Goal: Task Accomplishment & Management: Manage account settings

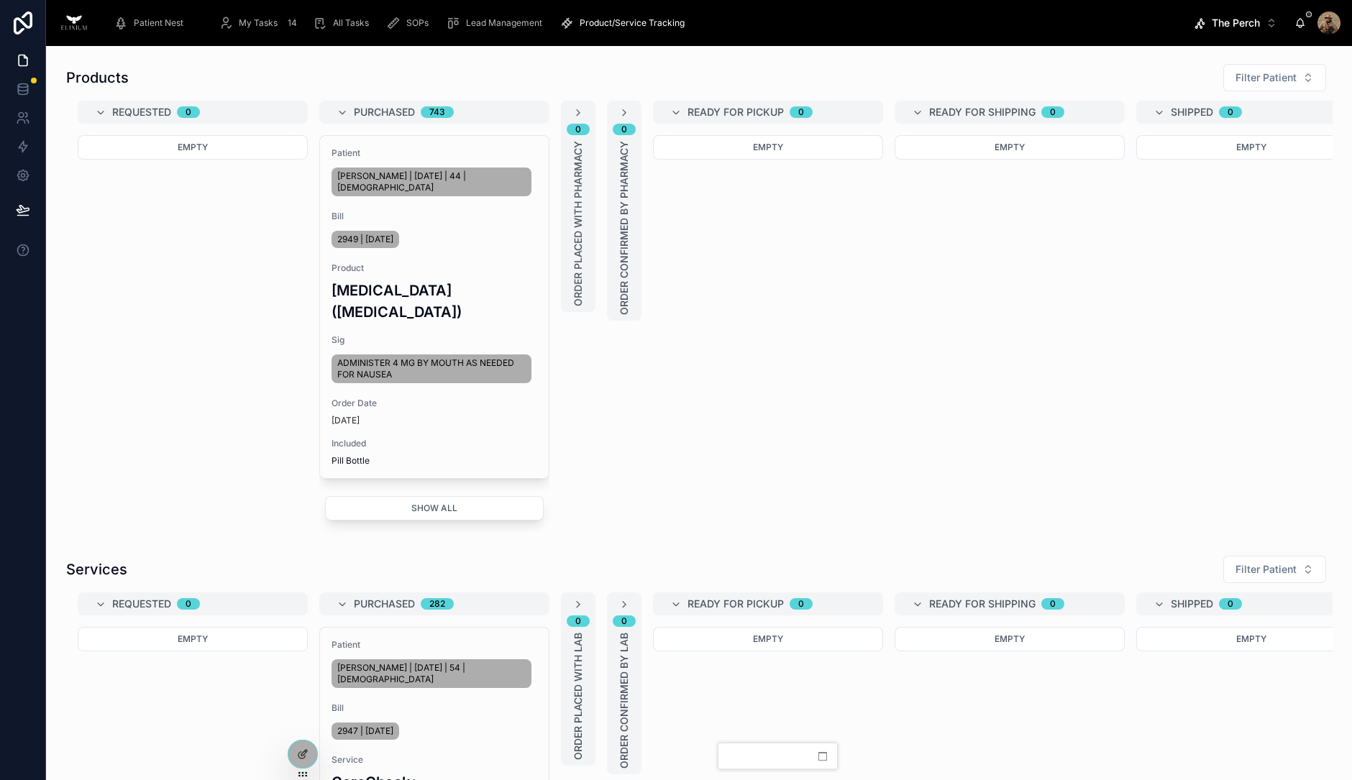
click at [266, 19] on span "My Tasks" at bounding box center [258, 23] width 39 height 12
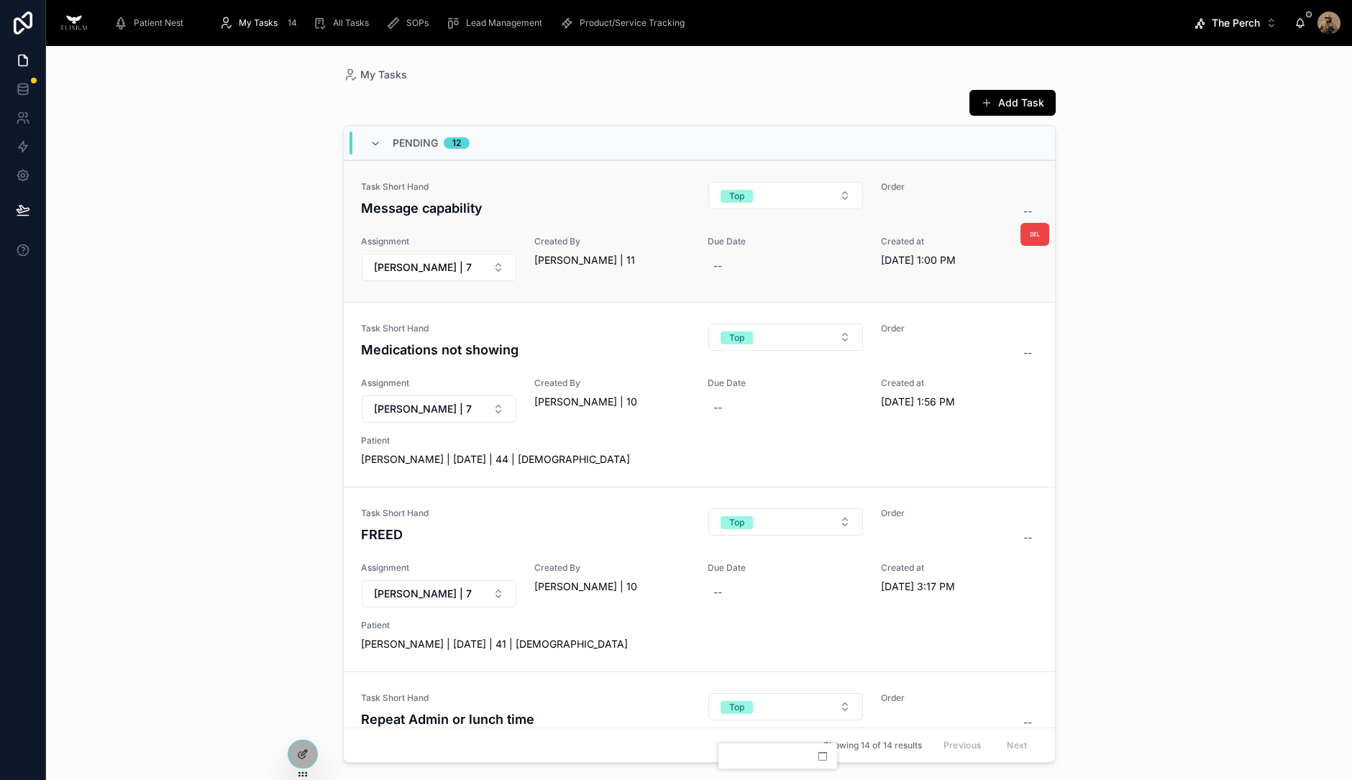
click at [618, 208] on h4 "Message capability" at bounding box center [526, 207] width 330 height 19
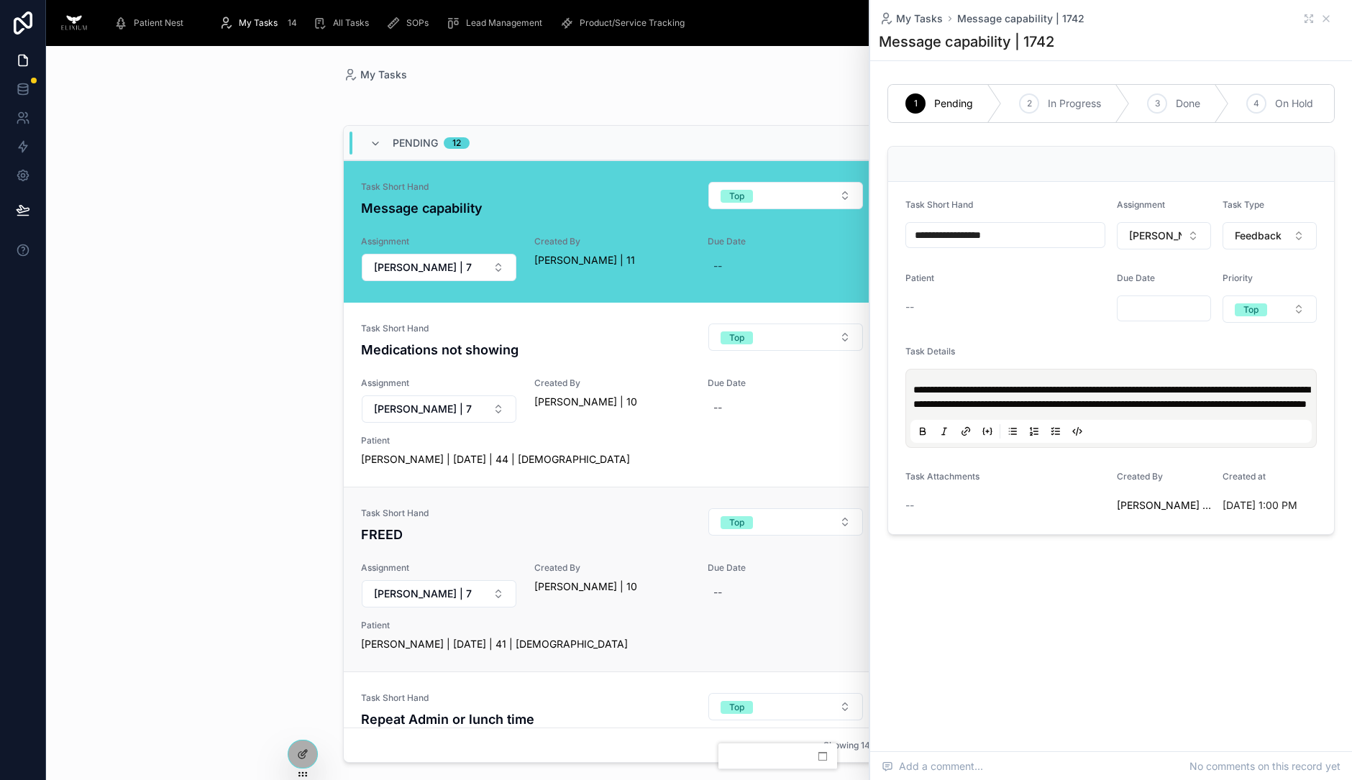
click at [583, 531] on h4 "FREED" at bounding box center [526, 534] width 330 height 19
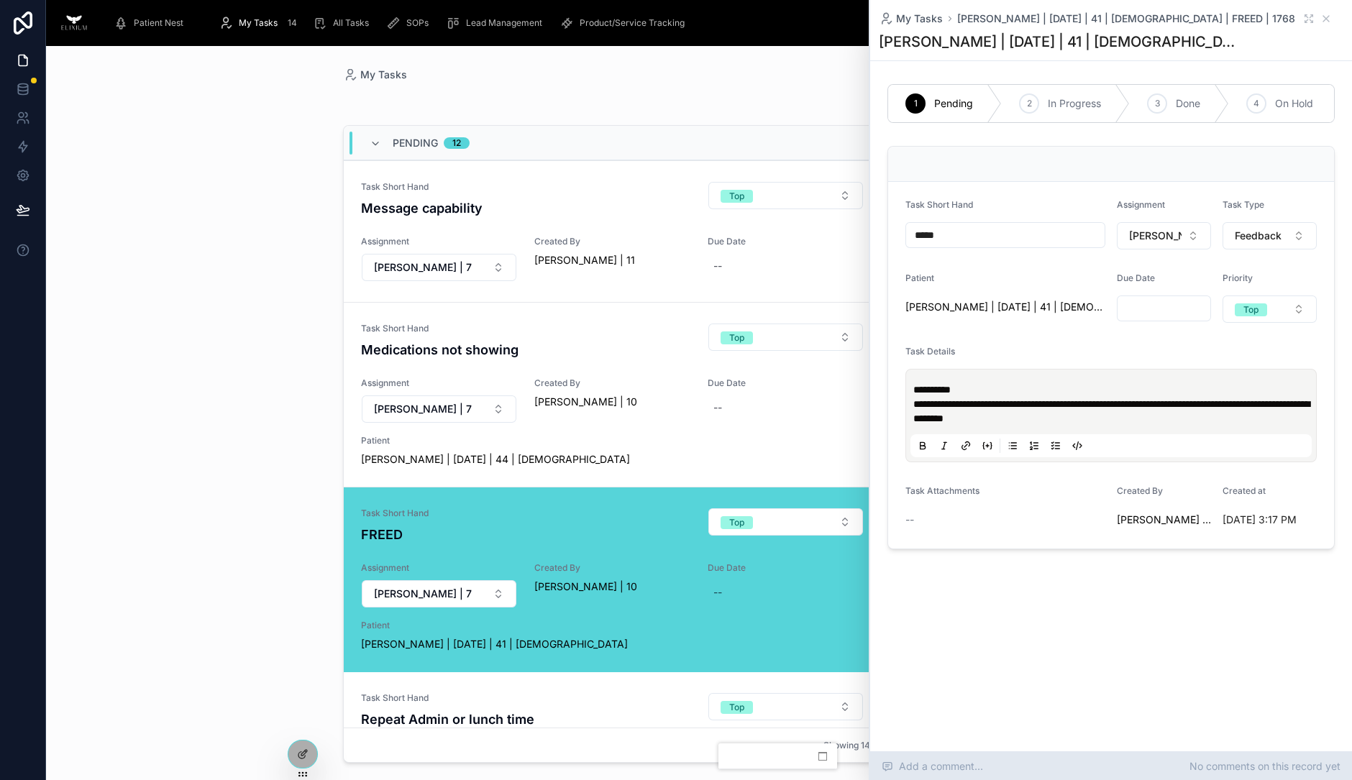
click at [999, 759] on div "Add a comment... No comments on this record yet" at bounding box center [1111, 766] width 482 height 29
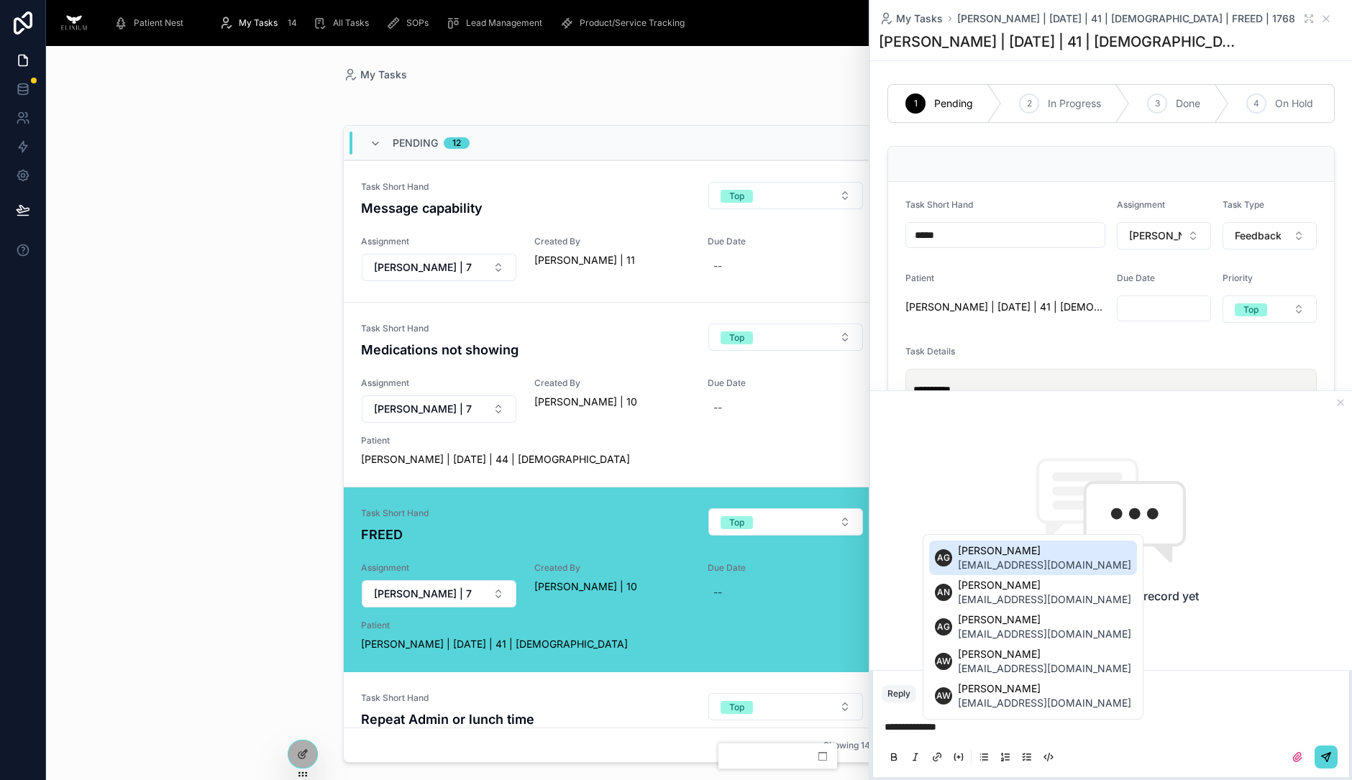
click at [974, 572] on span "alyssa@joinelixium.com" at bounding box center [1044, 565] width 173 height 14
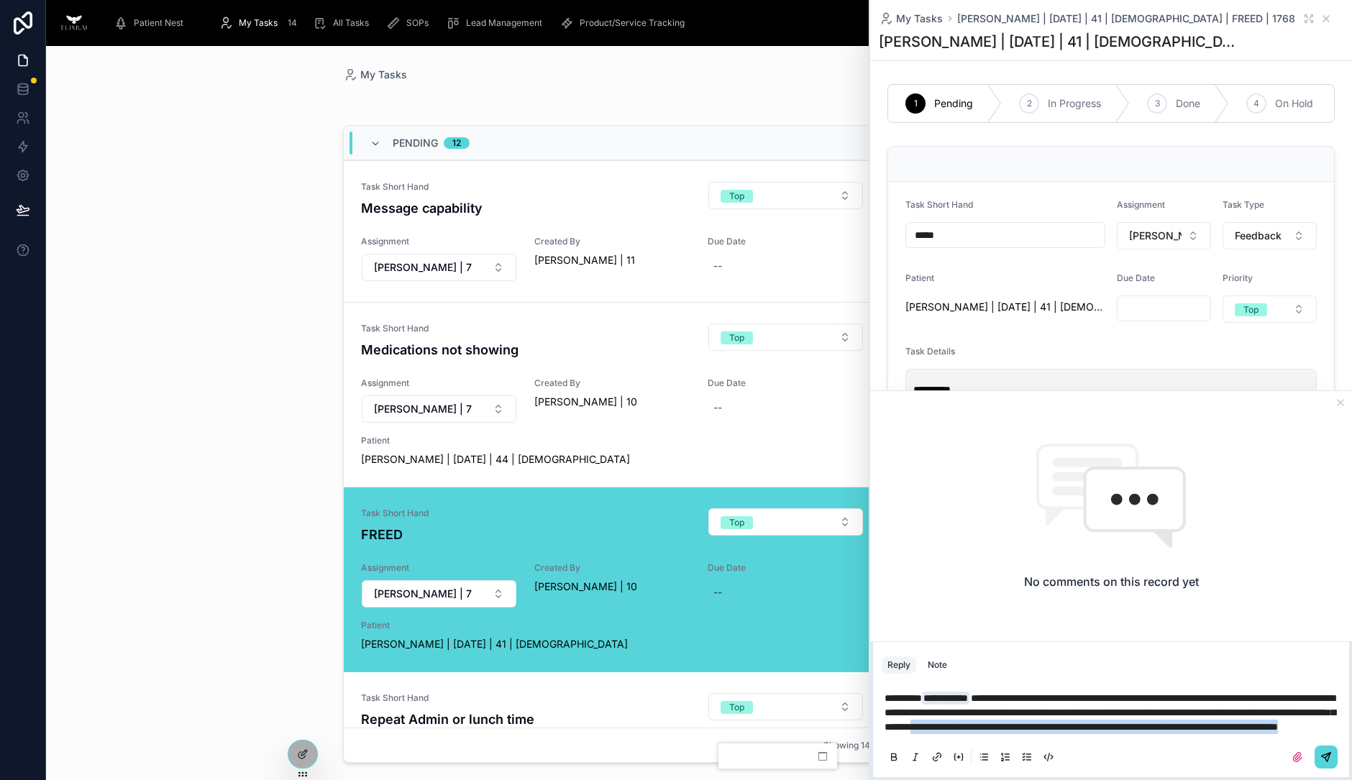
drag, startPoint x: 1197, startPoint y: 728, endPoint x: 1187, endPoint y: 710, distance: 21.0
click at [1187, 710] on p "**********" at bounding box center [1114, 712] width 459 height 43
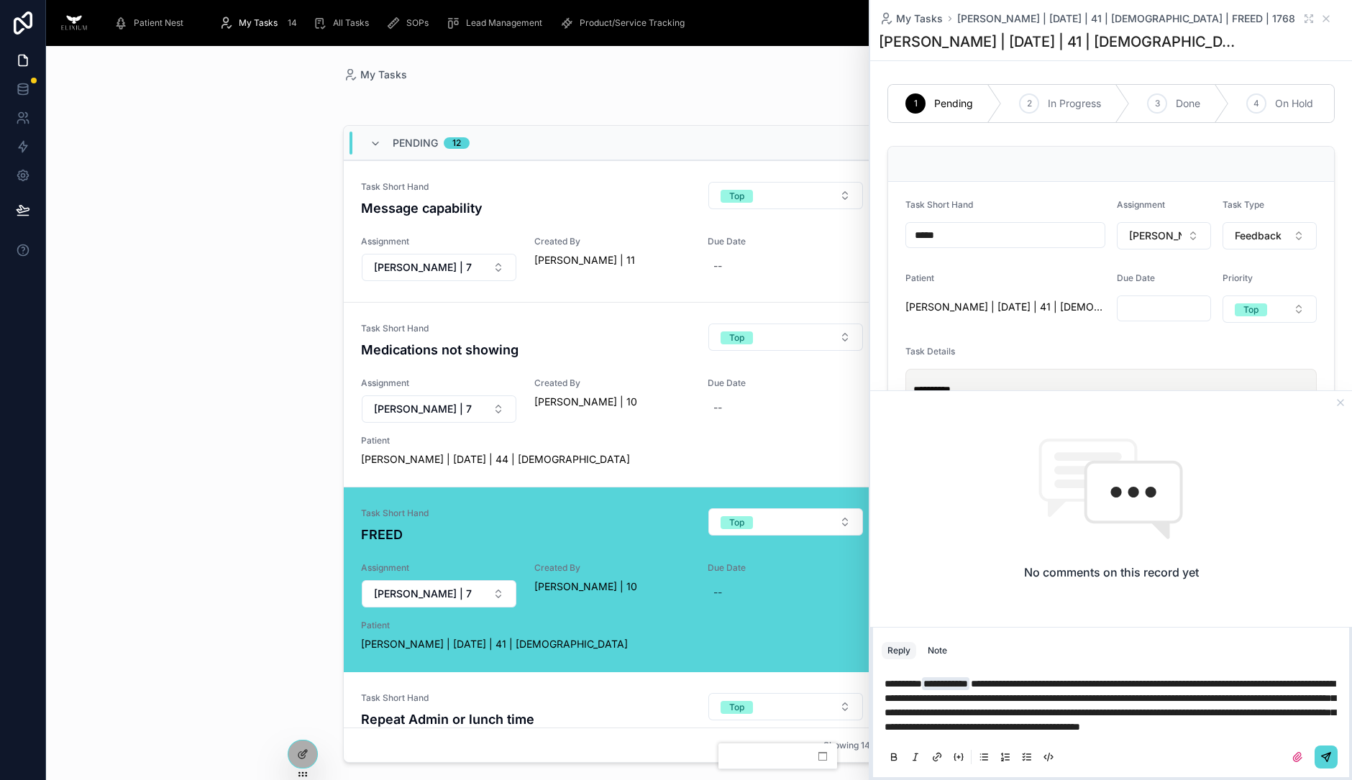
click at [1295, 684] on span "**********" at bounding box center [1110, 705] width 451 height 53
click at [1236, 697] on span "**********" at bounding box center [1110, 705] width 451 height 53
click at [1159, 721] on p "**********" at bounding box center [1114, 706] width 459 height 58
click at [1010, 711] on span "**********" at bounding box center [1110, 705] width 451 height 53
click at [1014, 714] on span "**********" at bounding box center [1110, 705] width 451 height 53
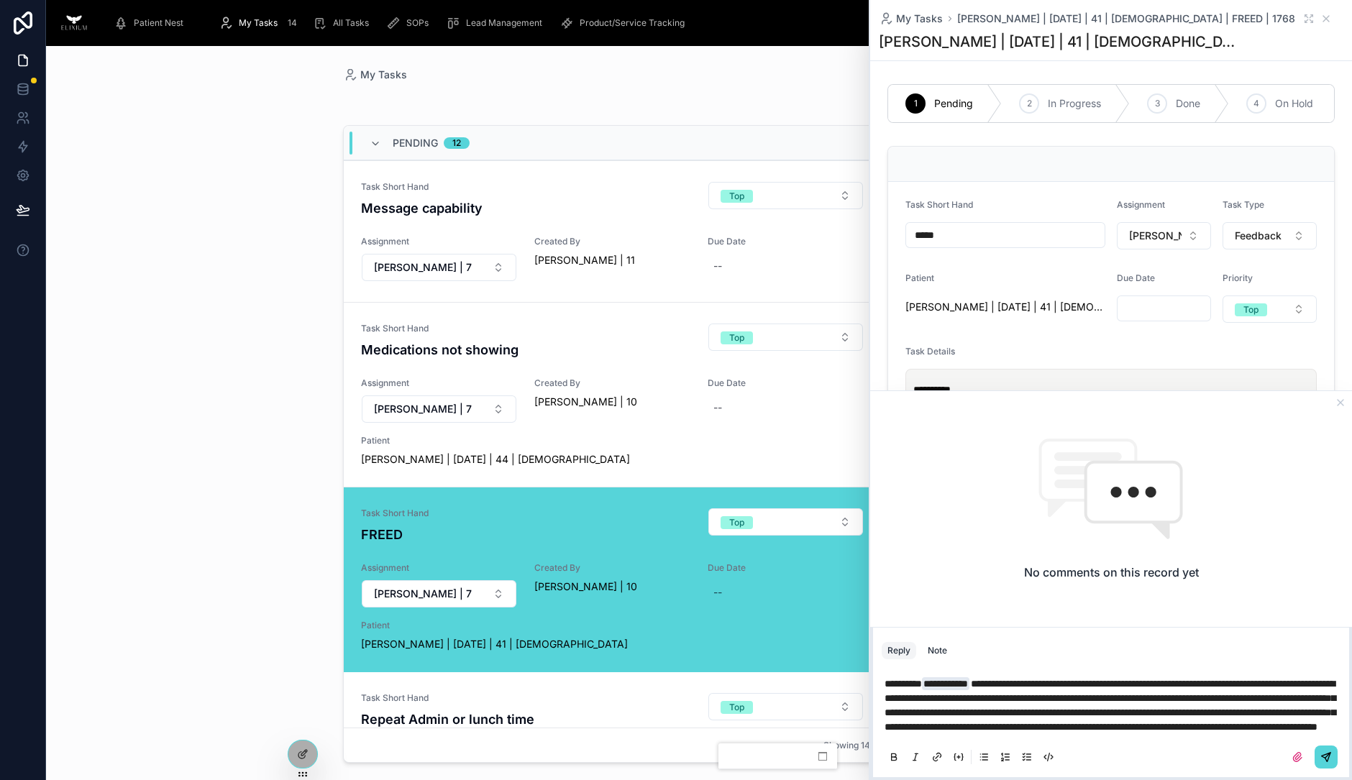
click at [1053, 729] on p "**********" at bounding box center [1114, 706] width 459 height 58
click at [1327, 761] on icon at bounding box center [1326, 757] width 9 height 9
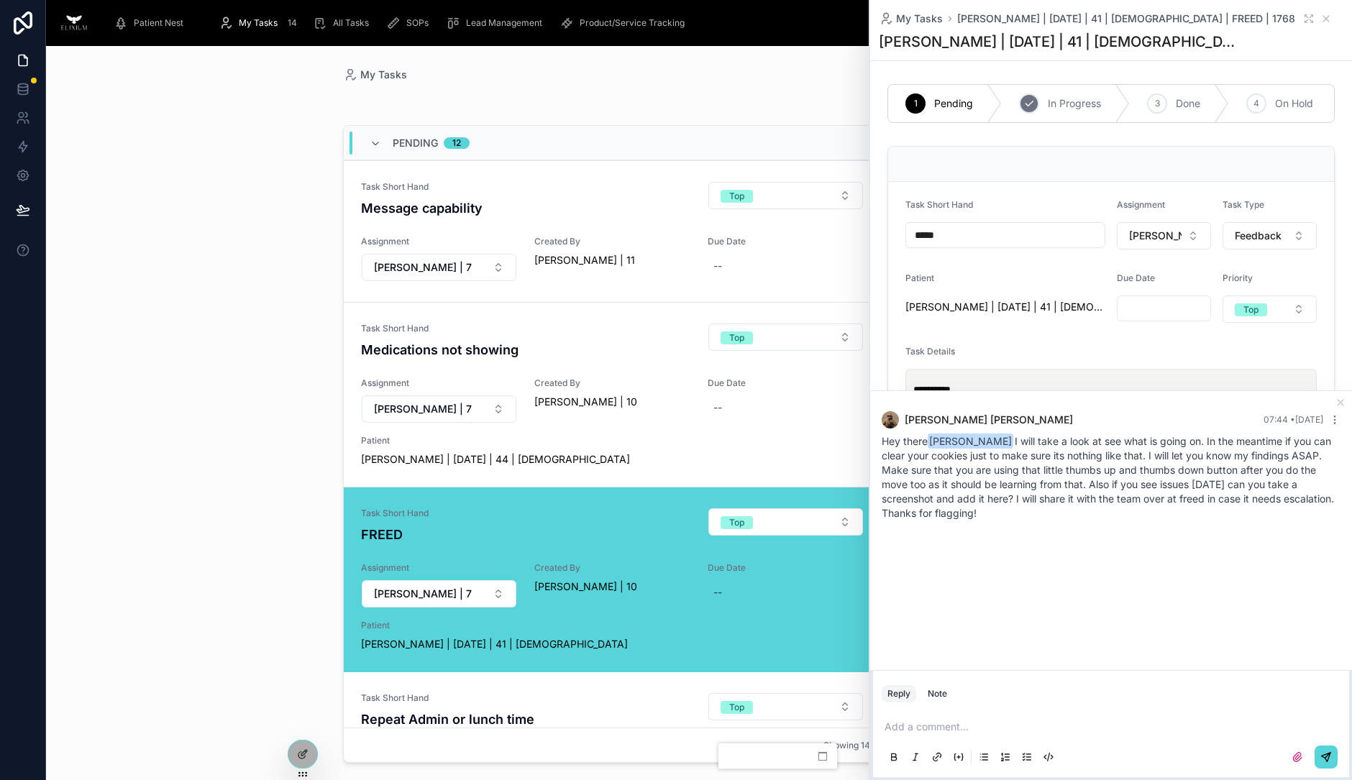
click at [1084, 109] on span "In Progress" at bounding box center [1074, 103] width 53 height 14
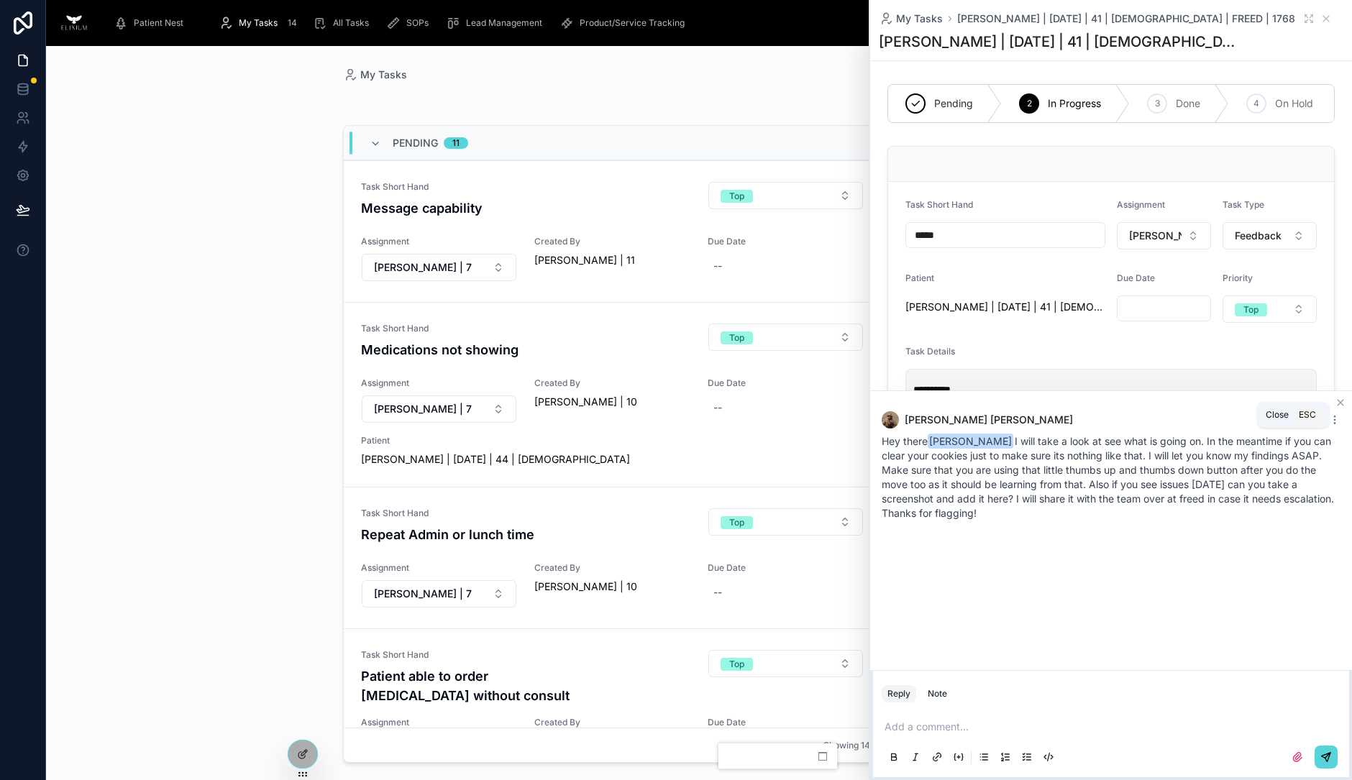
click at [1338, 403] on icon at bounding box center [1341, 403] width 6 height 6
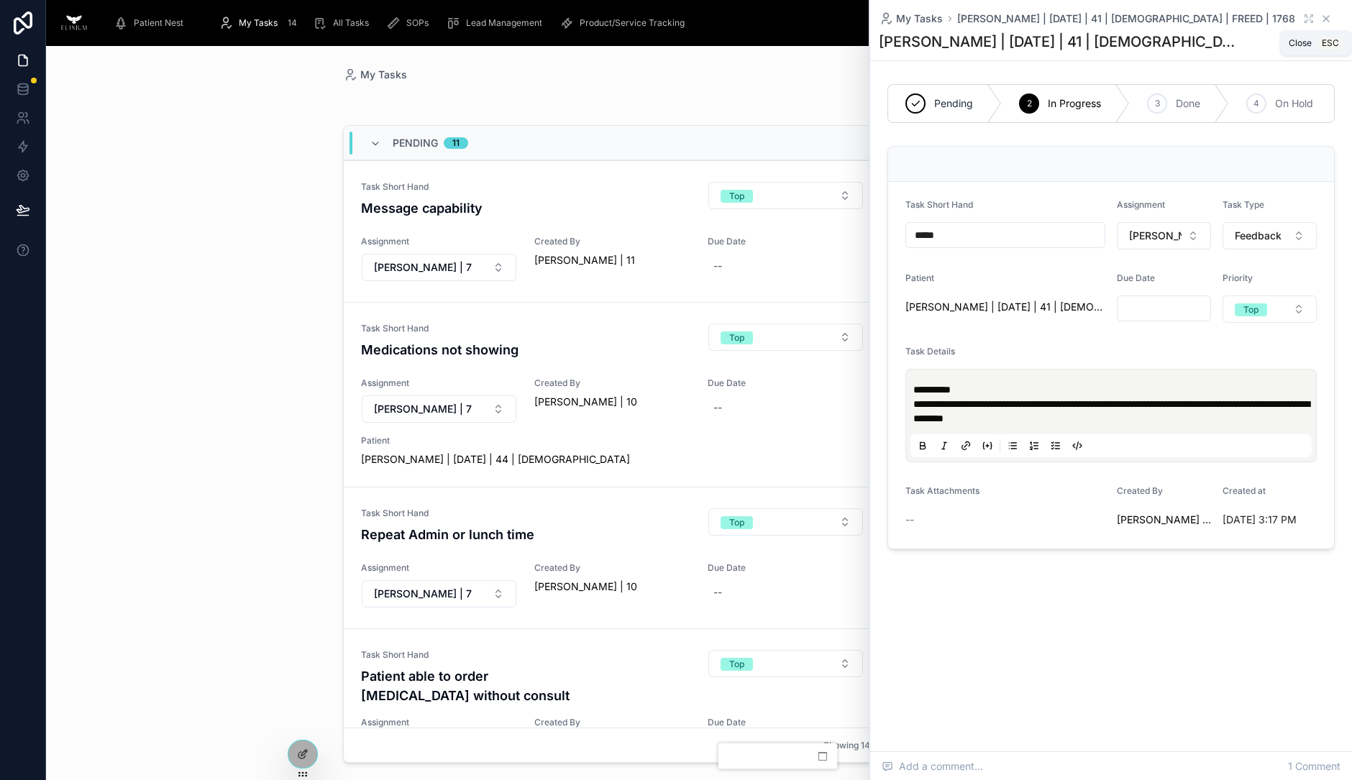
click at [1325, 23] on icon at bounding box center [1326, 19] width 12 height 12
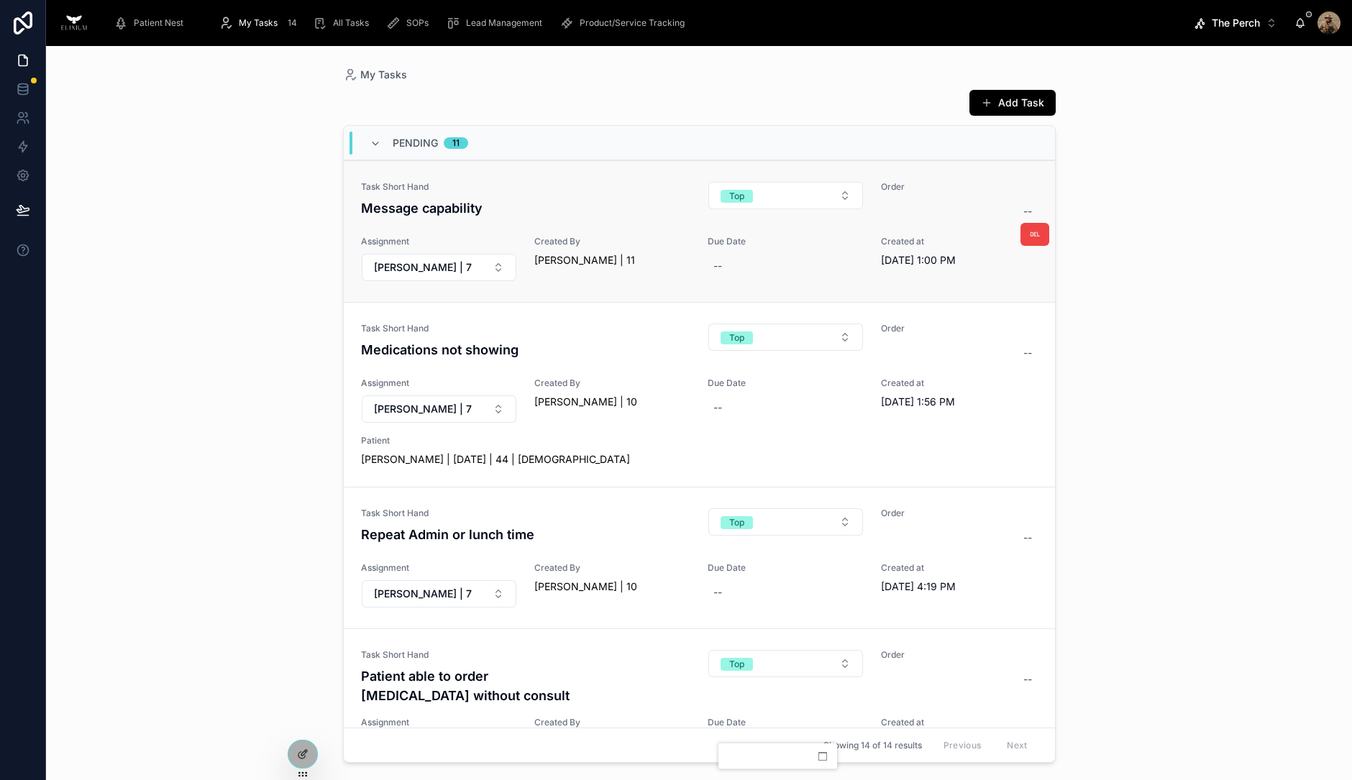
click at [579, 206] on h4 "Message capability" at bounding box center [526, 207] width 330 height 19
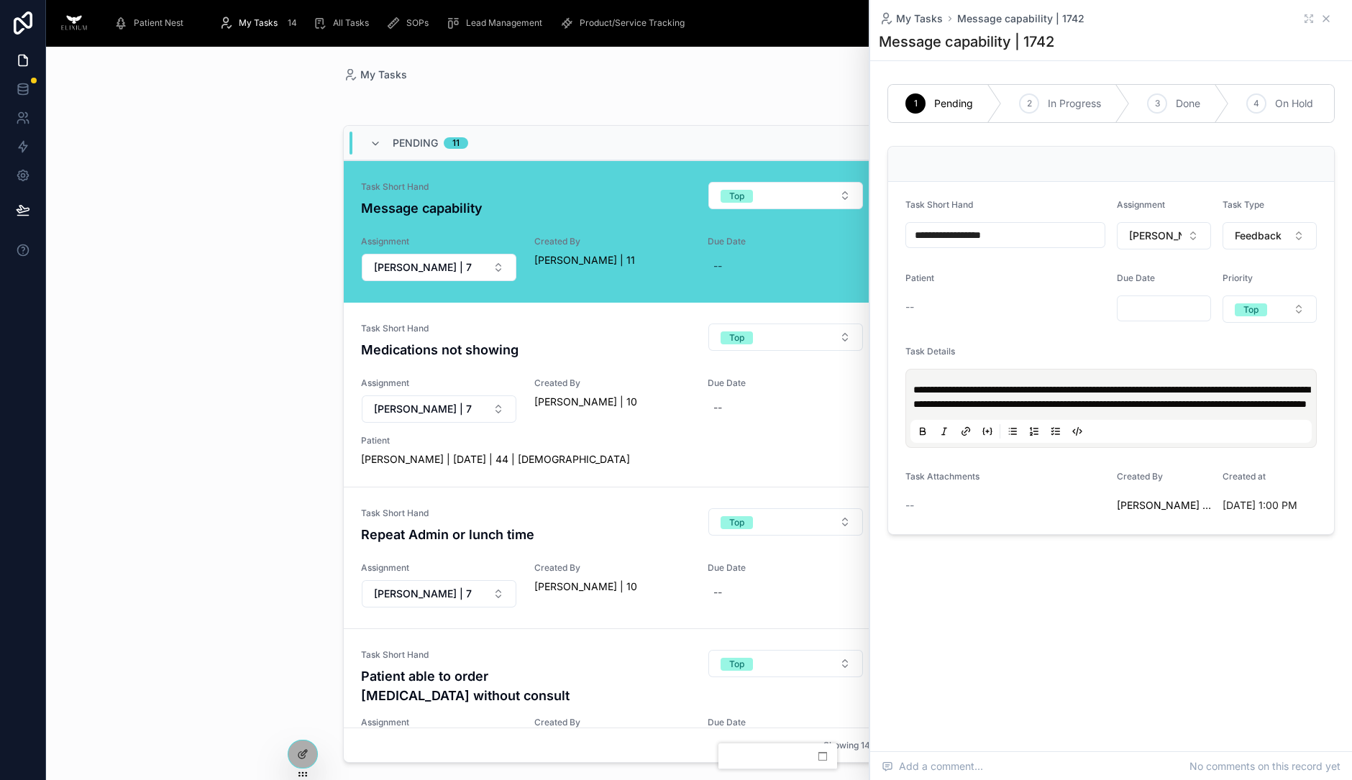
click at [1330, 19] on icon at bounding box center [1326, 19] width 12 height 12
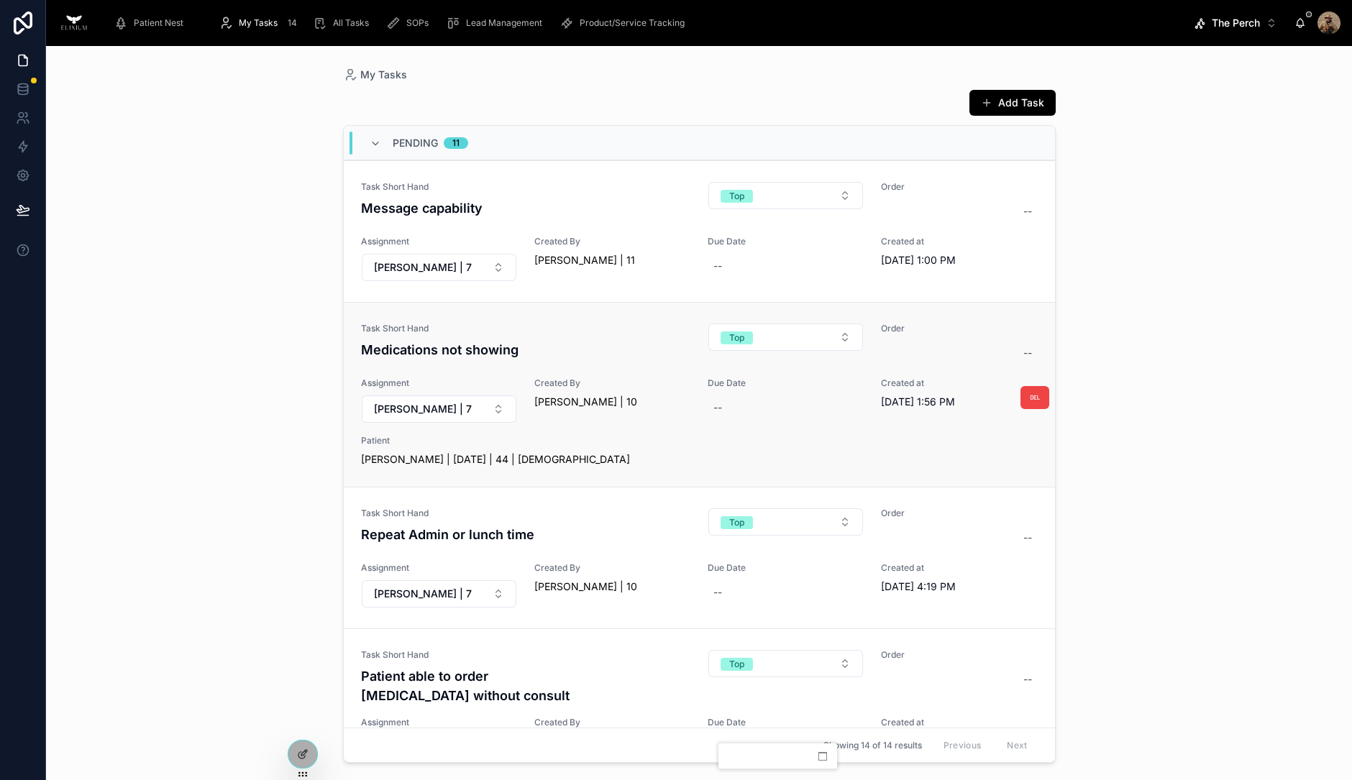
click at [618, 365] on div "Task Short Hand Medications not showing Top Order -- Assignment Adam Hern | 7 C…" at bounding box center [699, 395] width 677 height 144
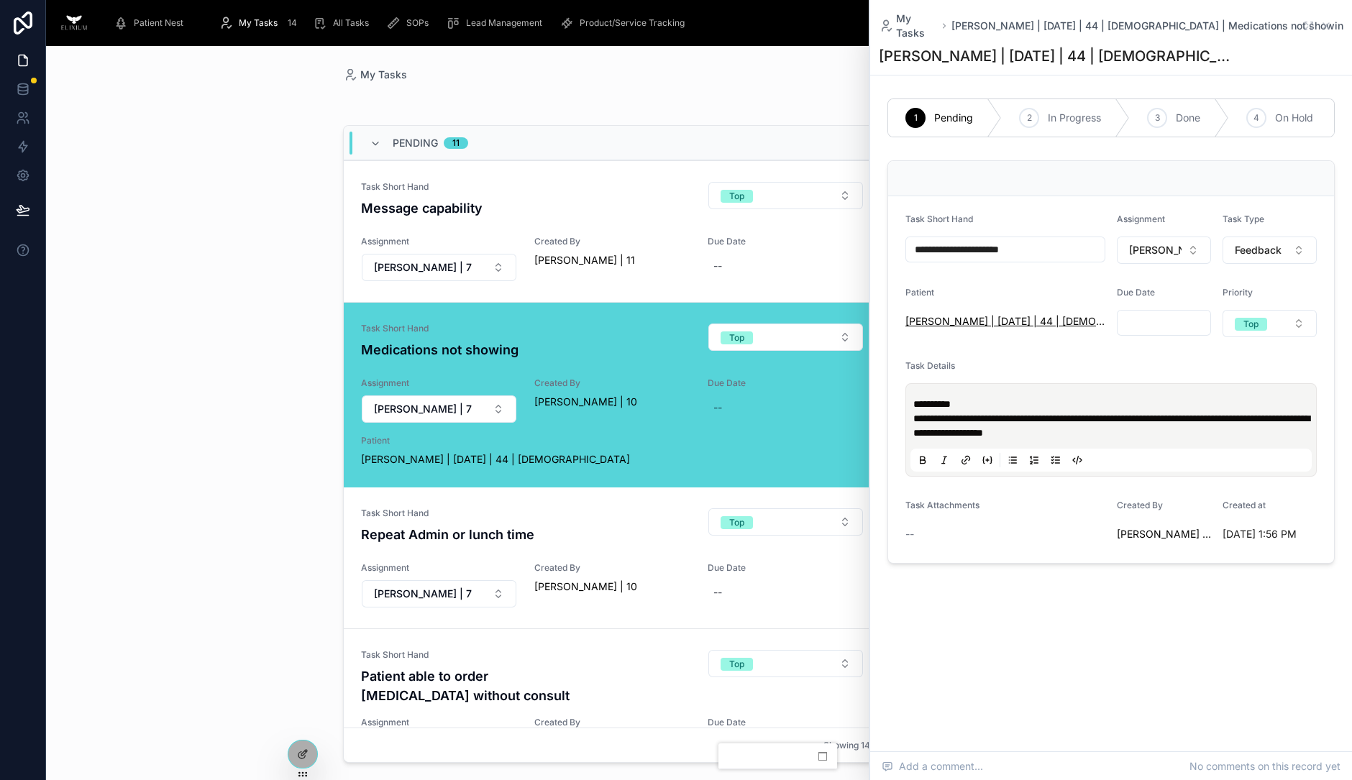
click at [1005, 320] on span "Felecity Zalinger | 11/05/80 | 44 | Female" at bounding box center [1005, 321] width 200 height 14
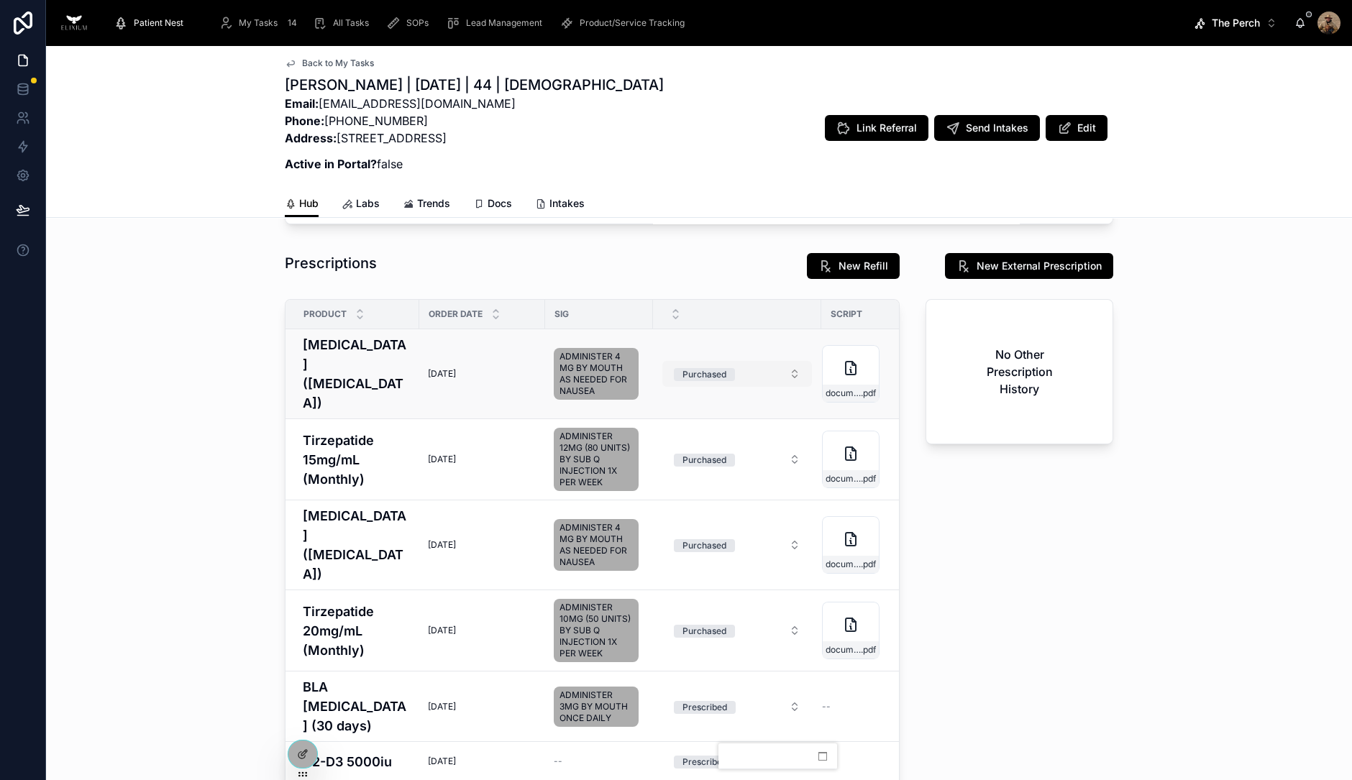
click at [711, 368] on span "Purchased" at bounding box center [704, 374] width 61 height 13
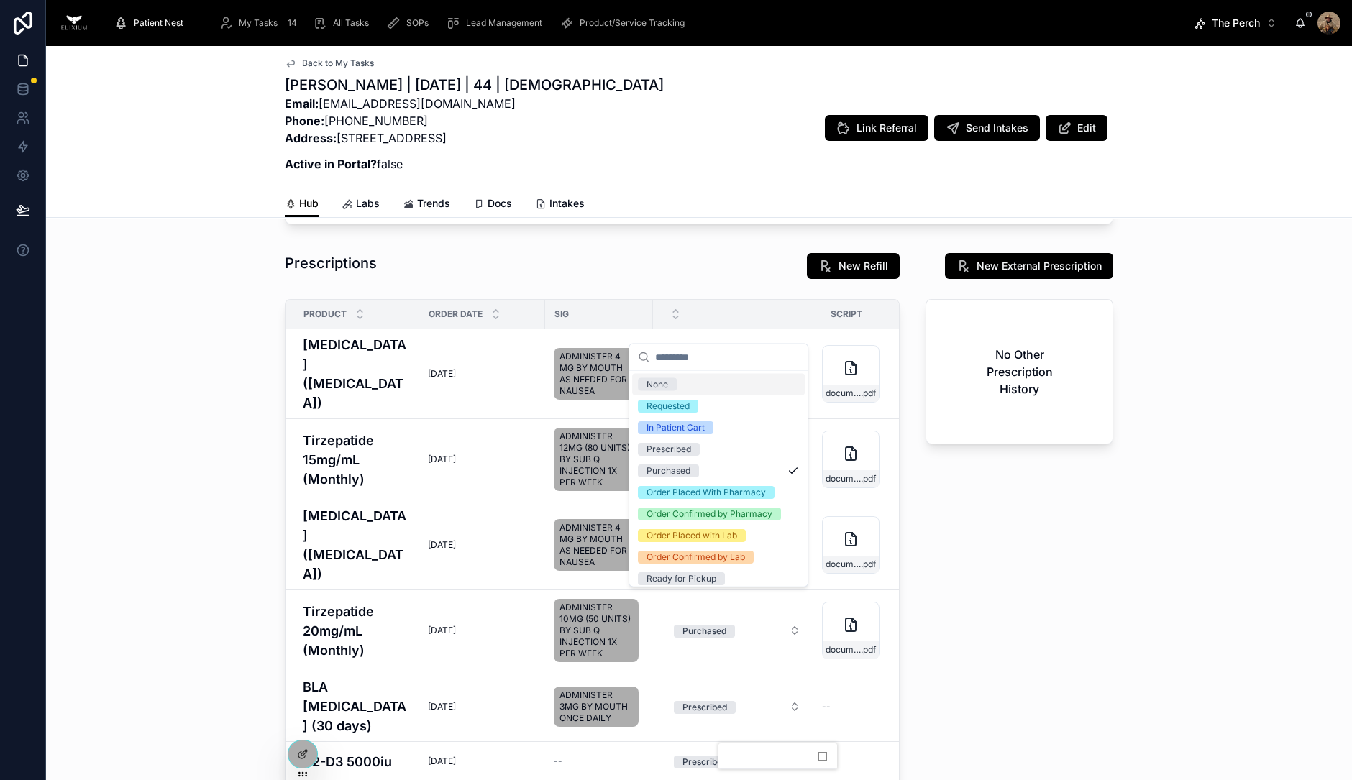
click at [1233, 396] on div "Prescriptions New Refill New External Prescription Product Order Date Sig Scrip…" at bounding box center [699, 572] width 1306 height 650
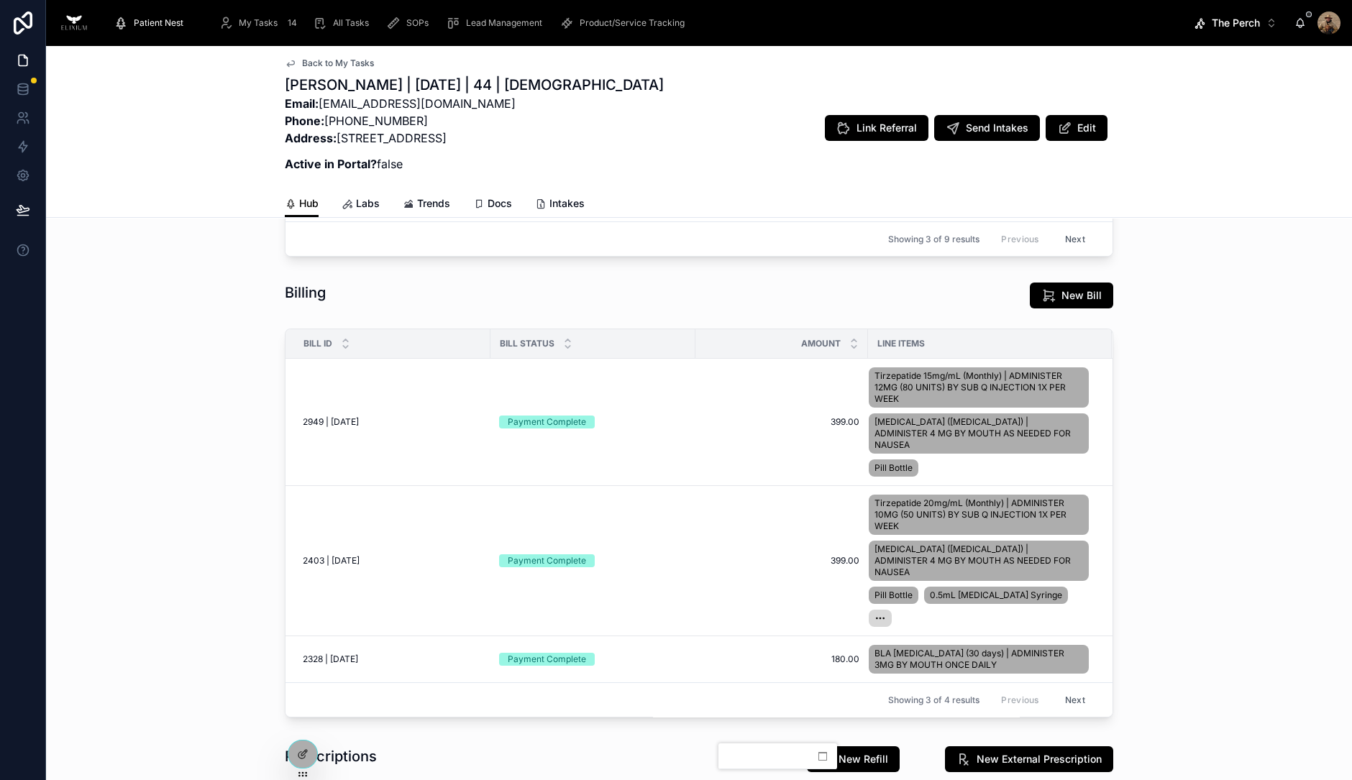
scroll to position [309, 0]
click at [258, 18] on span "My Tasks" at bounding box center [258, 23] width 39 height 12
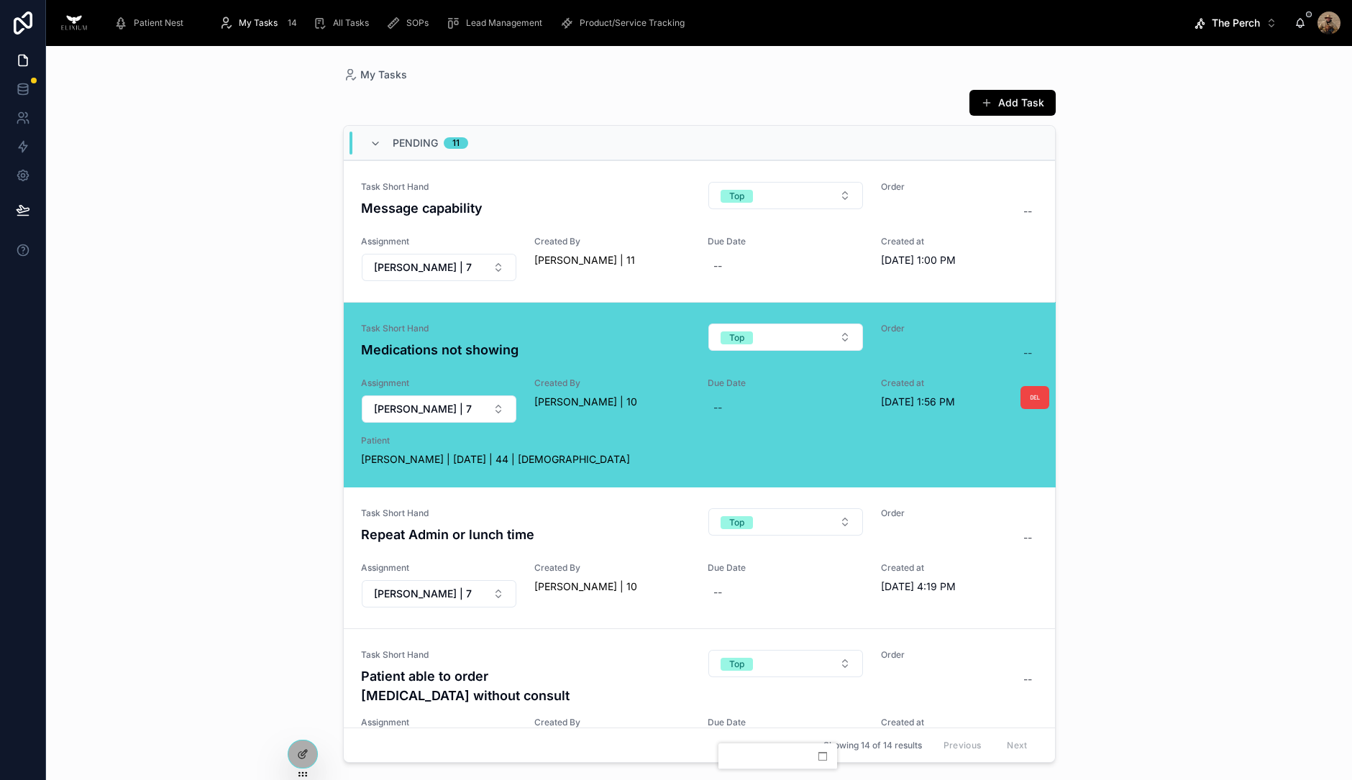
click at [673, 427] on div "Task Short Hand Medications not showing Top Order -- Assignment Adam Hern | 7 C…" at bounding box center [699, 395] width 677 height 144
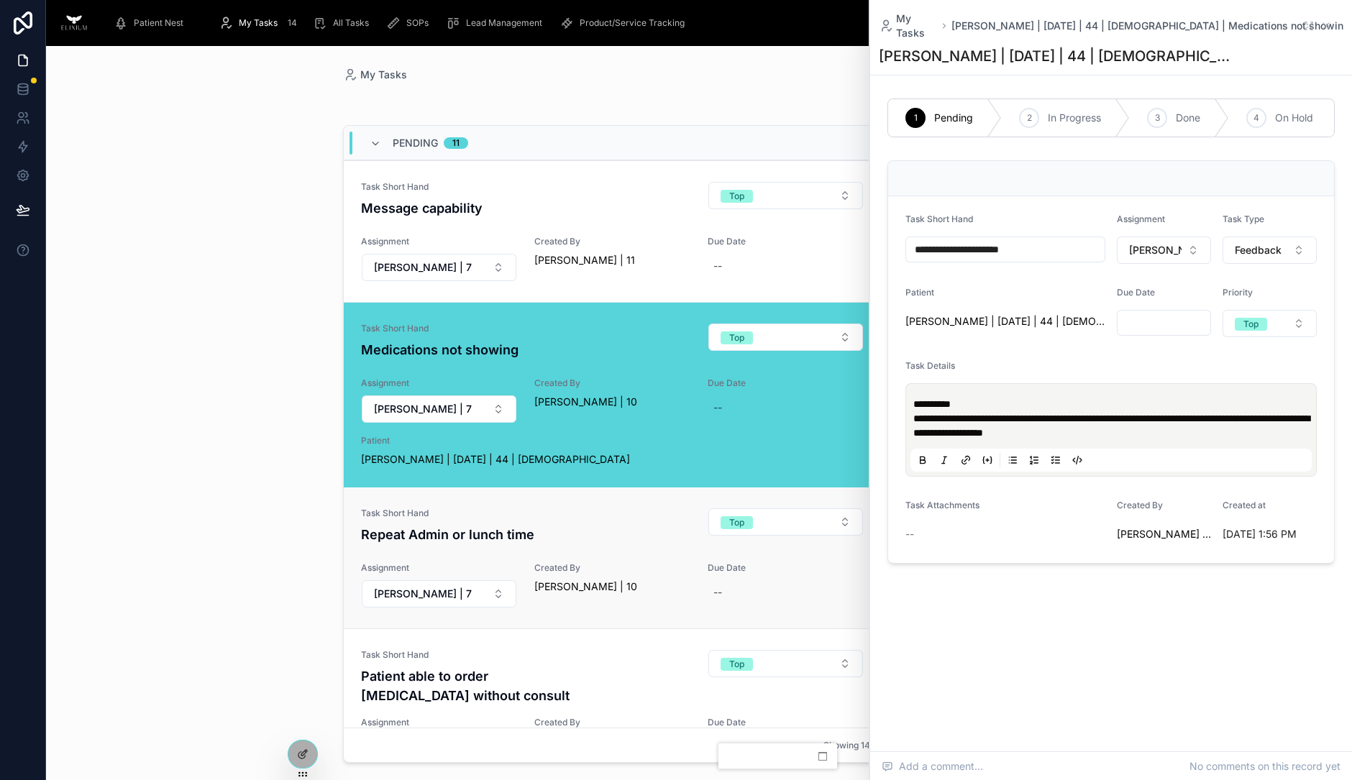
click at [612, 539] on h4 "Repeat Admin or lunch time" at bounding box center [526, 534] width 330 height 19
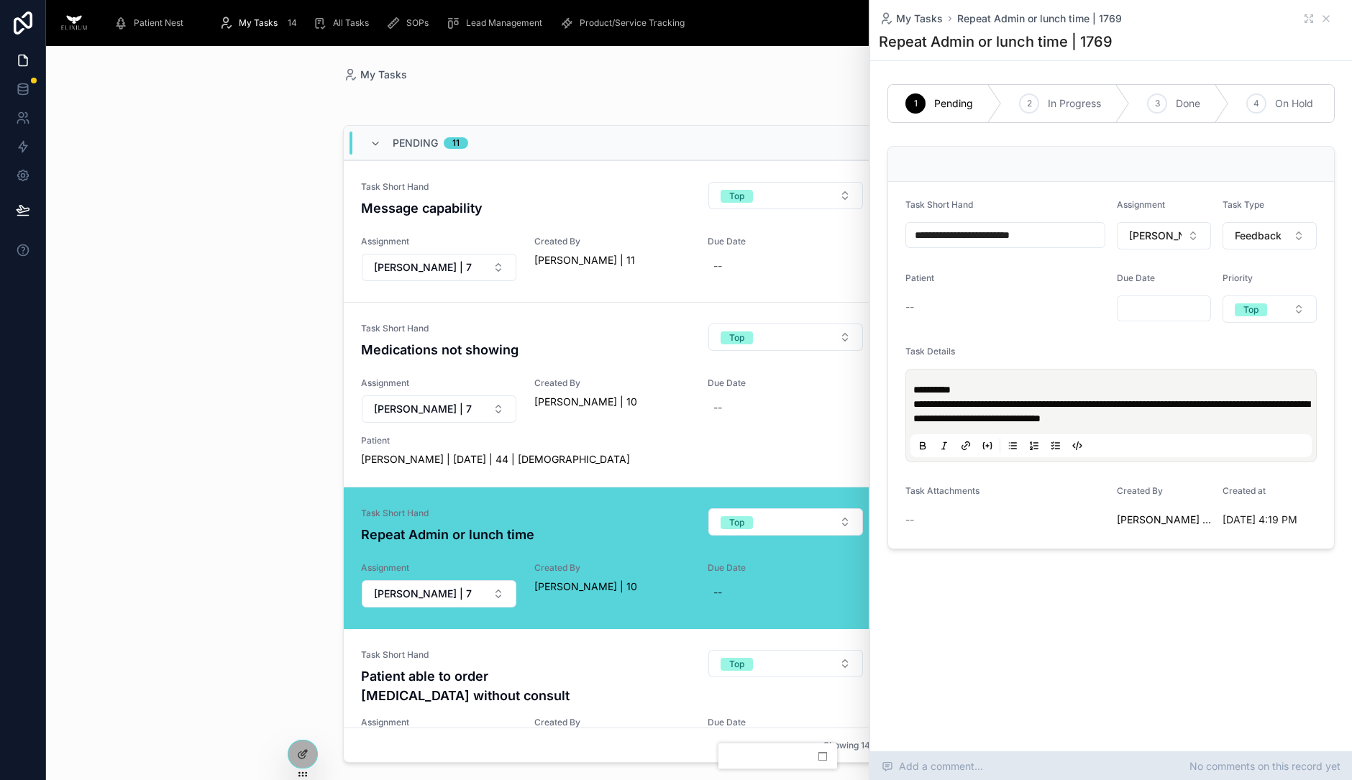
click at [1000, 767] on div "Add a comment... No comments on this record yet" at bounding box center [1111, 766] width 482 height 29
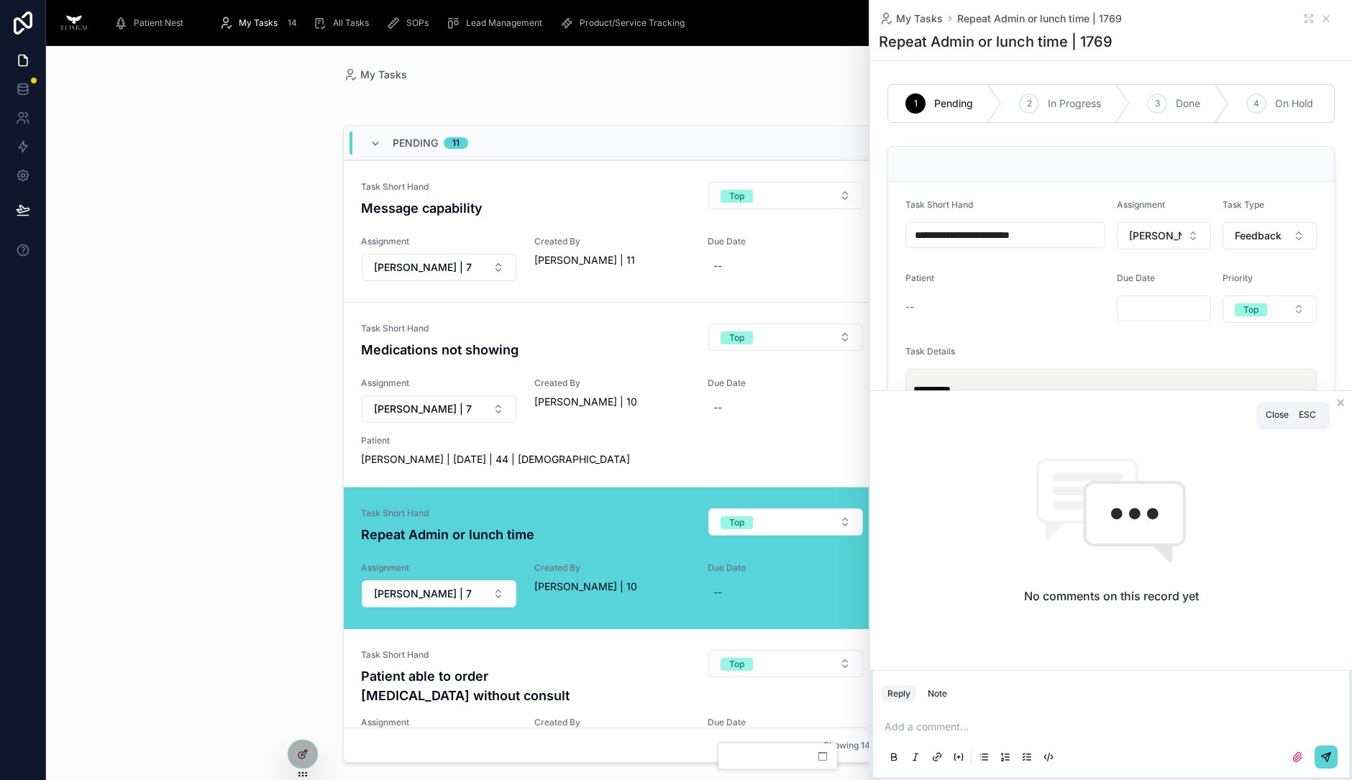
click at [1341, 404] on icon at bounding box center [1341, 403] width 6 height 6
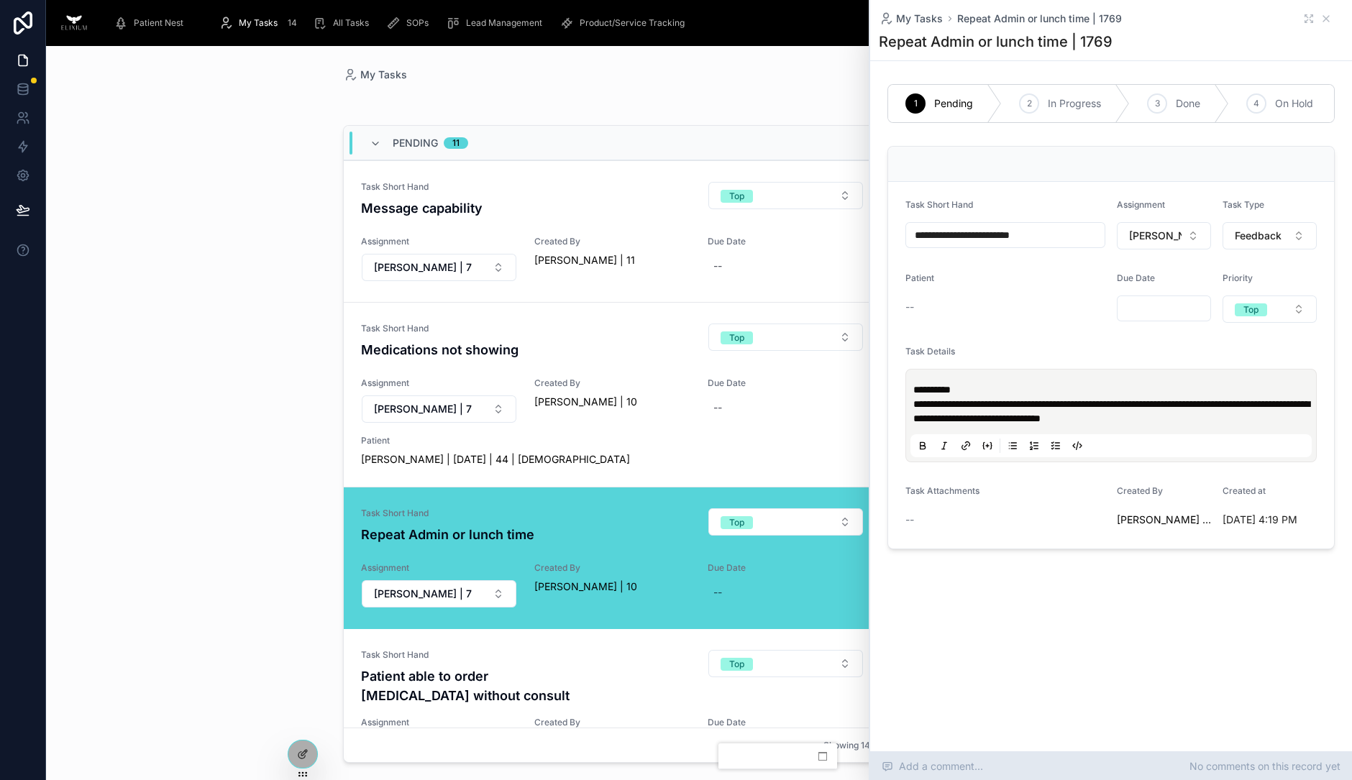
click at [939, 760] on span "Add a comment..." at bounding box center [932, 766] width 101 height 14
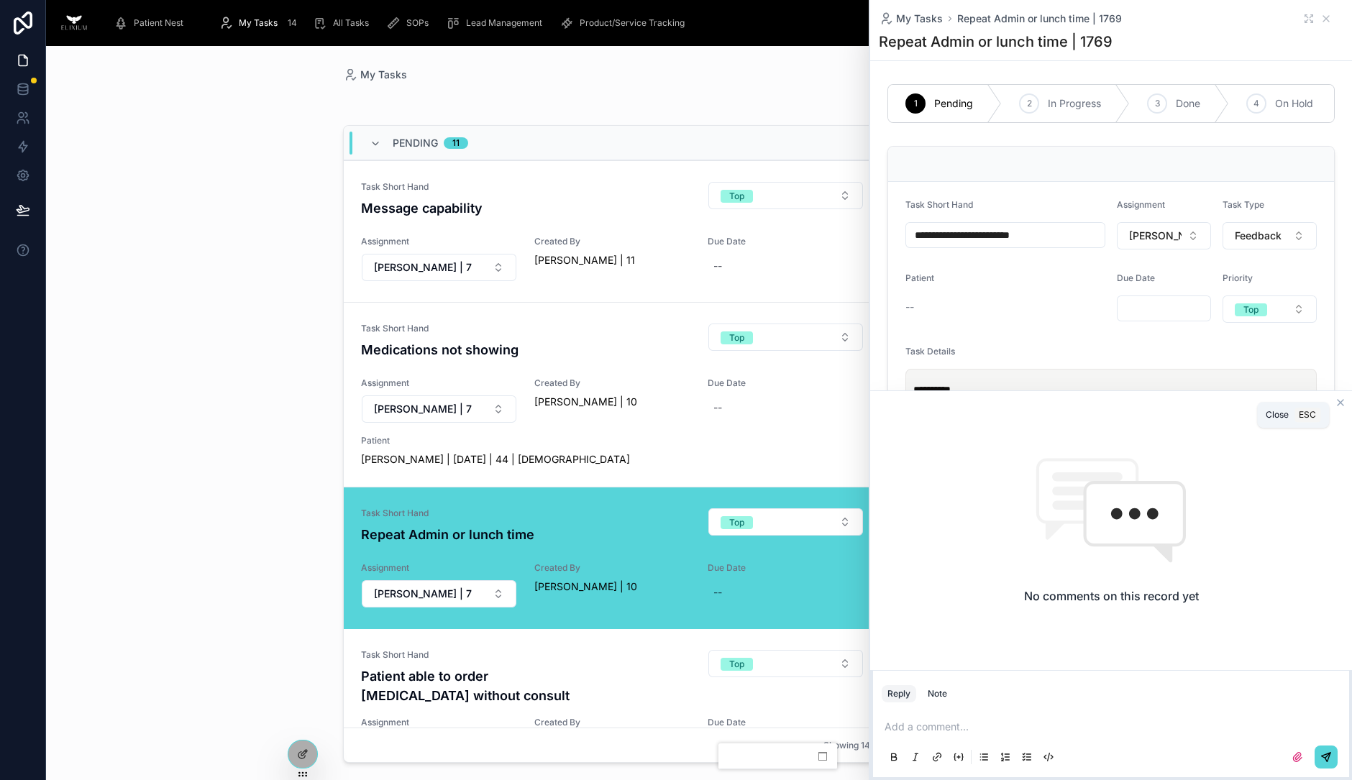
click at [1336, 403] on icon at bounding box center [1341, 403] width 12 height 12
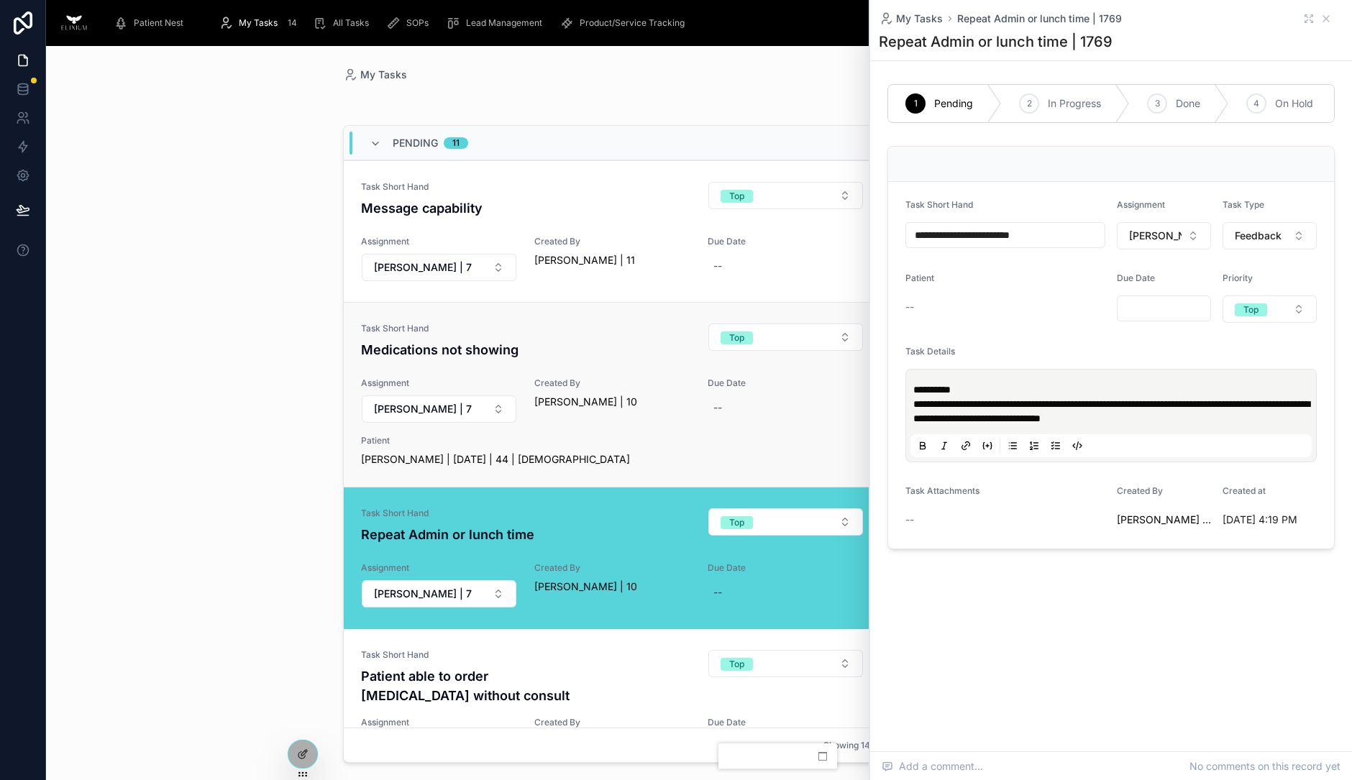
scroll to position [172, 0]
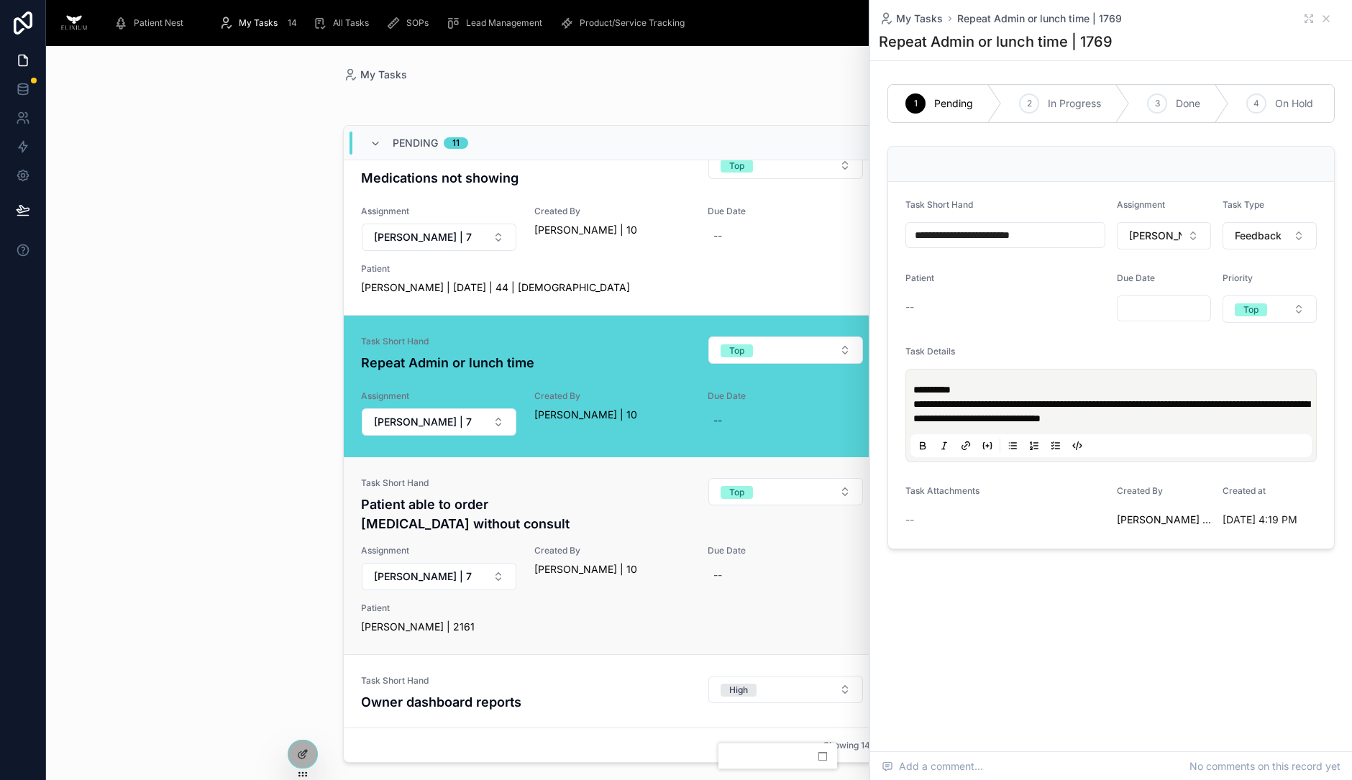
click at [606, 620] on div "Maureen Sjogren | 2161" at bounding box center [699, 627] width 677 height 14
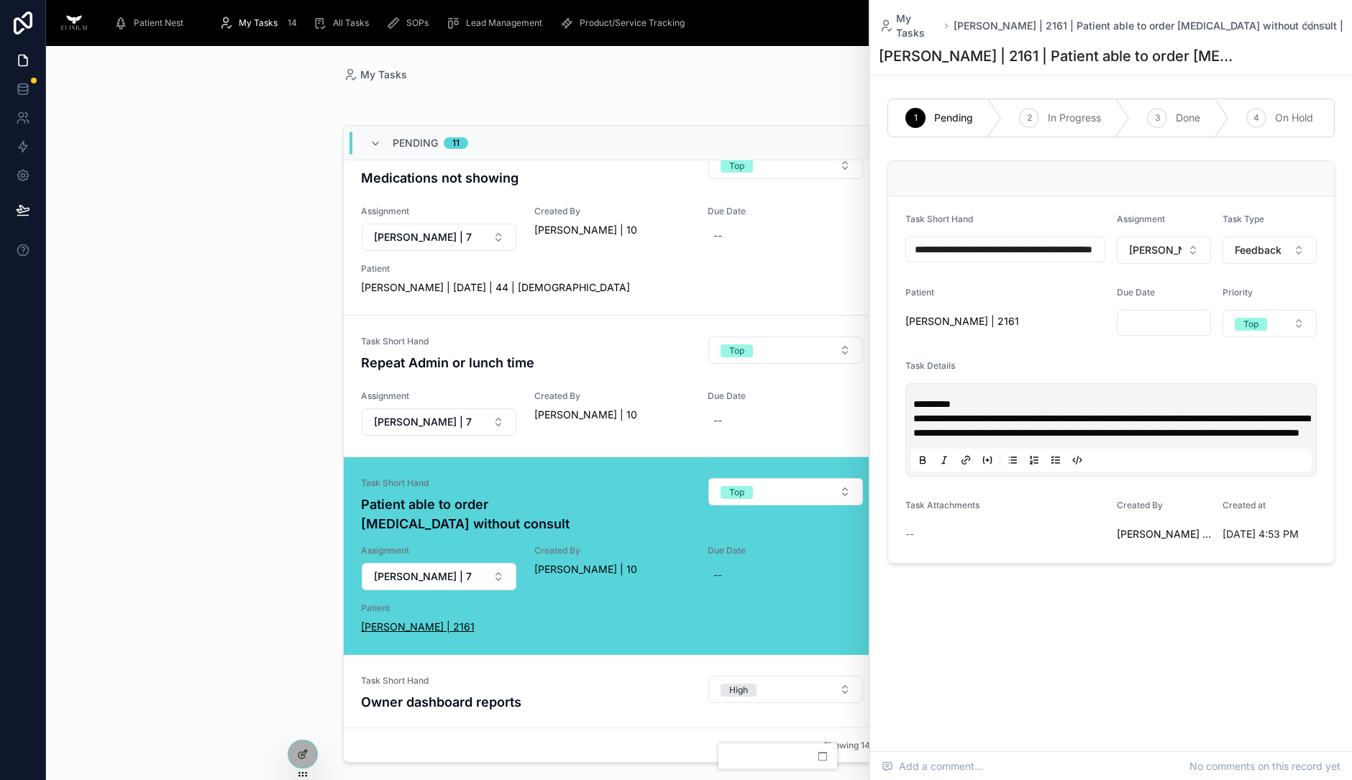
click at [445, 620] on span "Maureen Sjogren | 2161" at bounding box center [418, 627] width 114 height 14
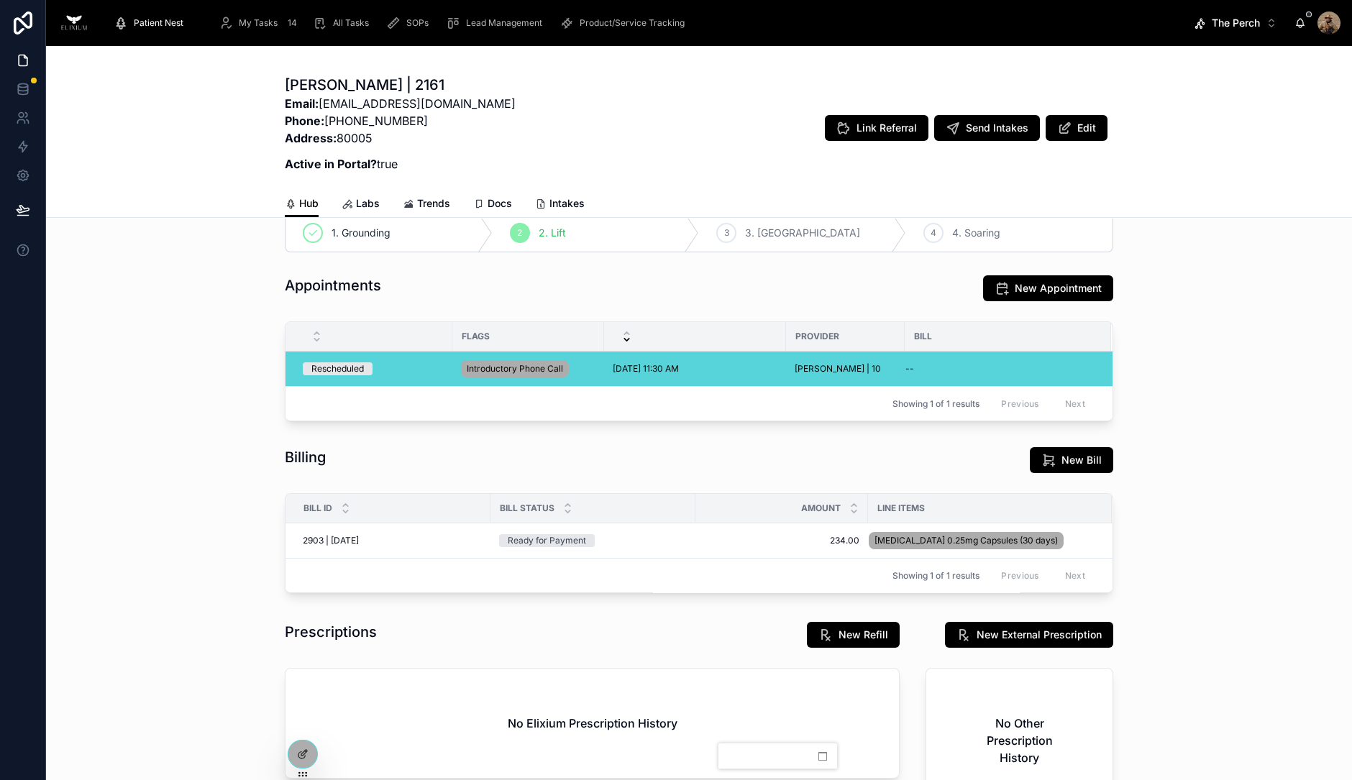
scroll to position [10, 0]
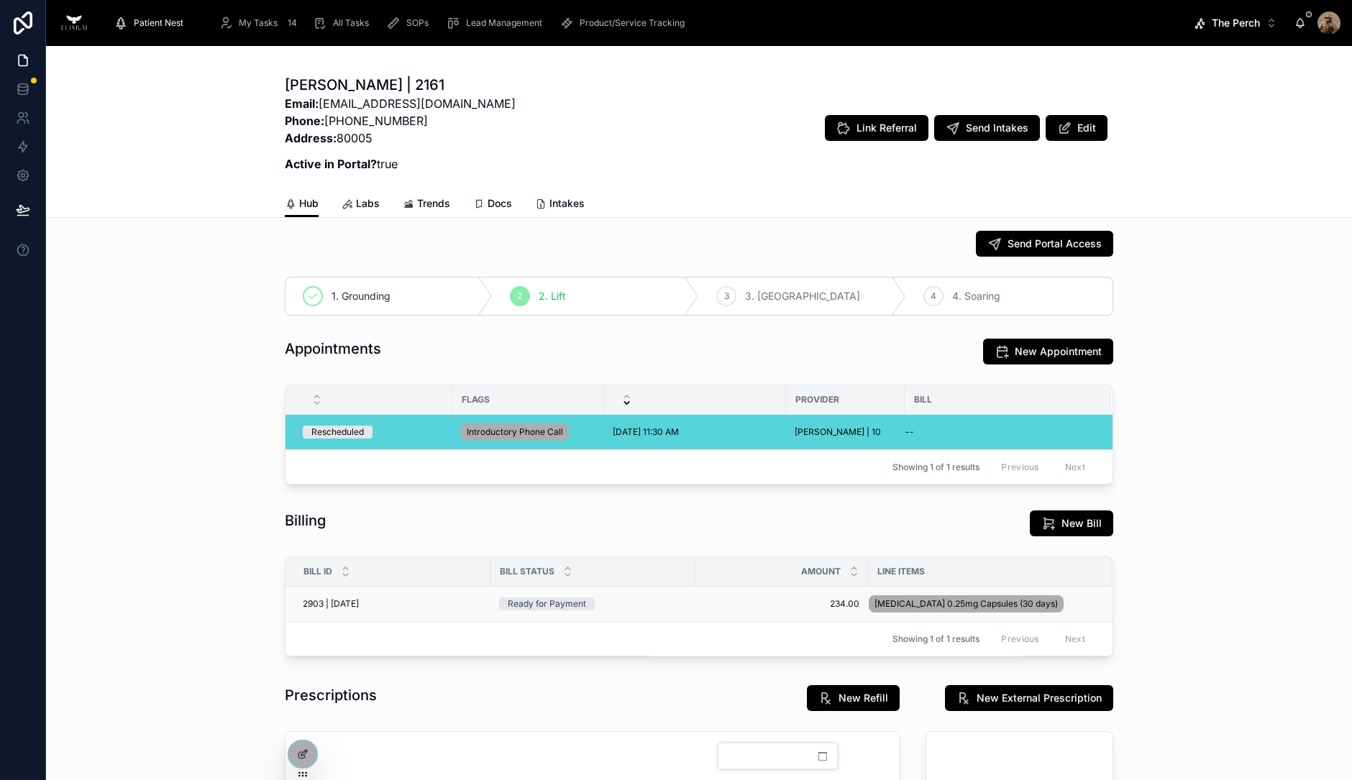
click at [706, 603] on span "234.00" at bounding box center [781, 604] width 155 height 12
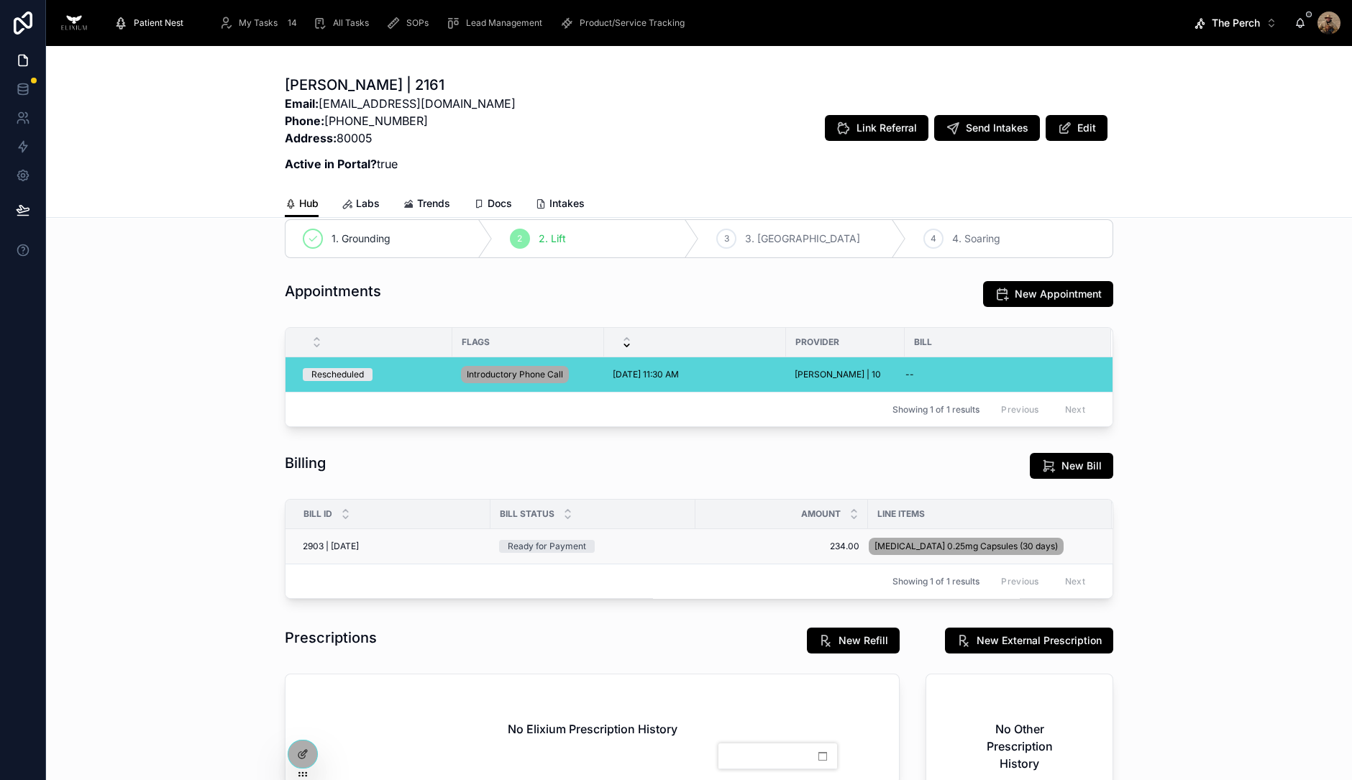
scroll to position [65, 0]
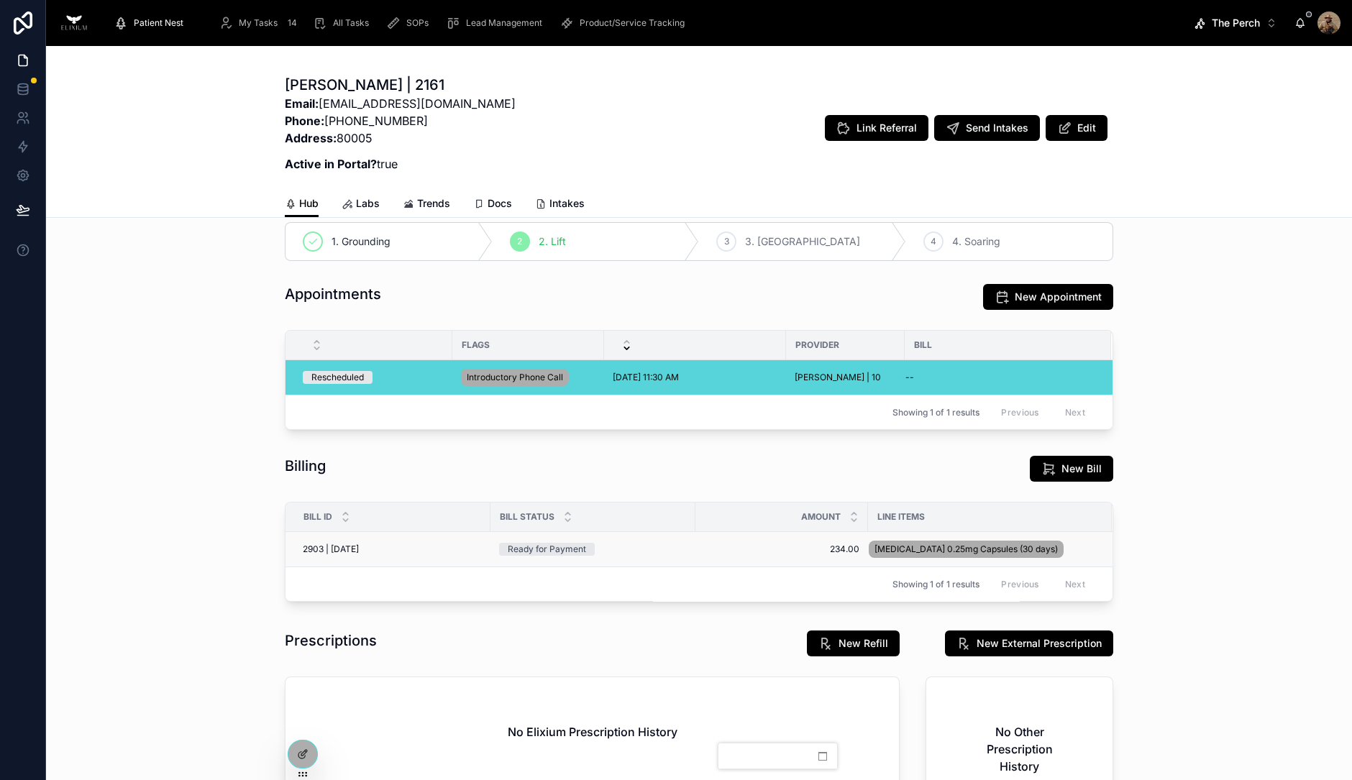
click at [624, 547] on div "Ready for Payment" at bounding box center [593, 549] width 188 height 13
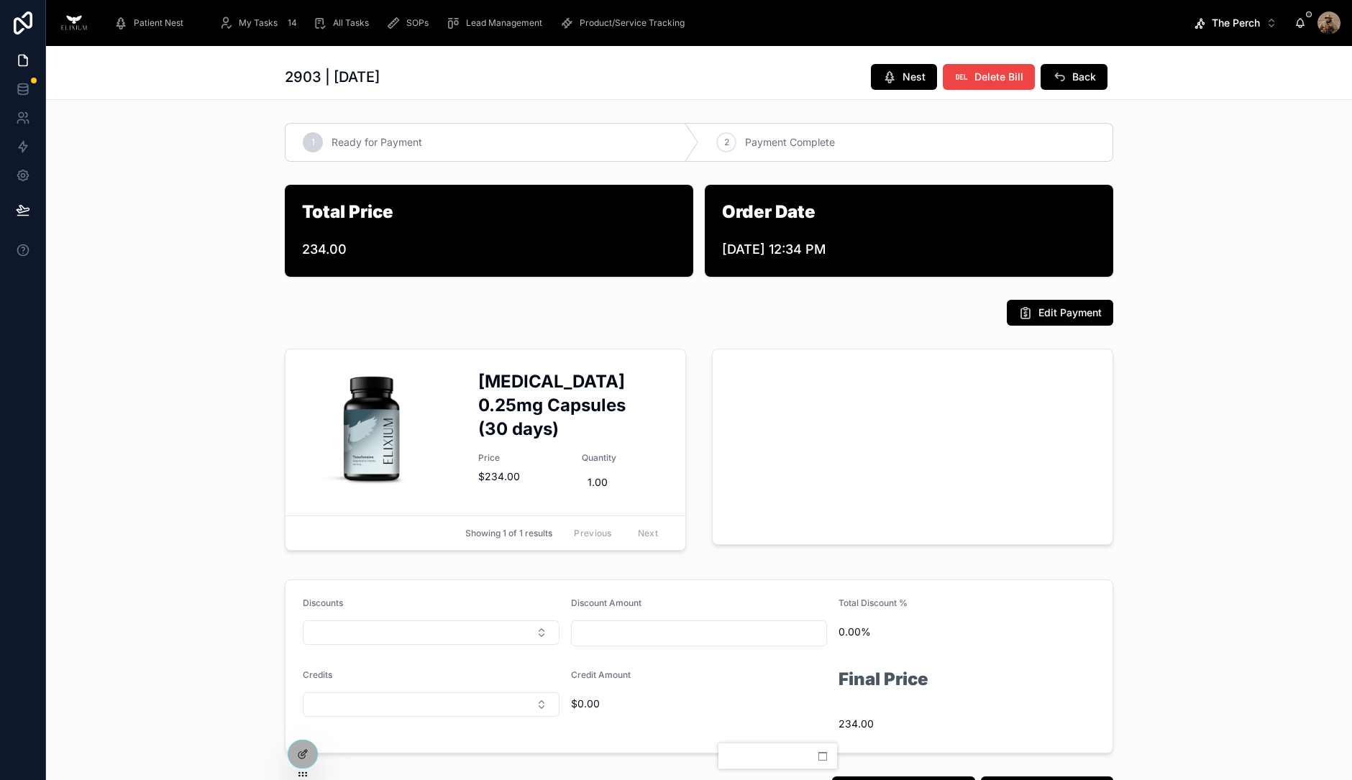
click at [264, 25] on span "My Tasks" at bounding box center [258, 23] width 39 height 12
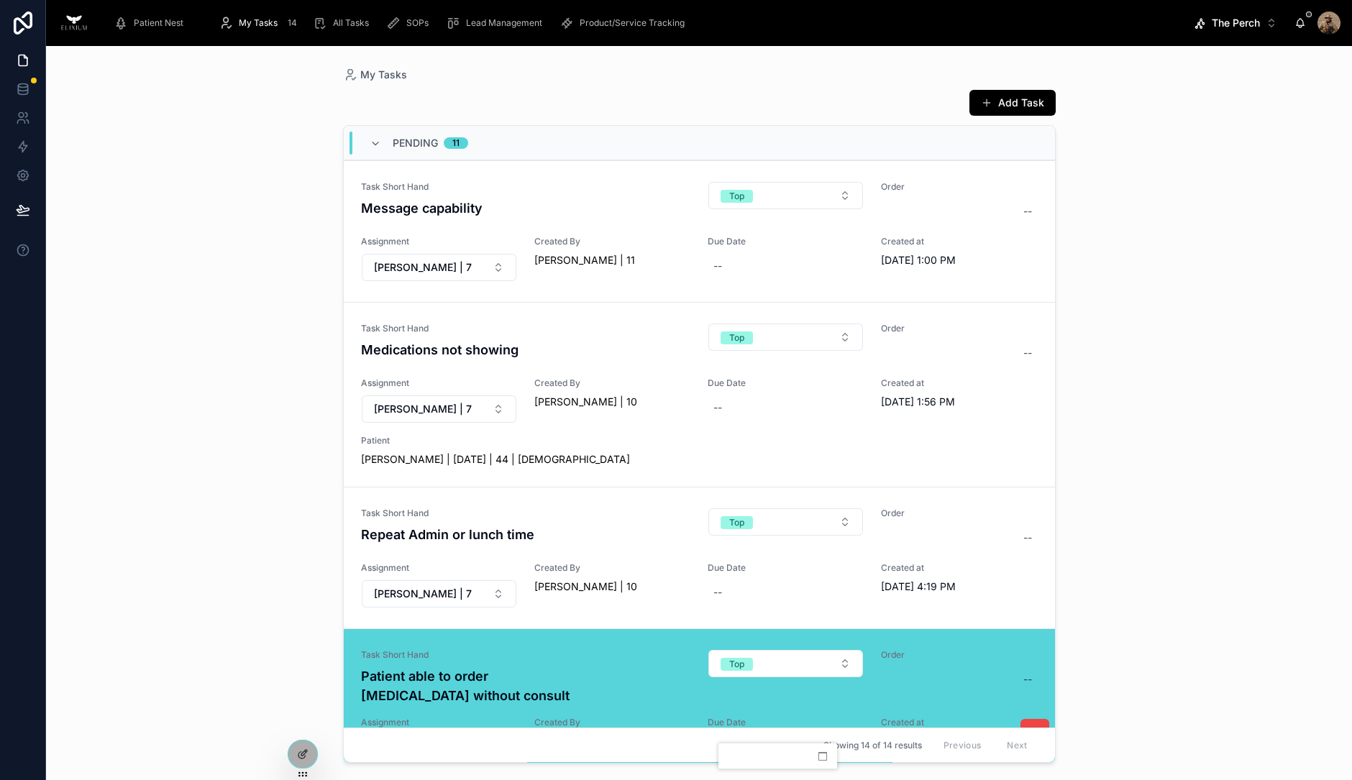
scroll to position [263, 0]
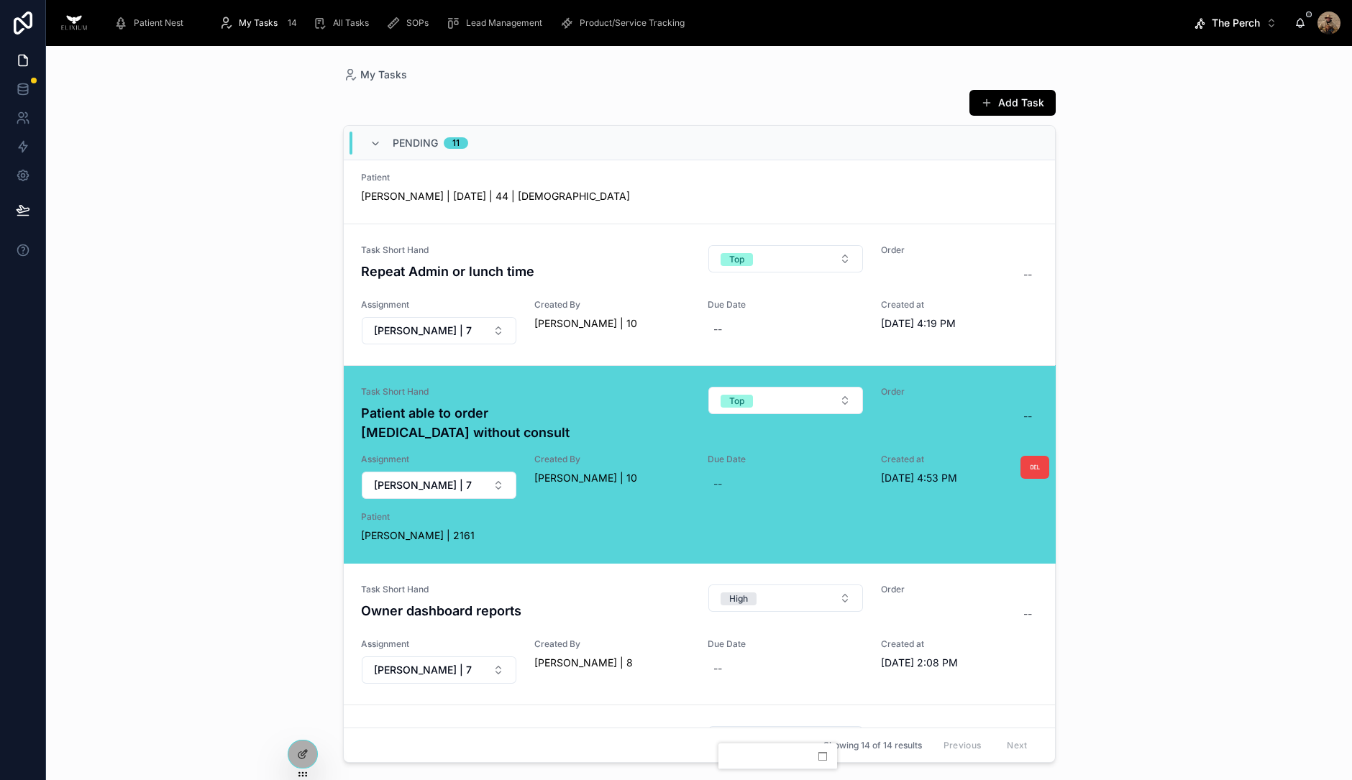
click at [572, 529] on div "Maureen Sjogren | 2161" at bounding box center [699, 536] width 677 height 14
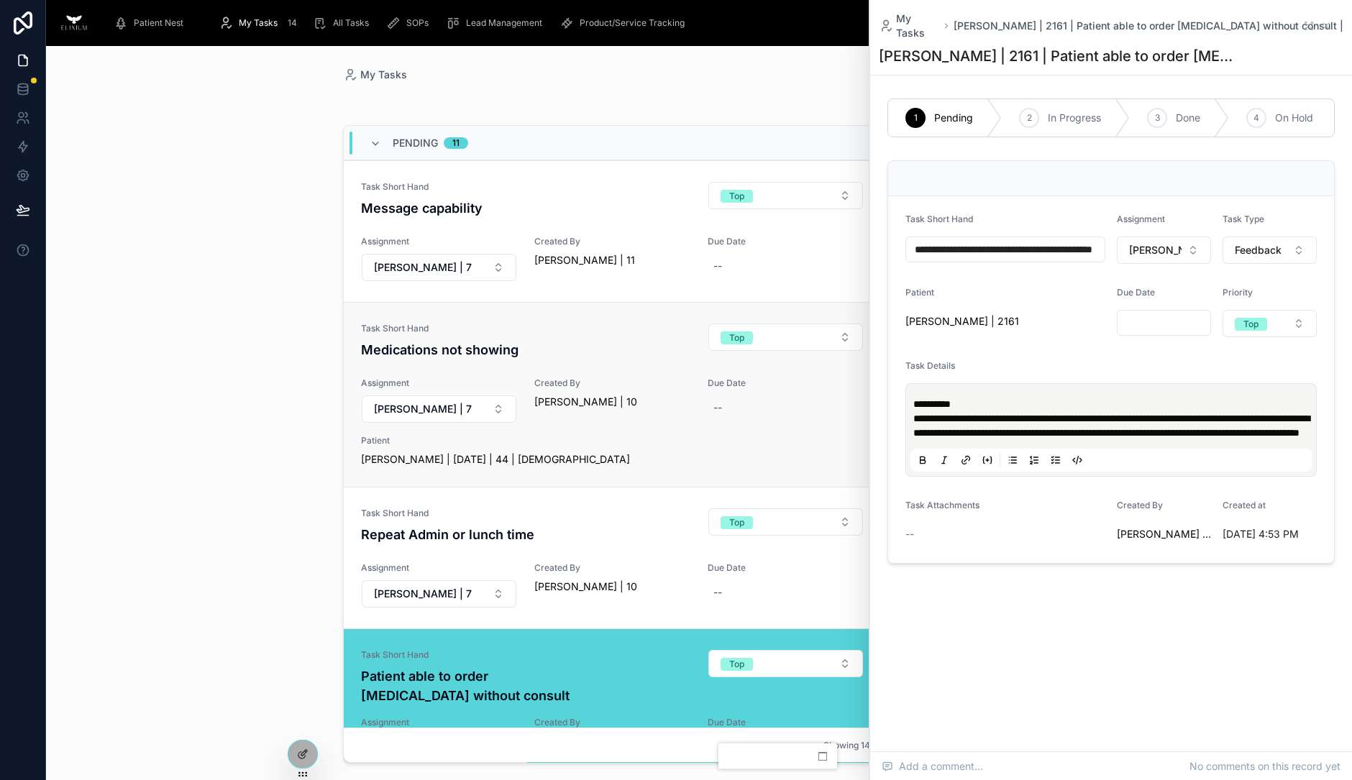
click at [691, 361] on div "Task Short Hand Medications not showing Top Order -- Assignment Adam Hern | 7 C…" at bounding box center [699, 395] width 677 height 144
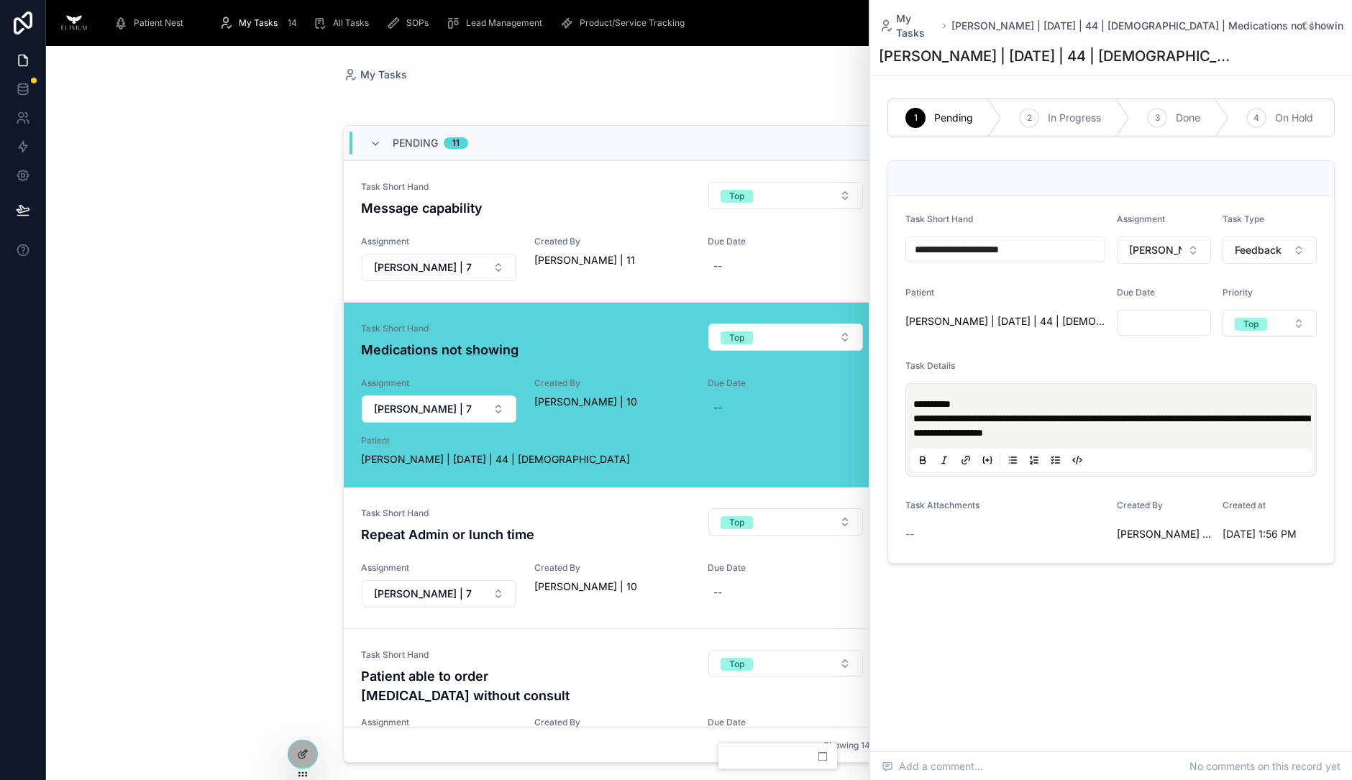
click at [498, 457] on span "Felecity Zalinger | 11/05/80 | 44 | Female" at bounding box center [495, 459] width 269 height 14
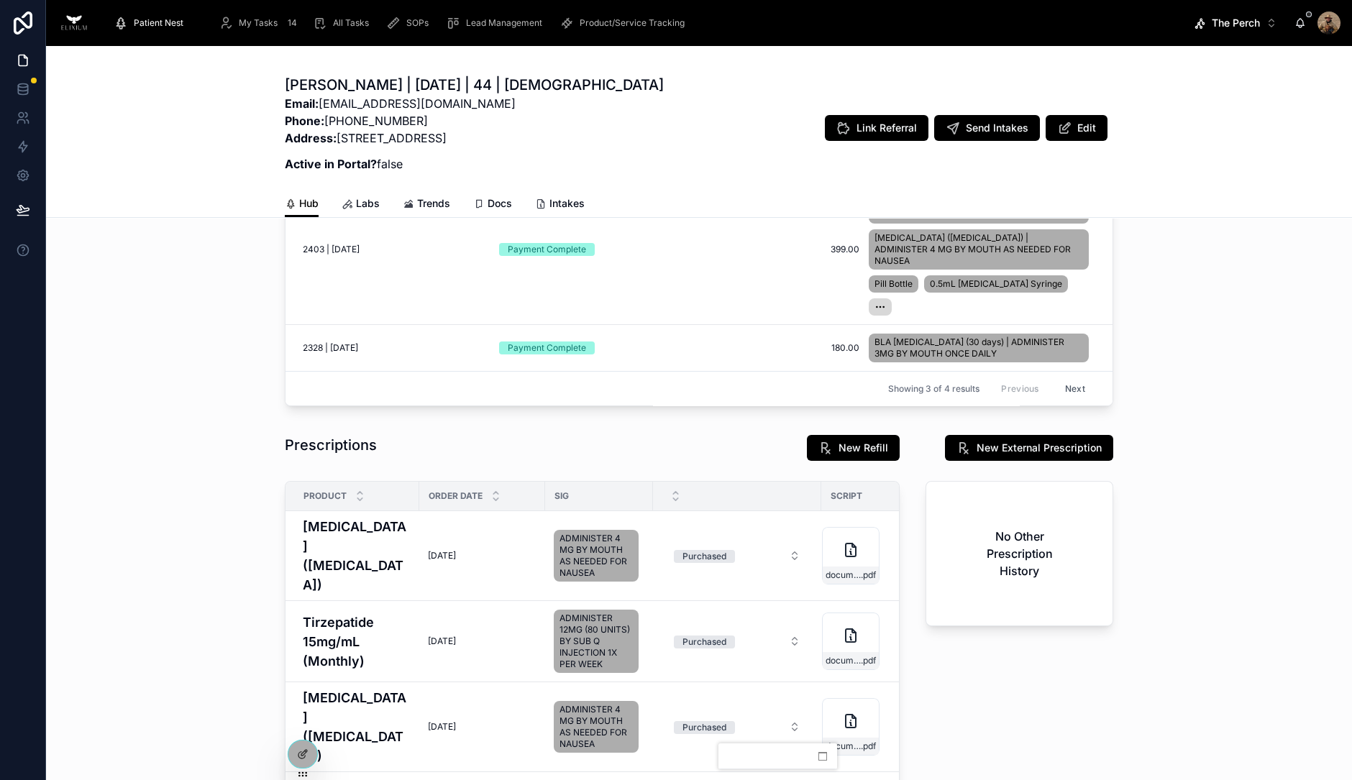
scroll to position [619, 0]
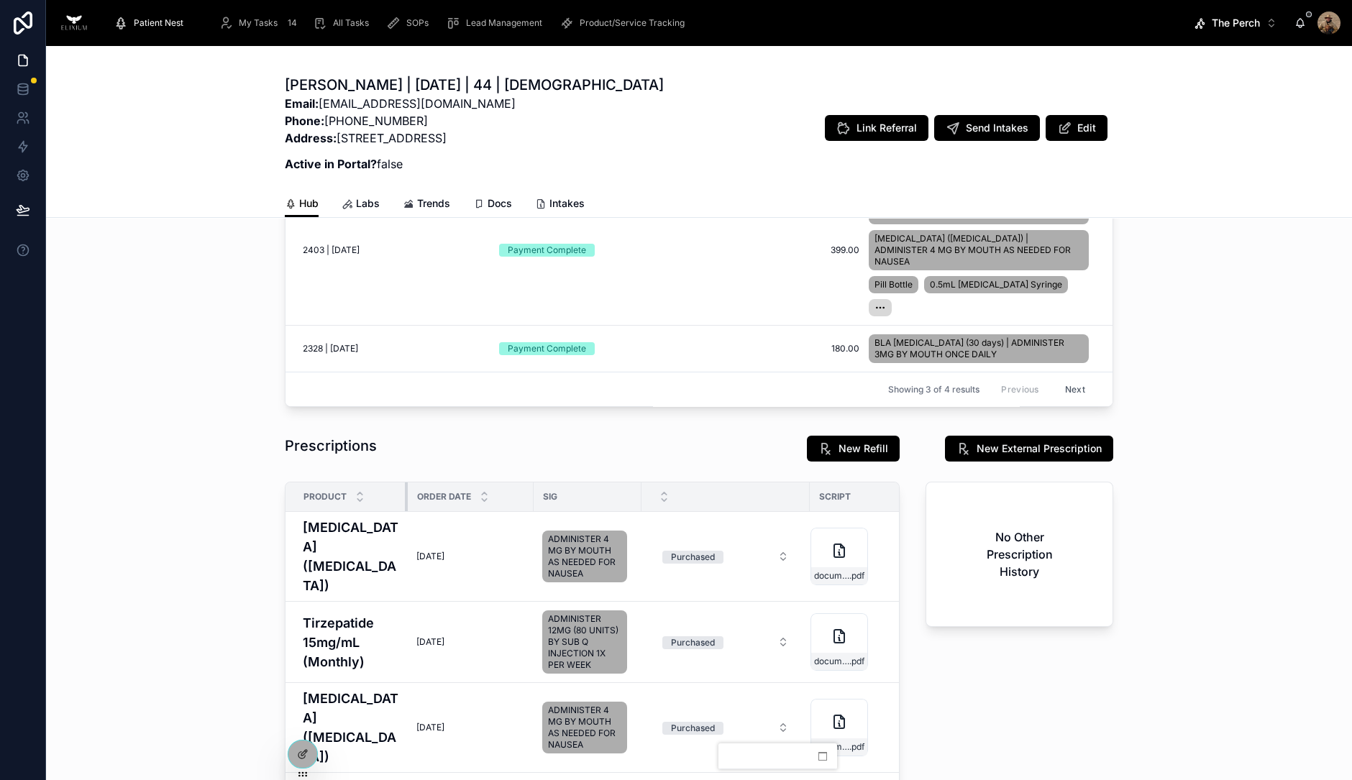
drag, startPoint x: 399, startPoint y: 462, endPoint x: 388, endPoint y: 462, distance: 11.5
click at [405, 483] on div at bounding box center [408, 497] width 6 height 29
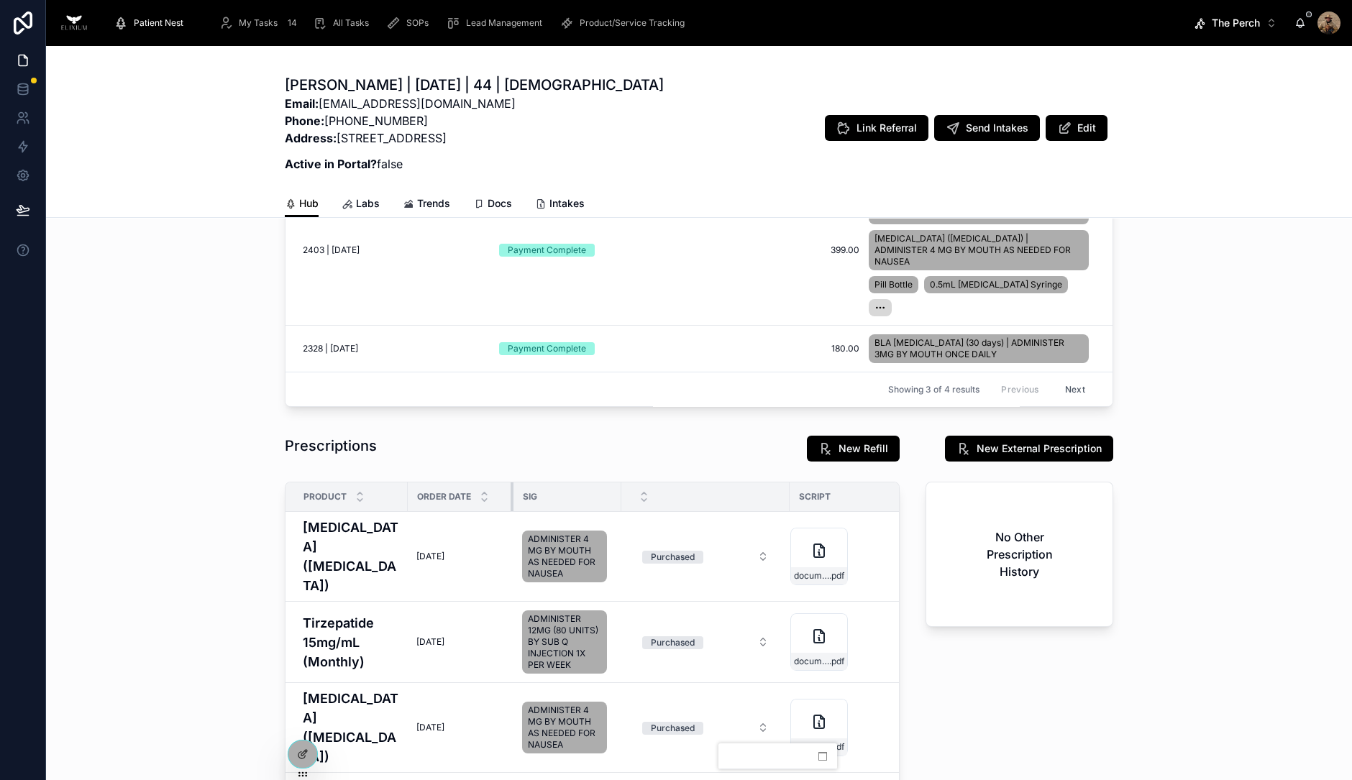
drag, startPoint x: 513, startPoint y: 462, endPoint x: 493, endPoint y: 461, distance: 20.1
click at [511, 483] on div at bounding box center [514, 497] width 6 height 29
drag, startPoint x: 769, startPoint y: 460, endPoint x: 737, endPoint y: 459, distance: 31.7
click at [755, 483] on div at bounding box center [758, 497] width 6 height 29
click at [301, 749] on icon at bounding box center [303, 755] width 12 height 12
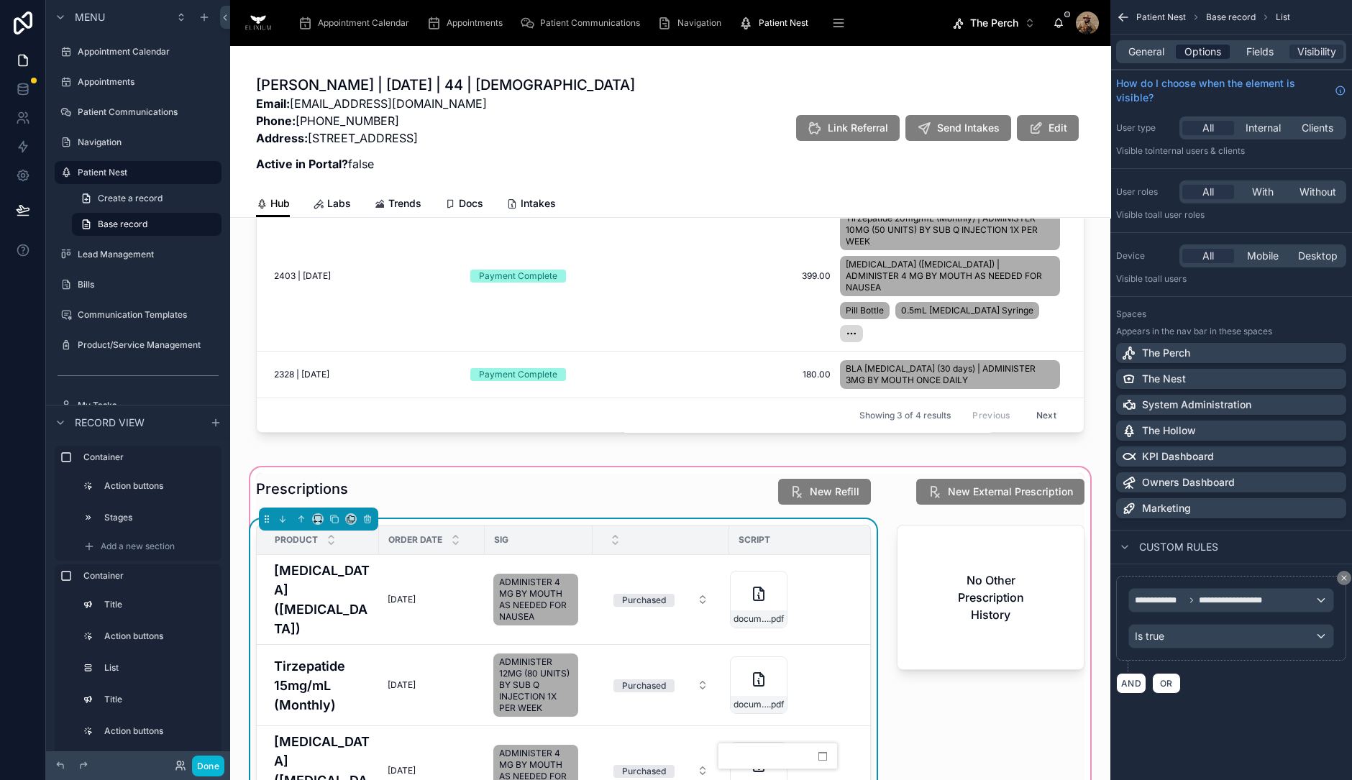
click at [1200, 55] on span "Options" at bounding box center [1202, 52] width 37 height 14
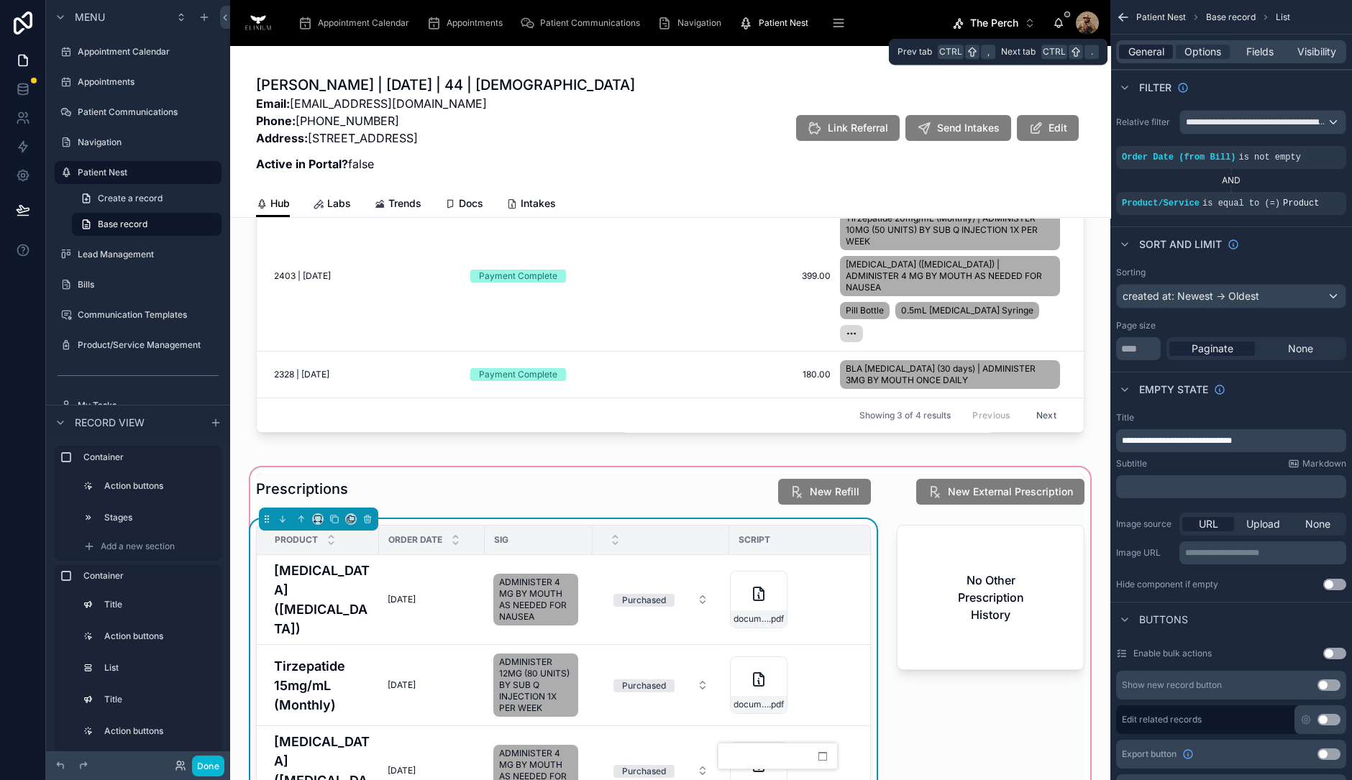
click at [1136, 52] on span "General" at bounding box center [1146, 52] width 36 height 14
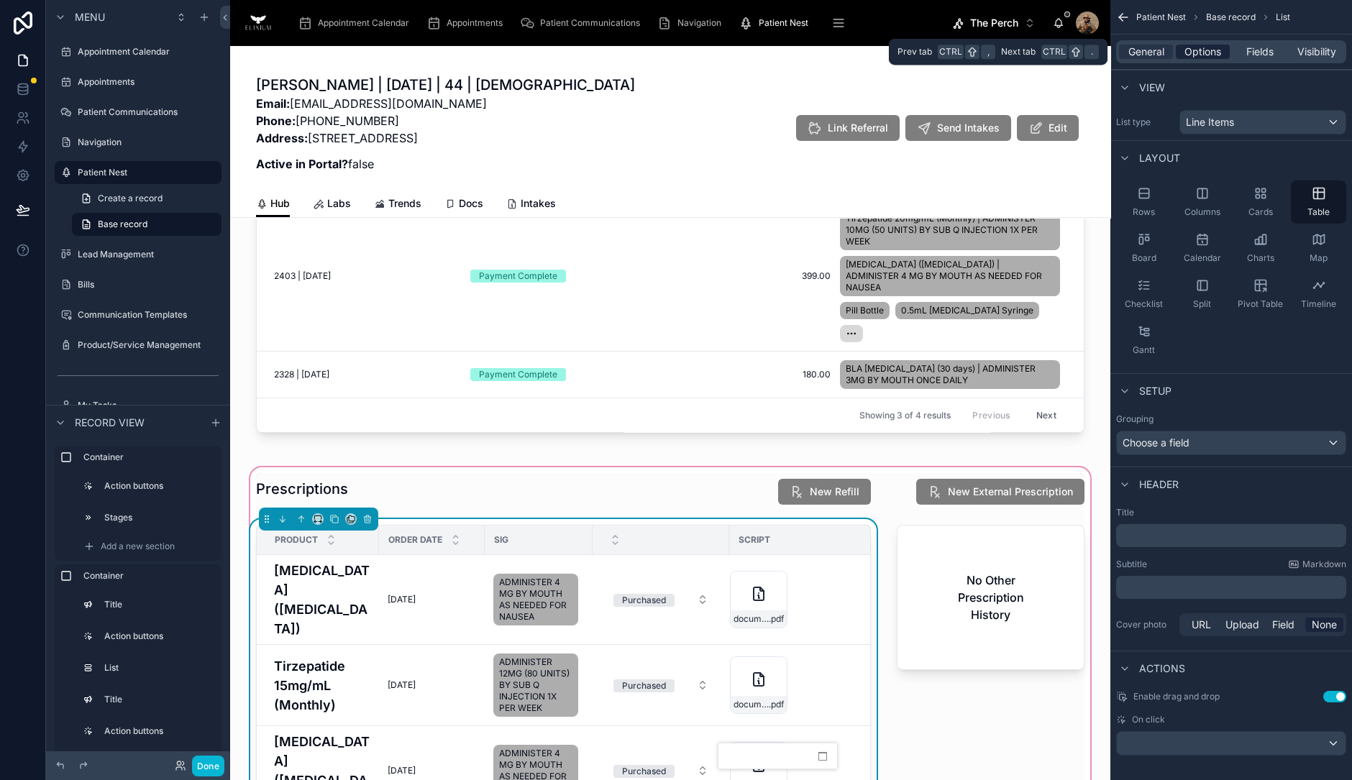
click at [1208, 50] on span "Options" at bounding box center [1202, 52] width 37 height 14
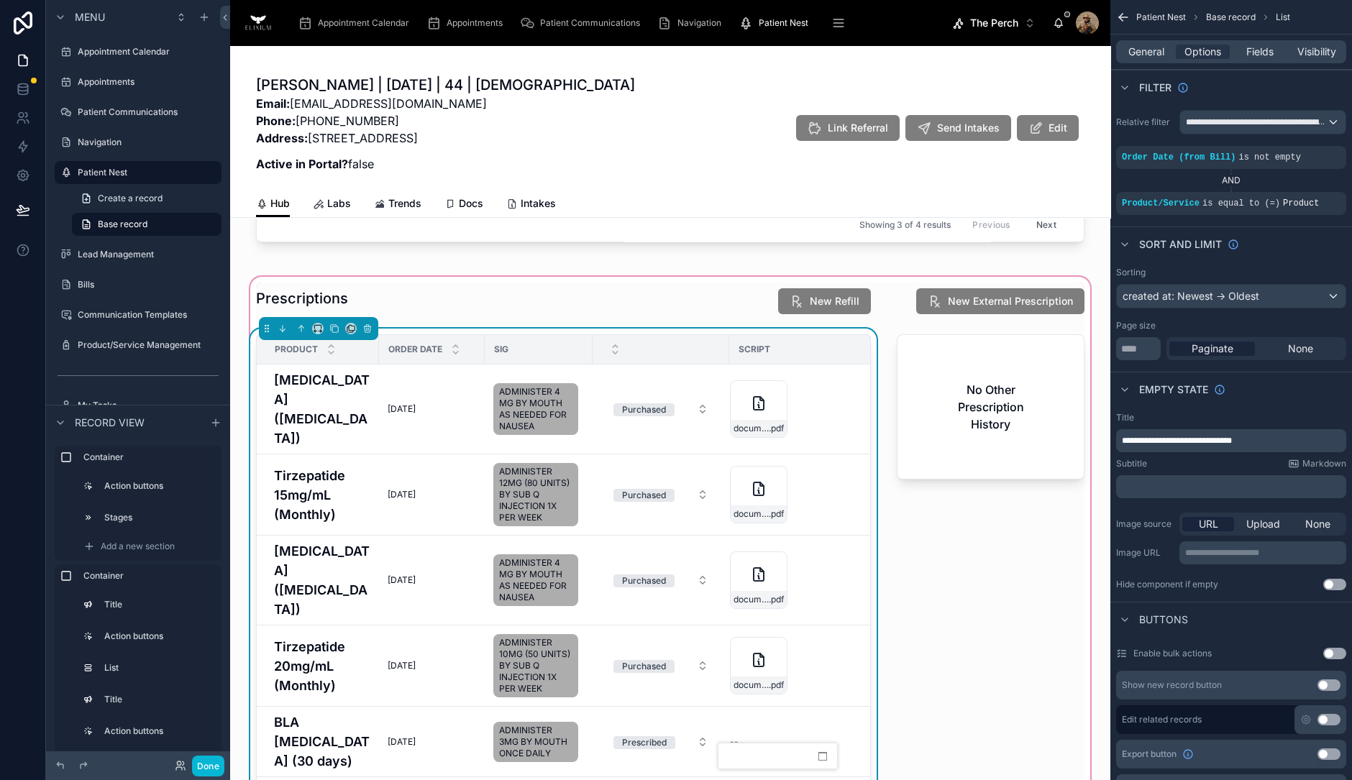
scroll to position [809, 0]
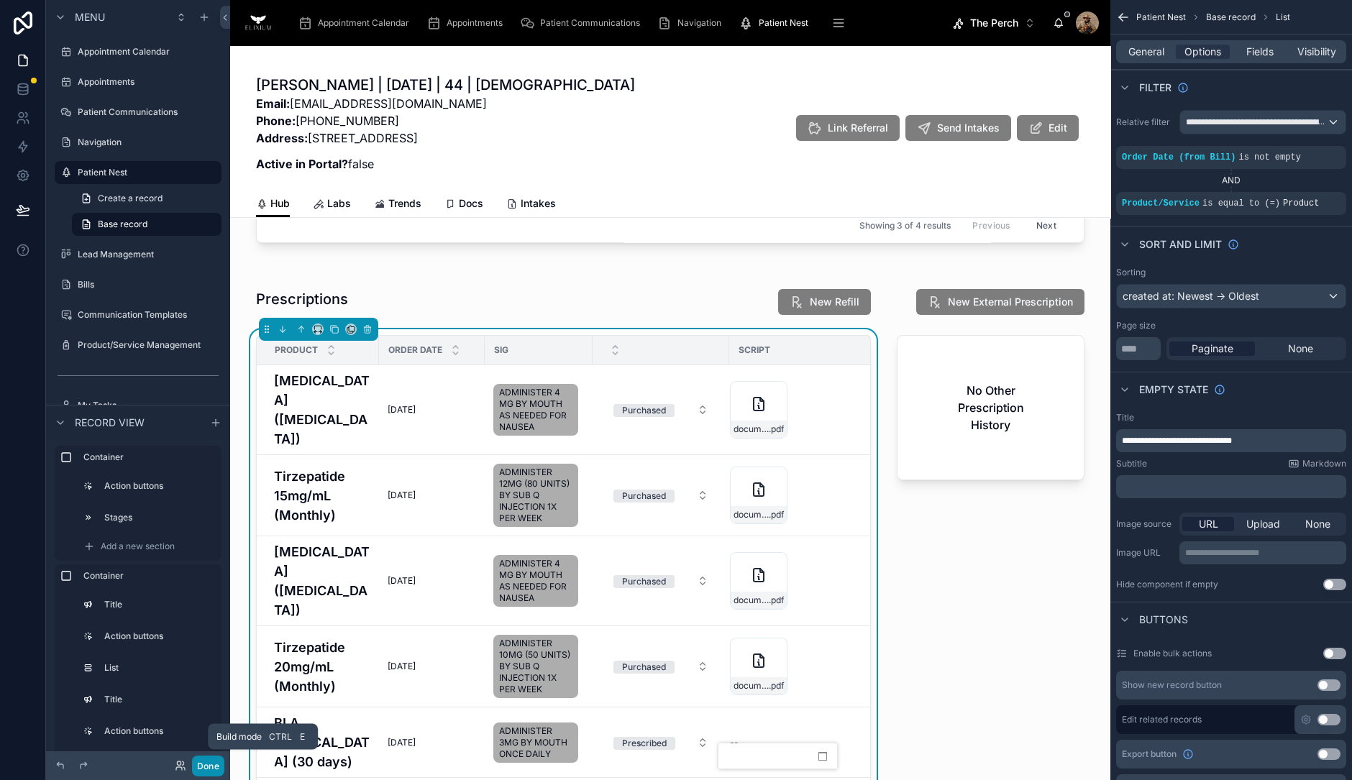
click at [211, 765] on button "Done" at bounding box center [208, 766] width 32 height 21
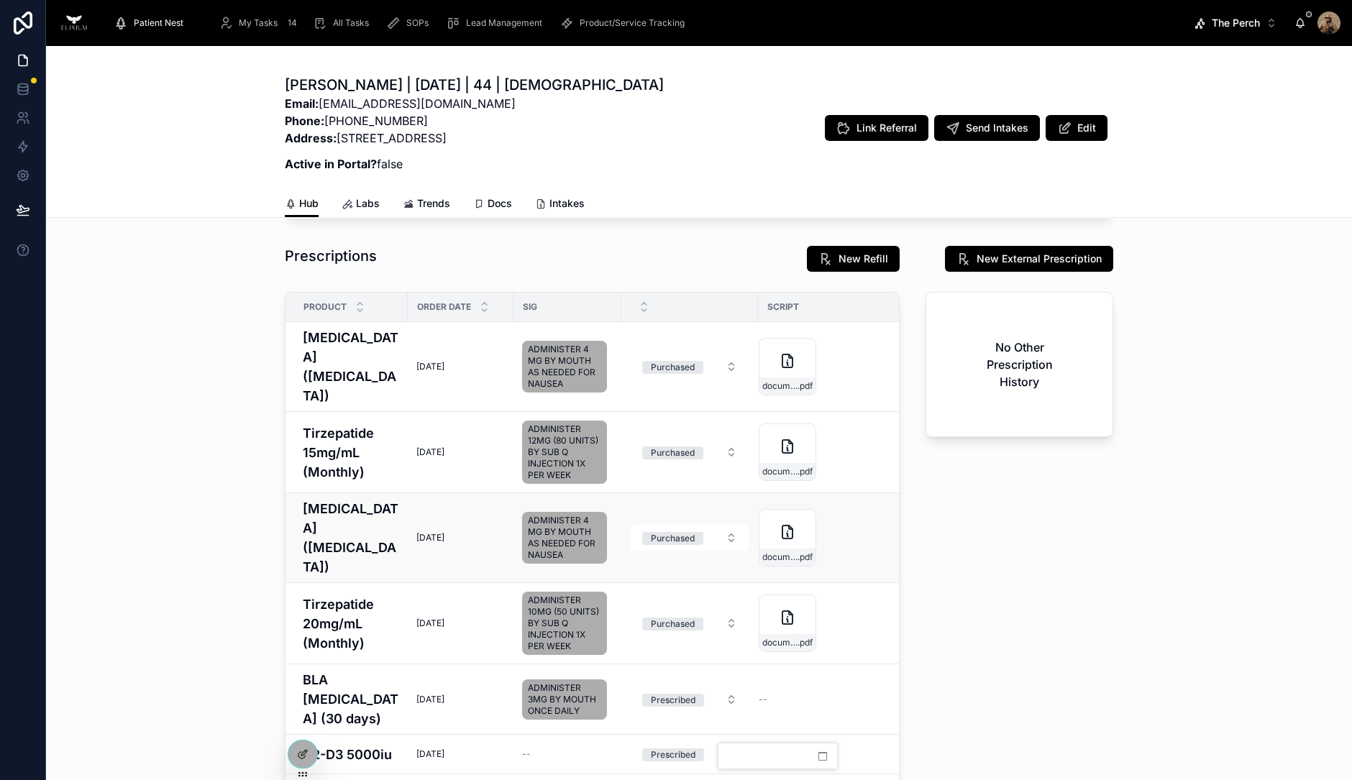
scroll to position [0, 12]
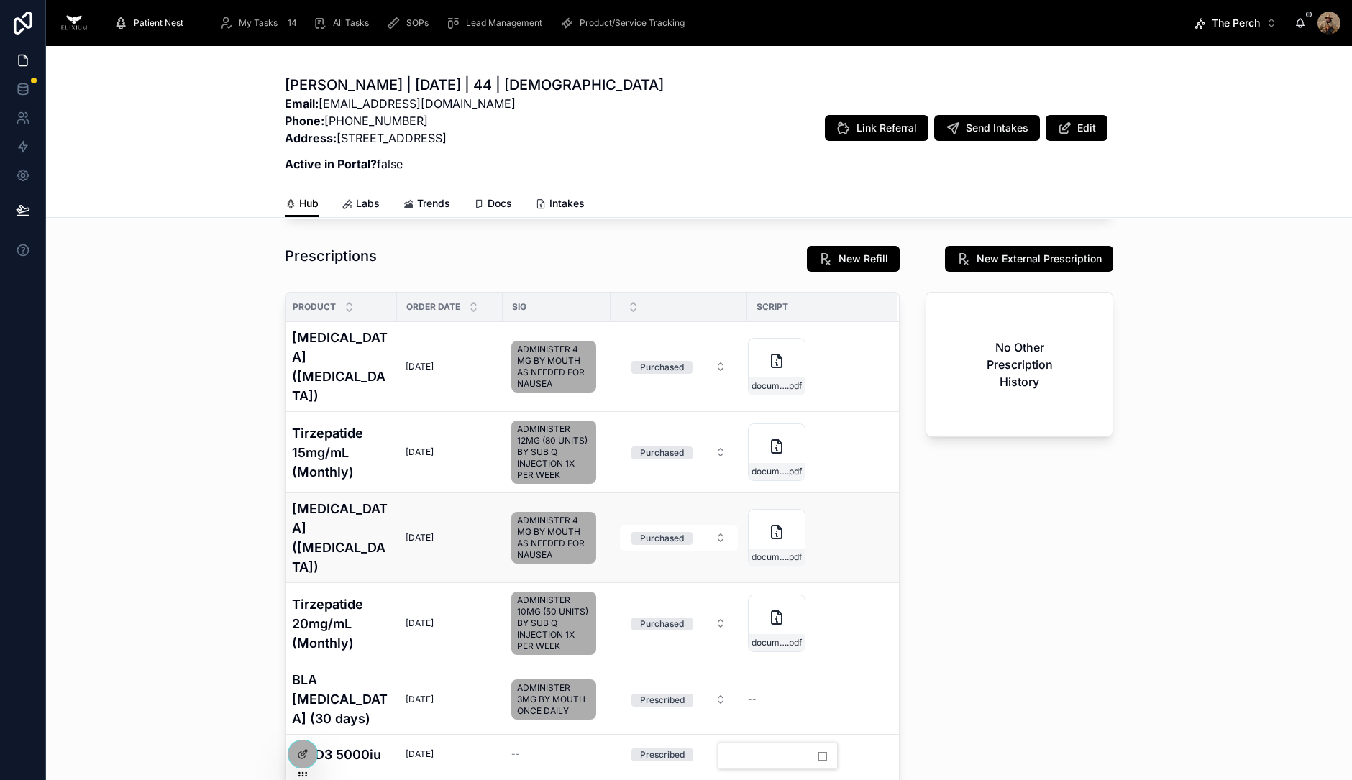
click at [616, 493] on td "Purchased" at bounding box center [679, 538] width 137 height 90
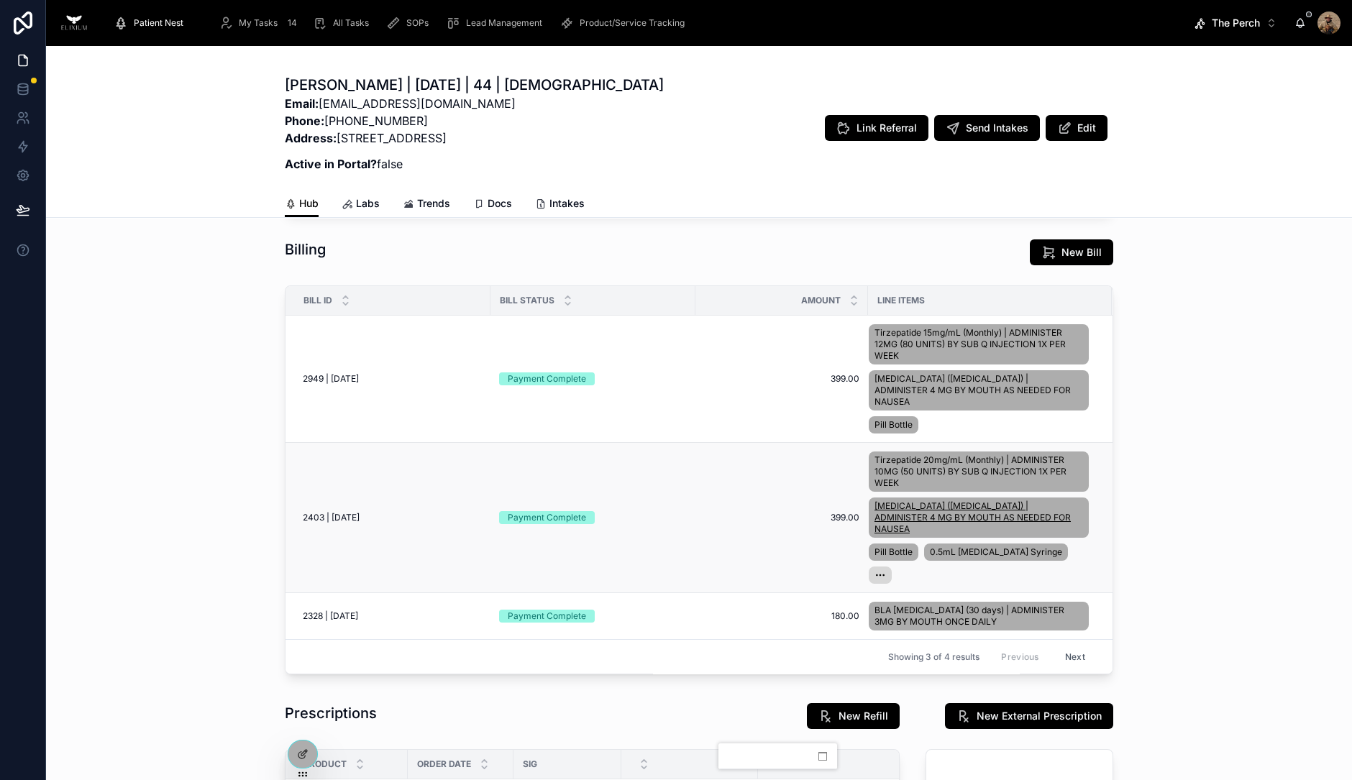
scroll to position [352, 0]
click at [886, 570] on icon at bounding box center [881, 576] width 12 height 12
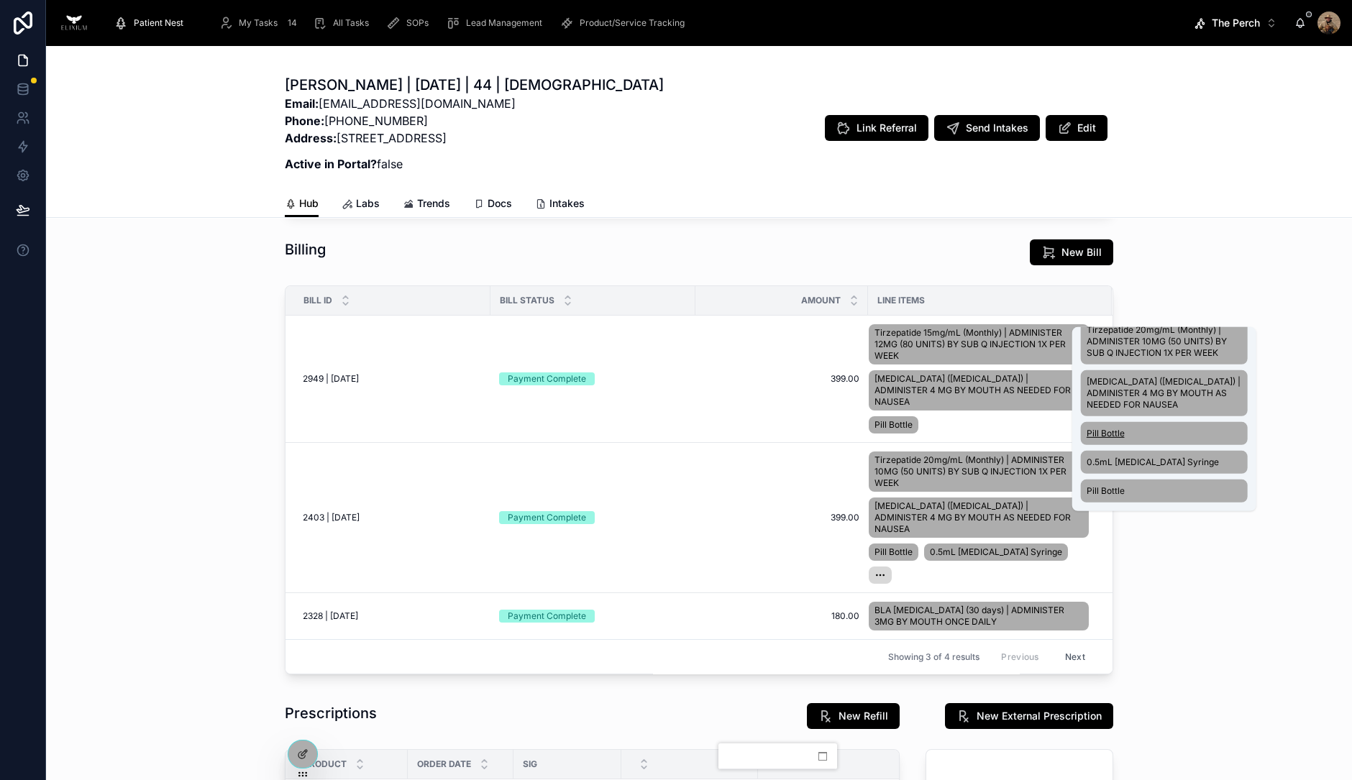
scroll to position [0, 0]
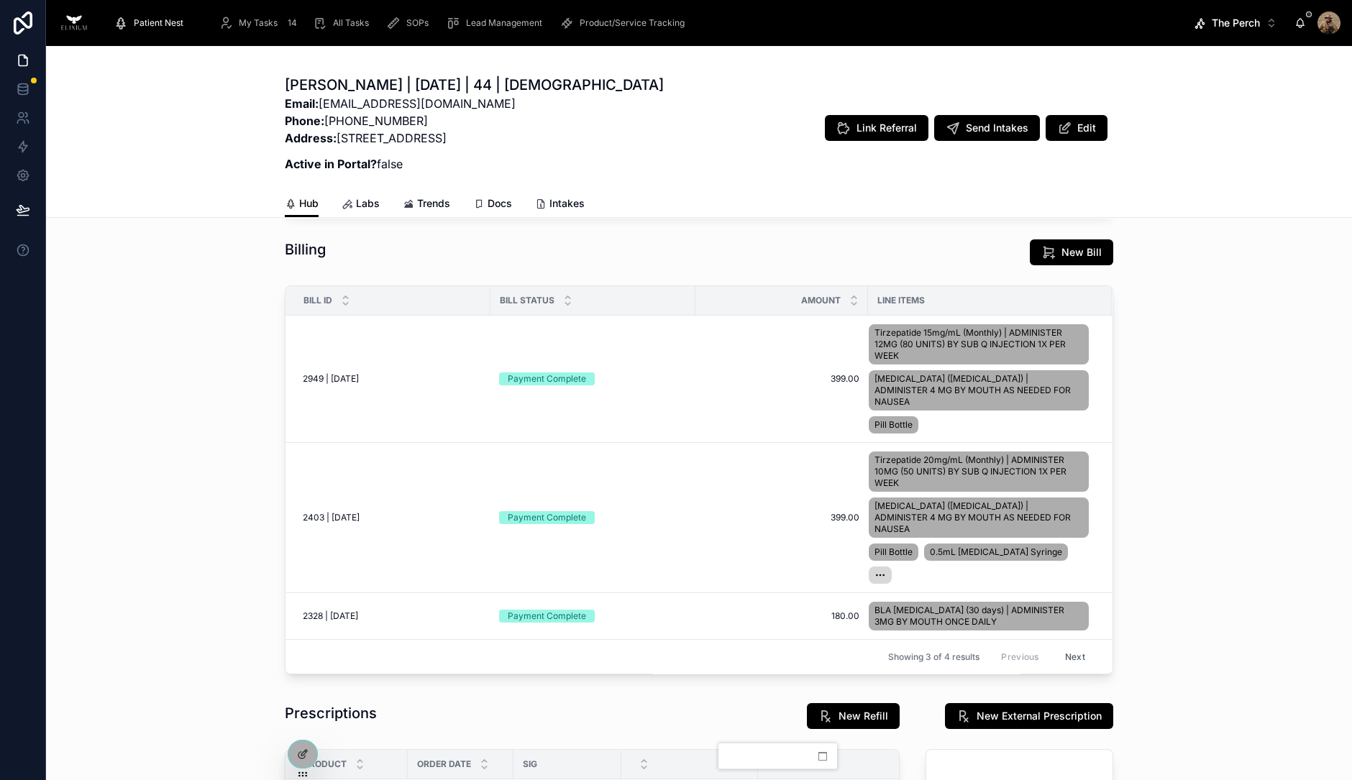
click at [1205, 548] on div "Appointments New Appointment Flags Provider BIll Completed Medication Pickup 9/…" at bounding box center [699, 338] width 1306 height 695
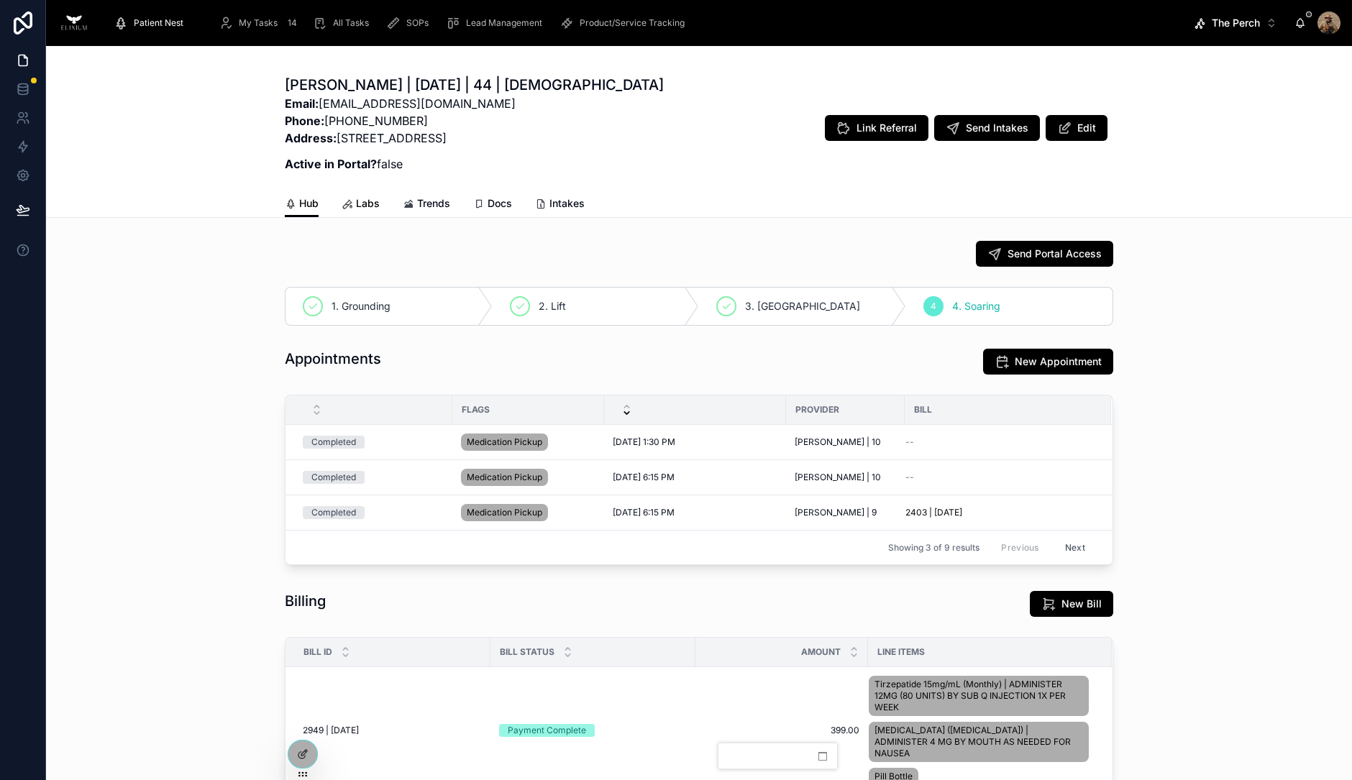
click at [360, 206] on span "Labs" at bounding box center [368, 203] width 24 height 14
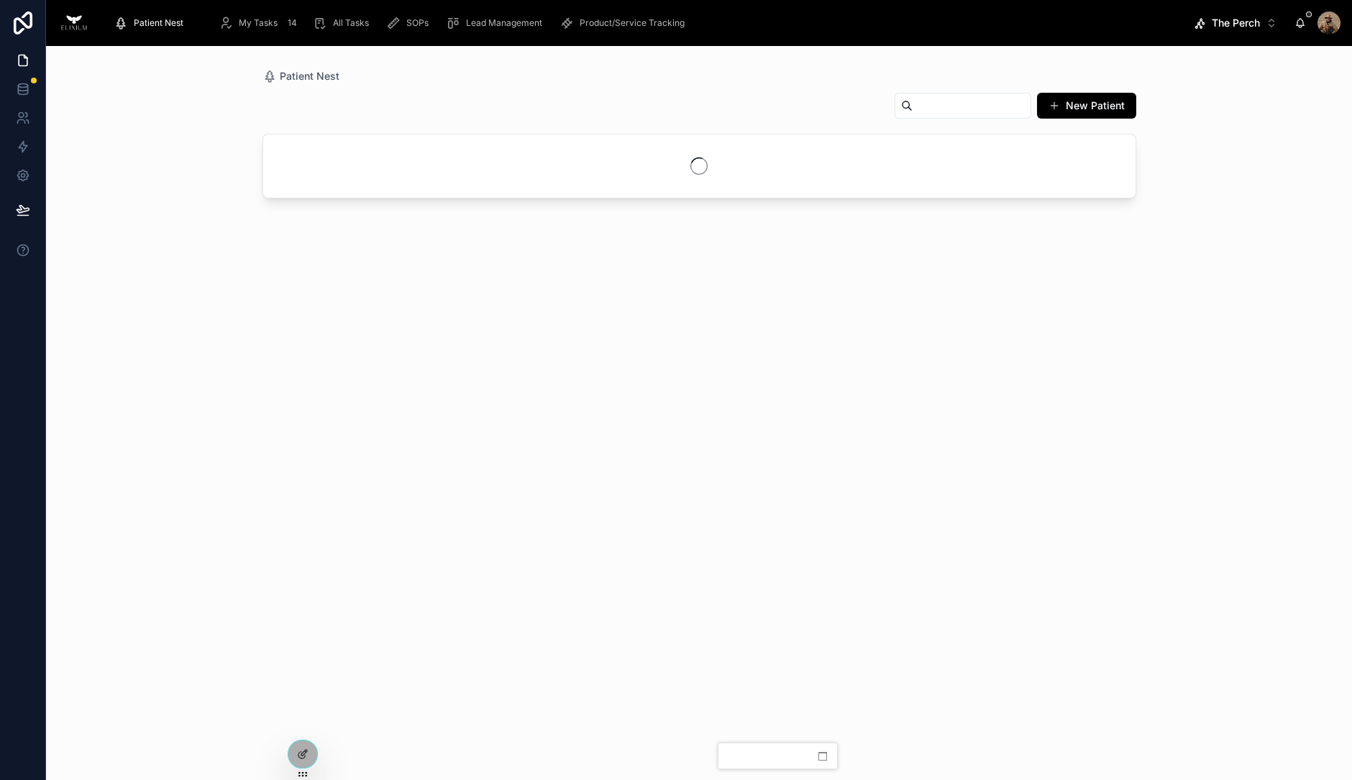
click at [257, 26] on span "My Tasks" at bounding box center [258, 23] width 39 height 12
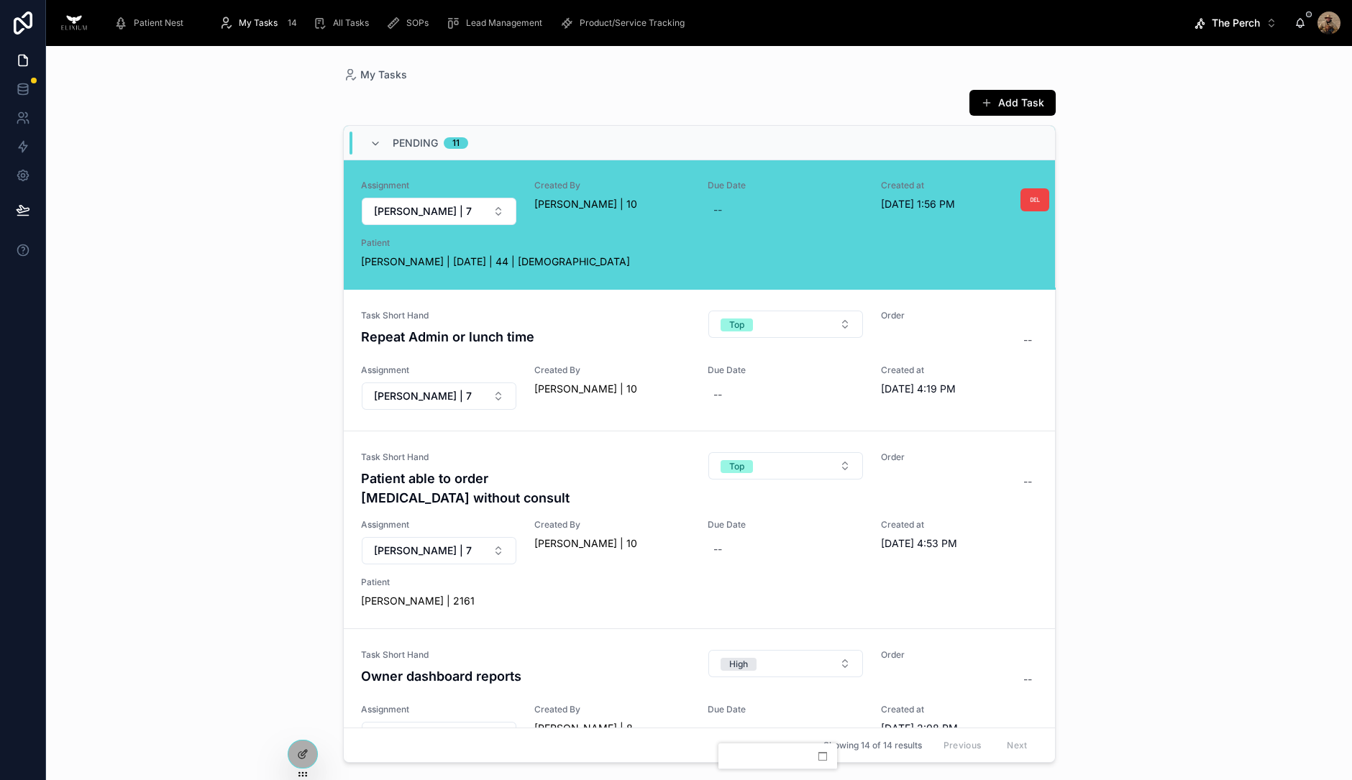
scroll to position [250, 0]
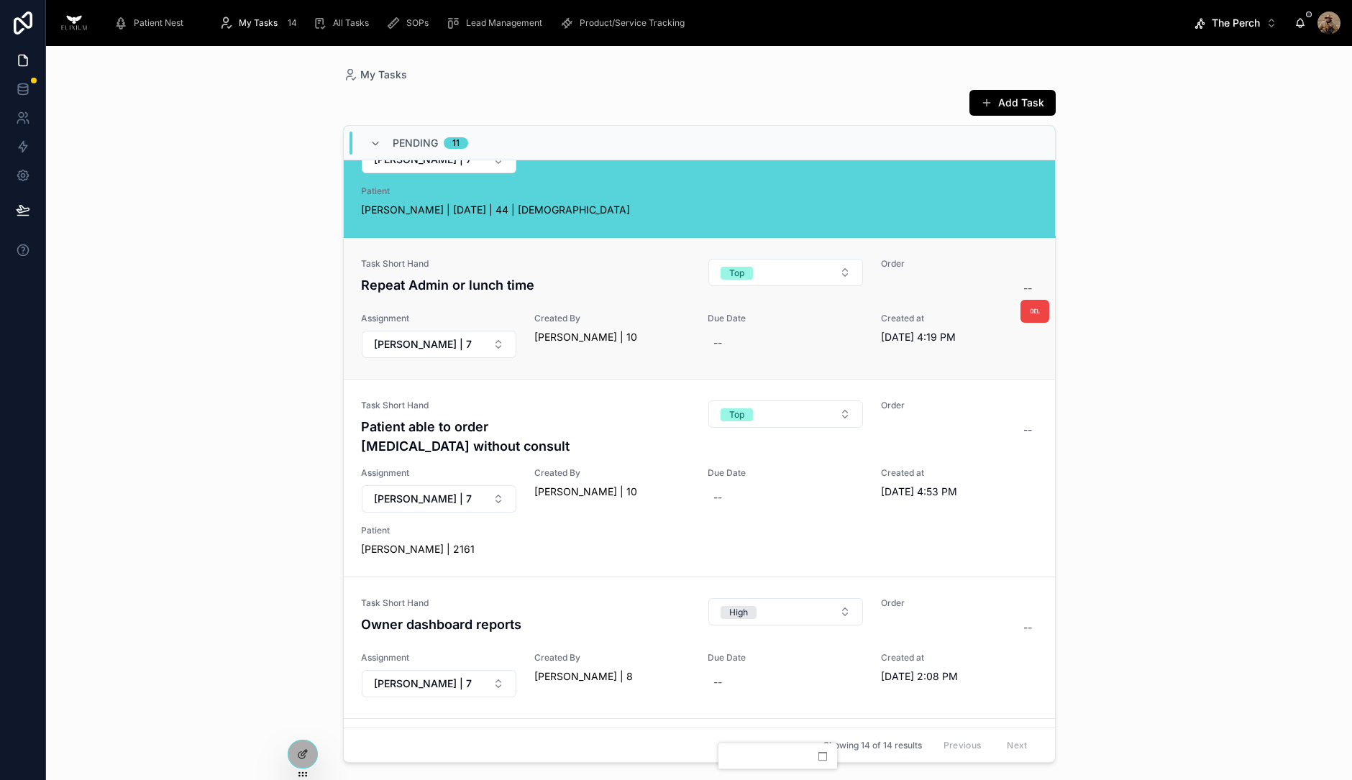
click at [648, 361] on link "Task Short Hand Repeat Admin or lunch time Top Order -- Assignment Adam Hern | …" at bounding box center [699, 308] width 711 height 142
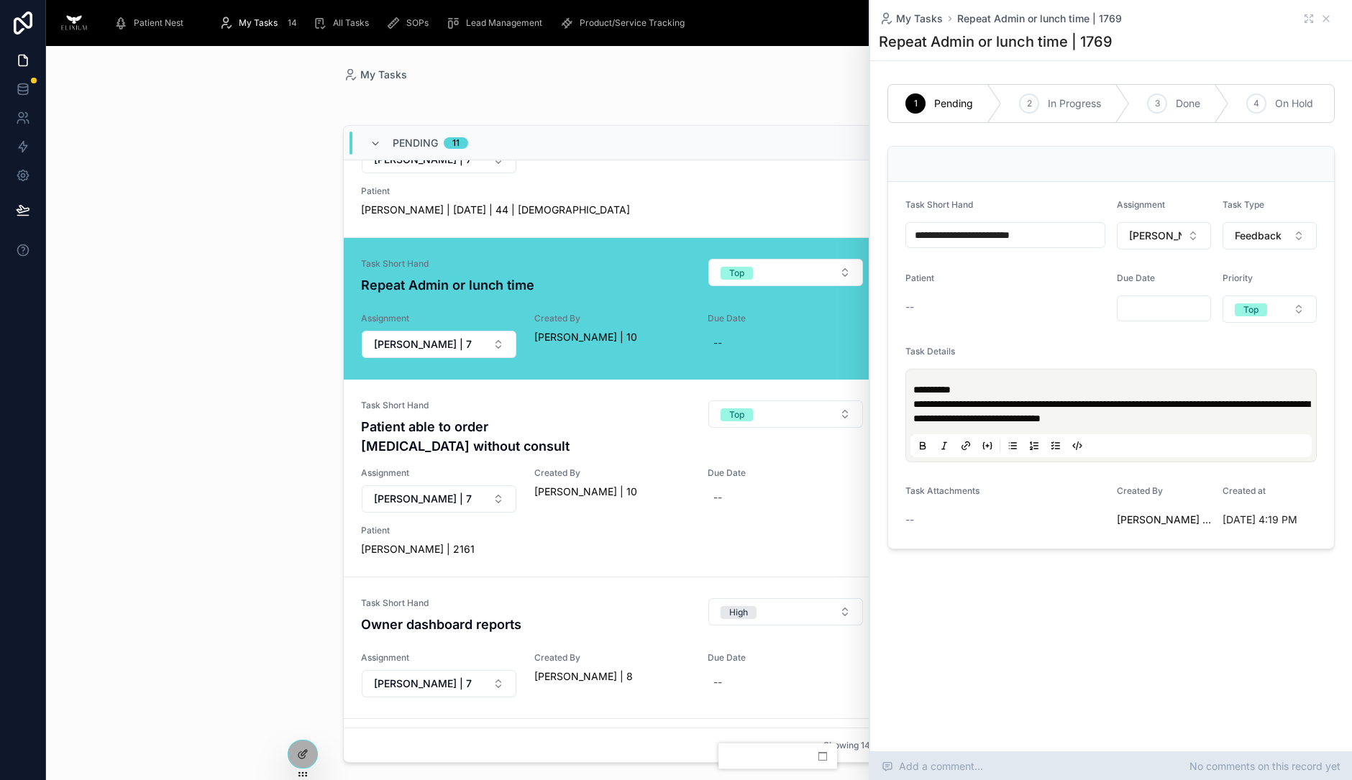
click at [1005, 761] on div "Add a comment... No comments on this record yet" at bounding box center [1111, 766] width 482 height 29
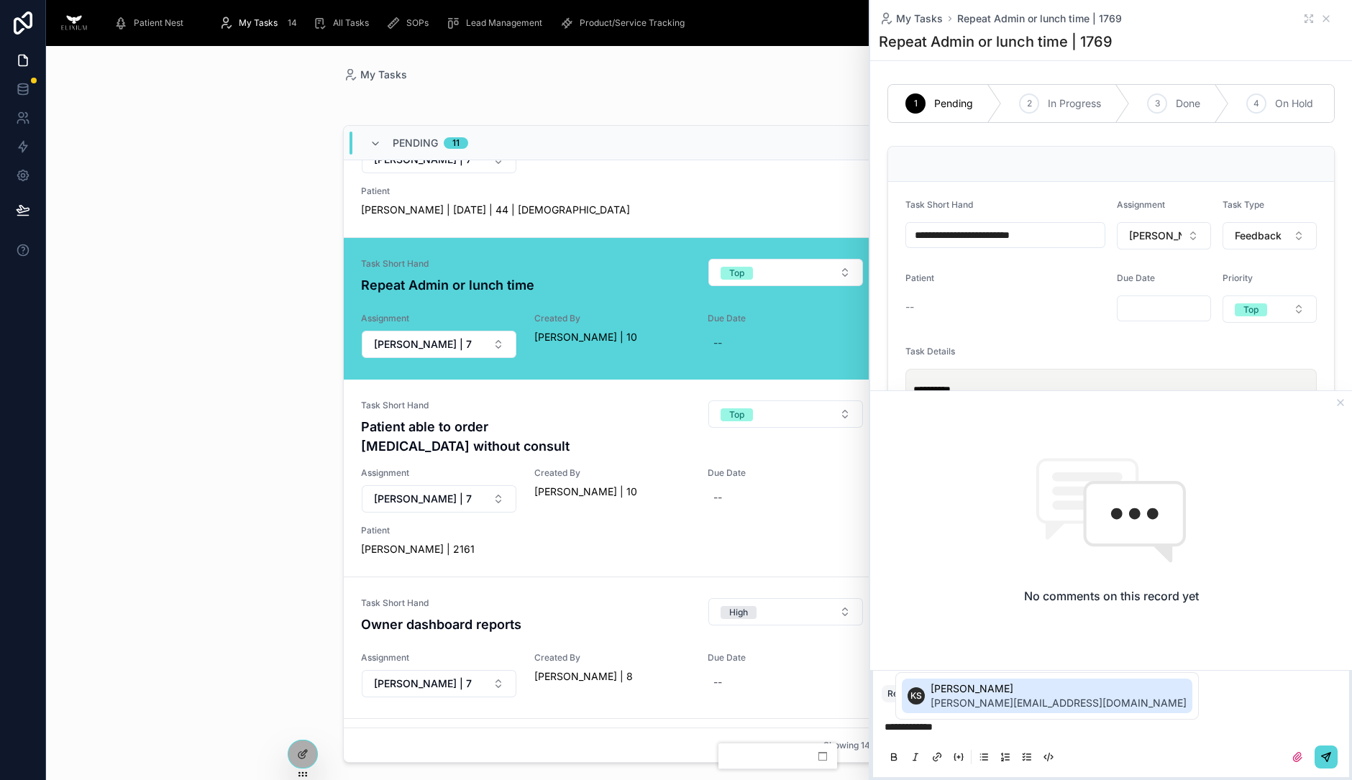
click at [989, 692] on span "Katie Seveland" at bounding box center [1059, 689] width 256 height 14
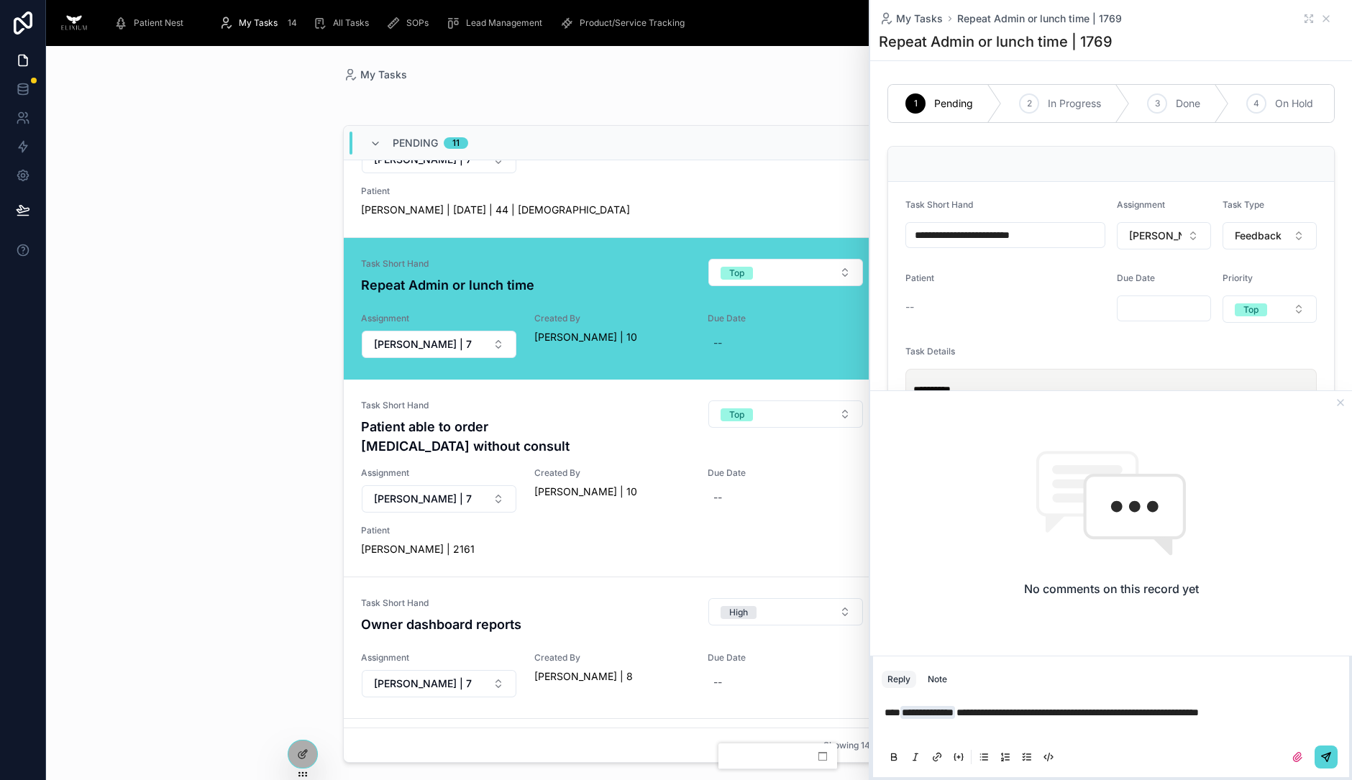
click at [1327, 750] on button at bounding box center [1326, 757] width 23 height 23
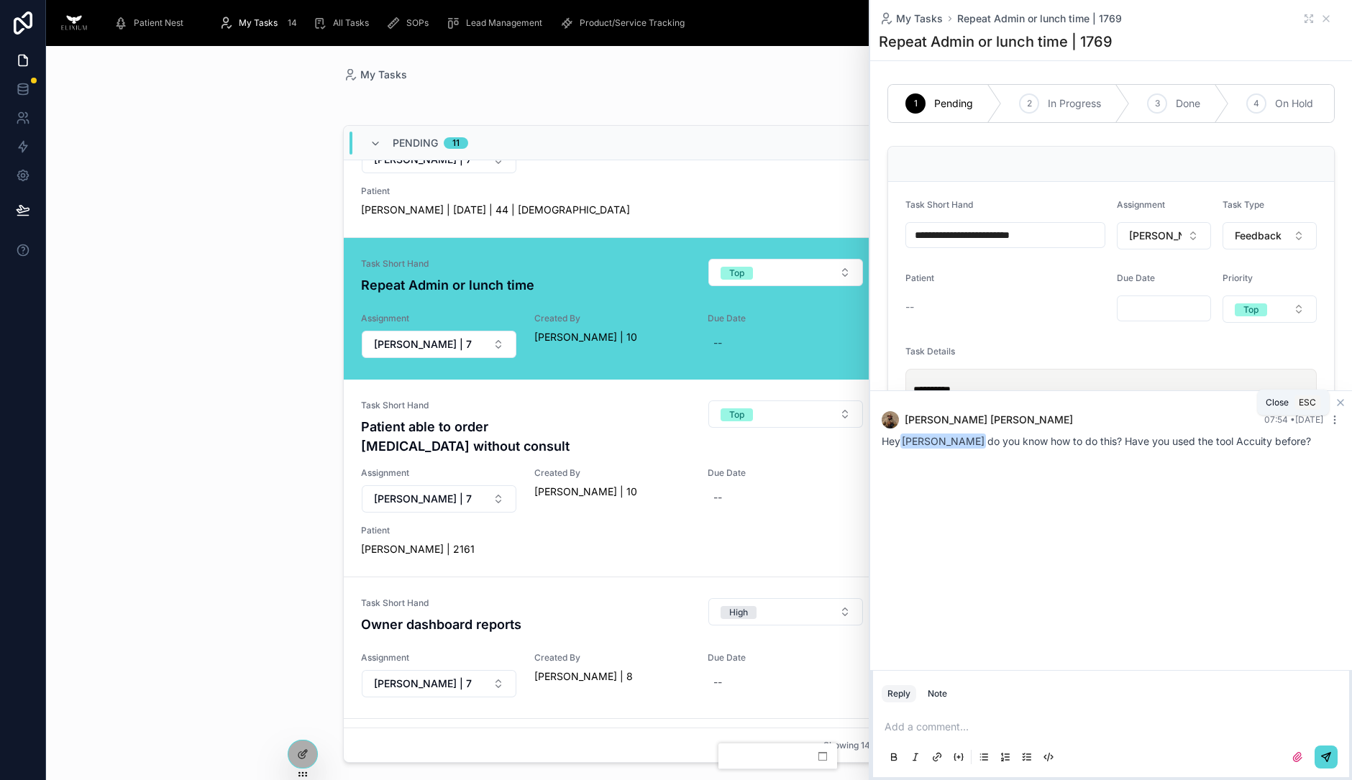
click at [1338, 397] on icon at bounding box center [1341, 403] width 12 height 12
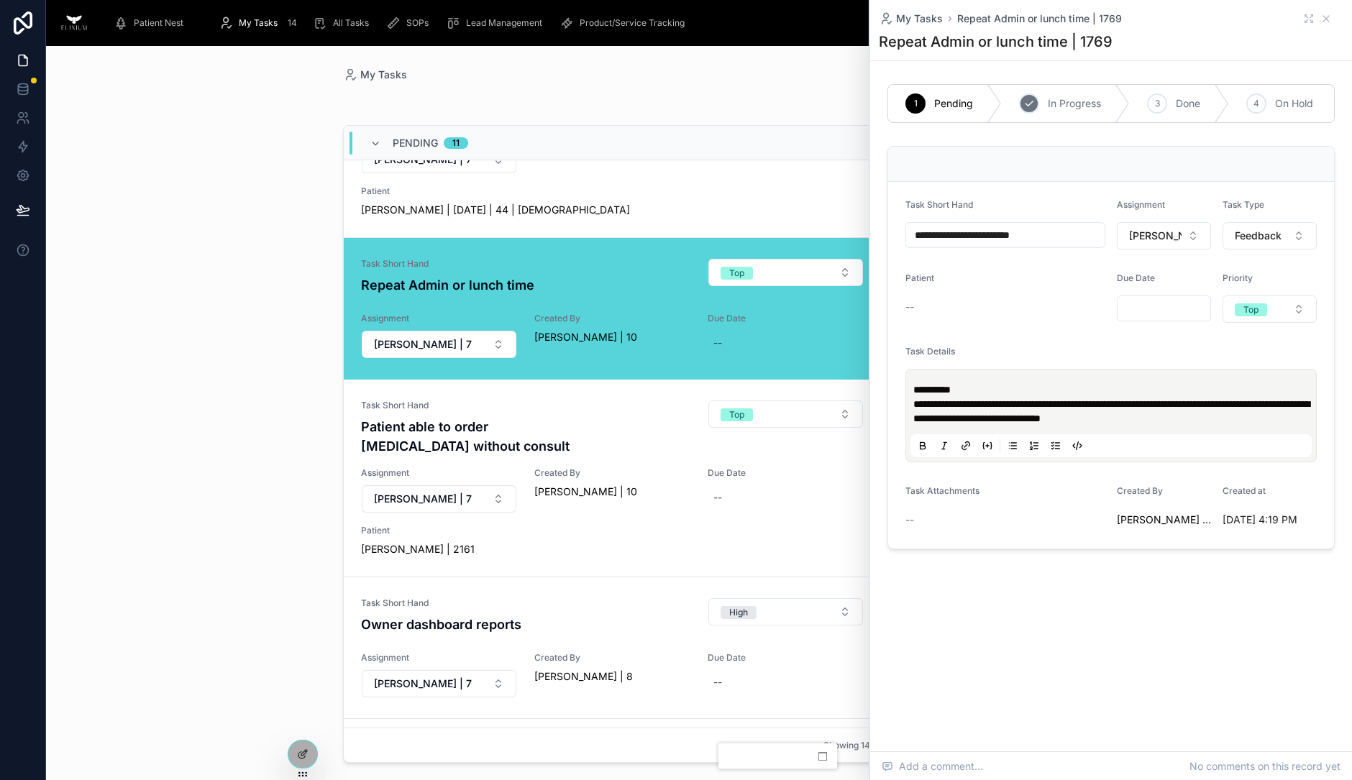
click at [1048, 91] on div "2 In Progress" at bounding box center [1066, 103] width 128 height 37
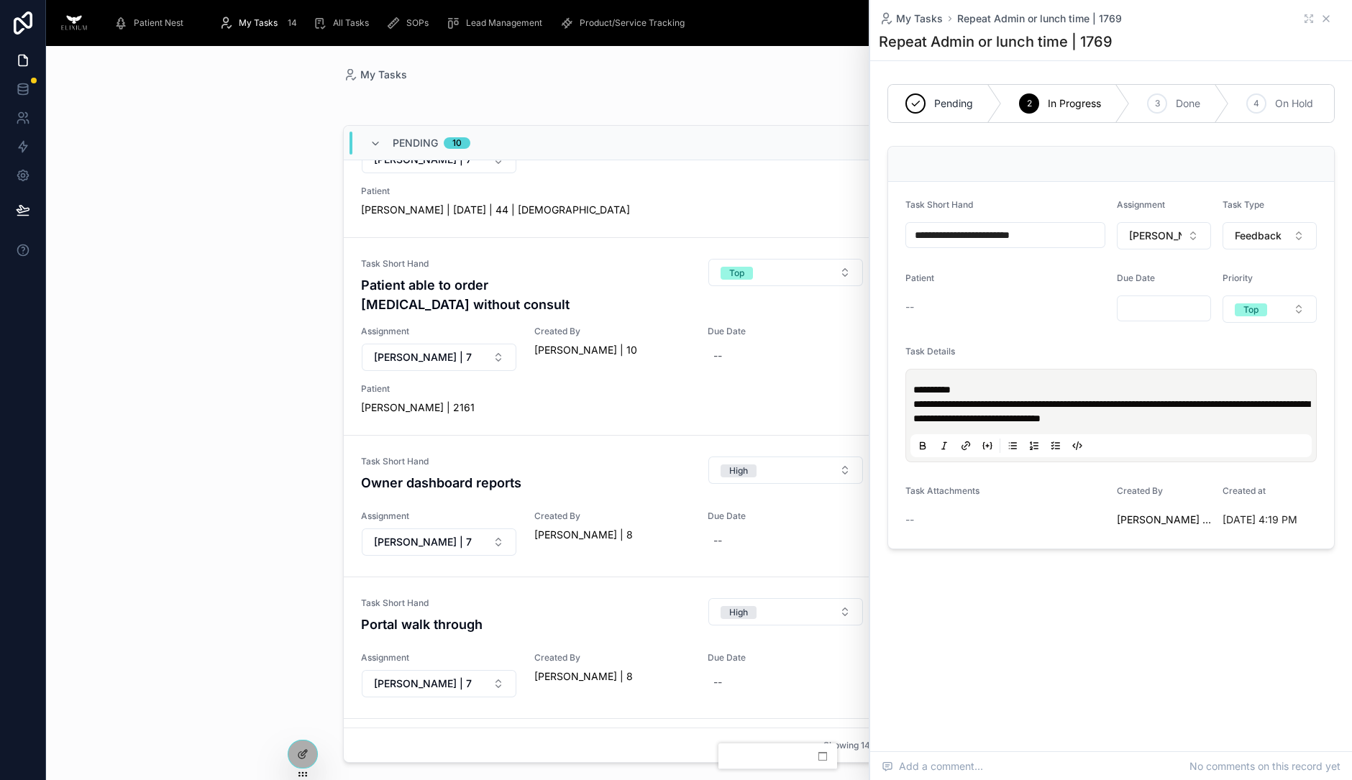
click at [1327, 16] on icon at bounding box center [1326, 19] width 12 height 12
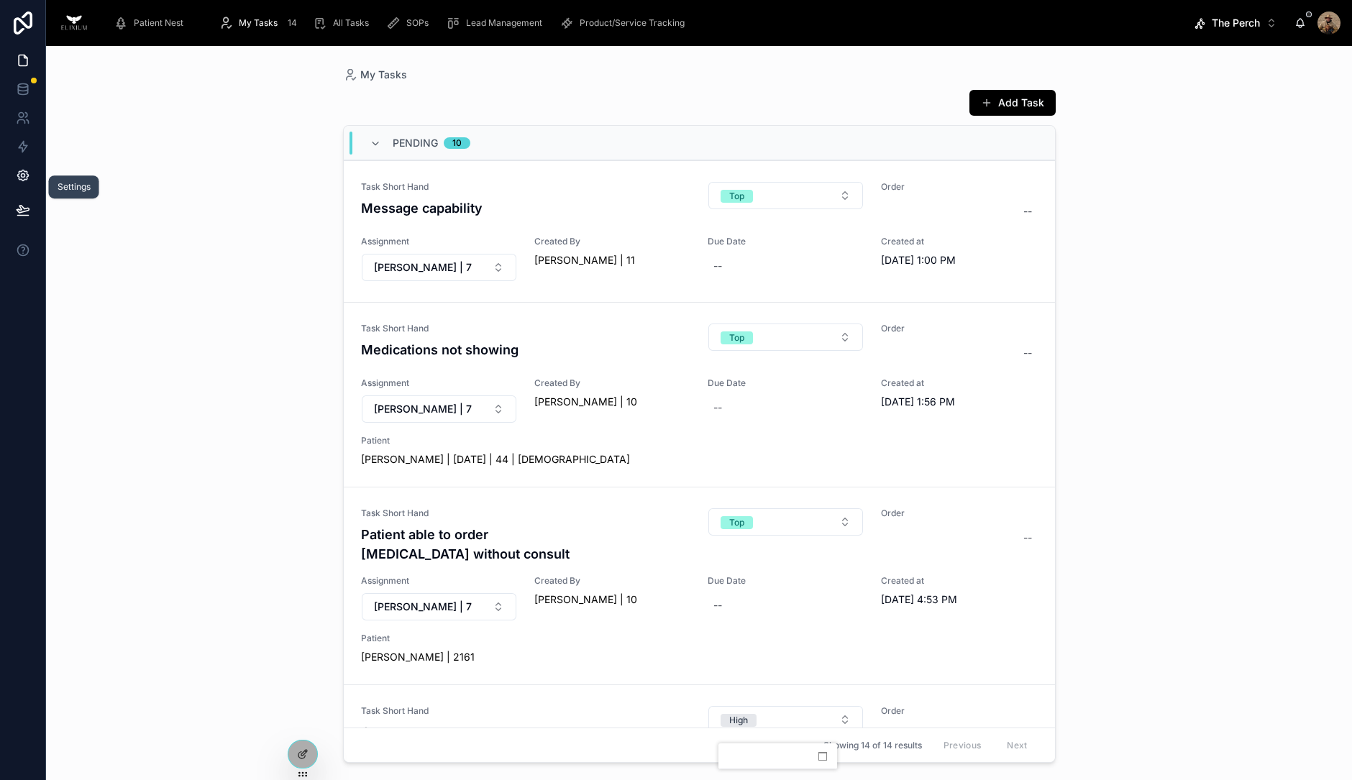
click at [21, 173] on icon at bounding box center [23, 175] width 14 height 14
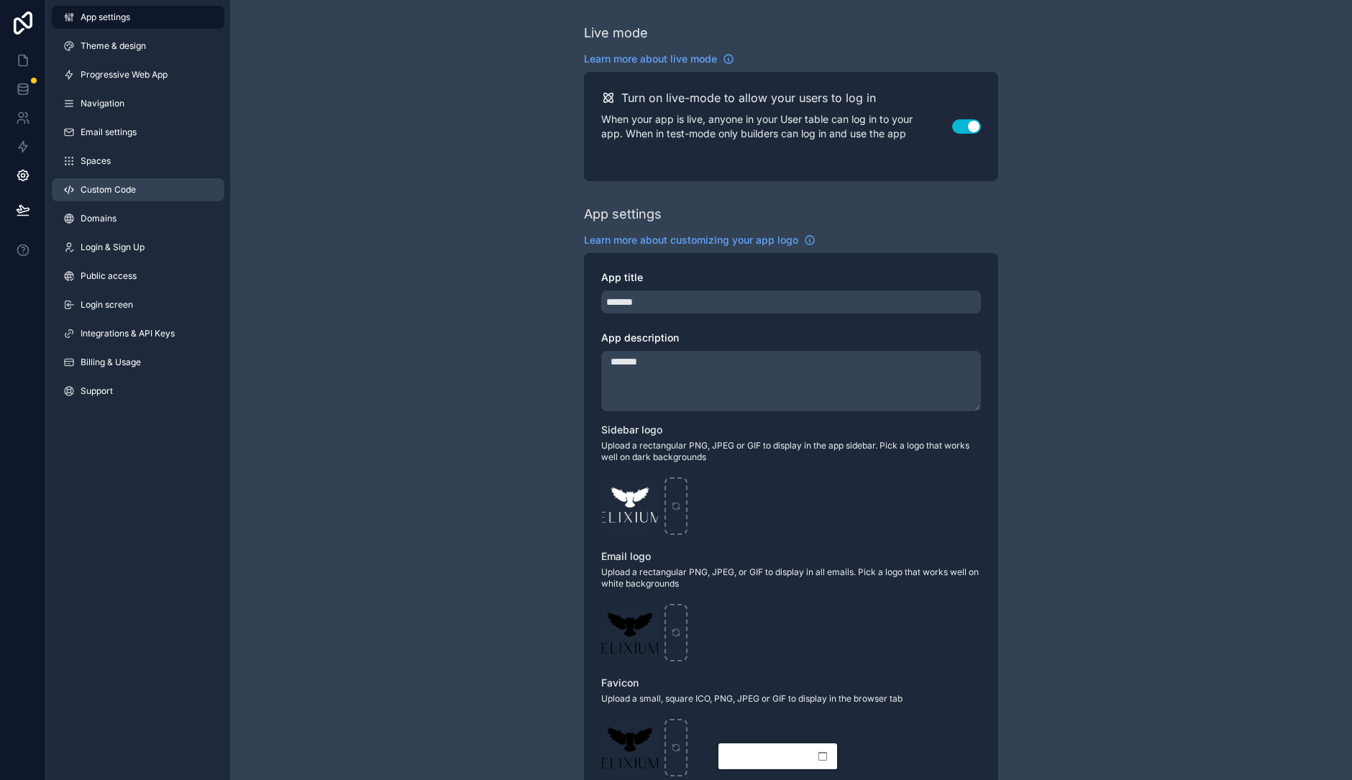
click at [106, 195] on span "Custom Code" at bounding box center [108, 190] width 55 height 12
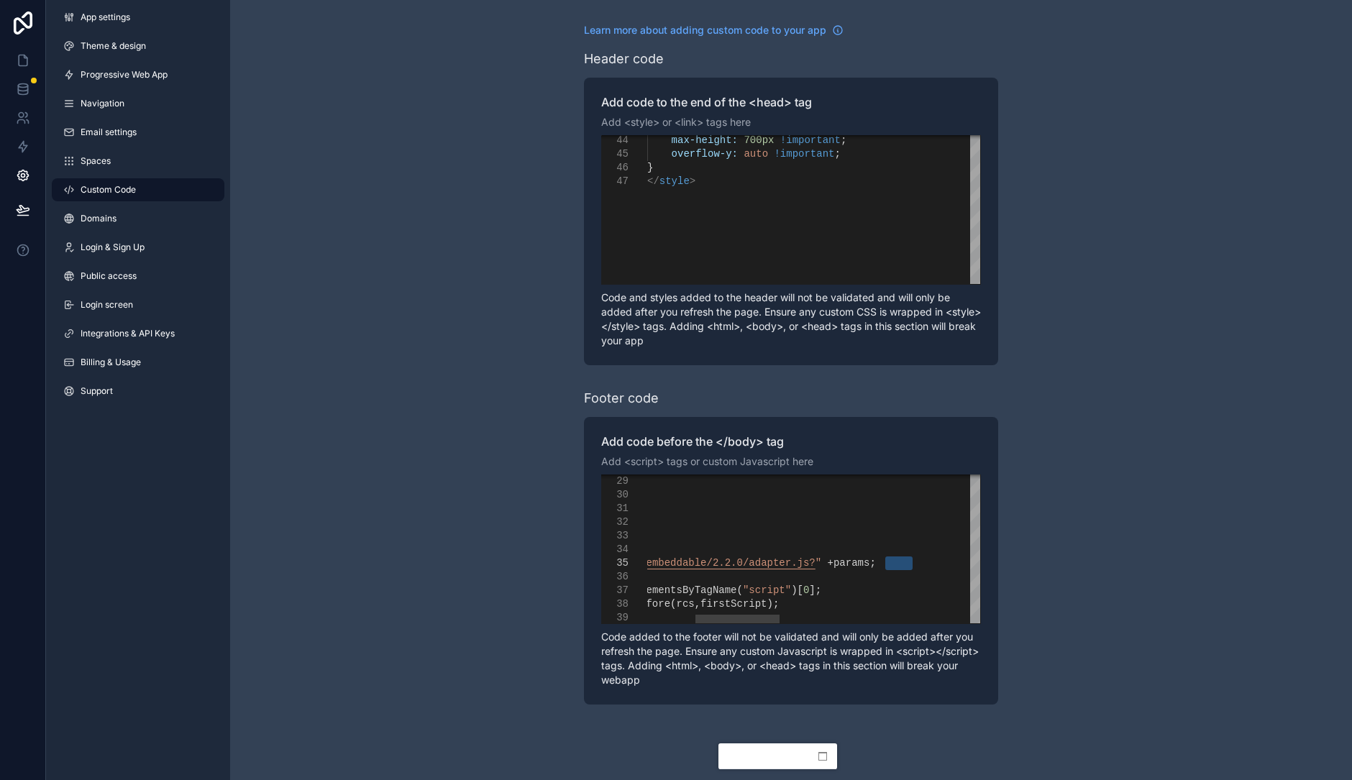
drag, startPoint x: 915, startPoint y: 567, endPoint x: 885, endPoint y: 565, distance: 29.6
click at [394, 124] on div "**********" at bounding box center [791, 364] width 1122 height 728
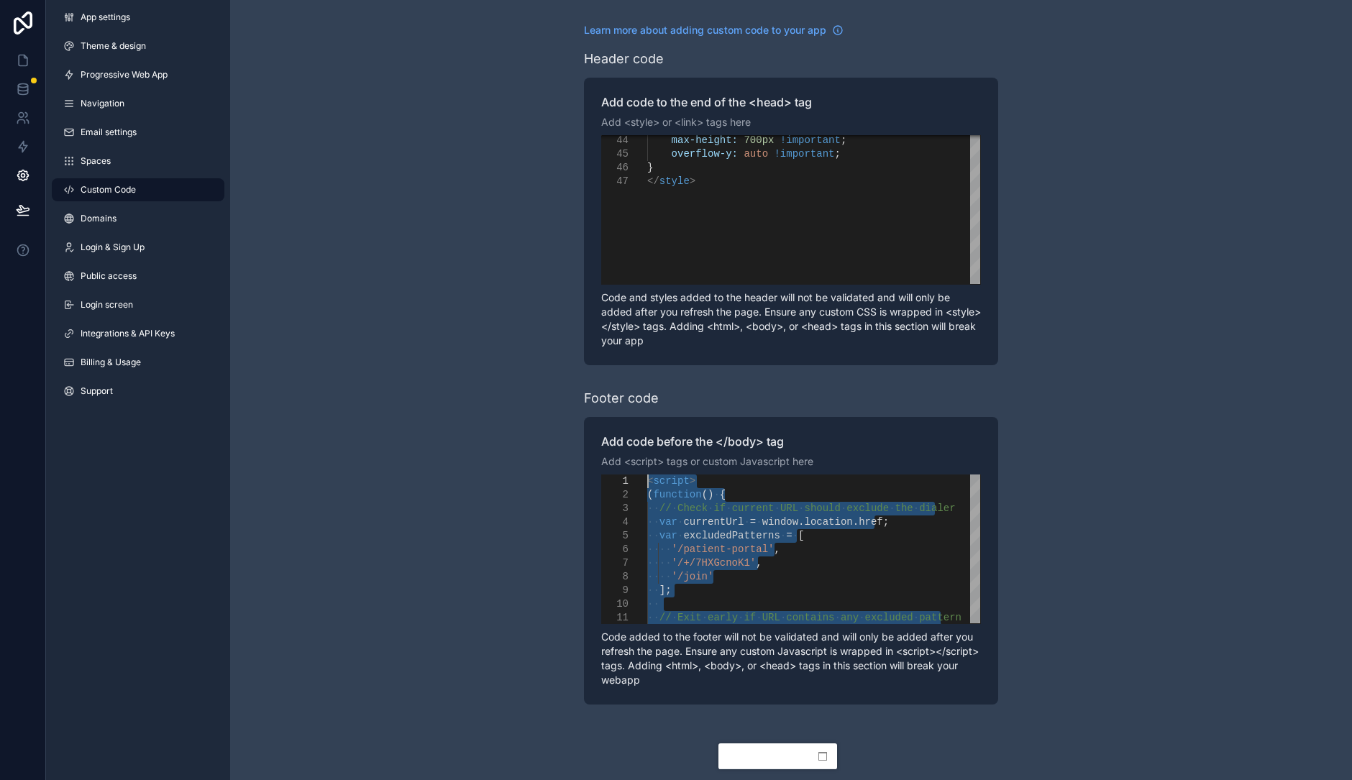
drag, startPoint x: 719, startPoint y: 535, endPoint x: 623, endPoint y: 419, distance: 151.2
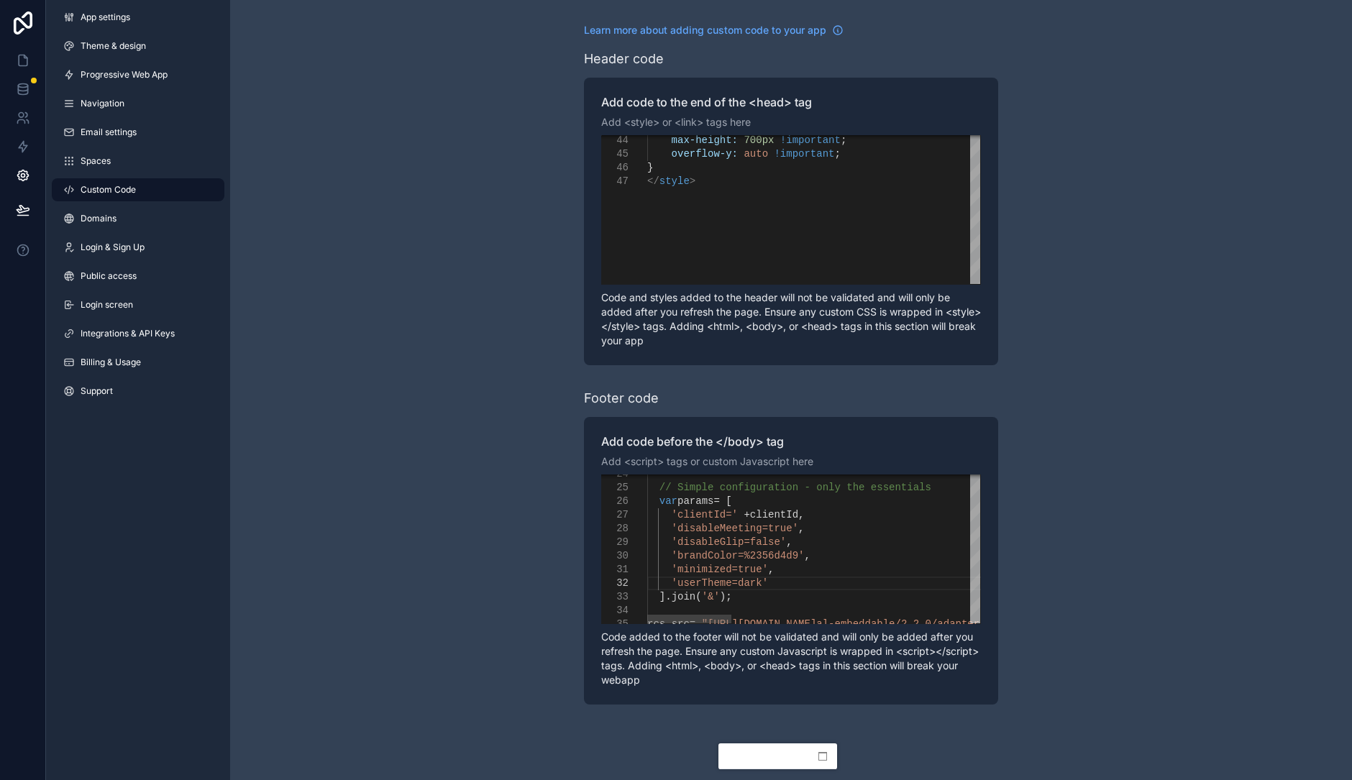
paste textarea "**********"
click at [759, 581] on span "'userTheme=dark''enableSideWidget=1'" at bounding box center [780, 584] width 217 height 12
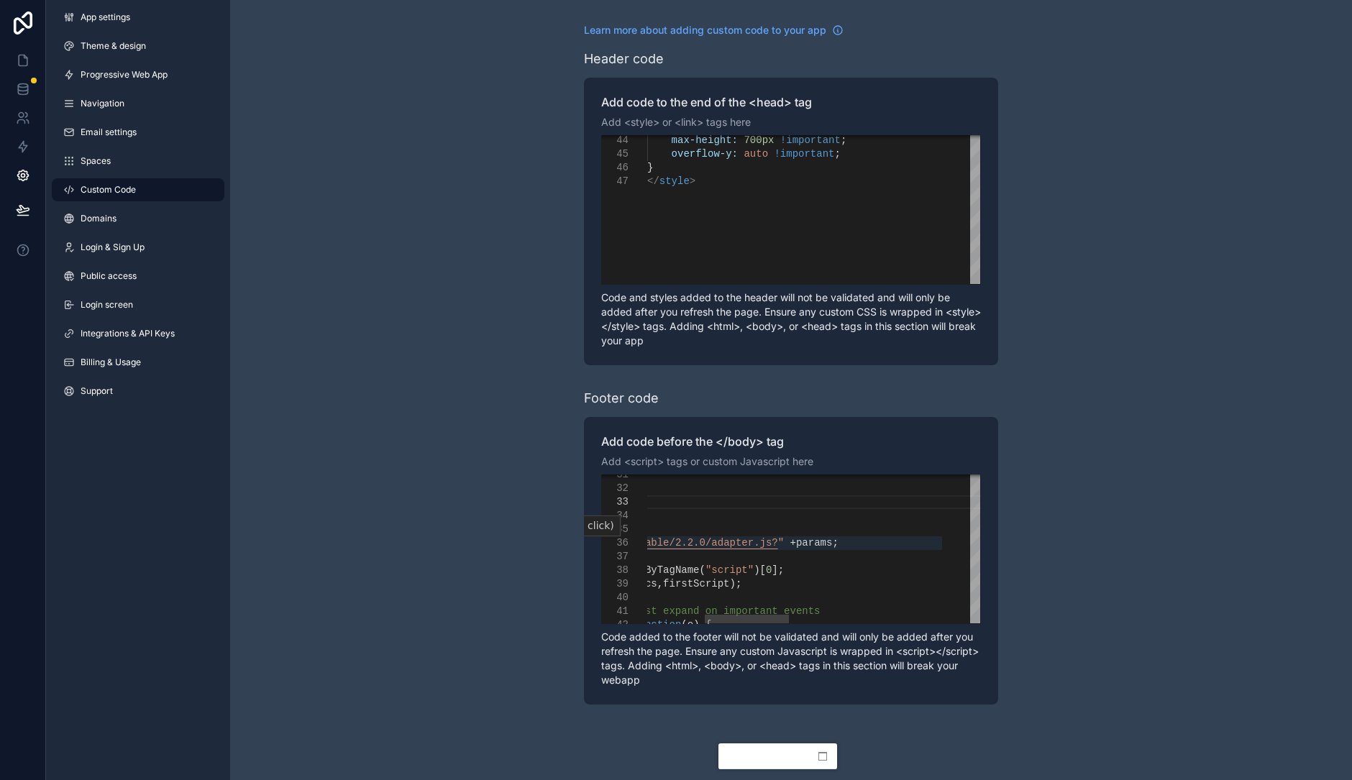
type textarea "**********"
click at [1046, 534] on div "**********" at bounding box center [791, 364] width 1122 height 728
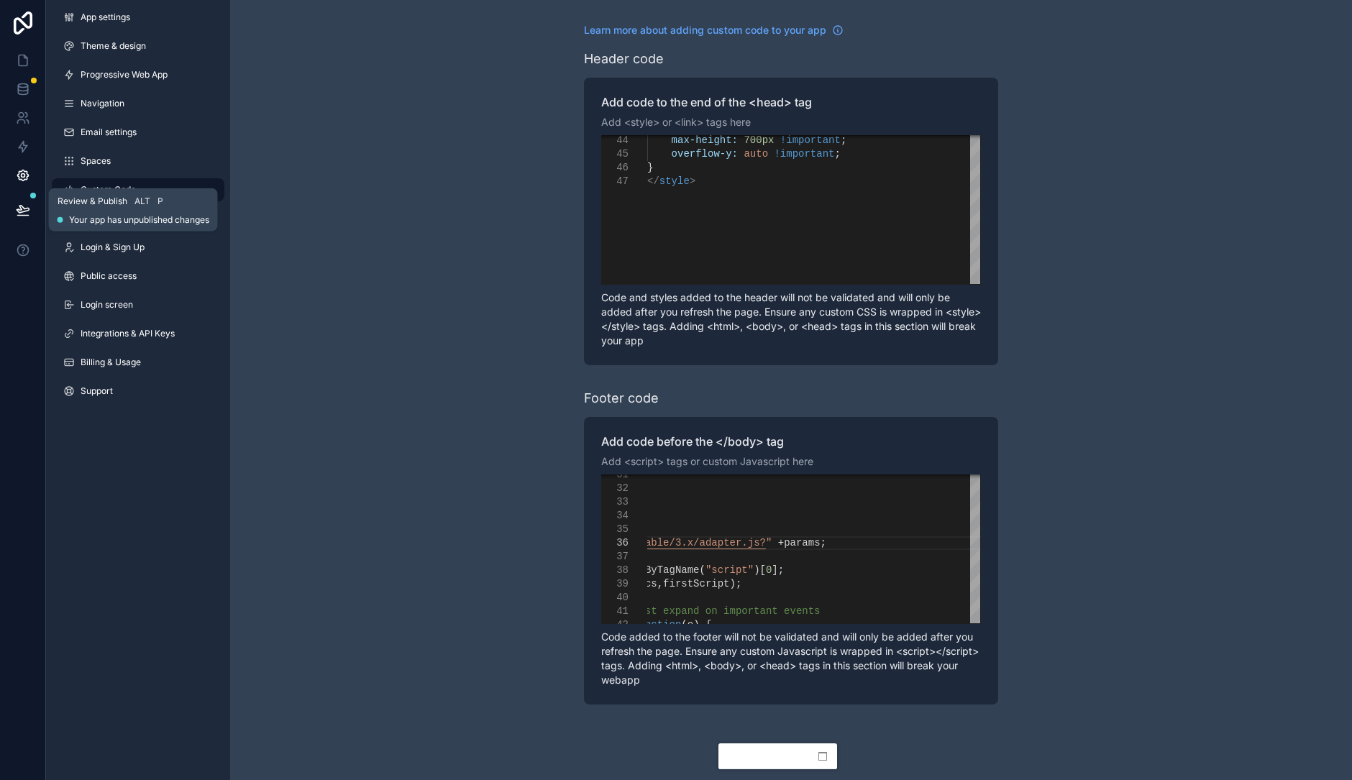
click at [16, 215] on icon at bounding box center [23, 210] width 14 height 14
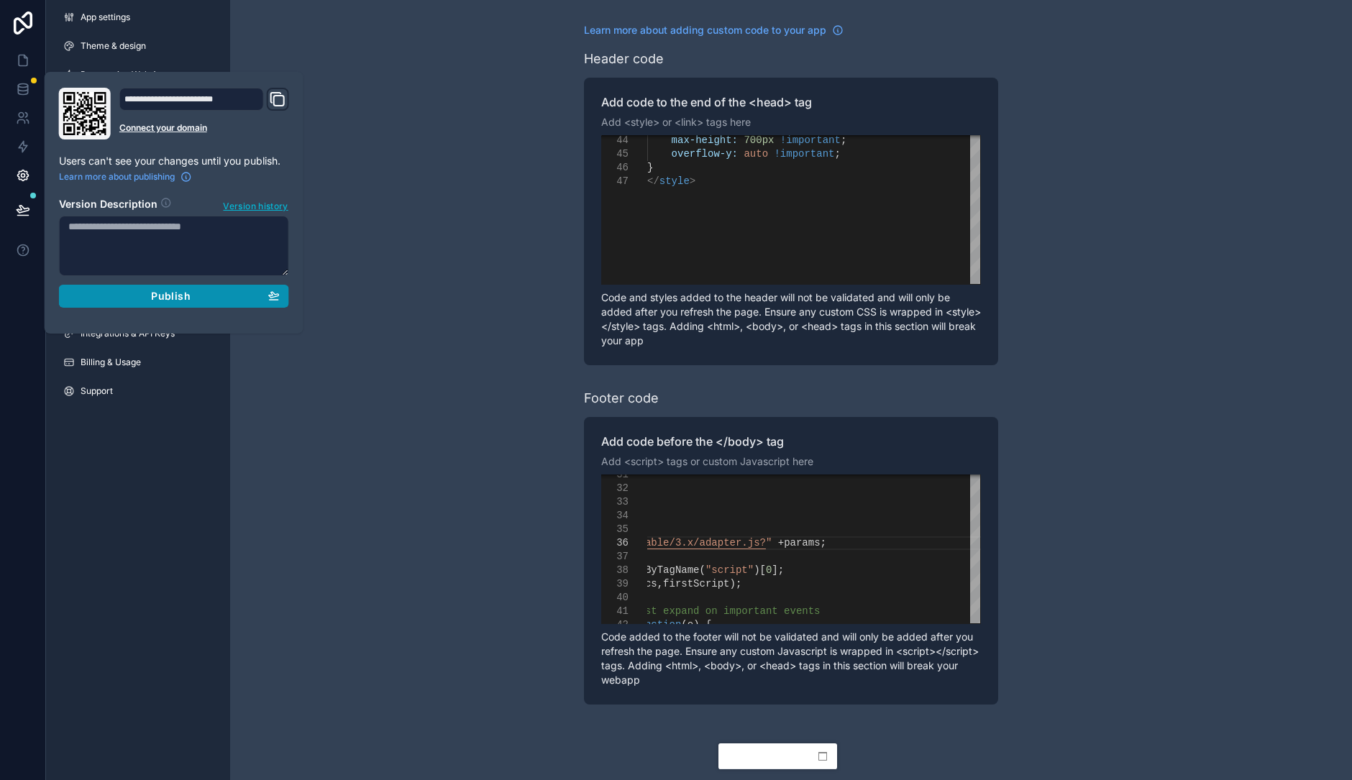
click at [144, 290] on div "Publish" at bounding box center [173, 296] width 211 height 13
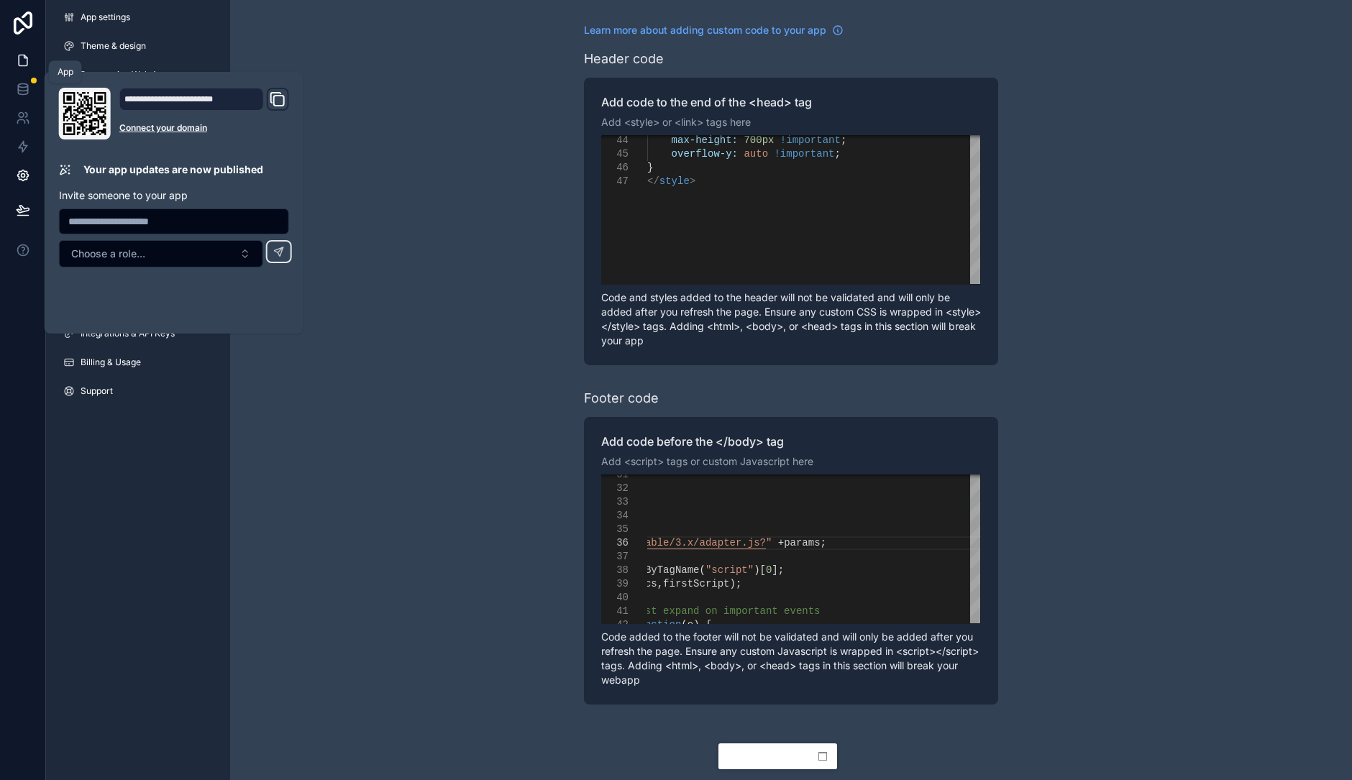
click at [22, 57] on icon at bounding box center [23, 60] width 14 height 14
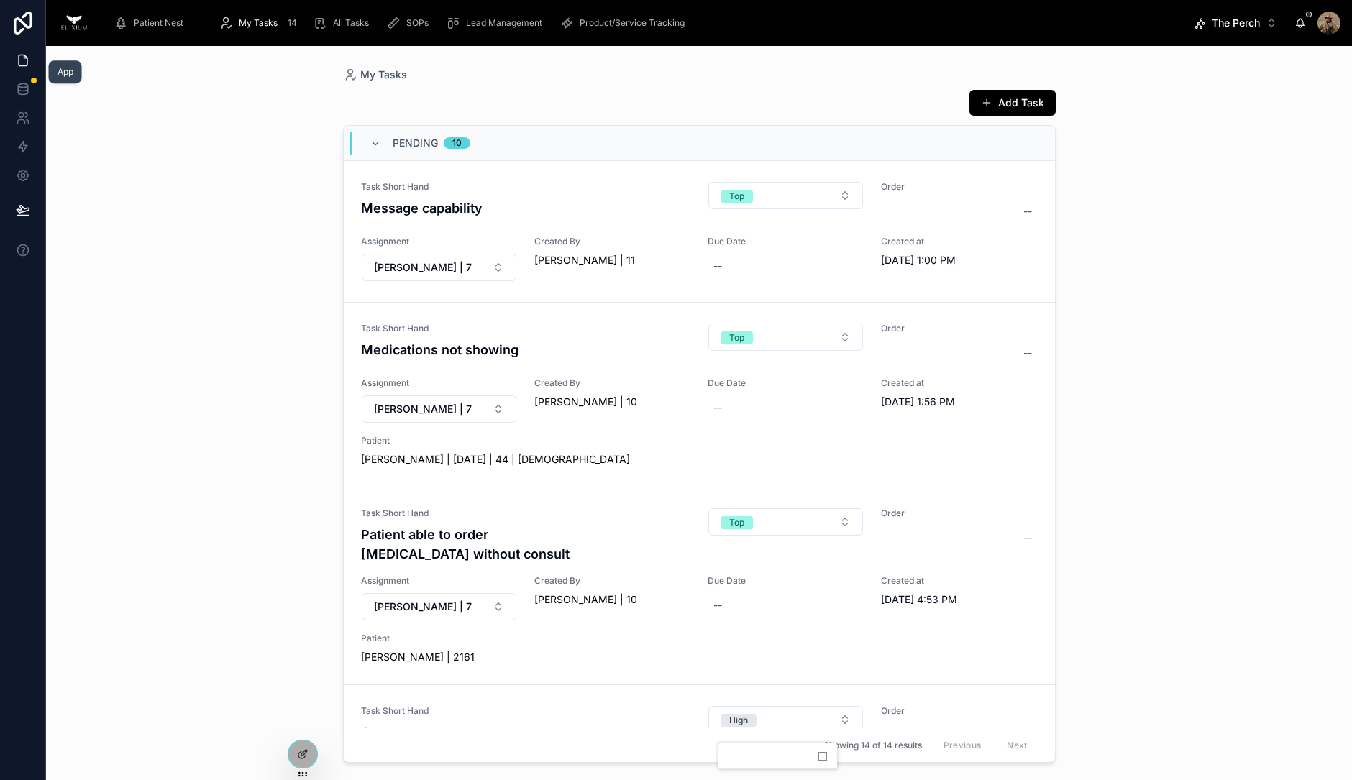
click at [800, 753] on header "Current Call View Calls 𓅓THE HOOT" at bounding box center [777, 757] width 119 height 26
click at [145, 17] on span "Patient Nest" at bounding box center [159, 23] width 50 height 12
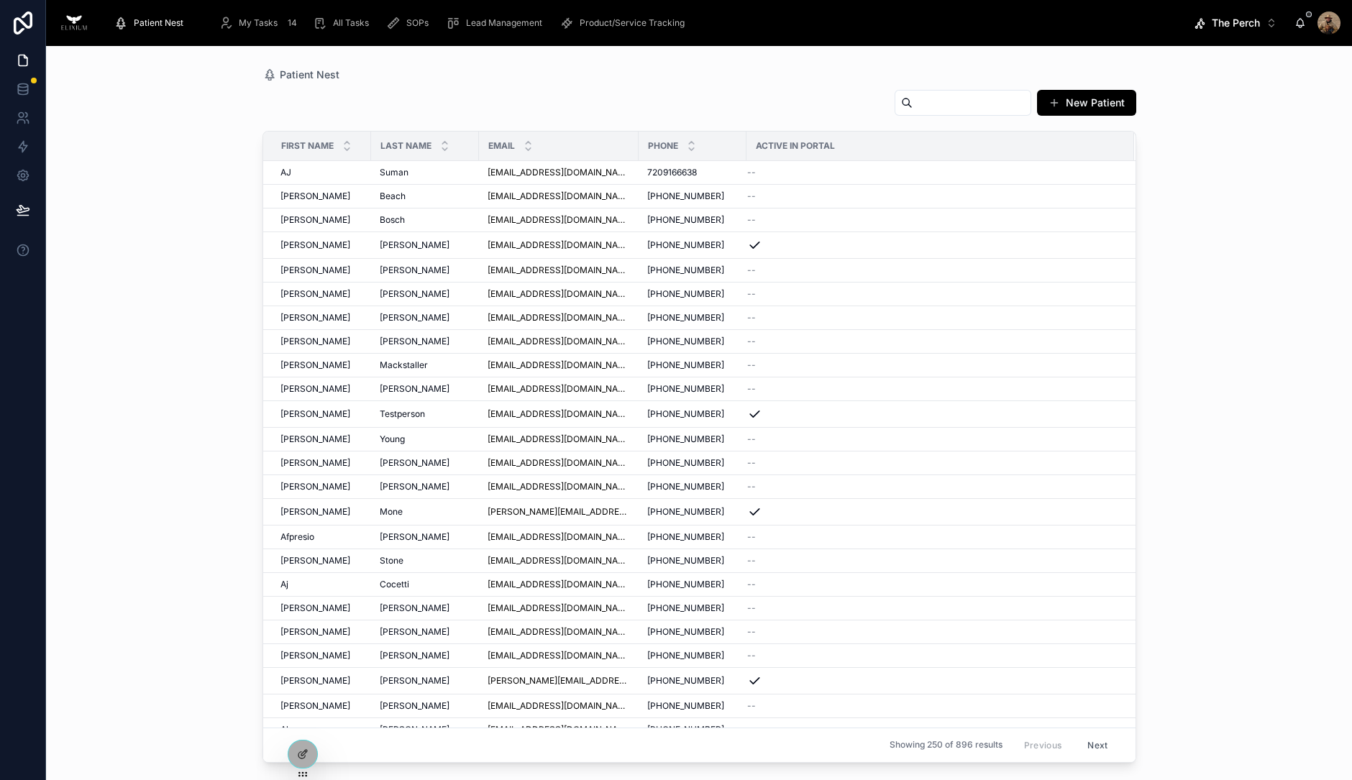
click at [1222, 20] on span "The Perch" at bounding box center [1236, 23] width 48 height 14
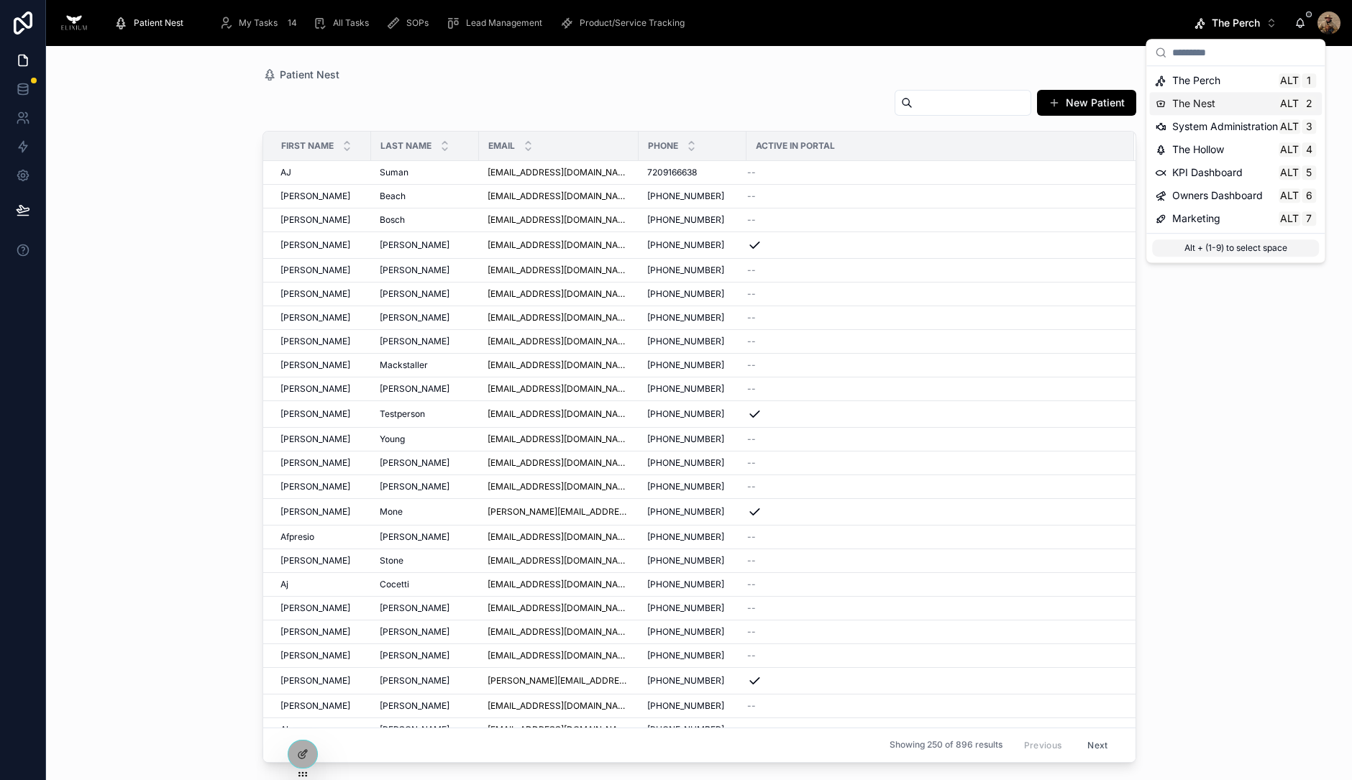
click at [1208, 101] on span "The Nest" at bounding box center [1193, 103] width 43 height 14
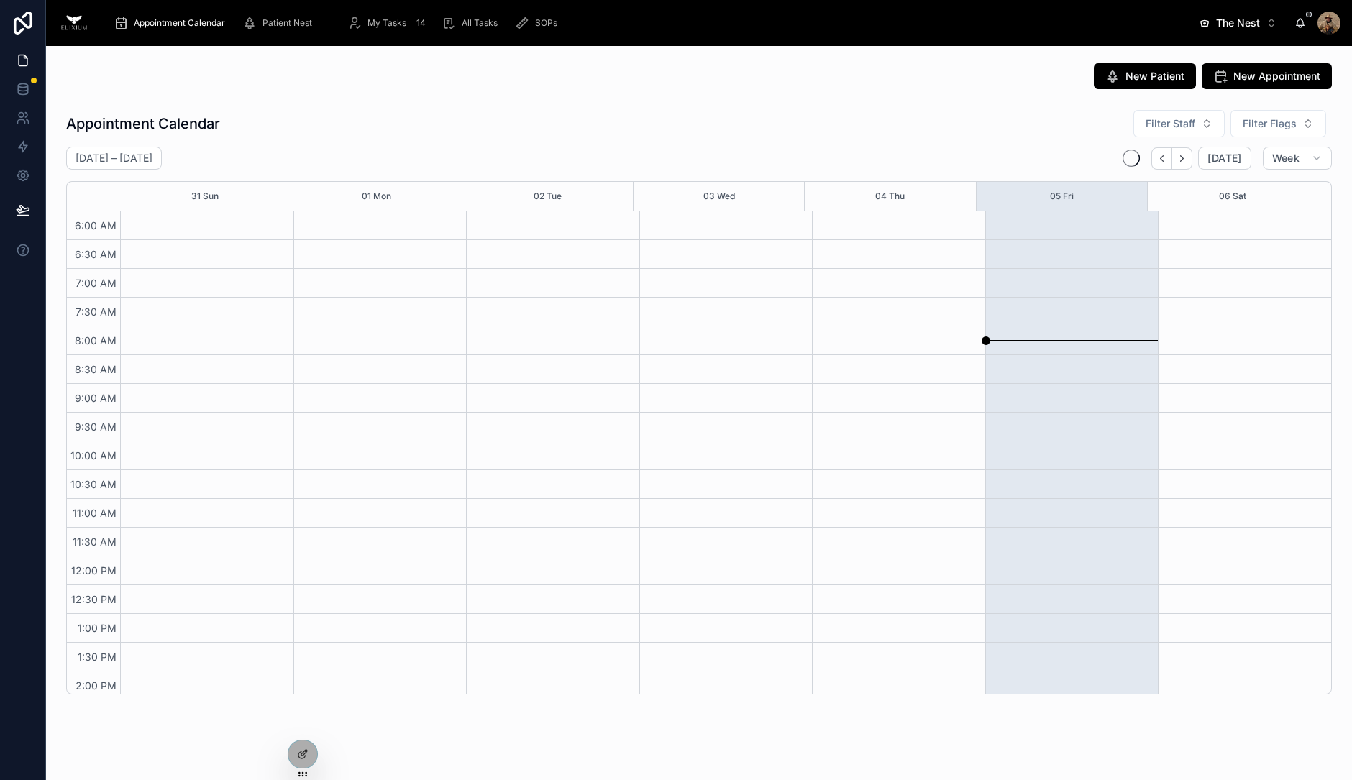
scroll to position [344, 0]
click at [279, 19] on span "Patient Nest" at bounding box center [288, 23] width 50 height 12
click at [1222, 23] on span "The Nest" at bounding box center [1238, 23] width 44 height 14
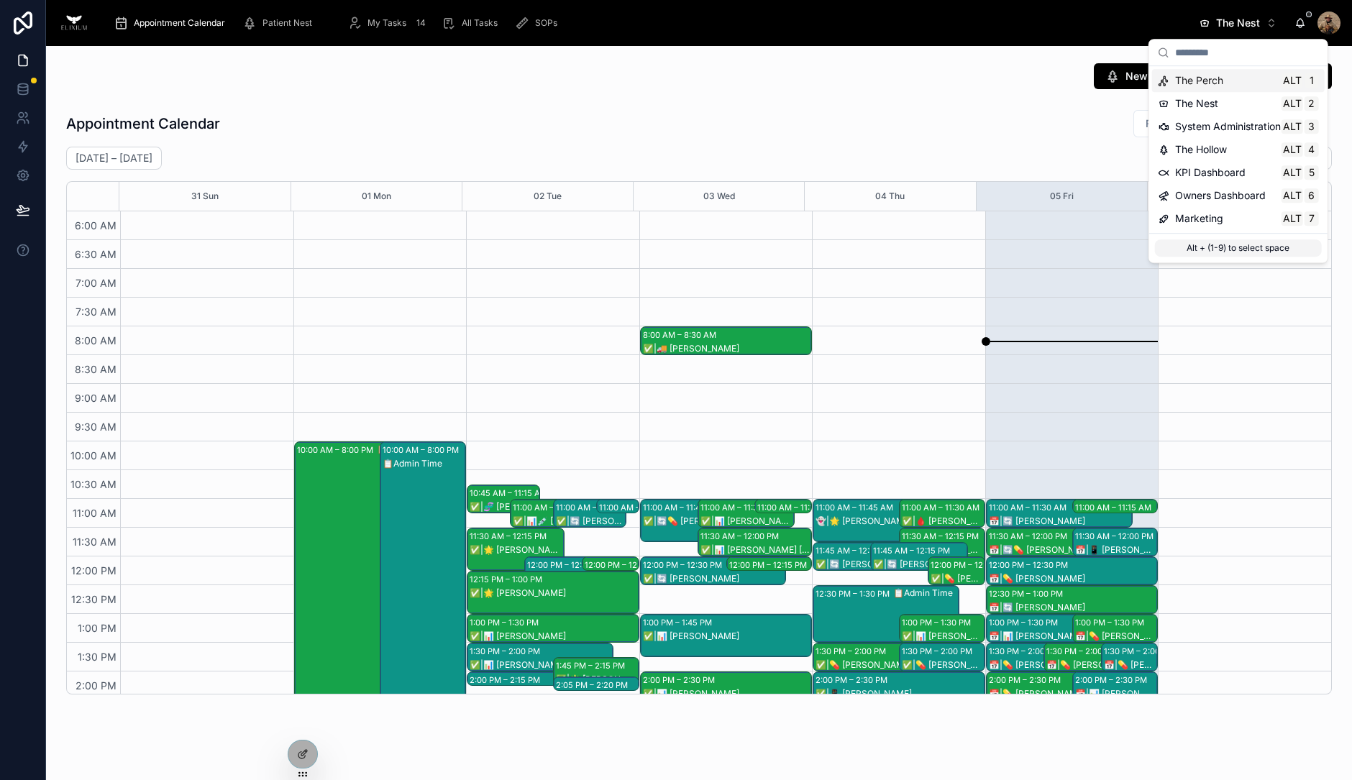
scroll to position [344, 0]
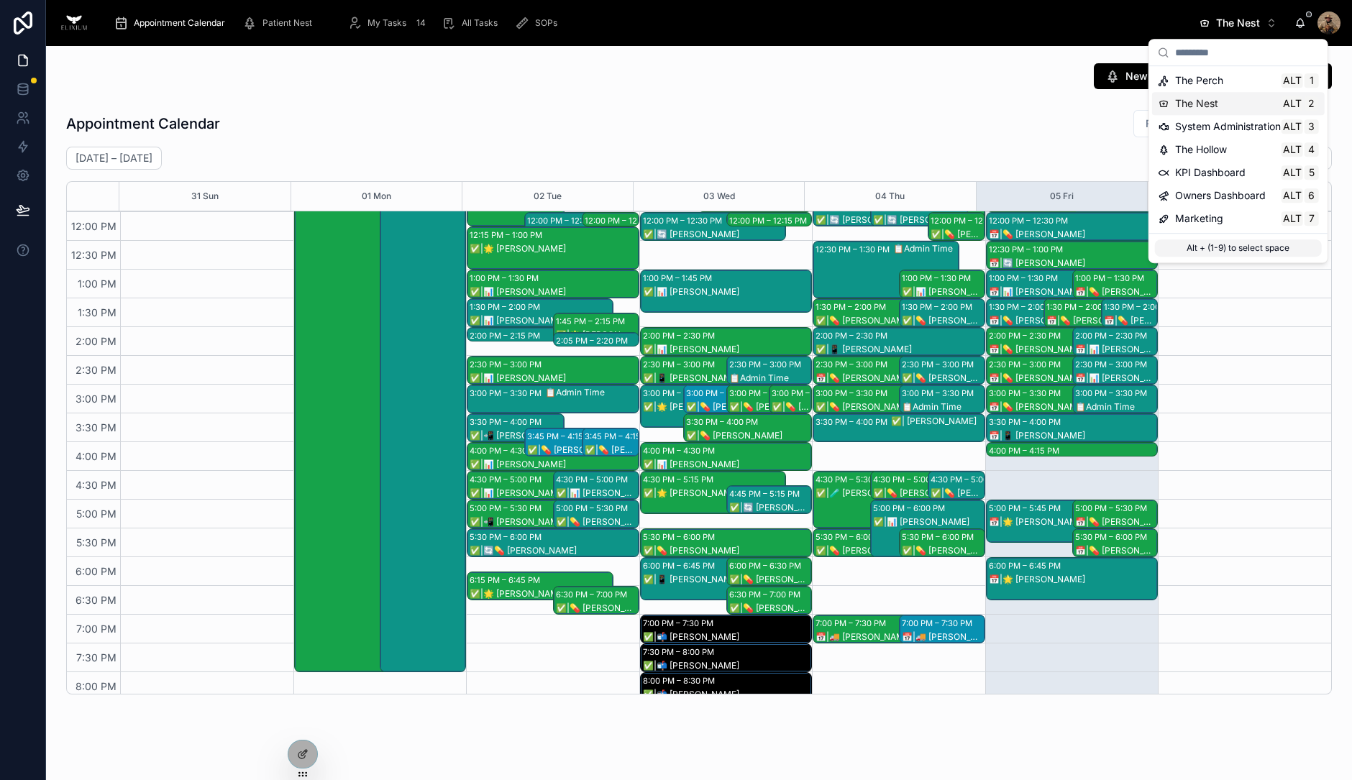
click at [1182, 104] on span "The Nest" at bounding box center [1196, 103] width 43 height 14
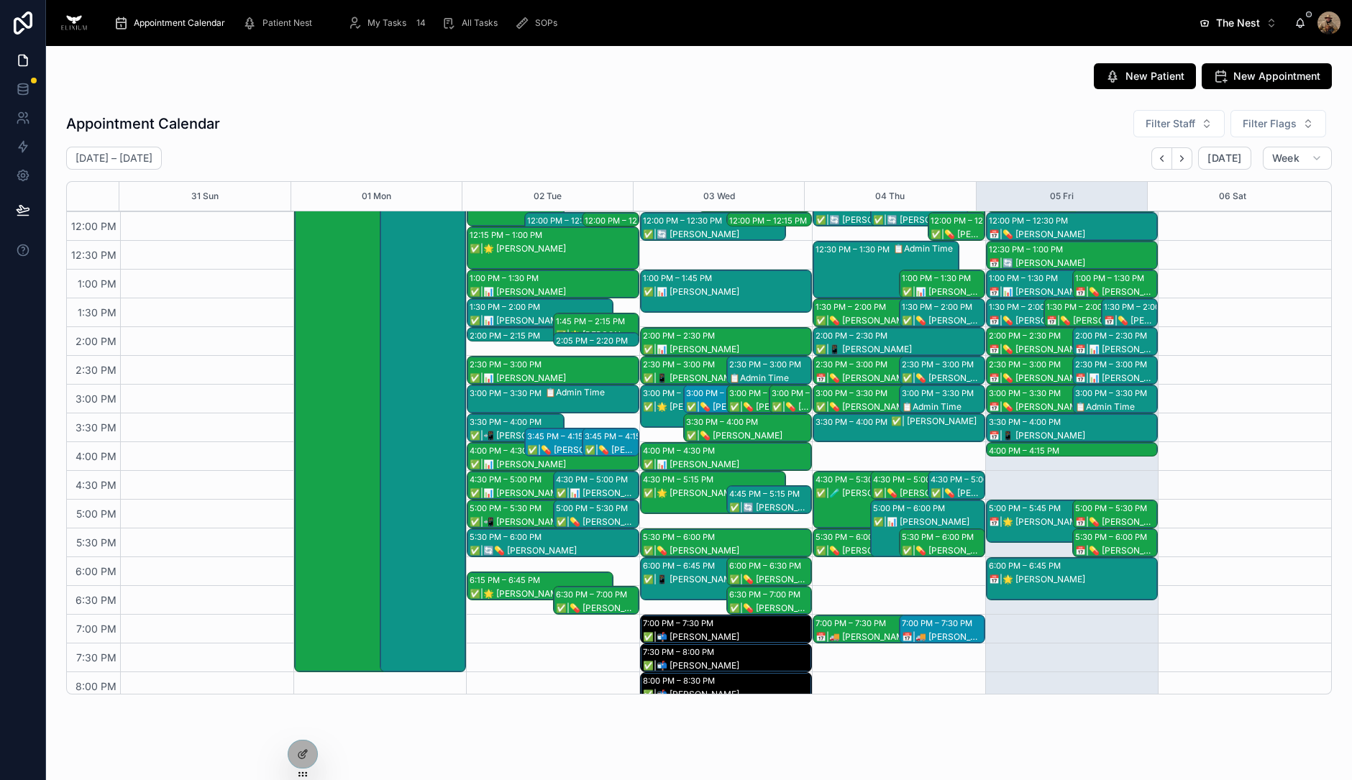
click at [1242, 20] on span "The Nest" at bounding box center [1238, 23] width 44 height 14
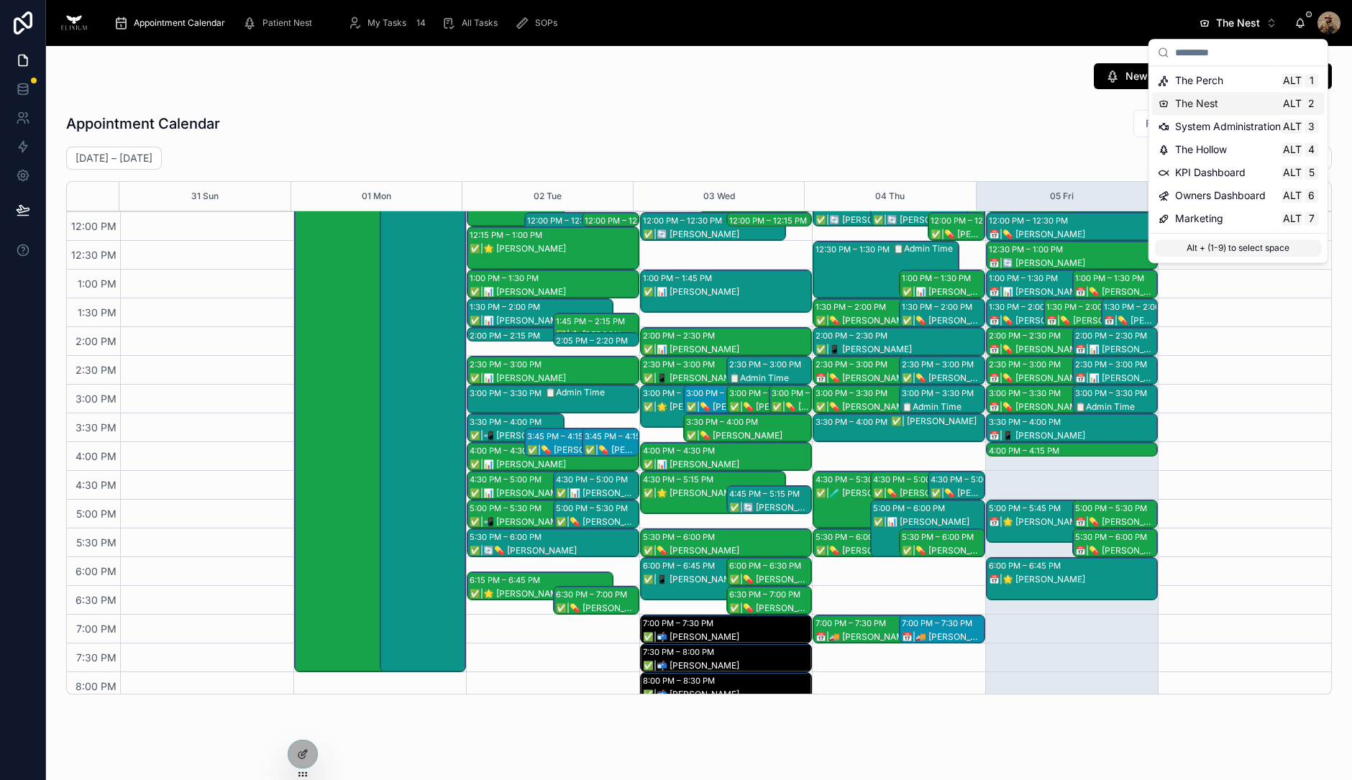
click at [1184, 102] on span "The Nest" at bounding box center [1196, 103] width 43 height 14
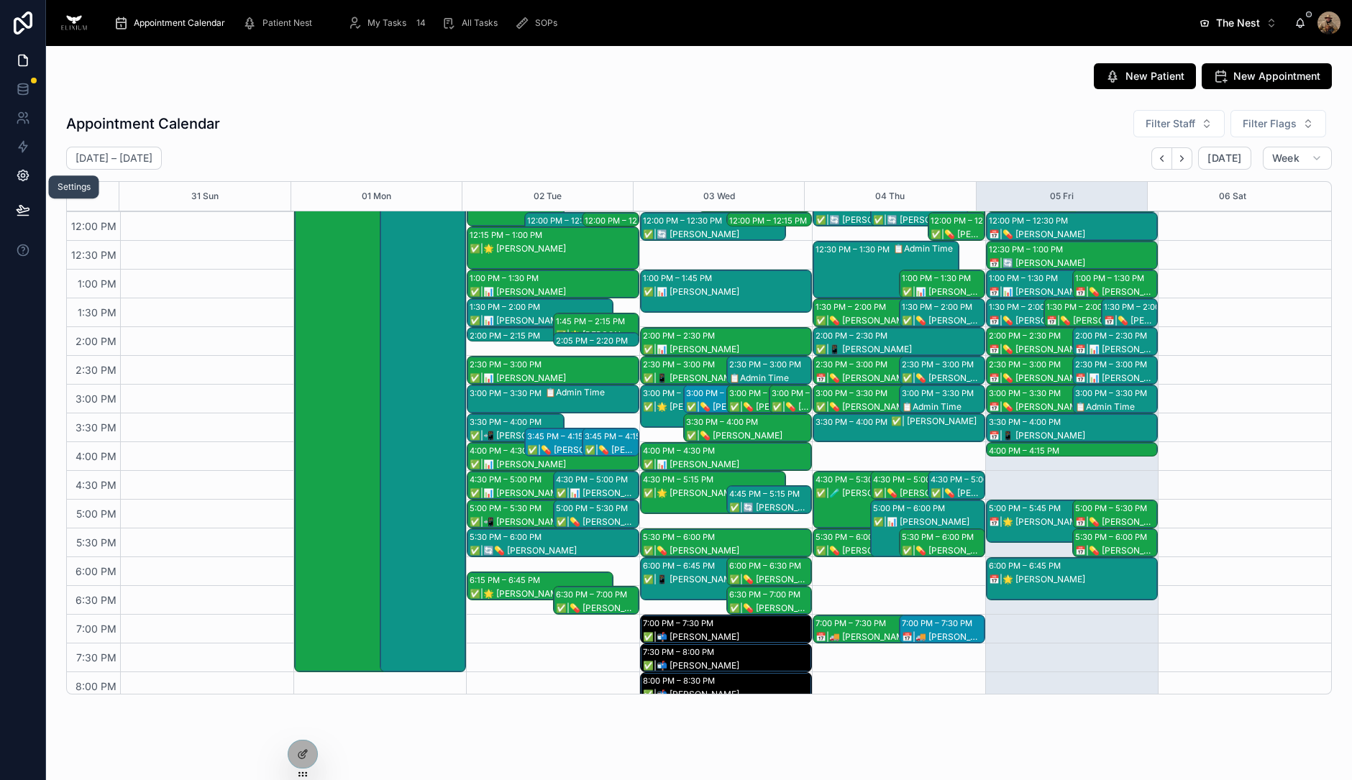
click at [24, 173] on icon at bounding box center [23, 175] width 14 height 14
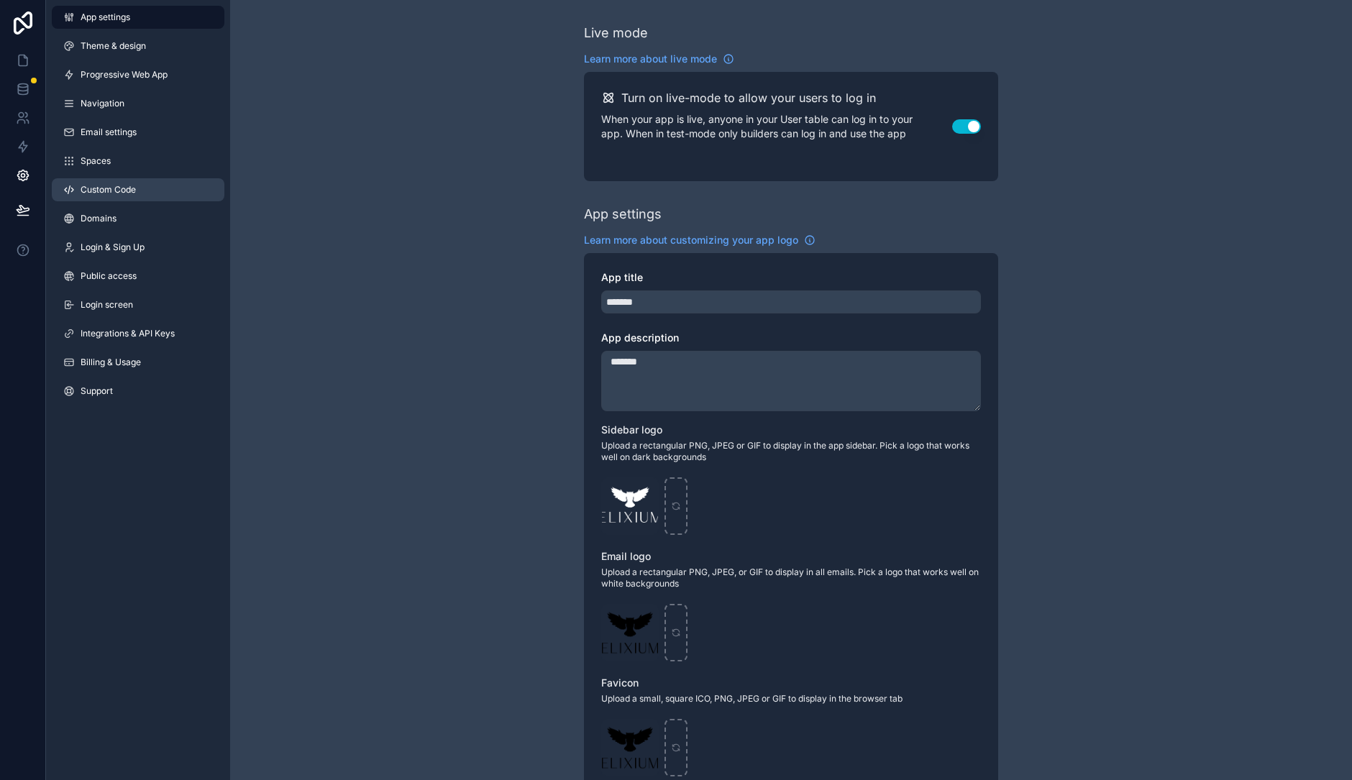
click at [95, 188] on span "Custom Code" at bounding box center [108, 190] width 55 height 12
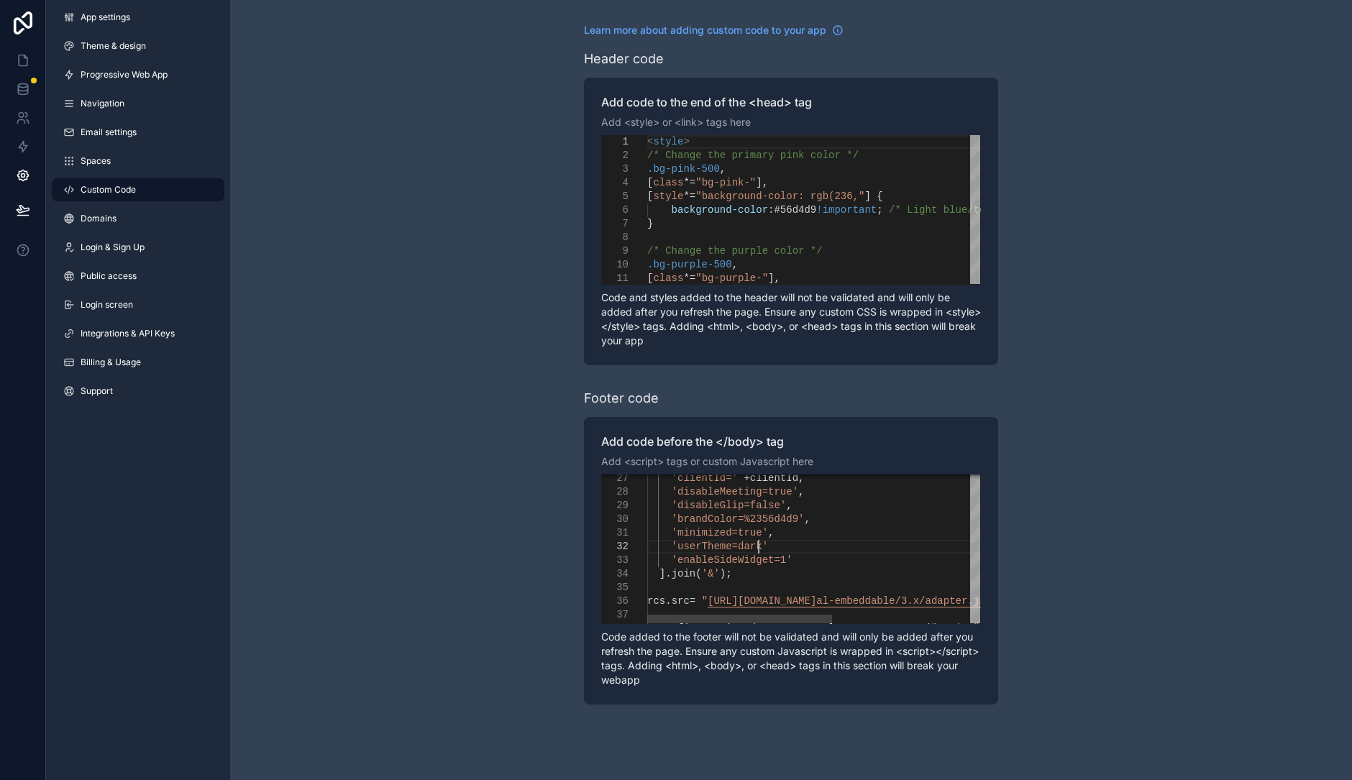
click at [766, 546] on div "'userTheme=dark'" at bounding box center [946, 547] width 598 height 14
type textarea "**********"
click at [19, 211] on icon at bounding box center [23, 210] width 14 height 14
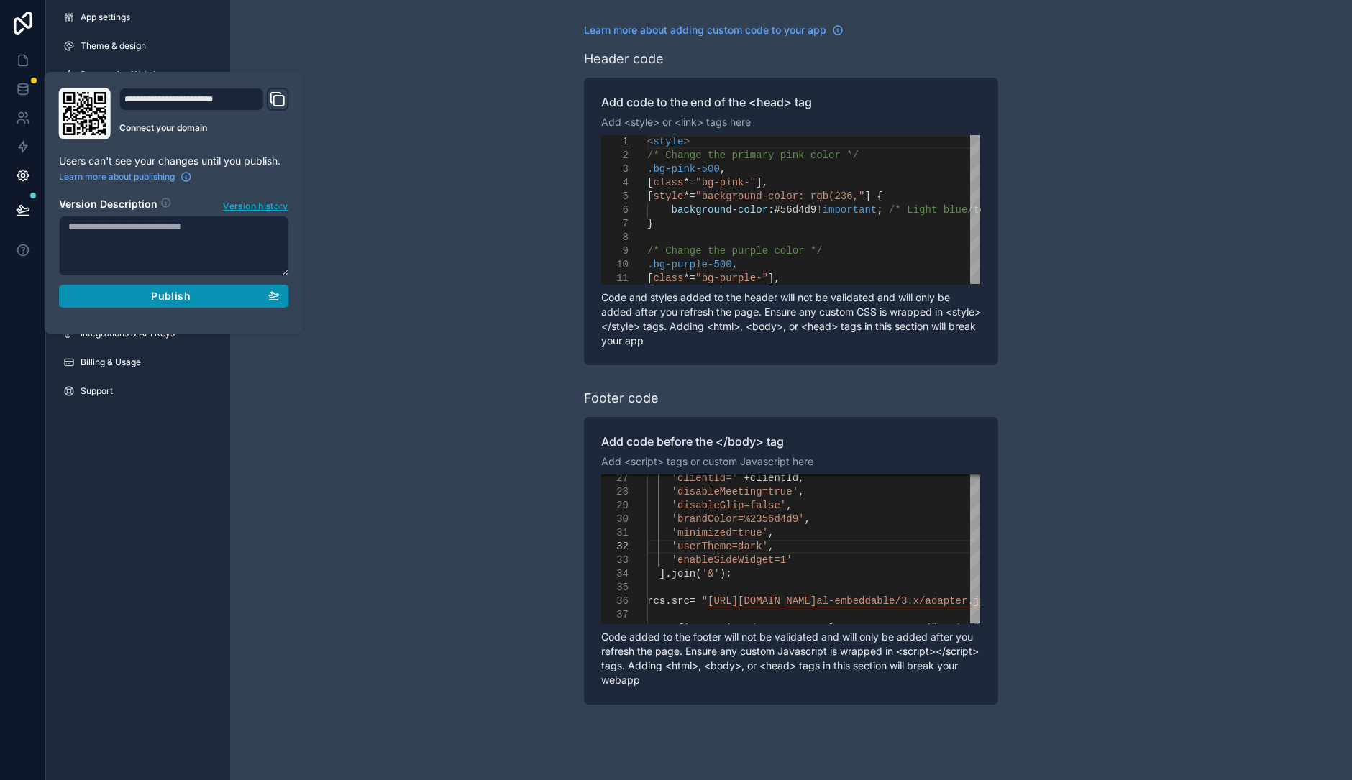
click at [137, 293] on div "Publish" at bounding box center [173, 296] width 211 height 13
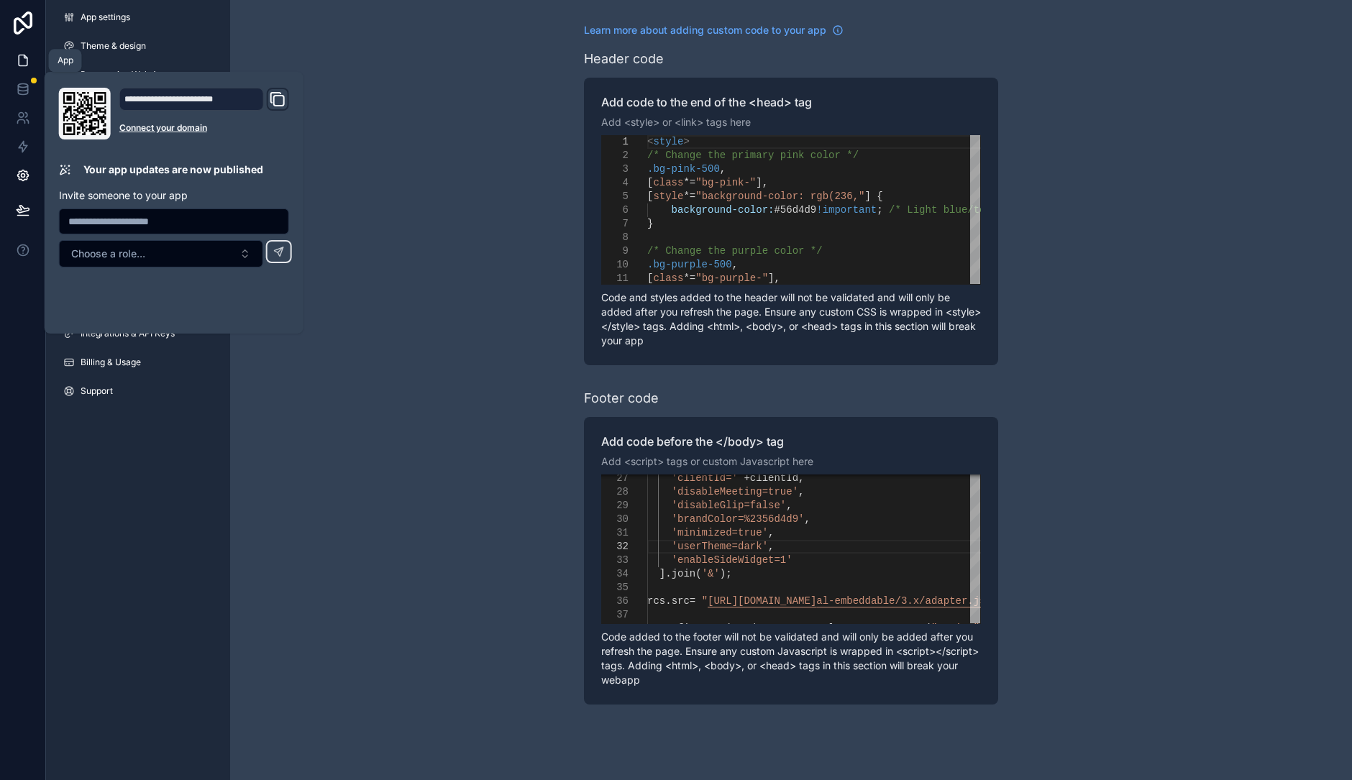
click at [25, 62] on icon at bounding box center [23, 60] width 14 height 14
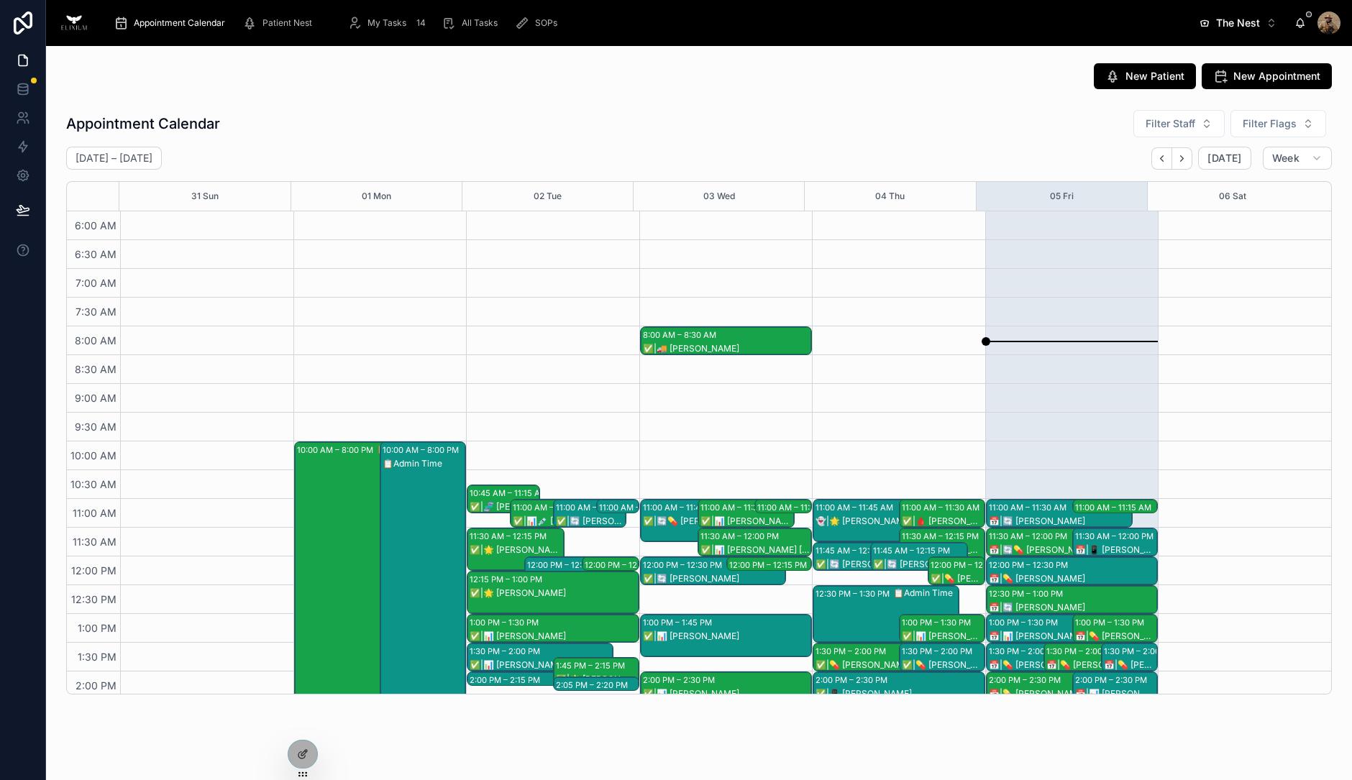
scroll to position [344, 0]
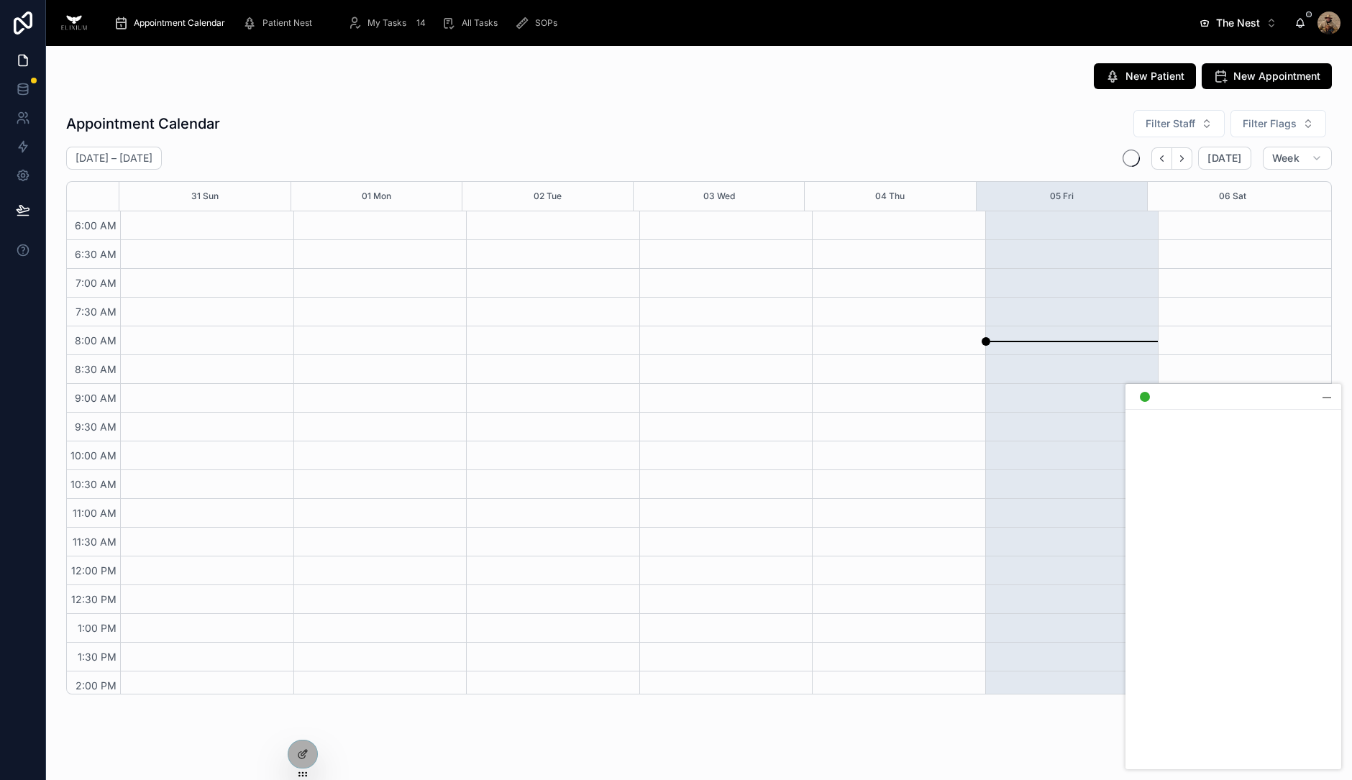
scroll to position [344, 0]
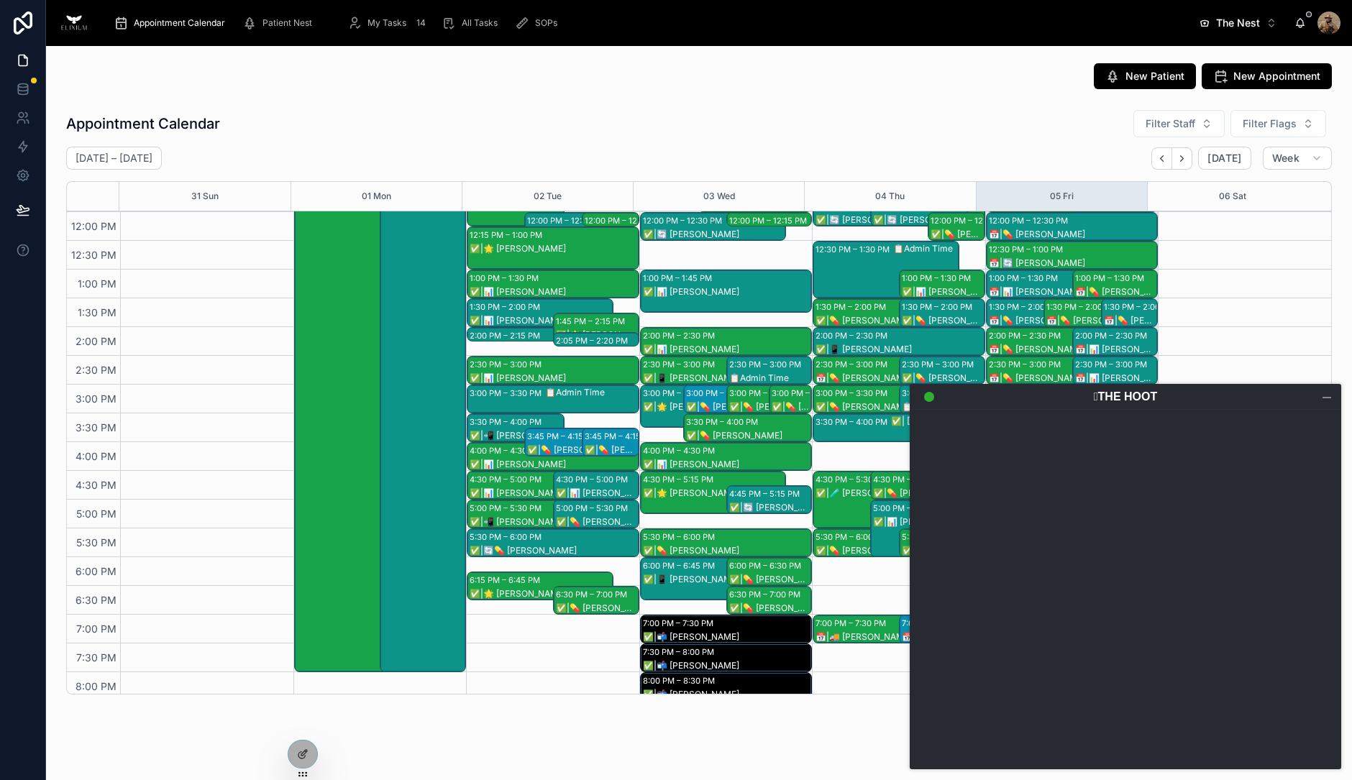
click at [384, 26] on span "My Tasks" at bounding box center [387, 23] width 39 height 12
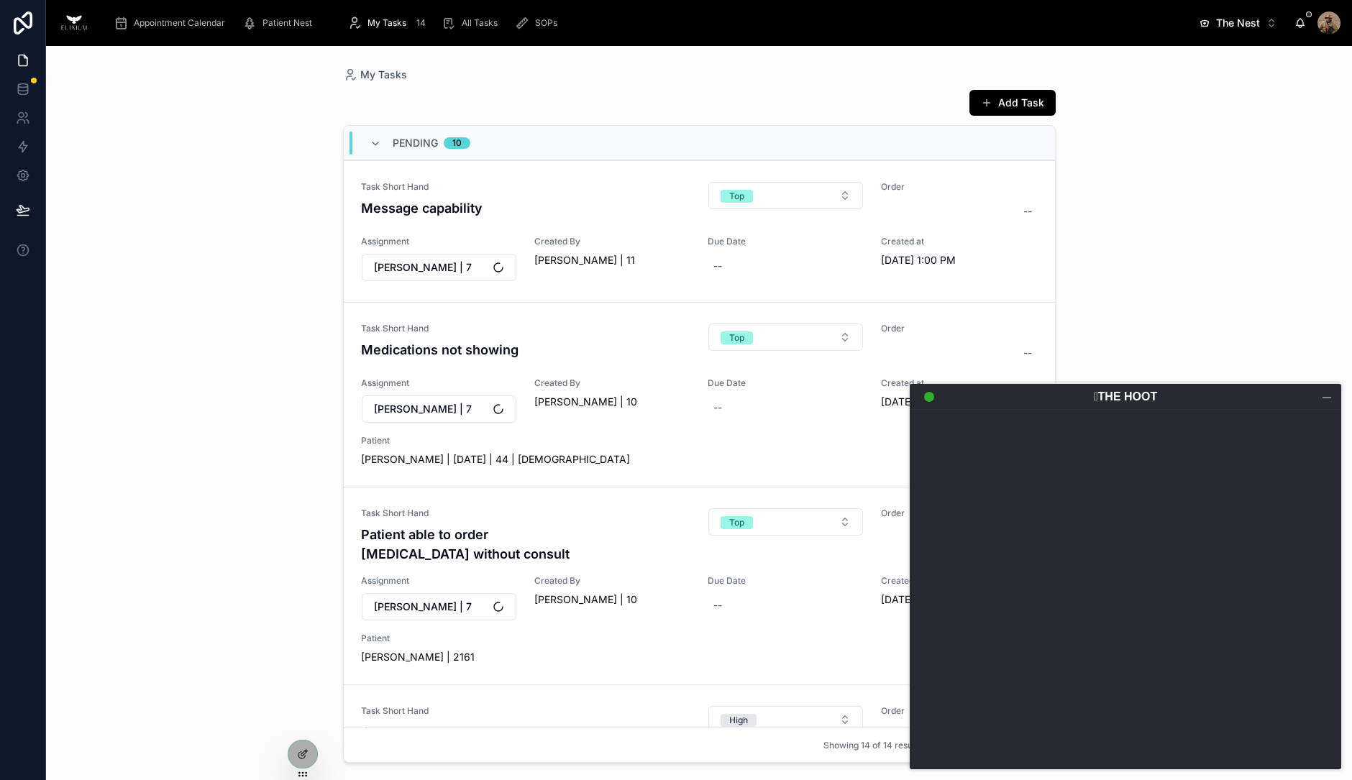
click at [1326, 396] on div at bounding box center [1327, 397] width 14 height 14
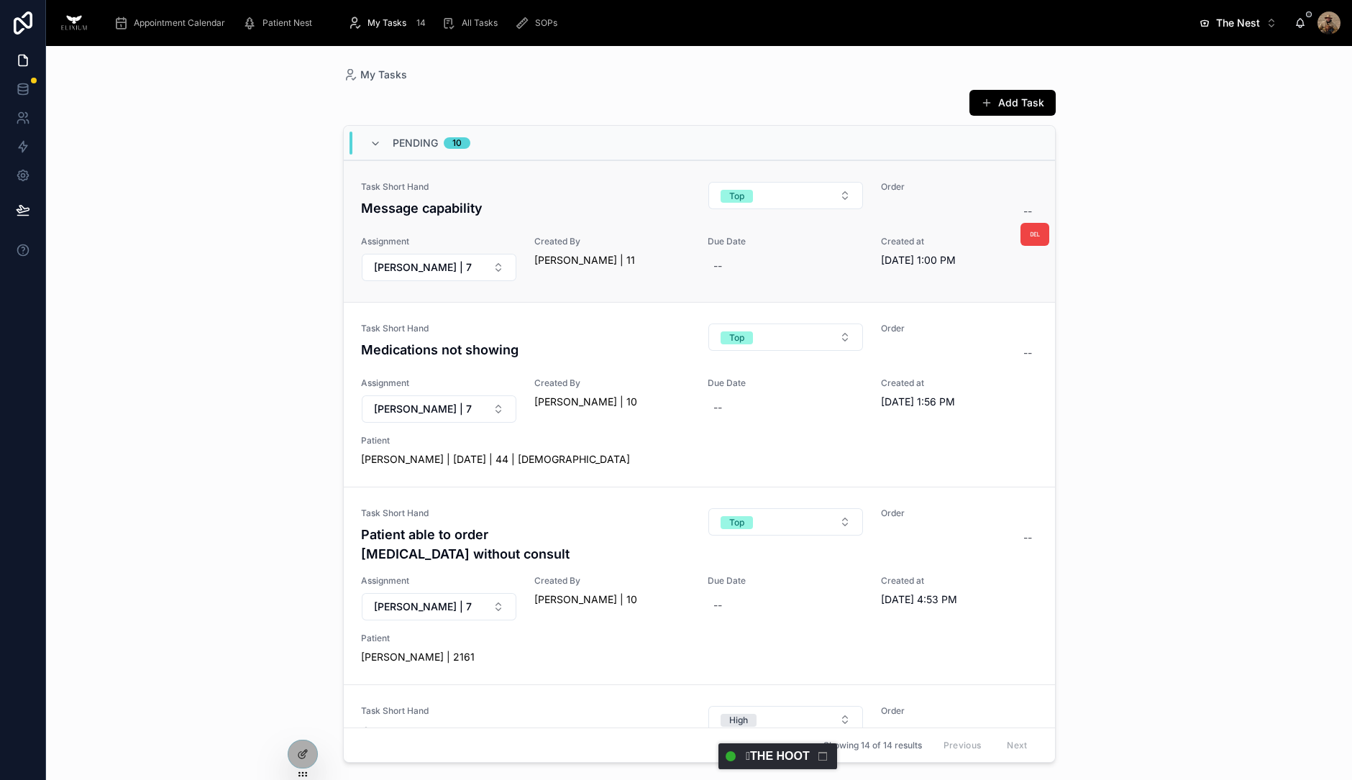
click at [611, 210] on h4 "Message capability" at bounding box center [526, 207] width 330 height 19
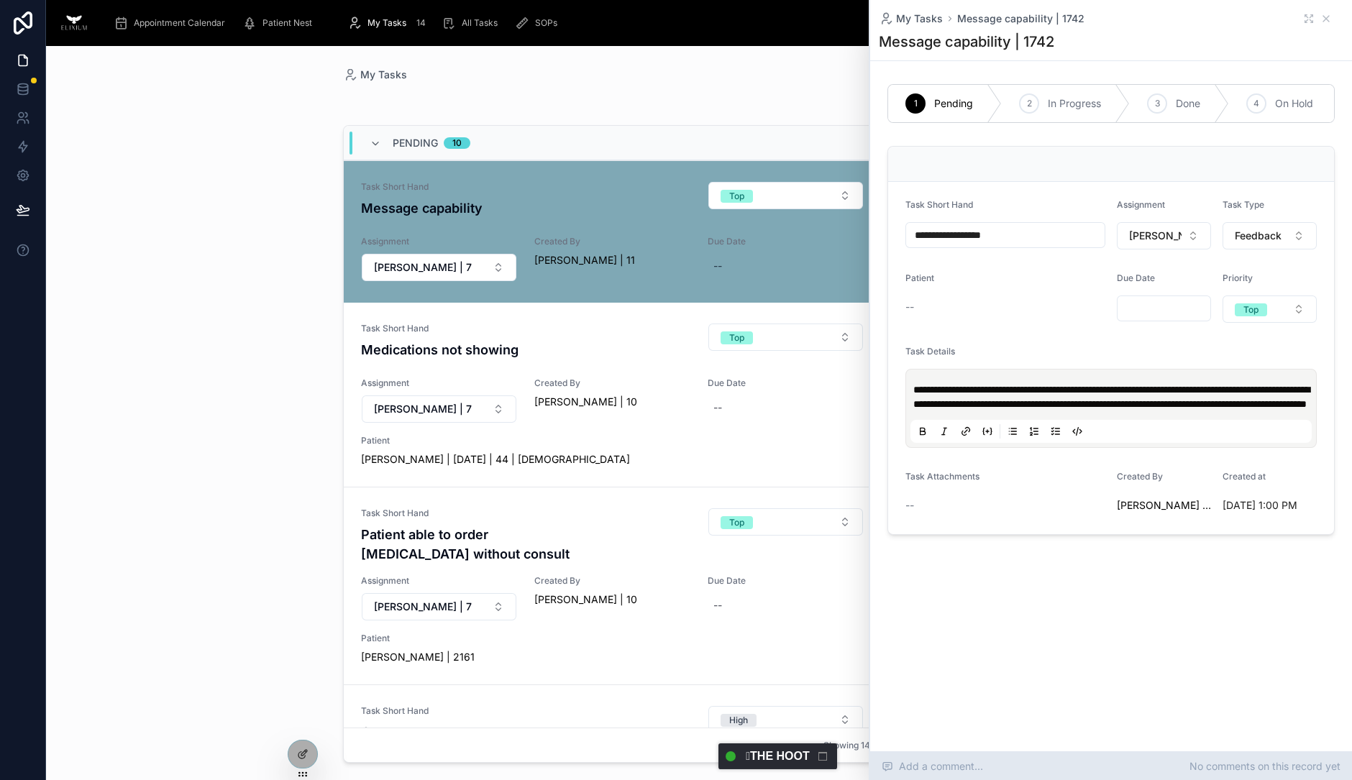
click at [1014, 760] on div "Add a comment... No comments on this record yet" at bounding box center [1111, 766] width 482 height 29
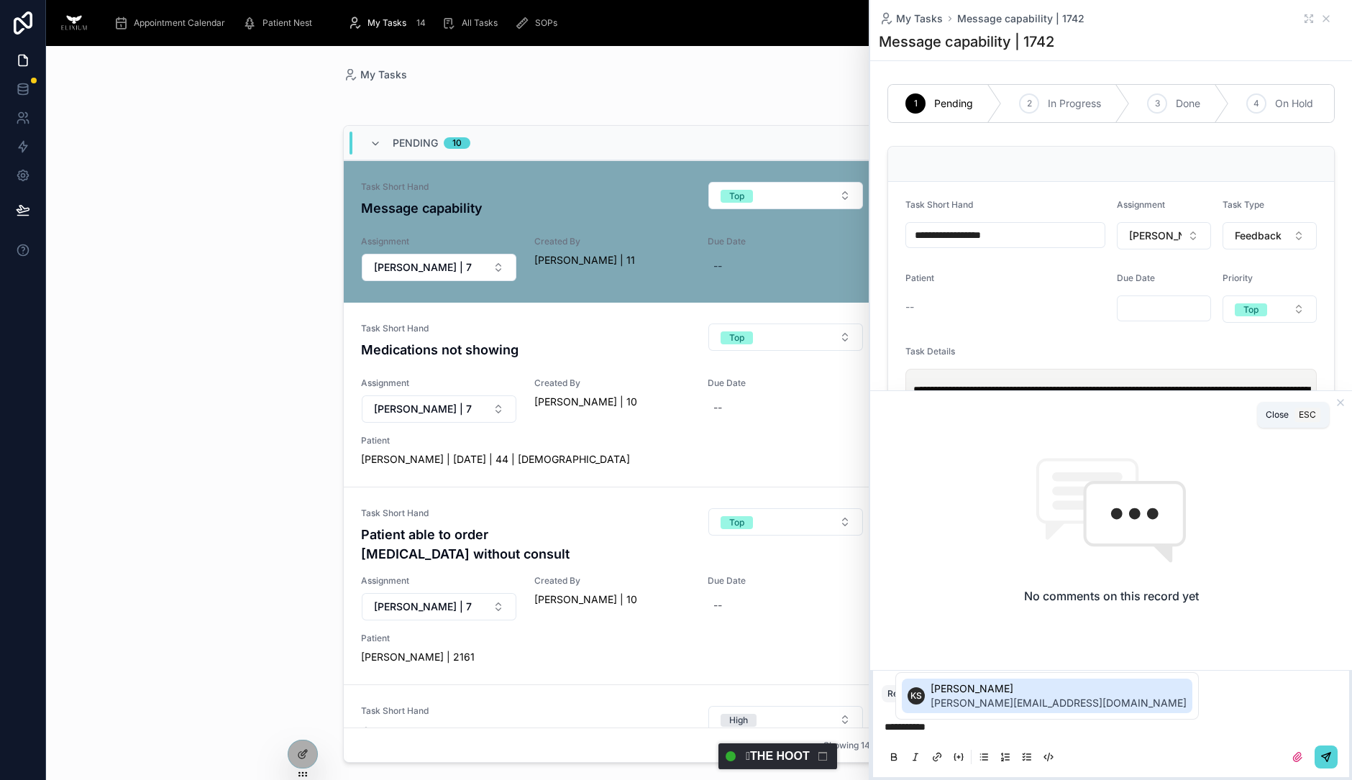
drag, startPoint x: 1336, startPoint y: 401, endPoint x: 1164, endPoint y: 450, distance: 179.6
click at [1336, 401] on icon at bounding box center [1341, 403] width 12 height 12
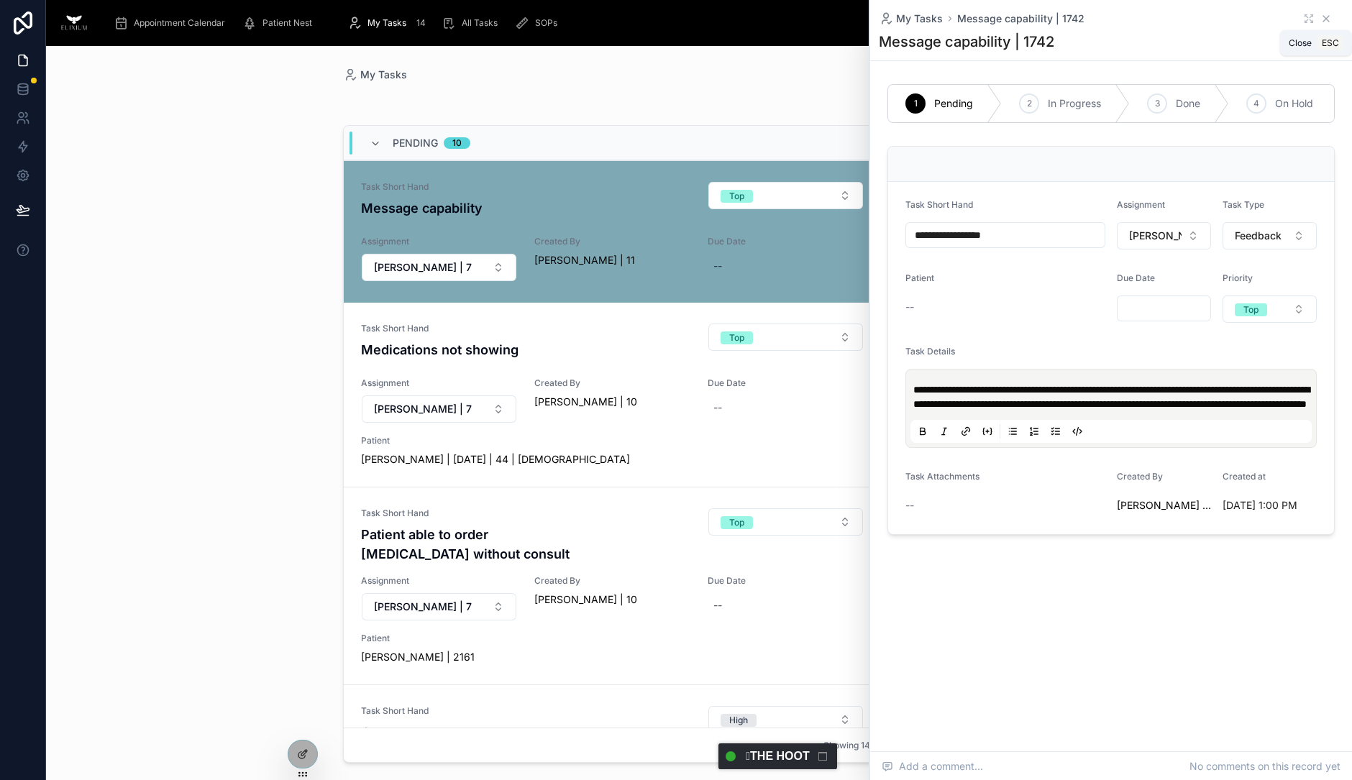
click at [1326, 19] on icon at bounding box center [1326, 19] width 12 height 12
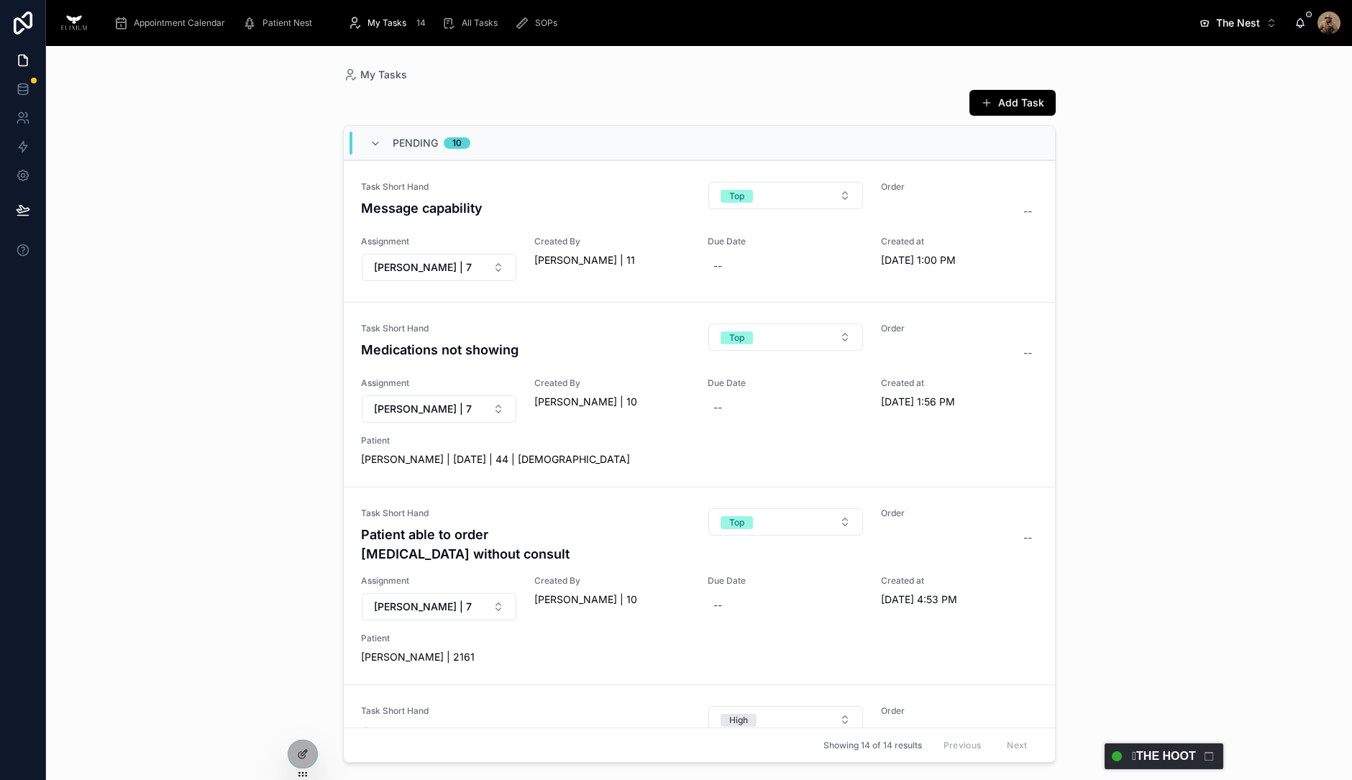
drag, startPoint x: 780, startPoint y: 754, endPoint x: 1167, endPoint y: 718, distance: 387.8
click at [1167, 718] on body "Appointment Calendar Patient Nest My Tasks 14 All Tasks SOPs The Nest Alt 2 Ada…" at bounding box center [676, 390] width 1352 height 780
click at [1158, 755] on header "00:00 Current Call View Calls 𓅓THE HOOT" at bounding box center [1164, 757] width 119 height 26
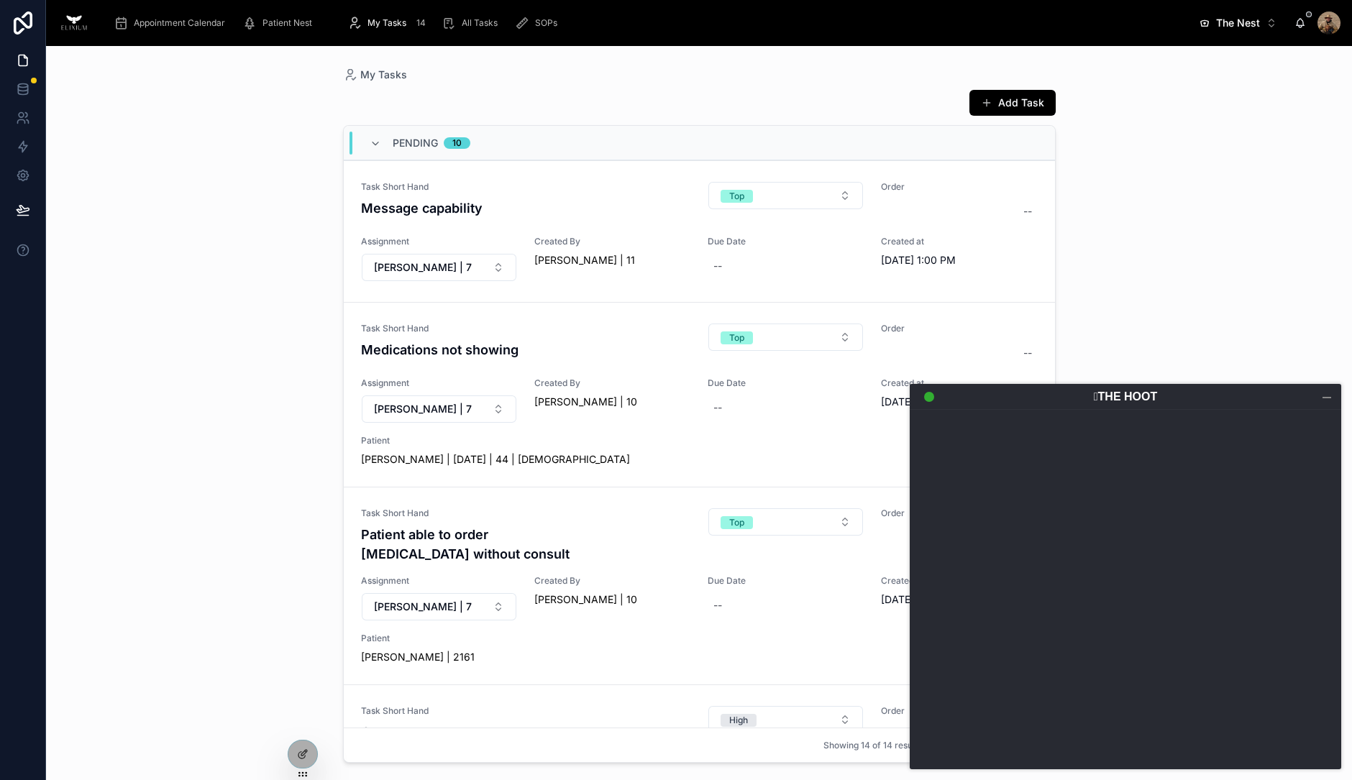
click at [1328, 401] on div at bounding box center [1327, 397] width 14 height 14
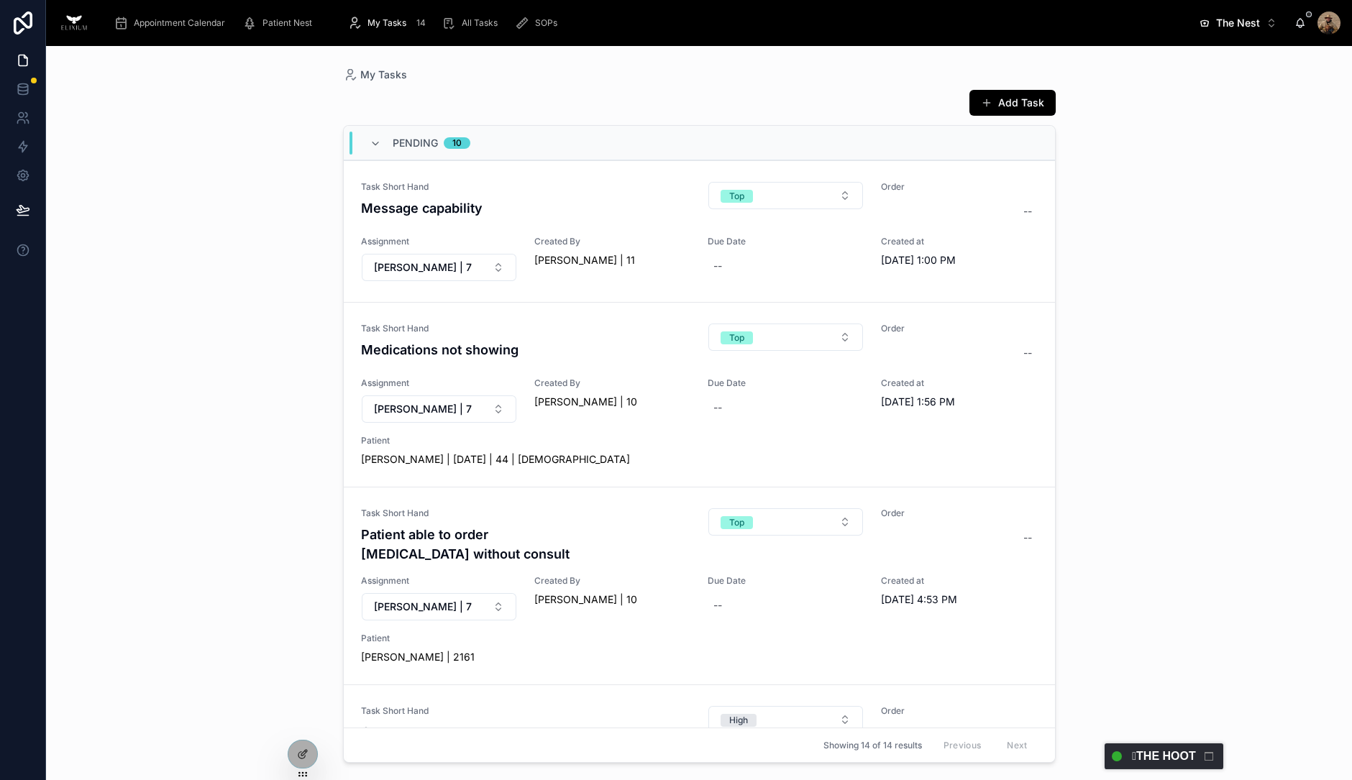
click at [1164, 753] on header "00:00 Current Call View Calls 𓅓THE HOOT" at bounding box center [1164, 757] width 119 height 26
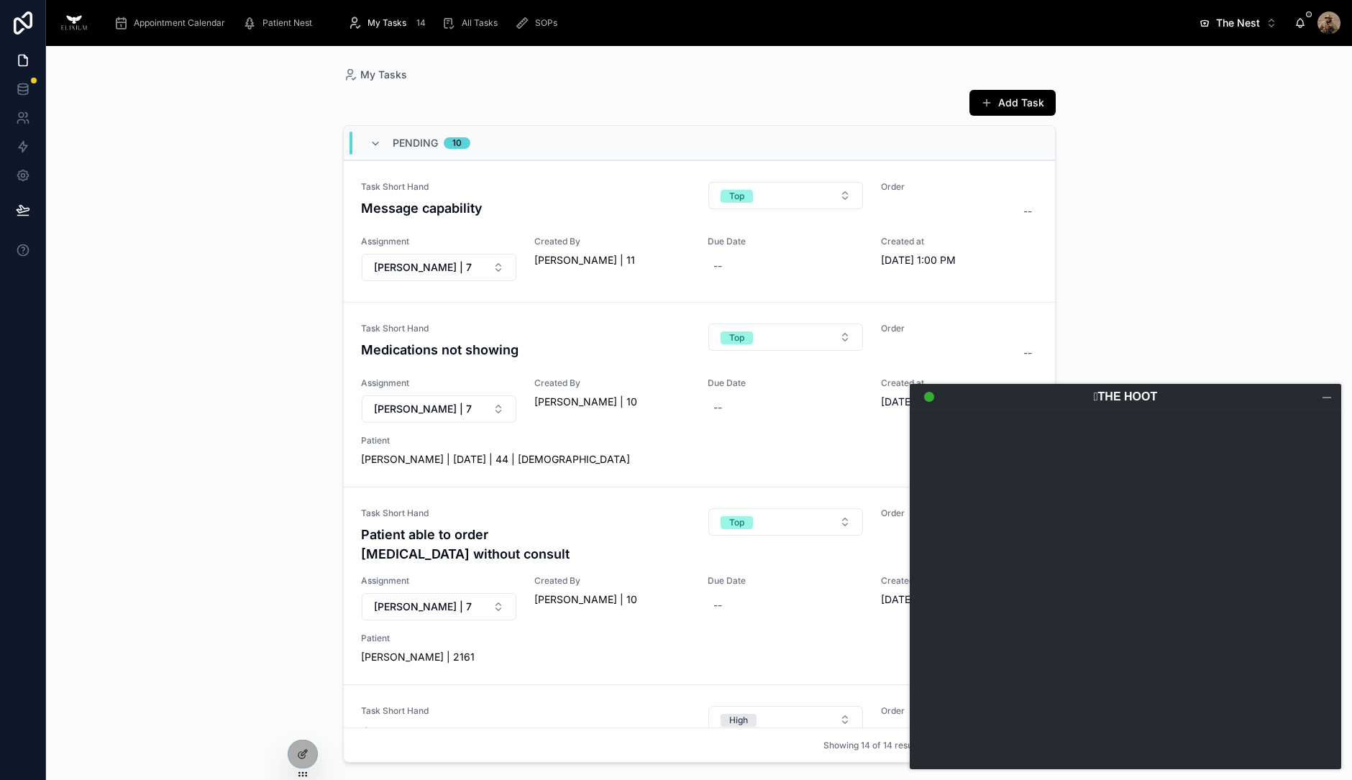
click at [1322, 401] on div at bounding box center [1327, 397] width 14 height 14
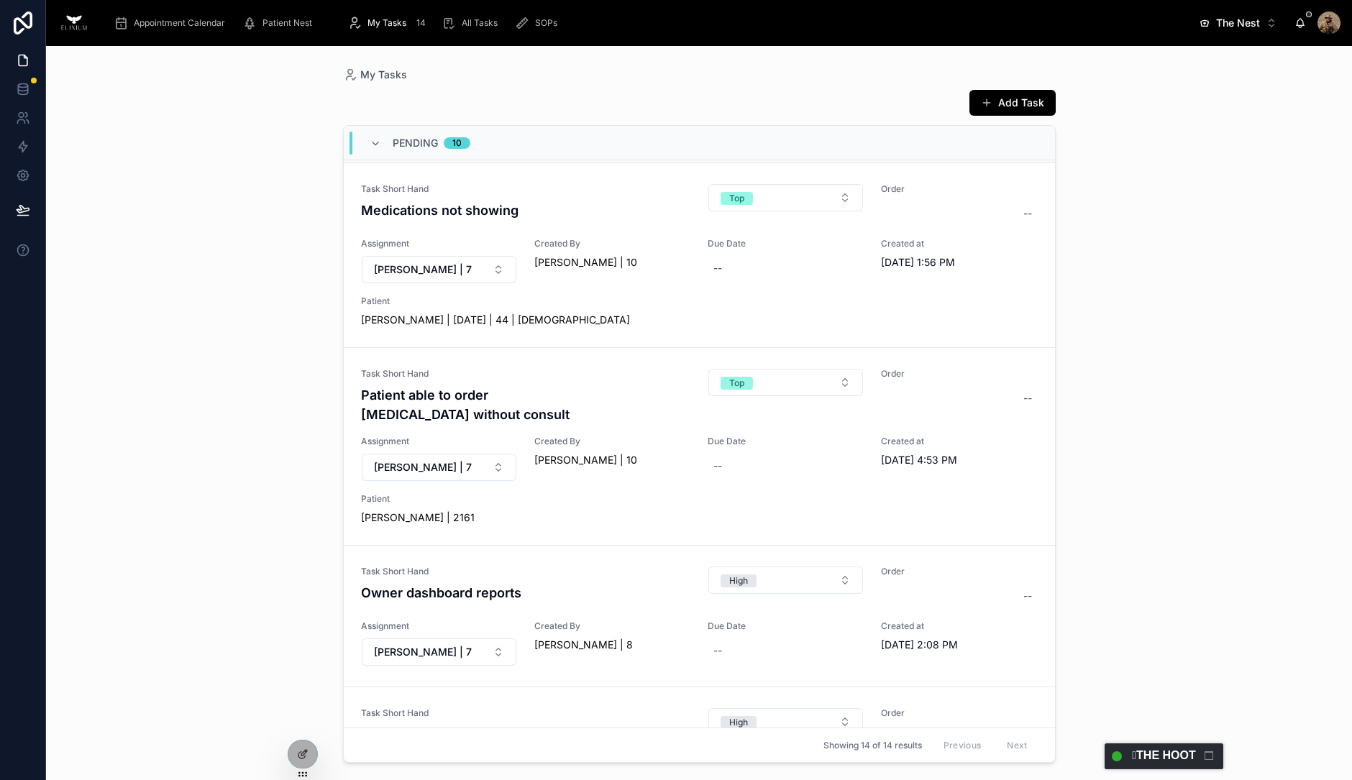
scroll to position [140, 0]
click at [444, 511] on span "[PERSON_NAME] | 2161" at bounding box center [418, 518] width 114 height 14
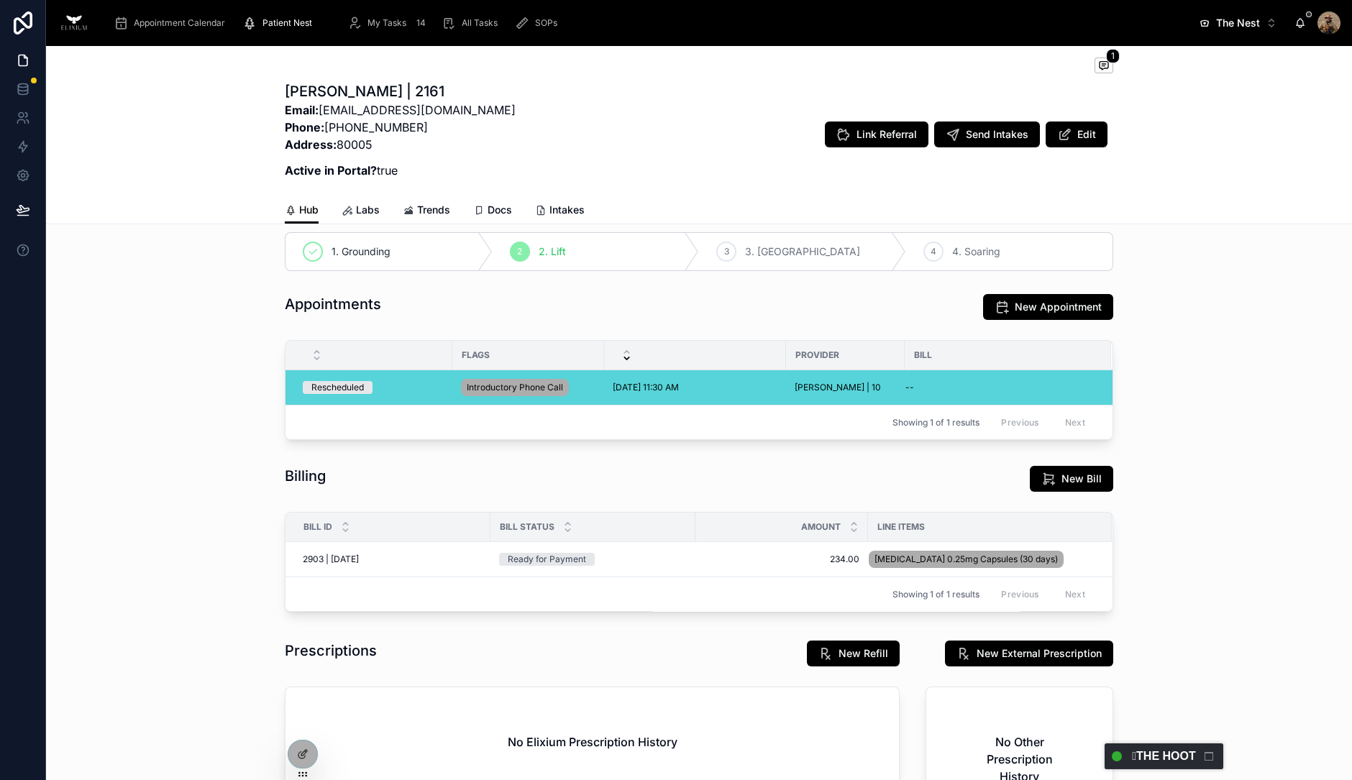
scroll to position [89, 0]
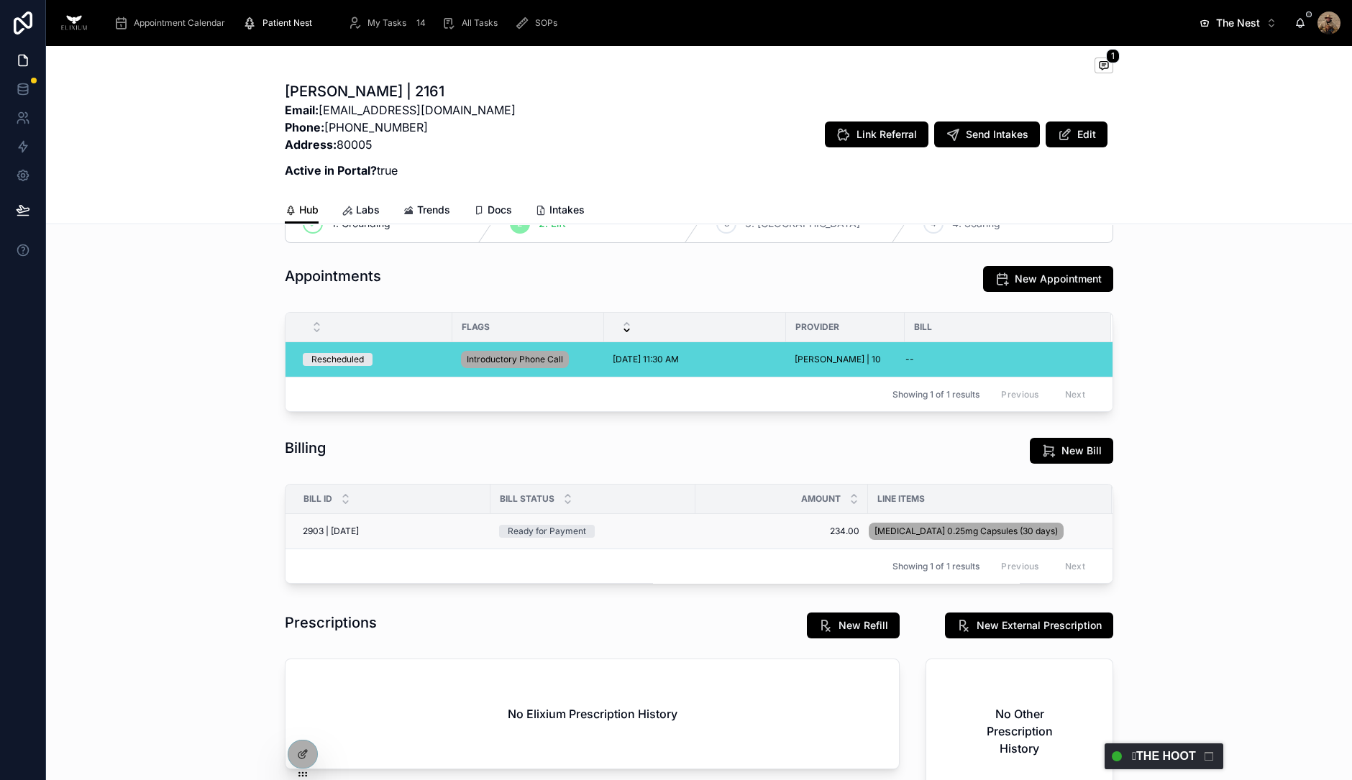
click at [414, 526] on div "2903 | [DATE] 2903 | [DATE]" at bounding box center [392, 532] width 179 height 12
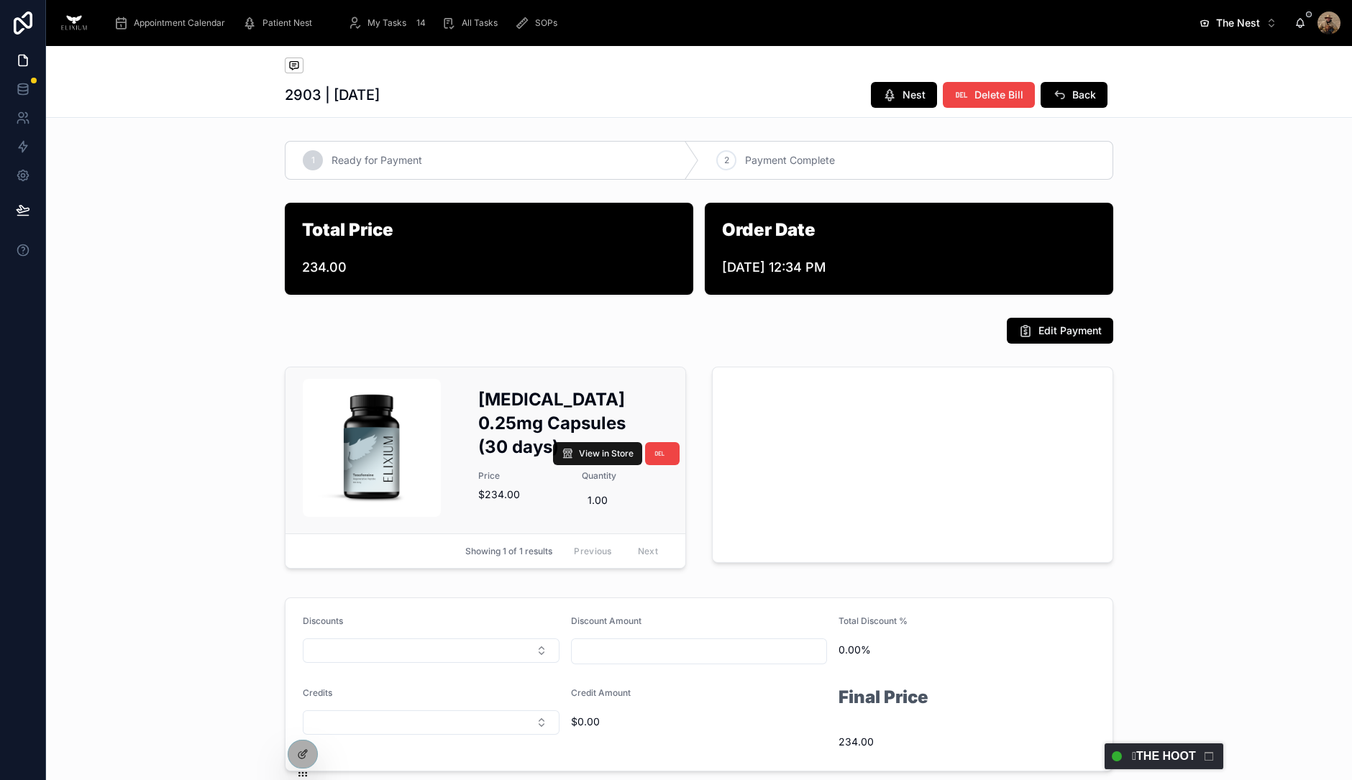
click at [603, 454] on span "View in Store" at bounding box center [606, 454] width 55 height 12
click at [579, 452] on span "View in Store" at bounding box center [606, 454] width 55 height 12
click at [305, 754] on icon at bounding box center [303, 755] width 12 height 12
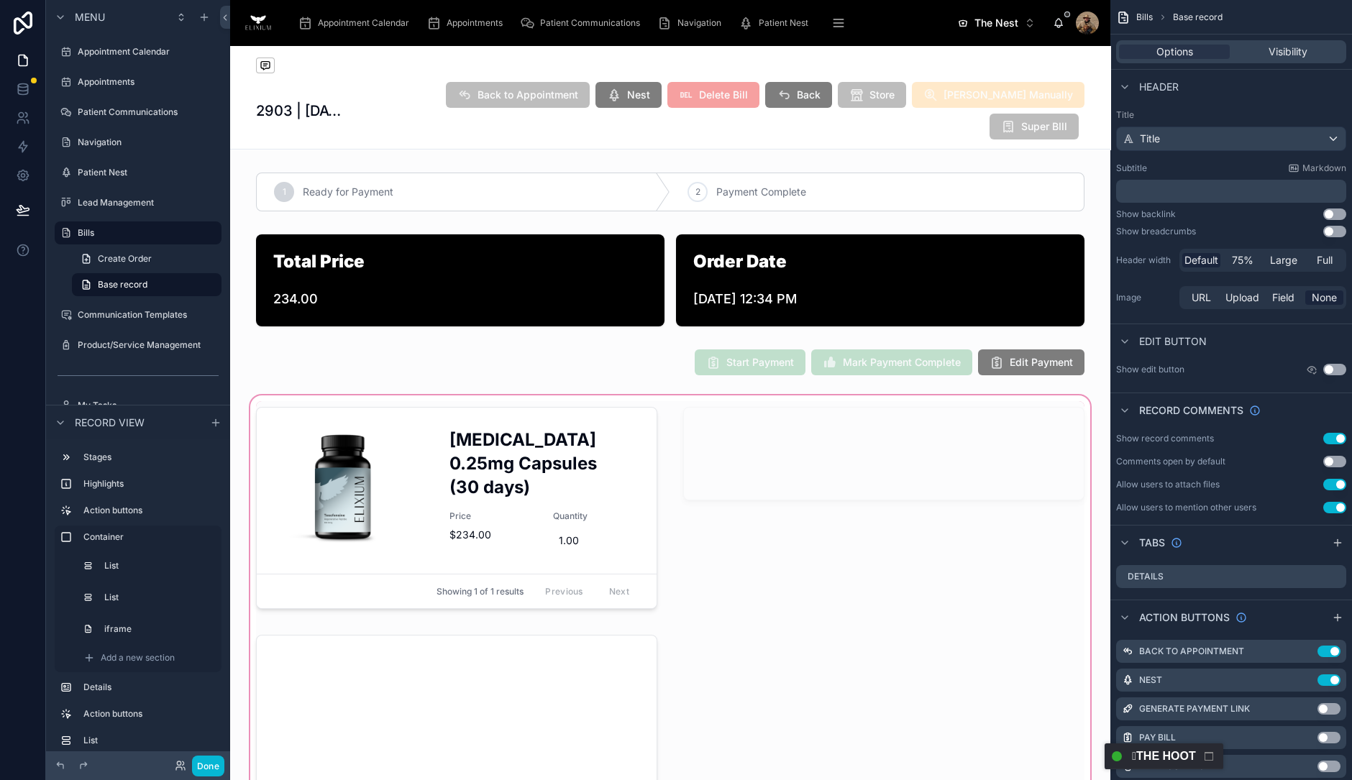
click at [478, 490] on div at bounding box center [670, 619] width 880 height 453
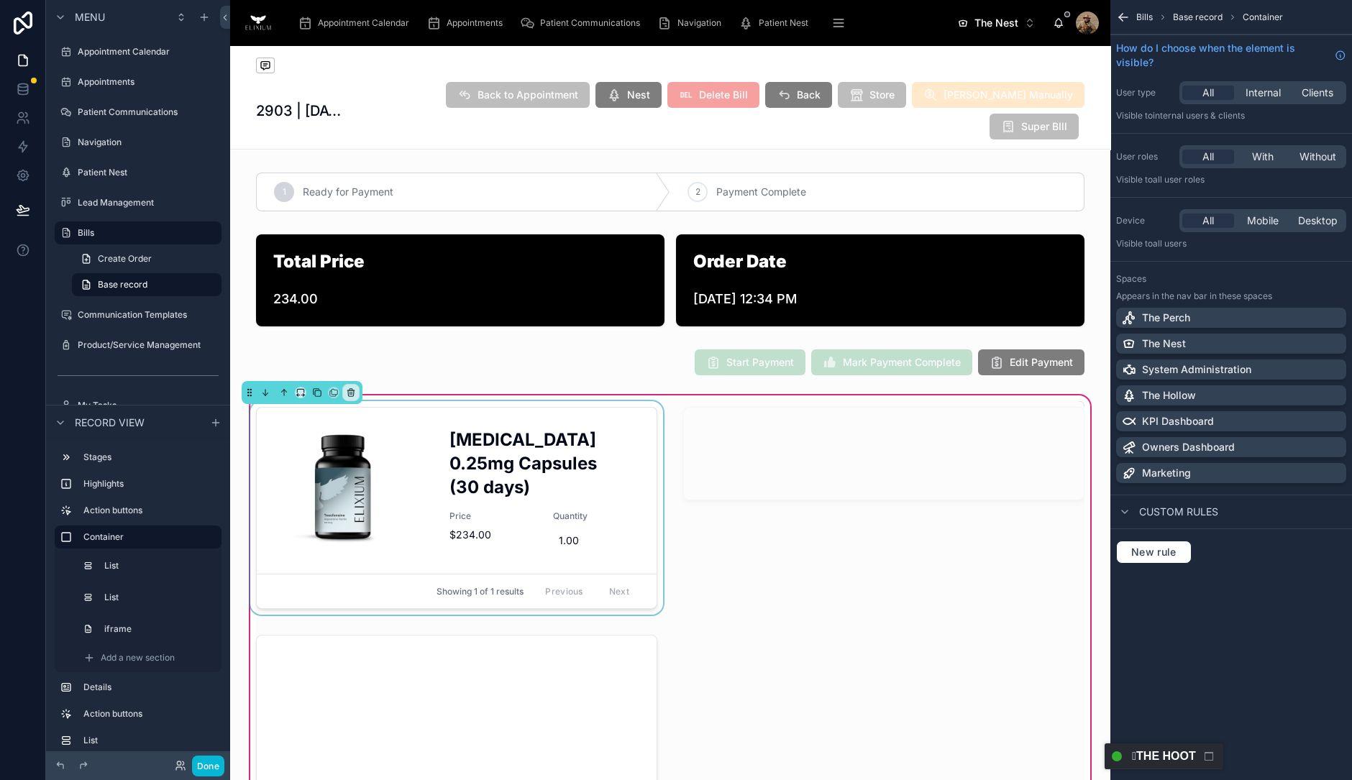
click at [484, 447] on div at bounding box center [456, 510] width 419 height 219
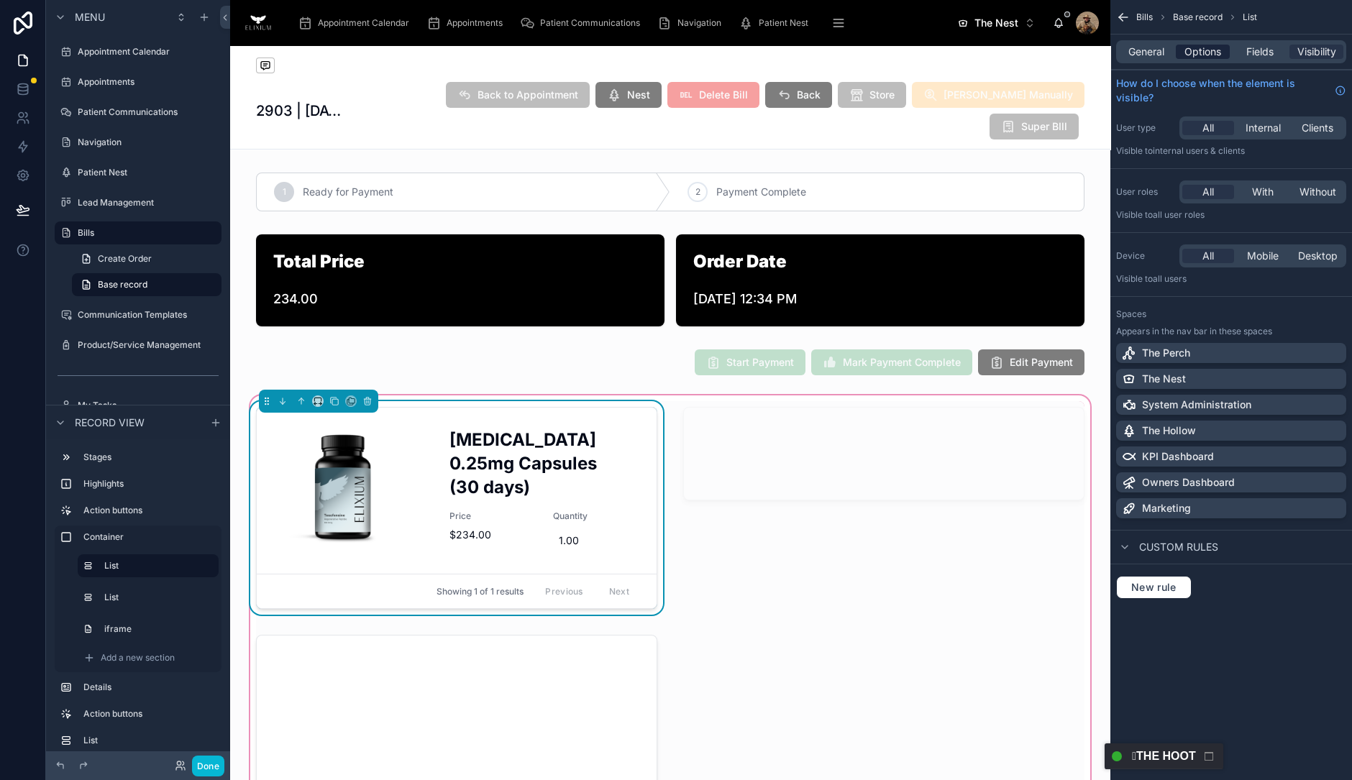
click at [1177, 48] on div "Options" at bounding box center [1203, 52] width 54 height 14
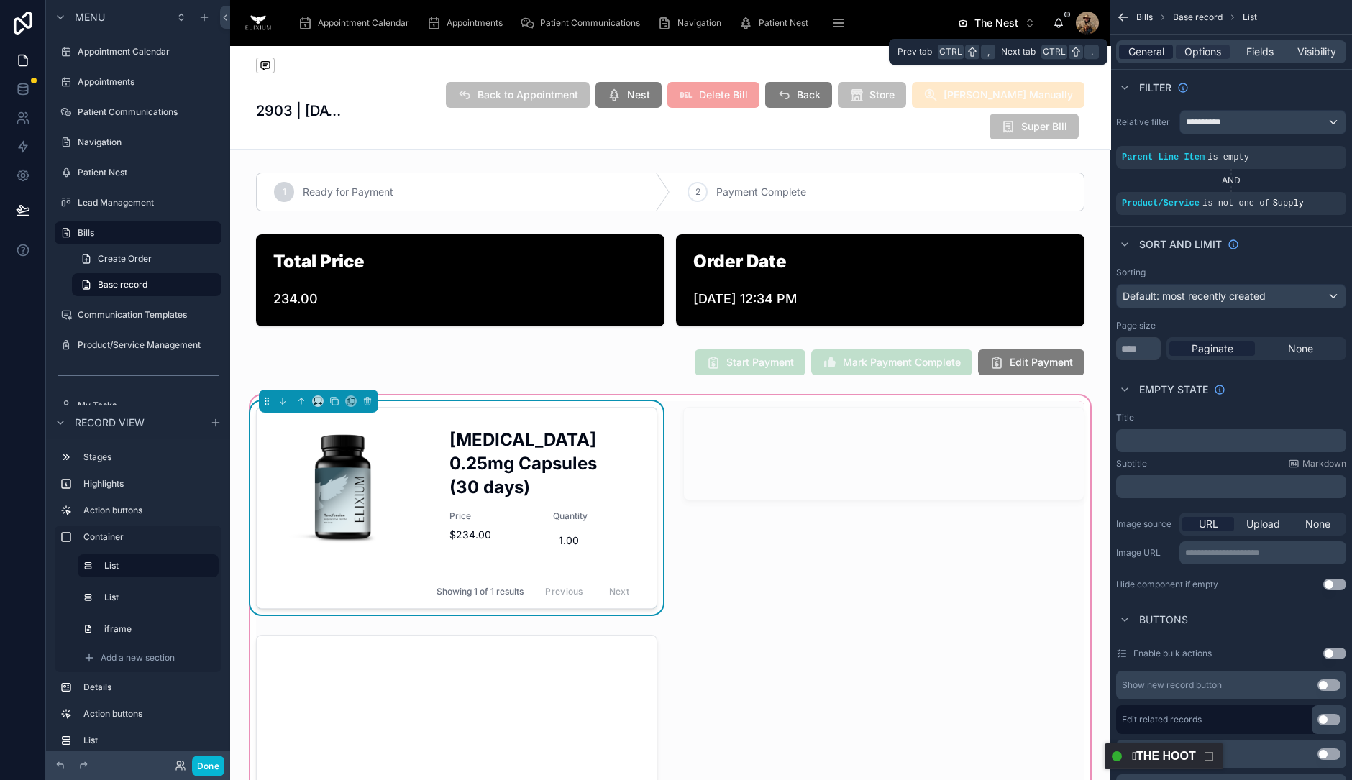
click at [1153, 57] on span "General" at bounding box center [1146, 52] width 36 height 14
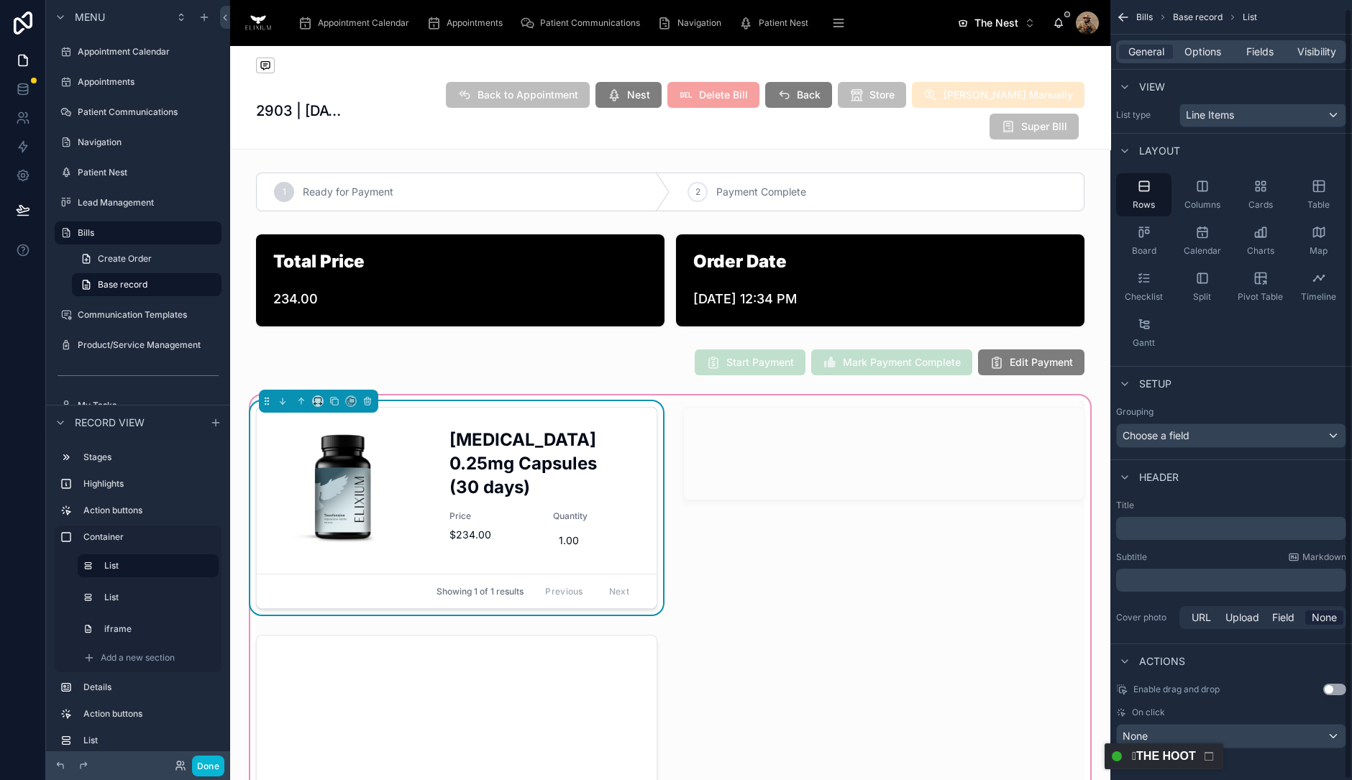
scroll to position [9, 0]
click at [1194, 50] on span "Options" at bounding box center [1202, 52] width 37 height 14
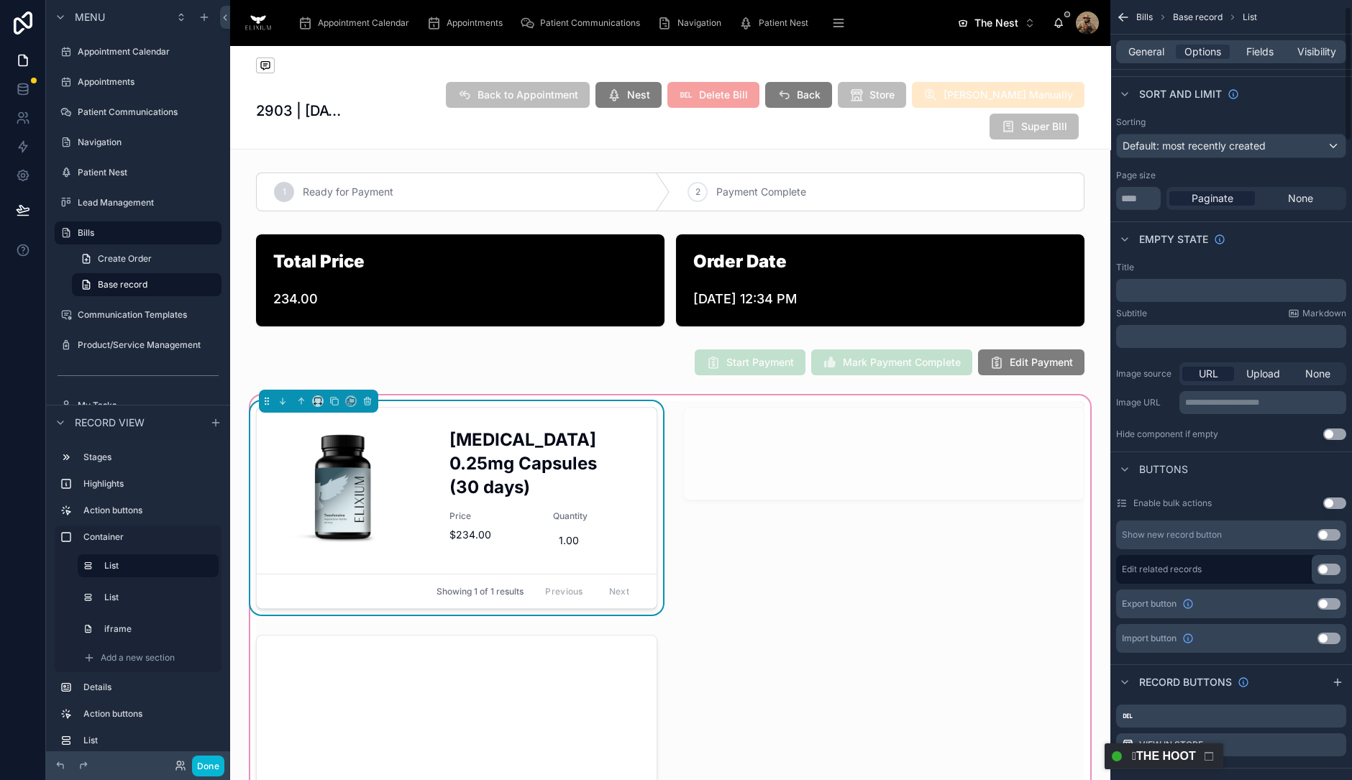
scroll to position [368, 0]
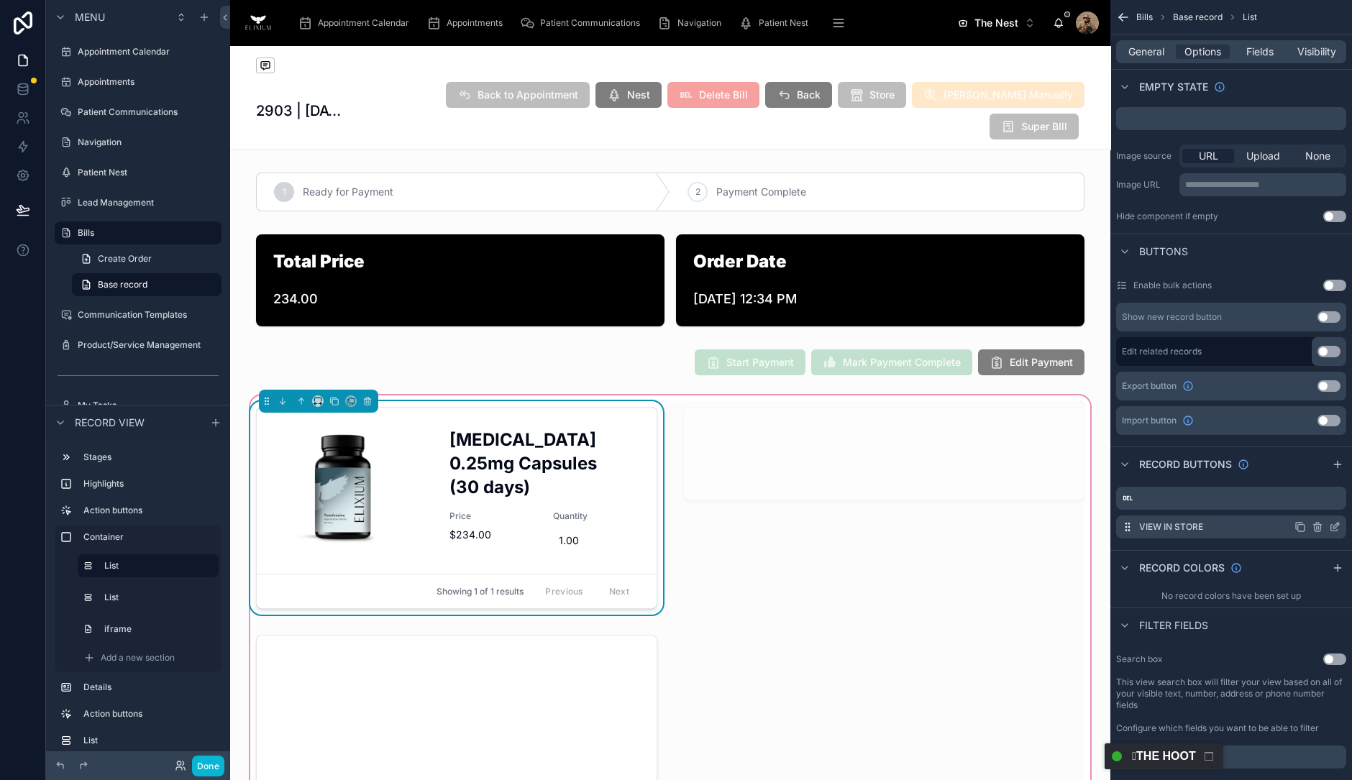
click at [1337, 524] on icon "scrollable content" at bounding box center [1337, 524] width 1 height 1
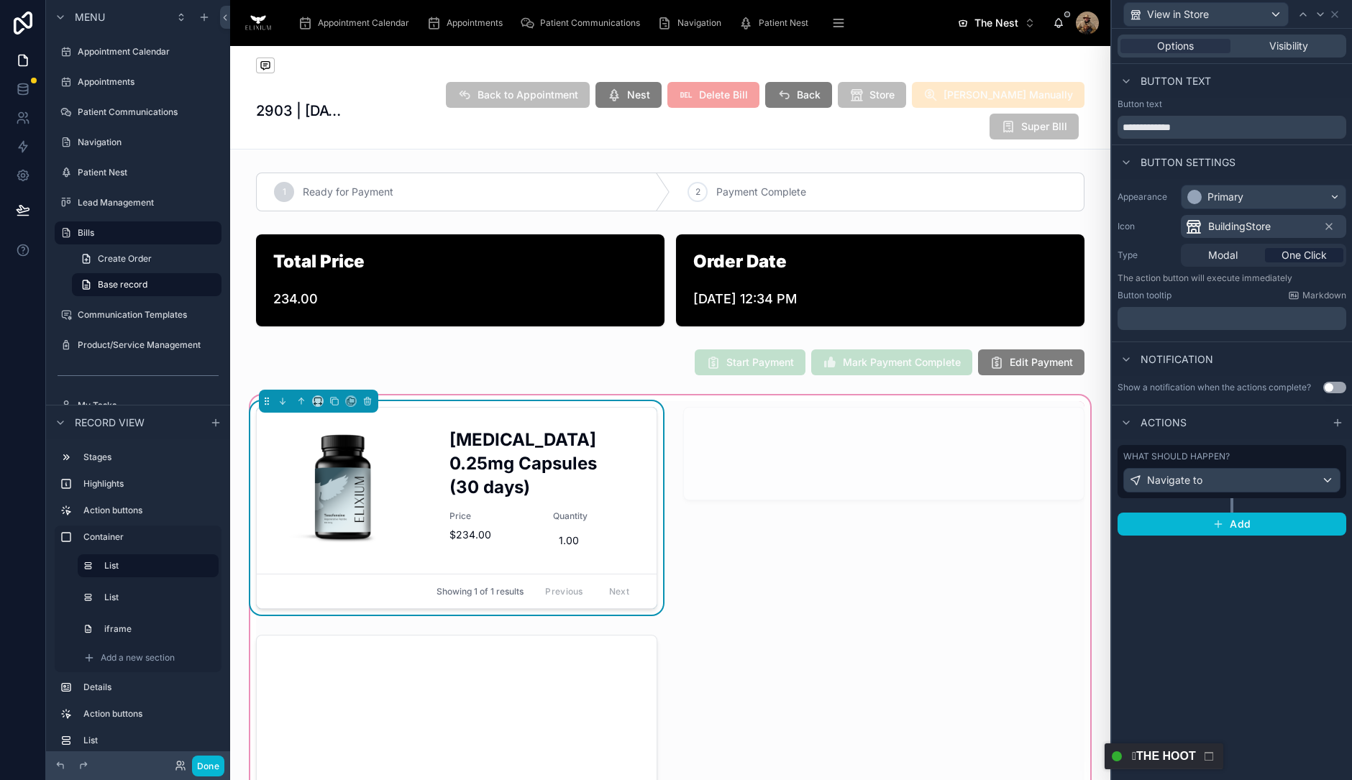
click at [1215, 461] on label "What should happen?" at bounding box center [1176, 457] width 106 height 12
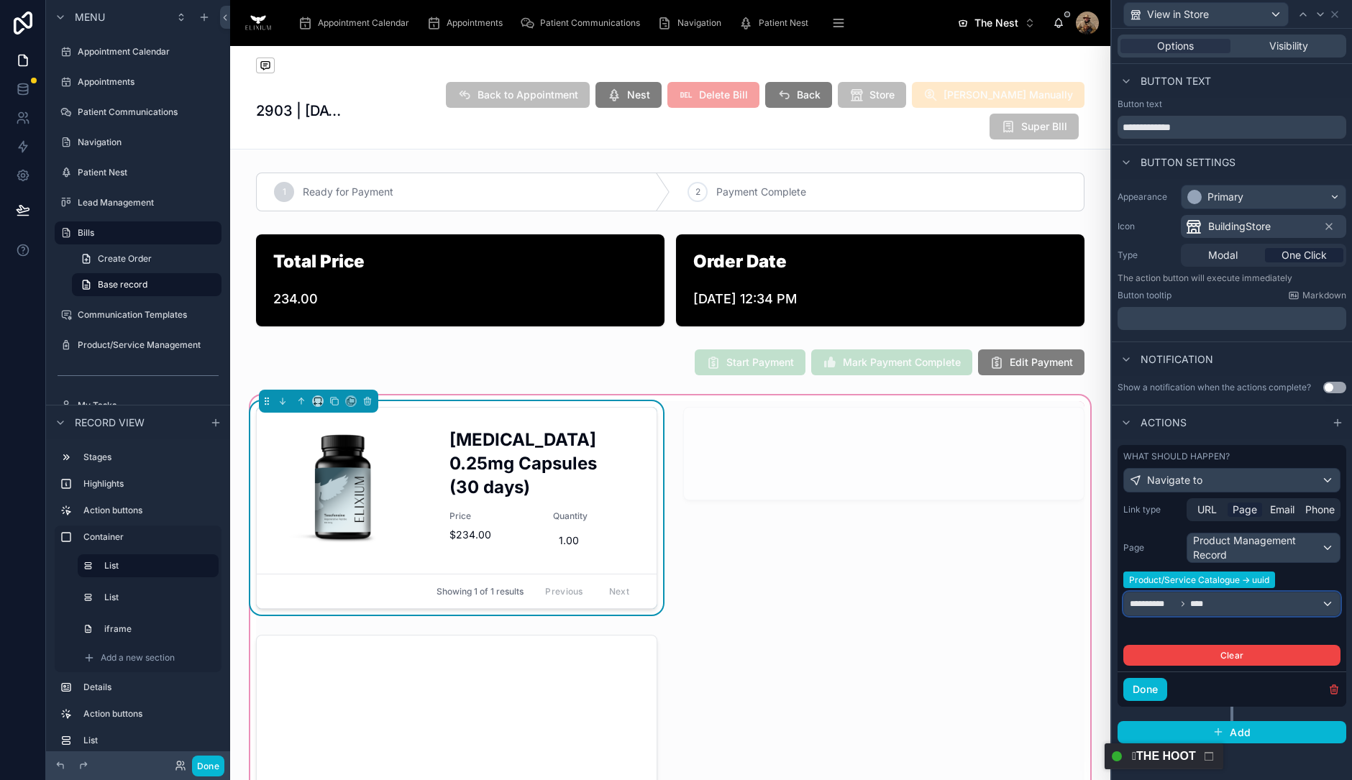
click at [1233, 608] on div "**********" at bounding box center [1232, 604] width 216 height 23
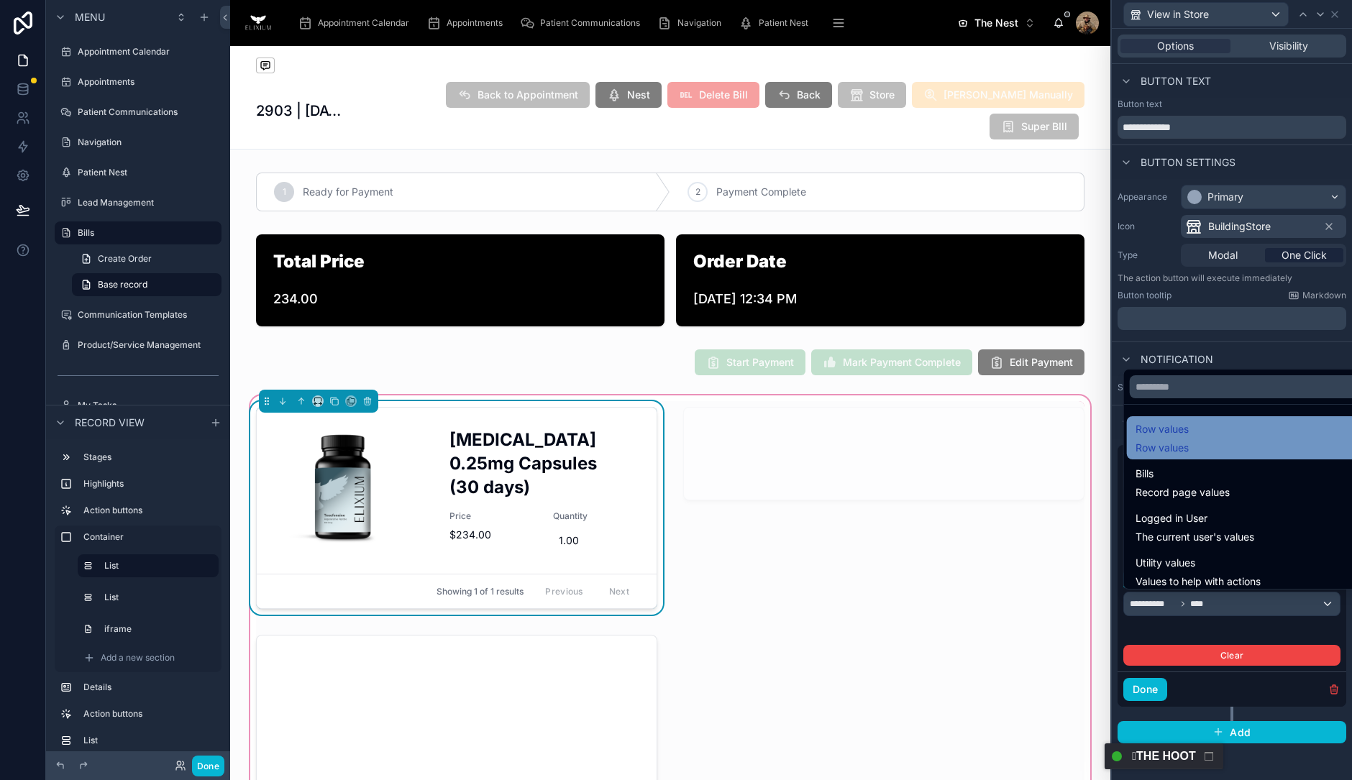
click at [1251, 440] on div "Row values Row values" at bounding box center [1249, 438] width 227 height 35
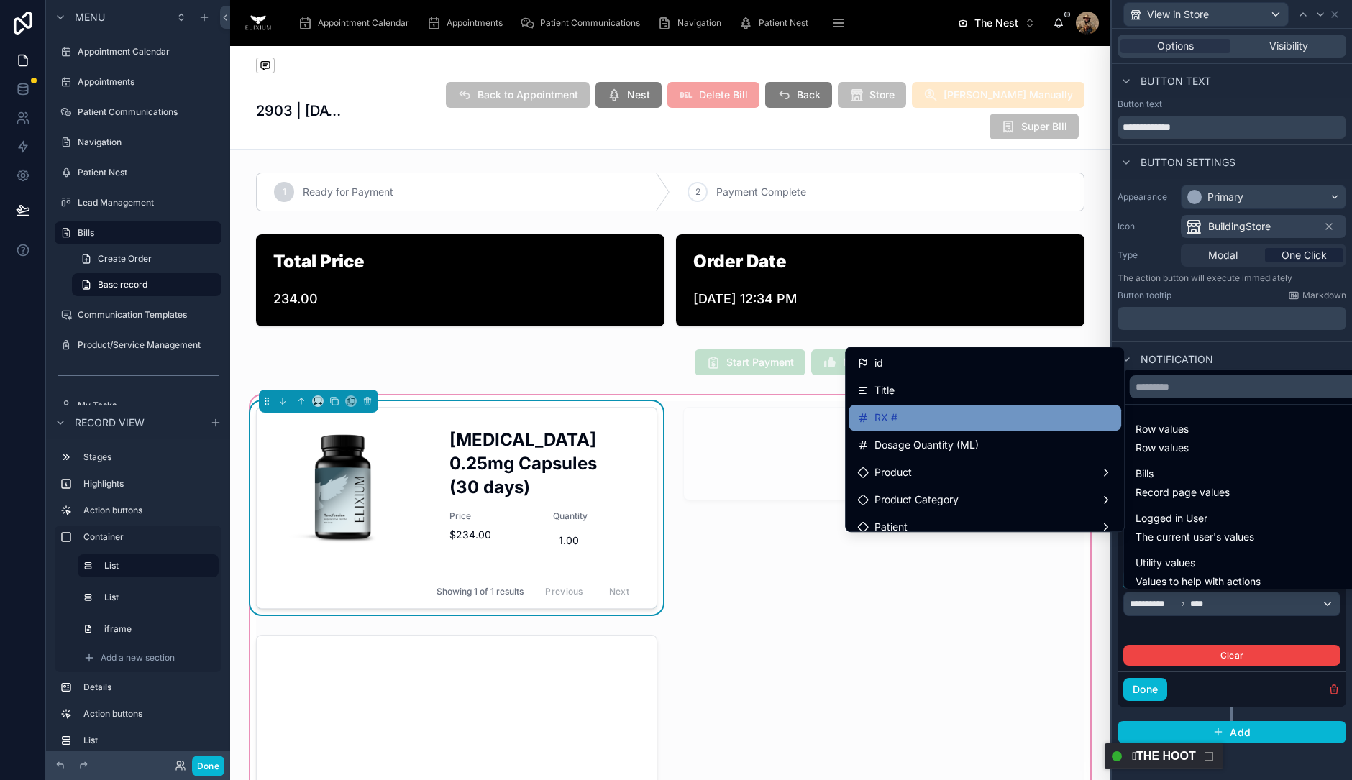
scroll to position [89, 0]
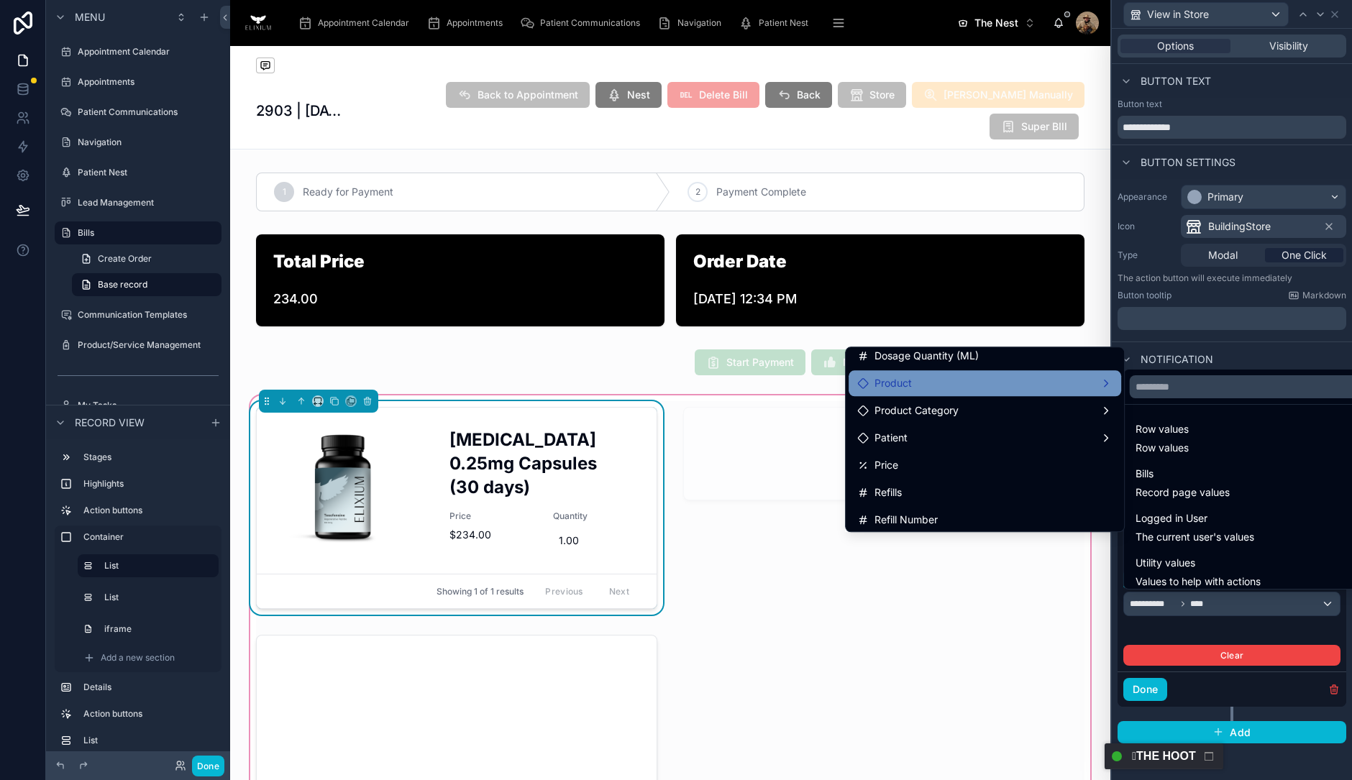
click at [1089, 378] on div "Product" at bounding box center [984, 383] width 255 height 17
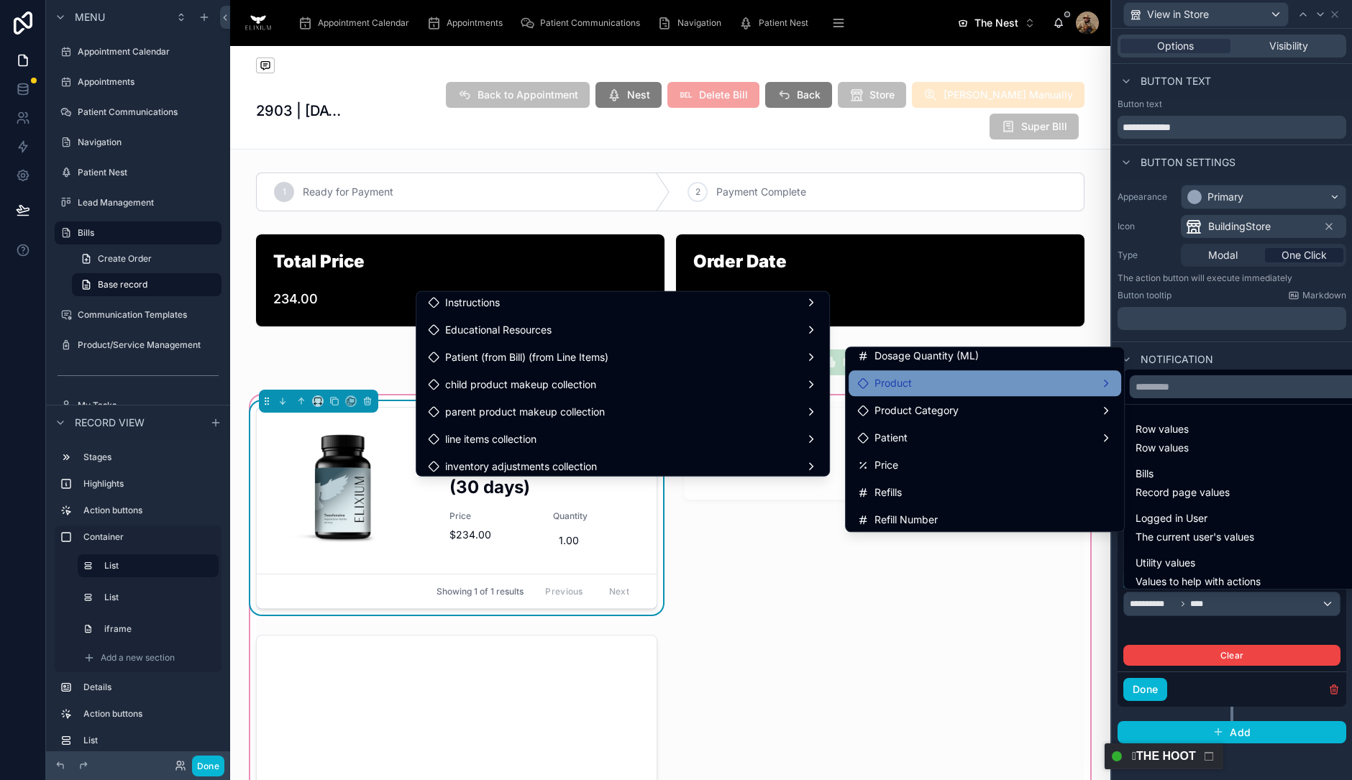
scroll to position [1185, 0]
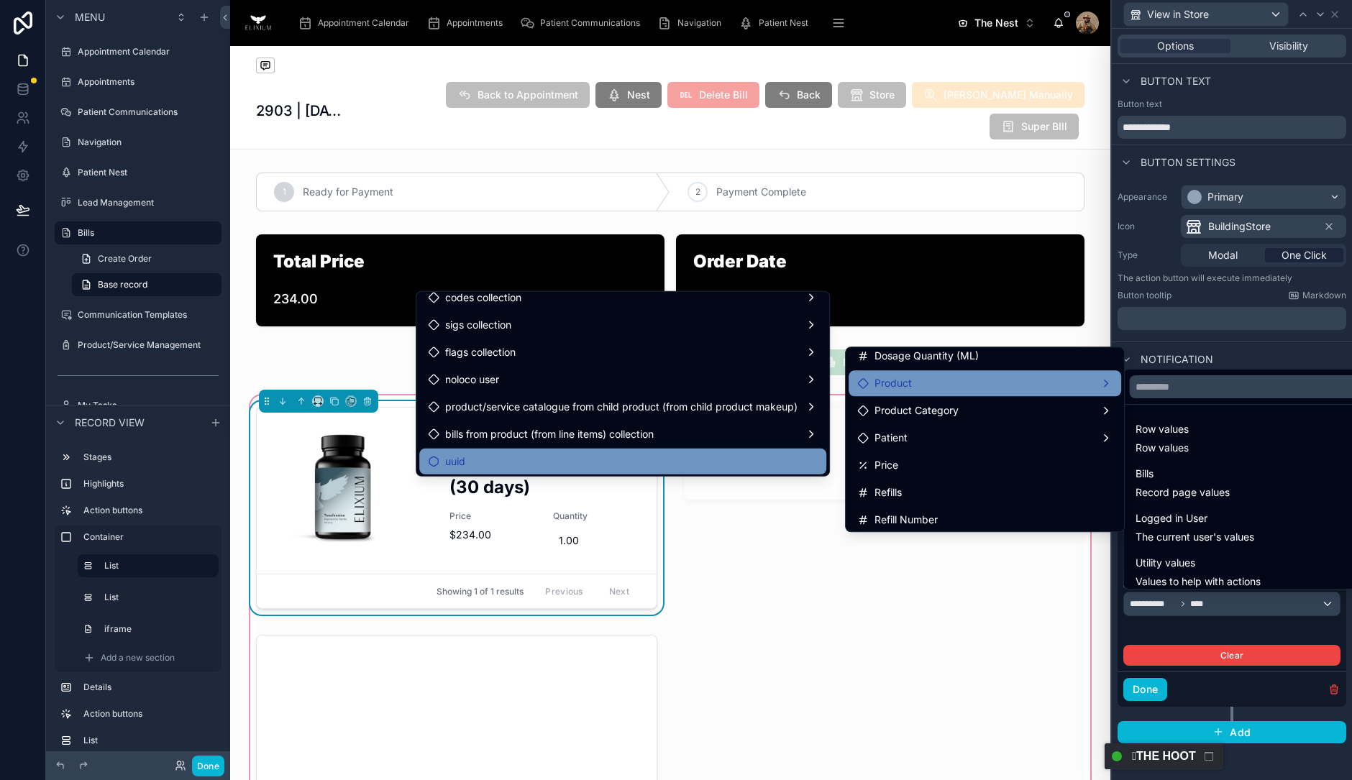
click at [500, 449] on div "uuid" at bounding box center [622, 462] width 407 height 26
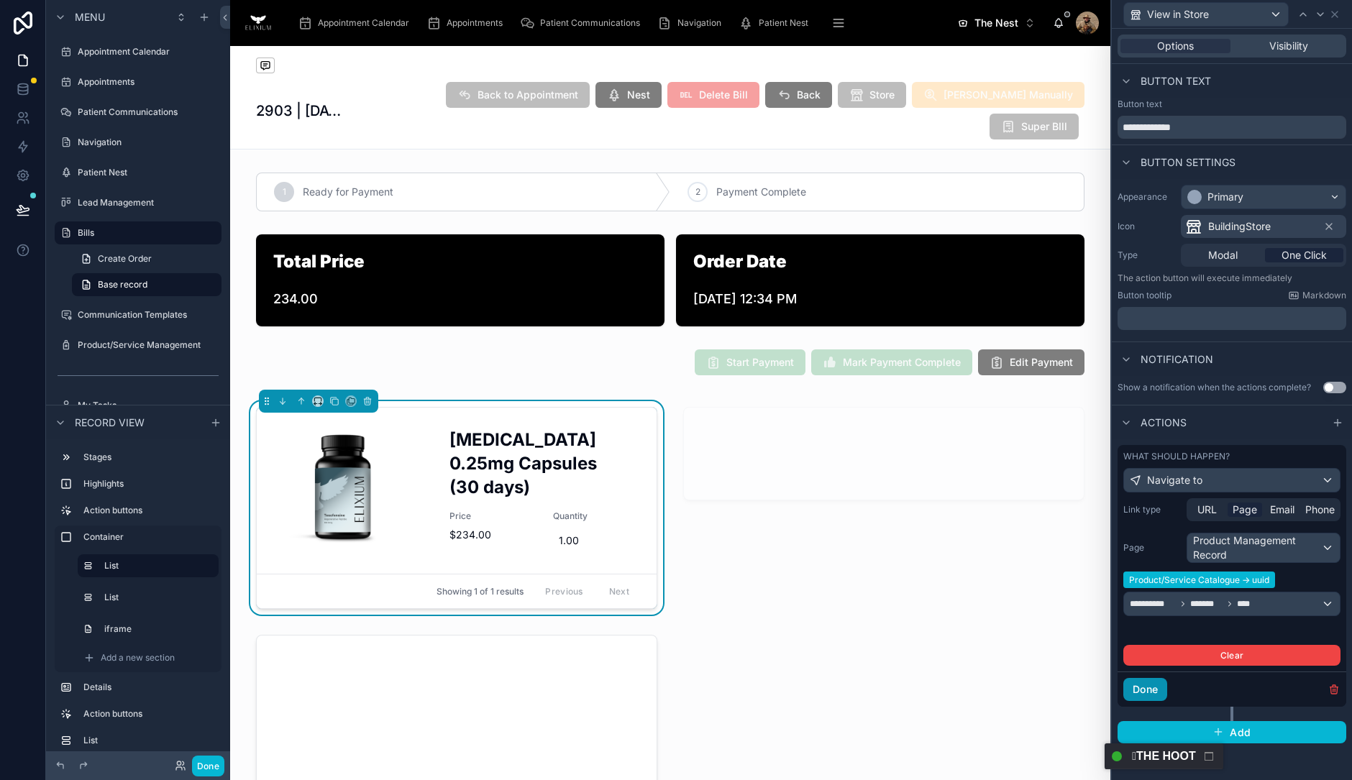
click at [1151, 688] on button "Done" at bounding box center [1145, 689] width 44 height 23
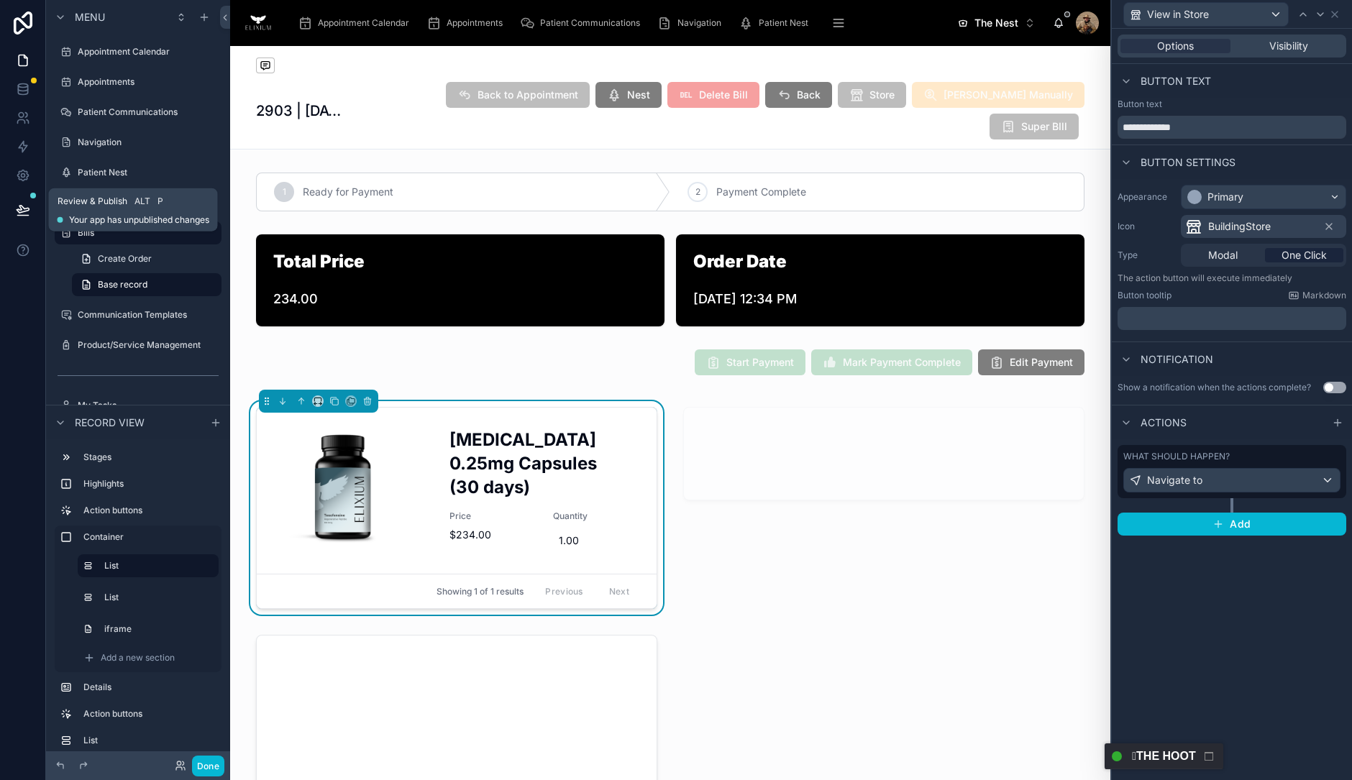
click at [21, 200] on button at bounding box center [23, 210] width 32 height 40
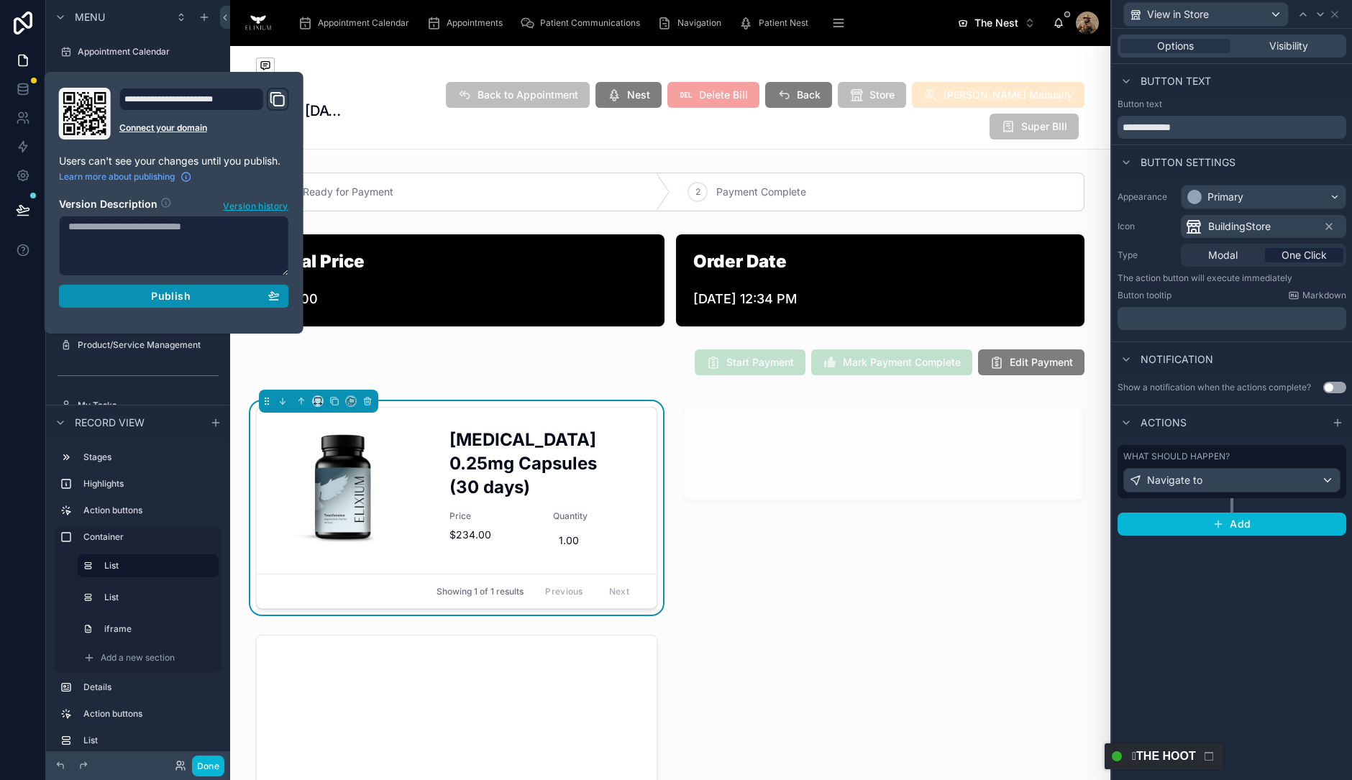
click at [146, 293] on div "Publish" at bounding box center [173, 296] width 211 height 13
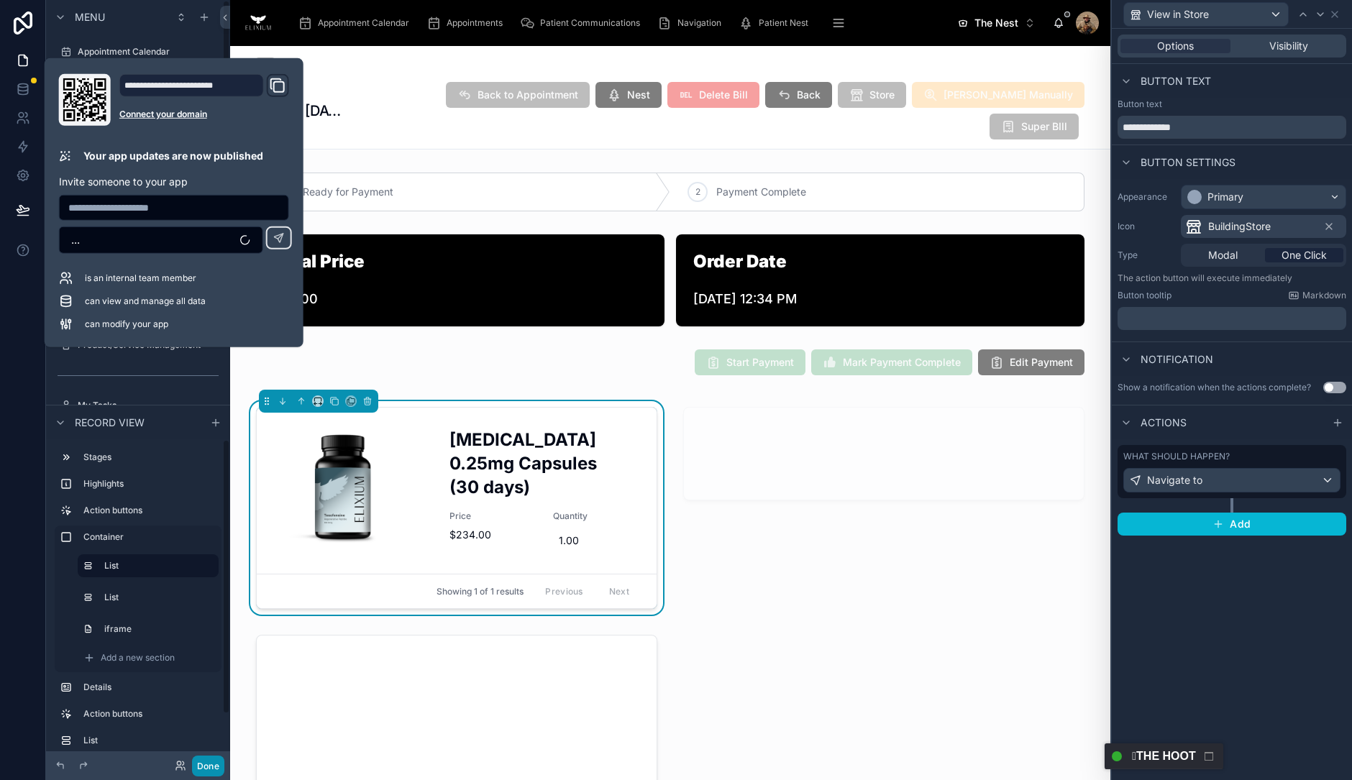
click at [216, 762] on button "Done" at bounding box center [208, 766] width 32 height 21
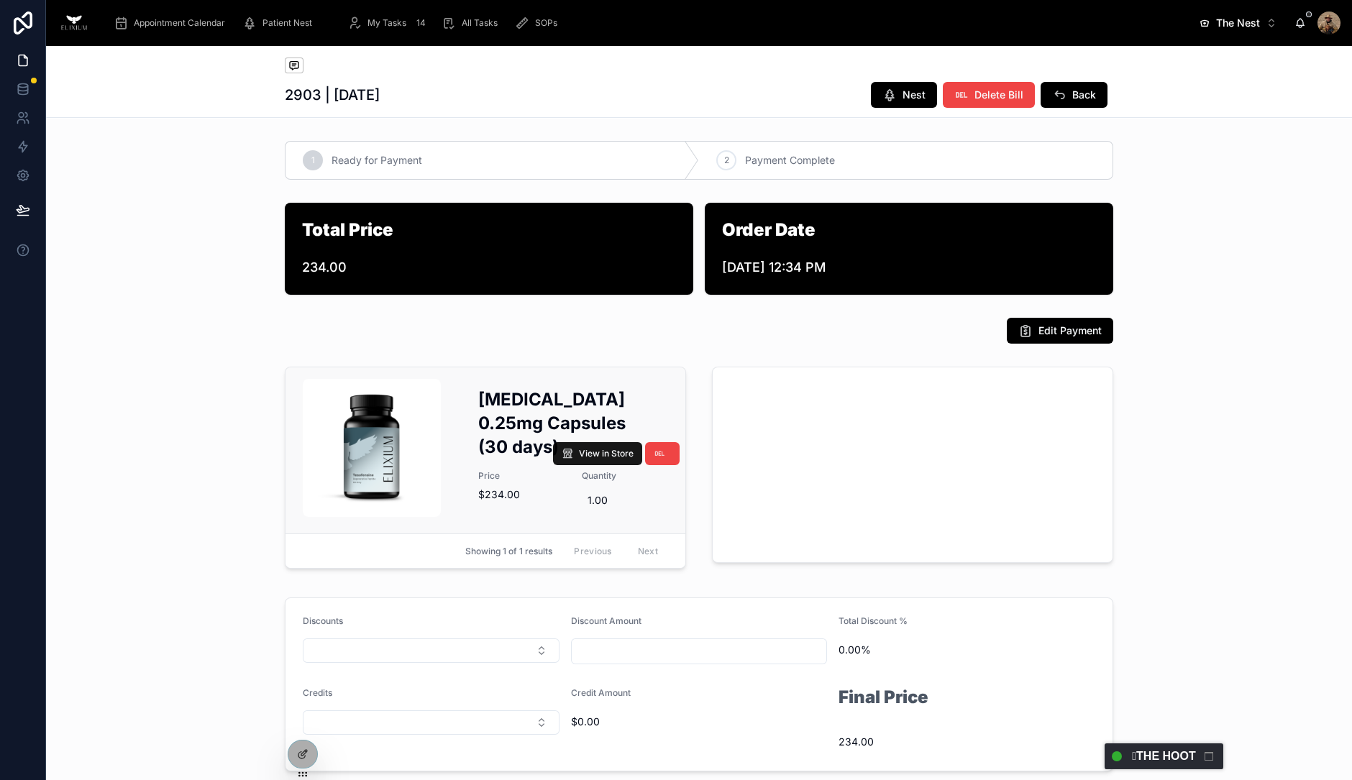
click at [583, 452] on span "View in Store" at bounding box center [606, 454] width 55 height 12
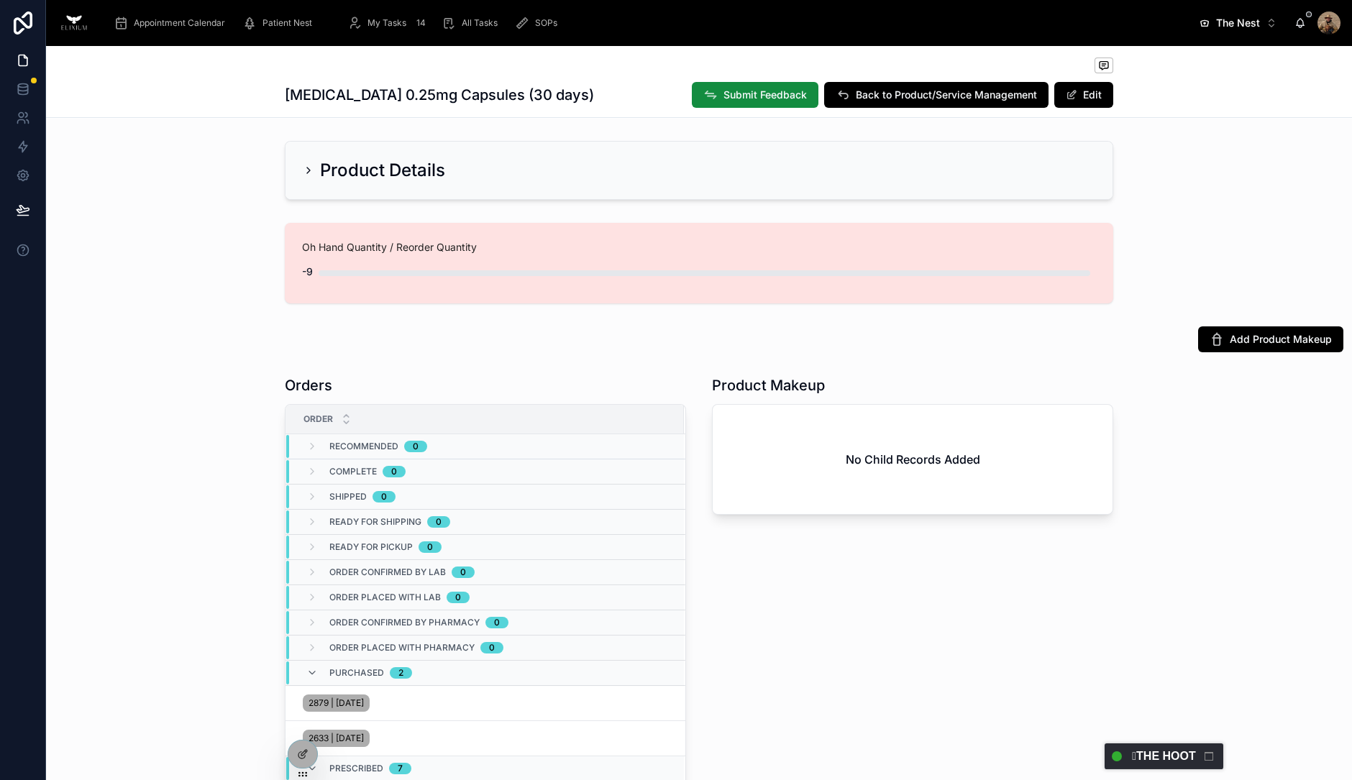
click at [304, 173] on icon at bounding box center [309, 171] width 12 height 12
click at [307, 170] on icon at bounding box center [308, 171] width 3 height 6
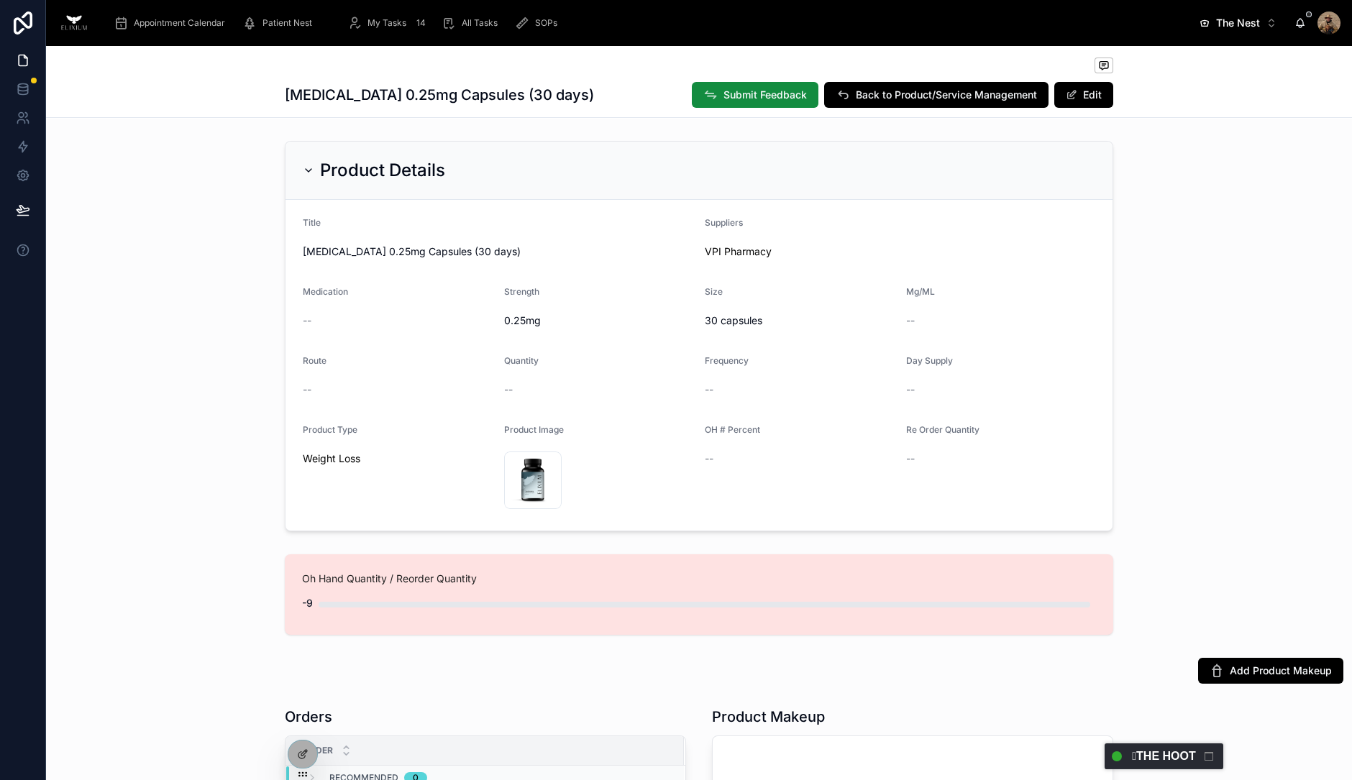
click at [306, 170] on icon at bounding box center [309, 170] width 6 height 3
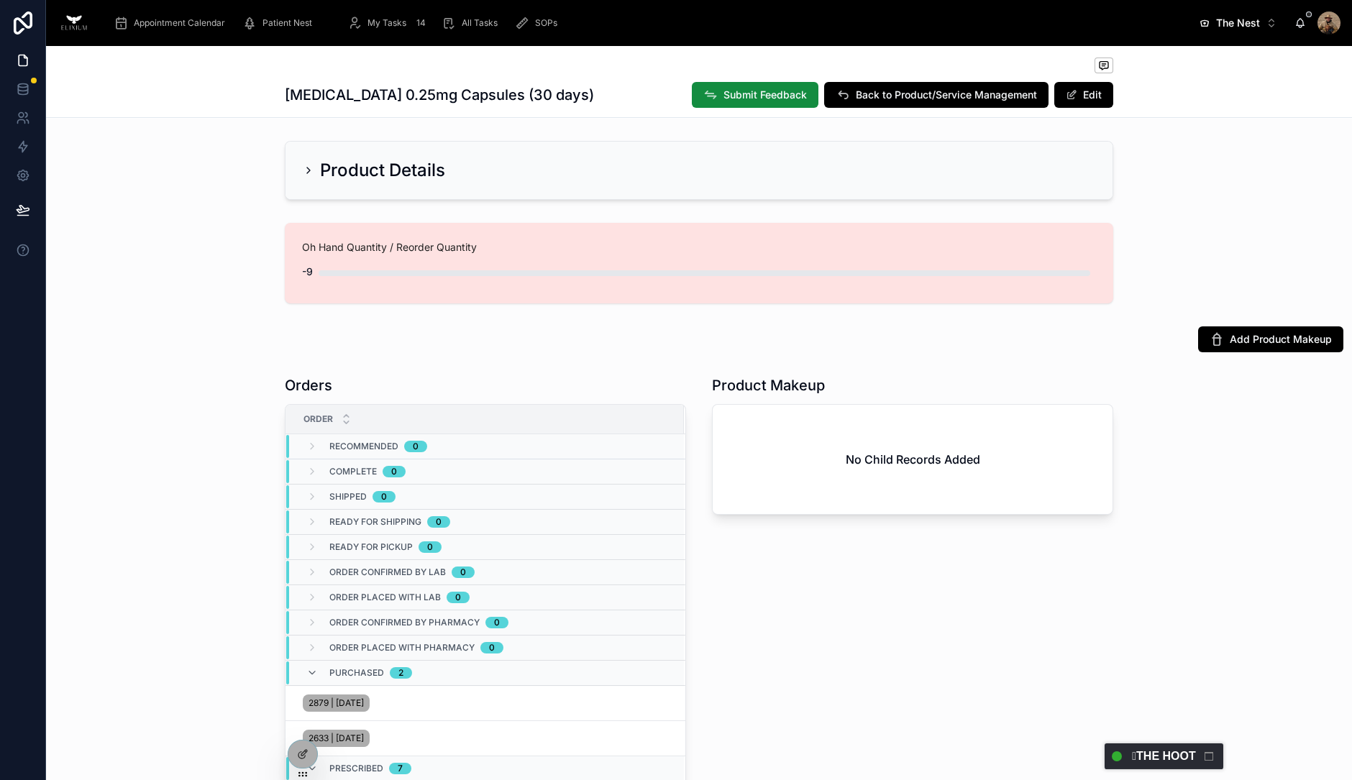
click at [303, 181] on div "Product Details" at bounding box center [374, 170] width 142 height 23
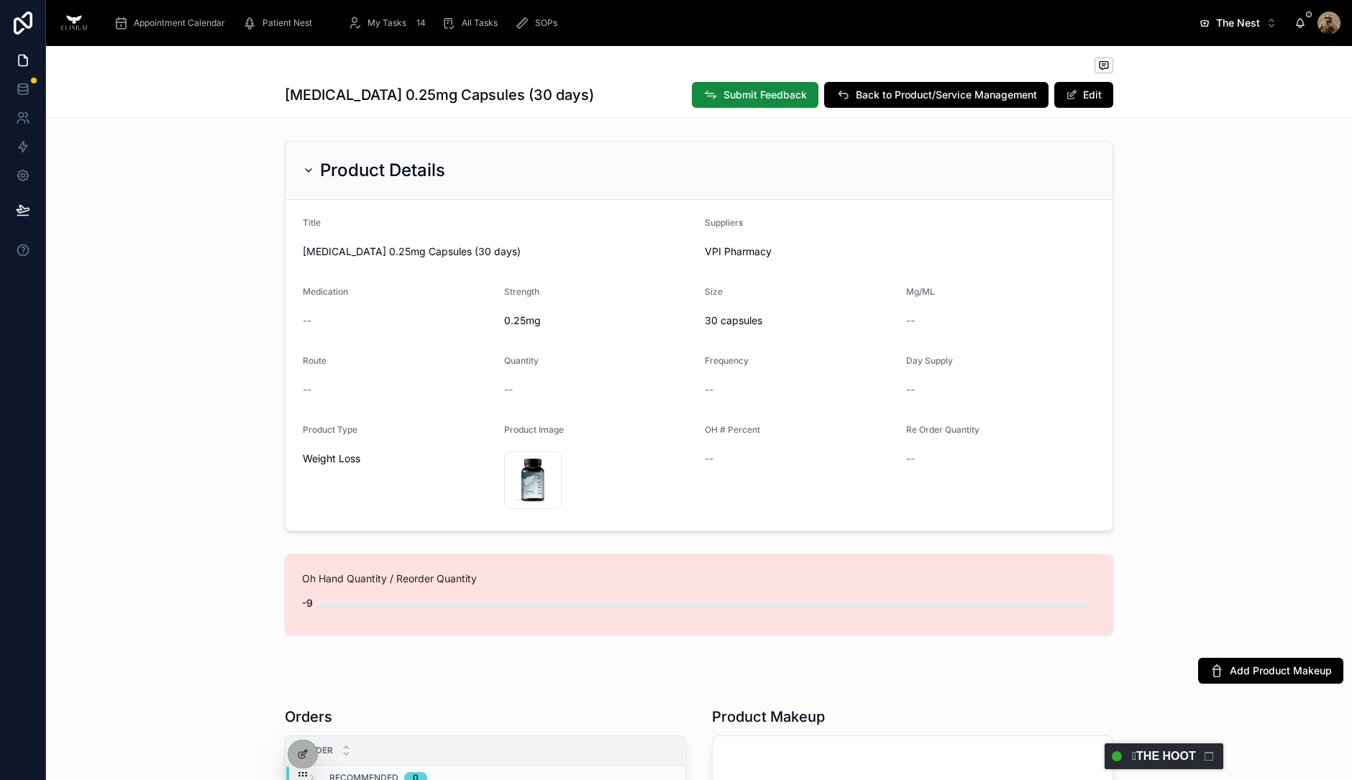
click at [1219, 27] on span "The Nest" at bounding box center [1238, 23] width 44 height 14
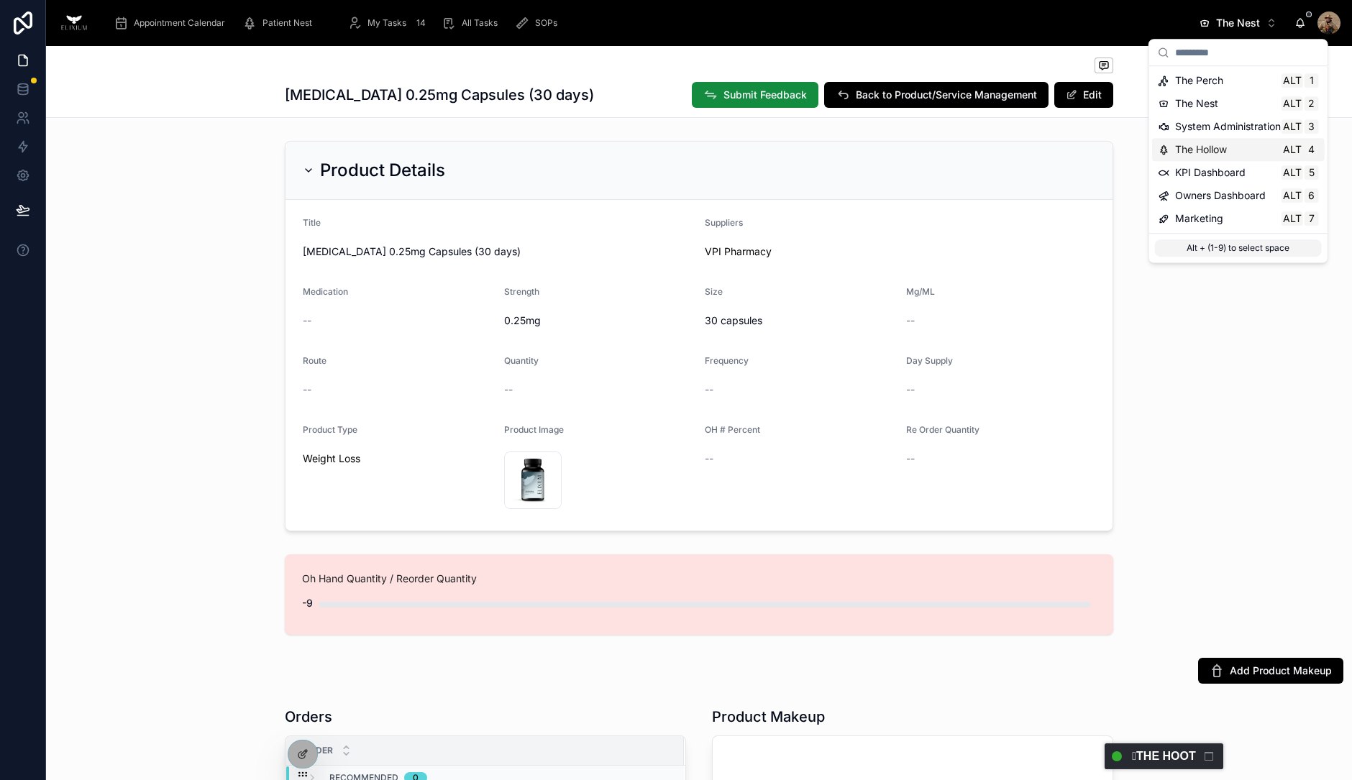
click at [1228, 155] on div "The Hollow Alt 4" at bounding box center [1238, 149] width 161 height 14
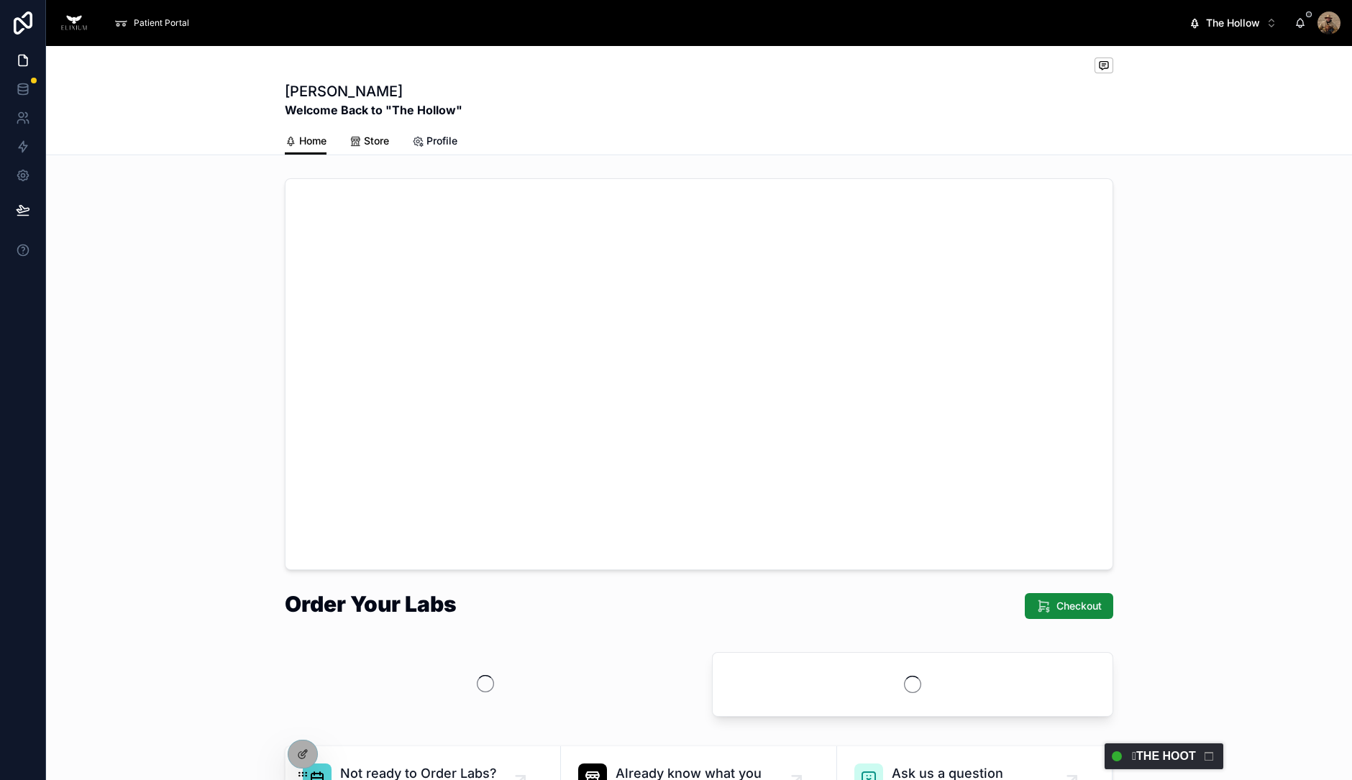
click at [372, 144] on span "Store" at bounding box center [376, 141] width 25 height 14
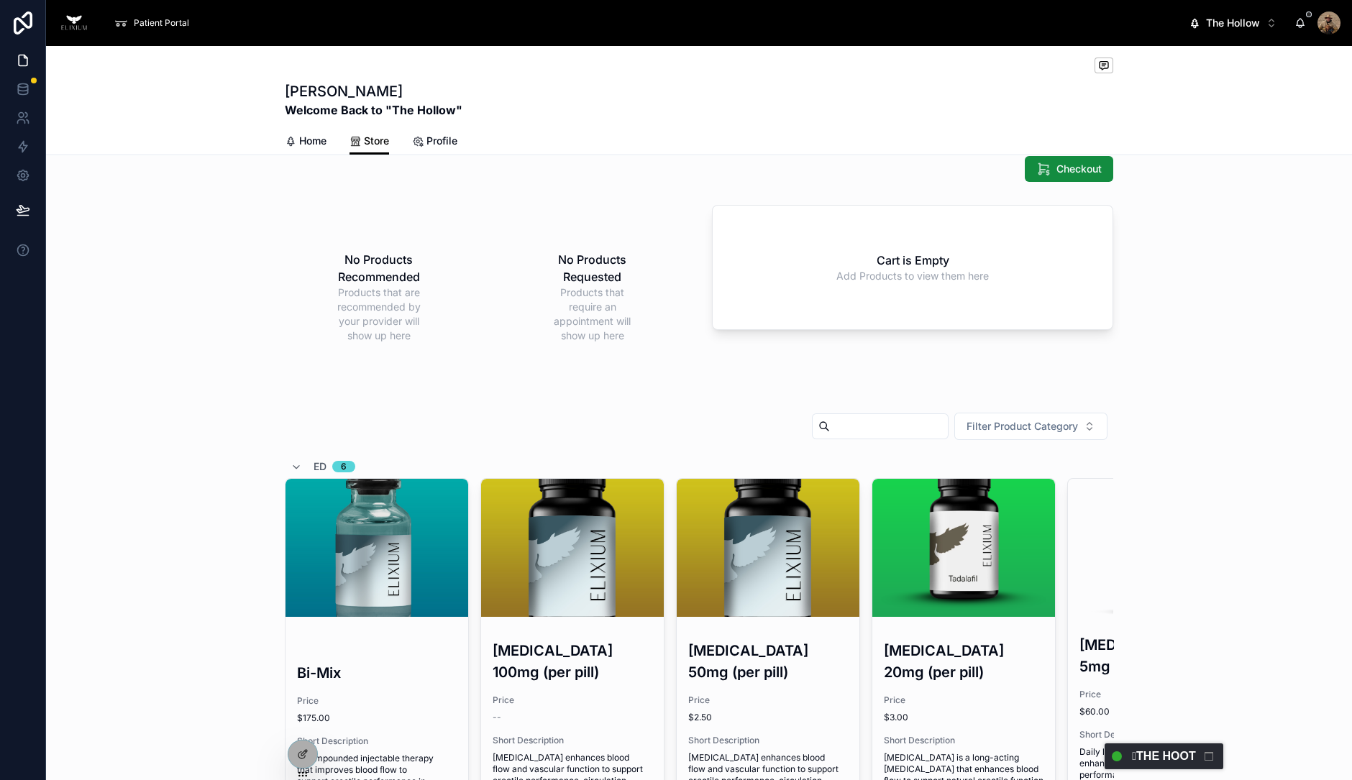
scroll to position [359, 0]
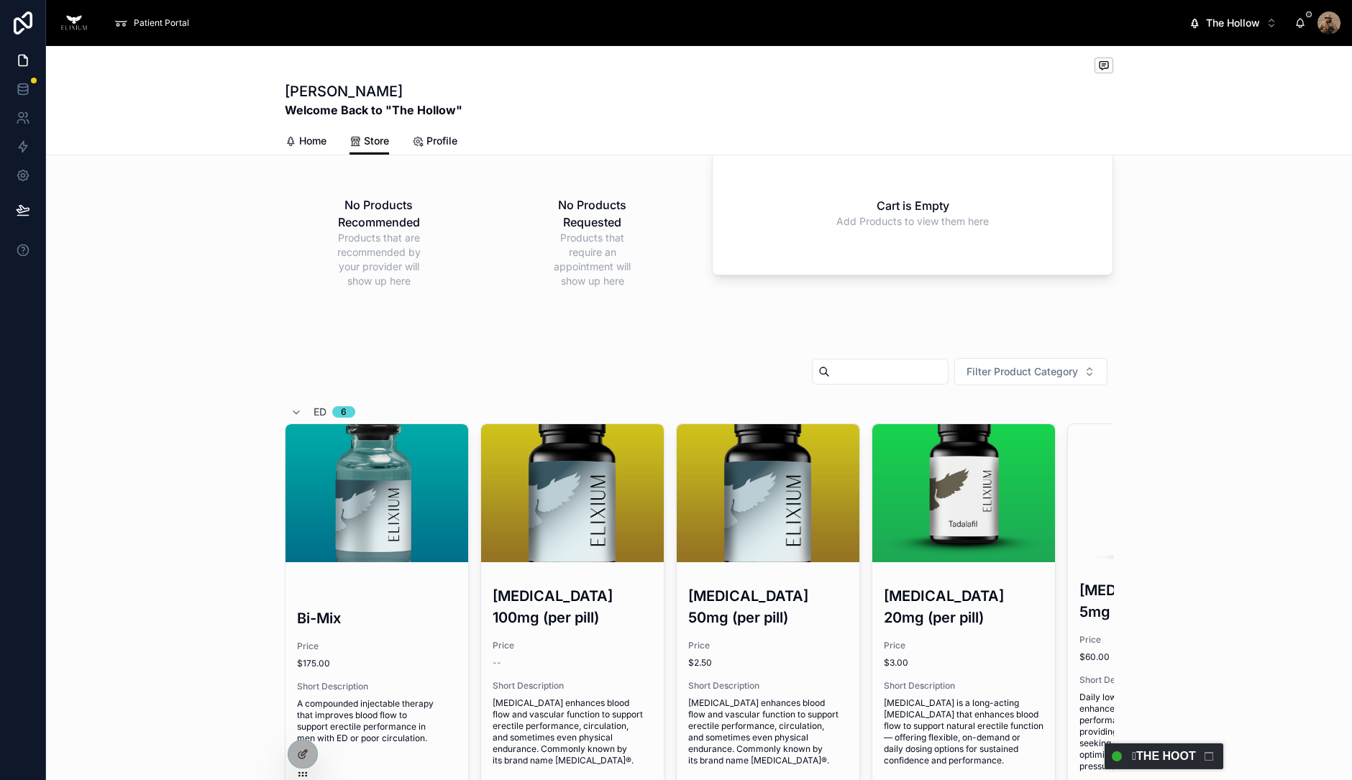
click at [870, 363] on input "text" at bounding box center [889, 372] width 118 height 20
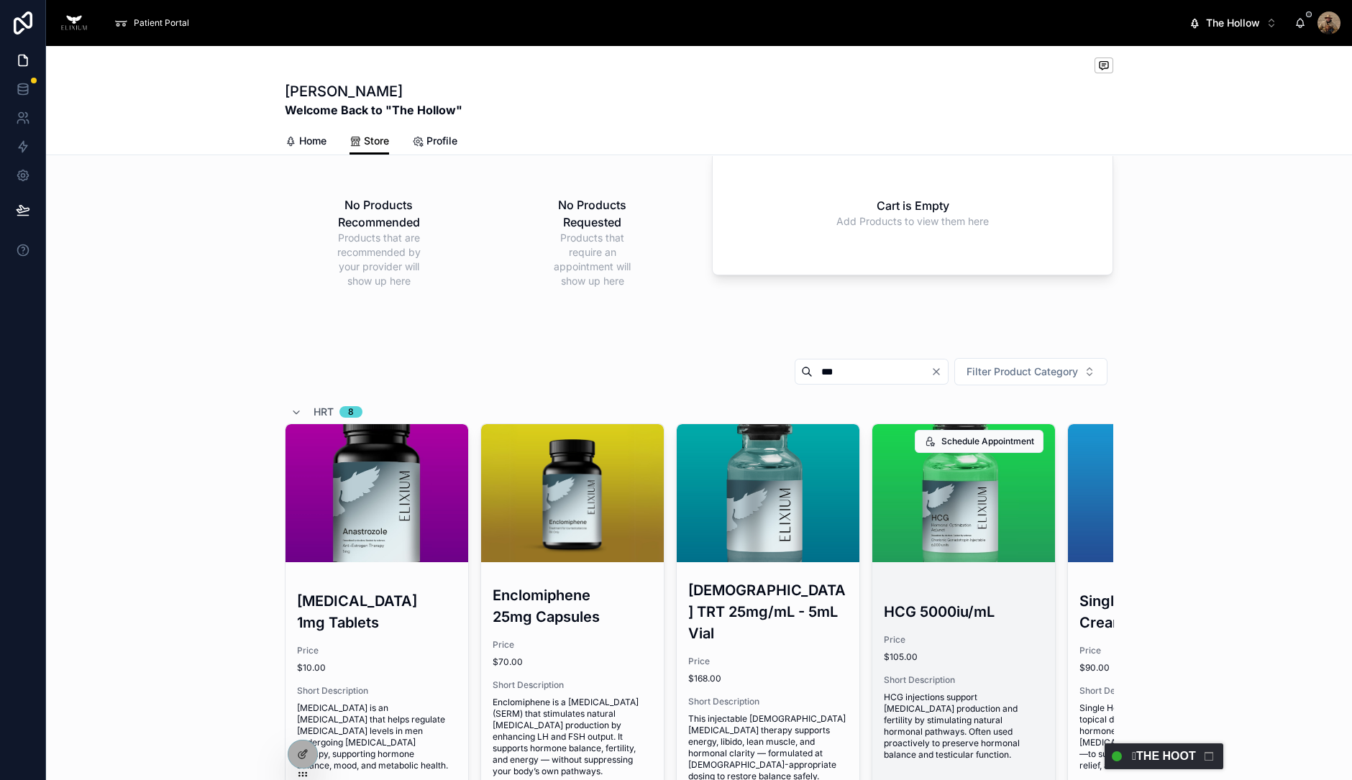
scroll to position [449, 0]
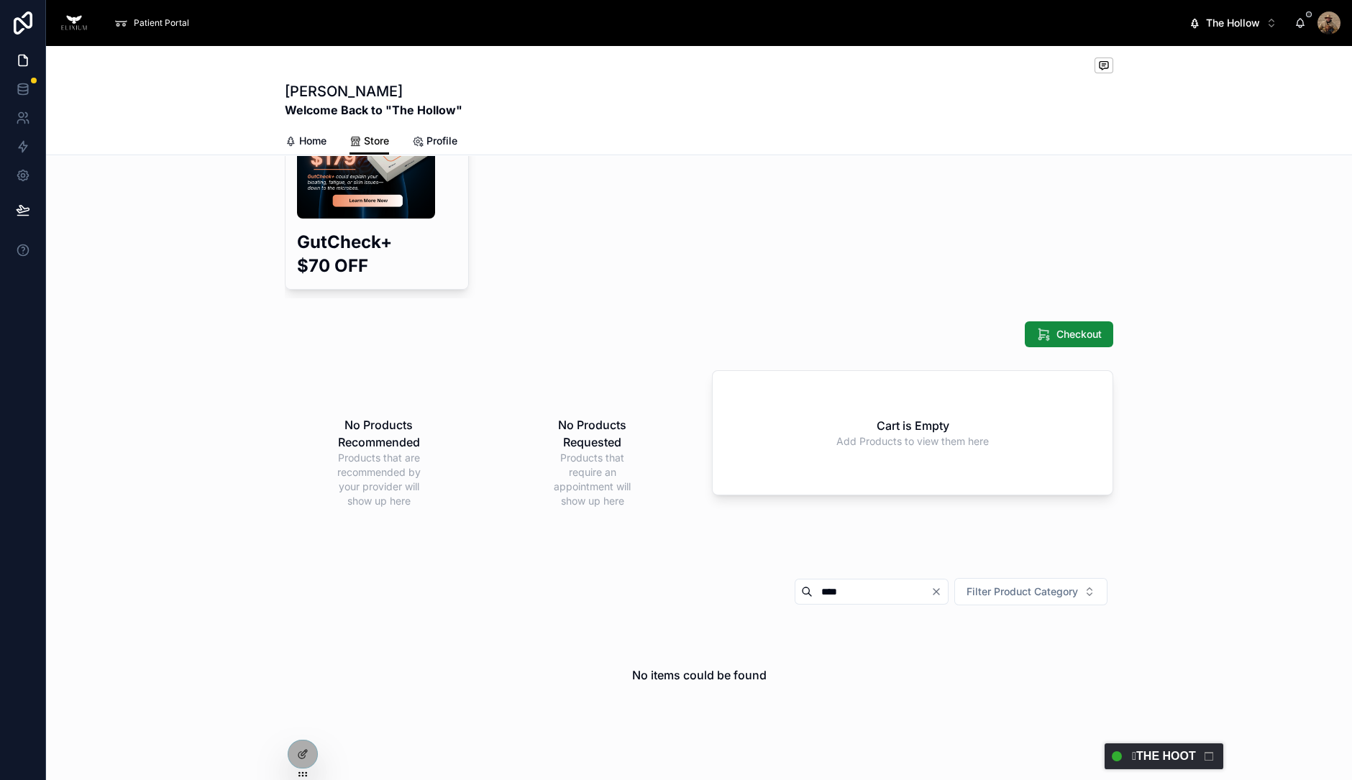
scroll to position [185, 0]
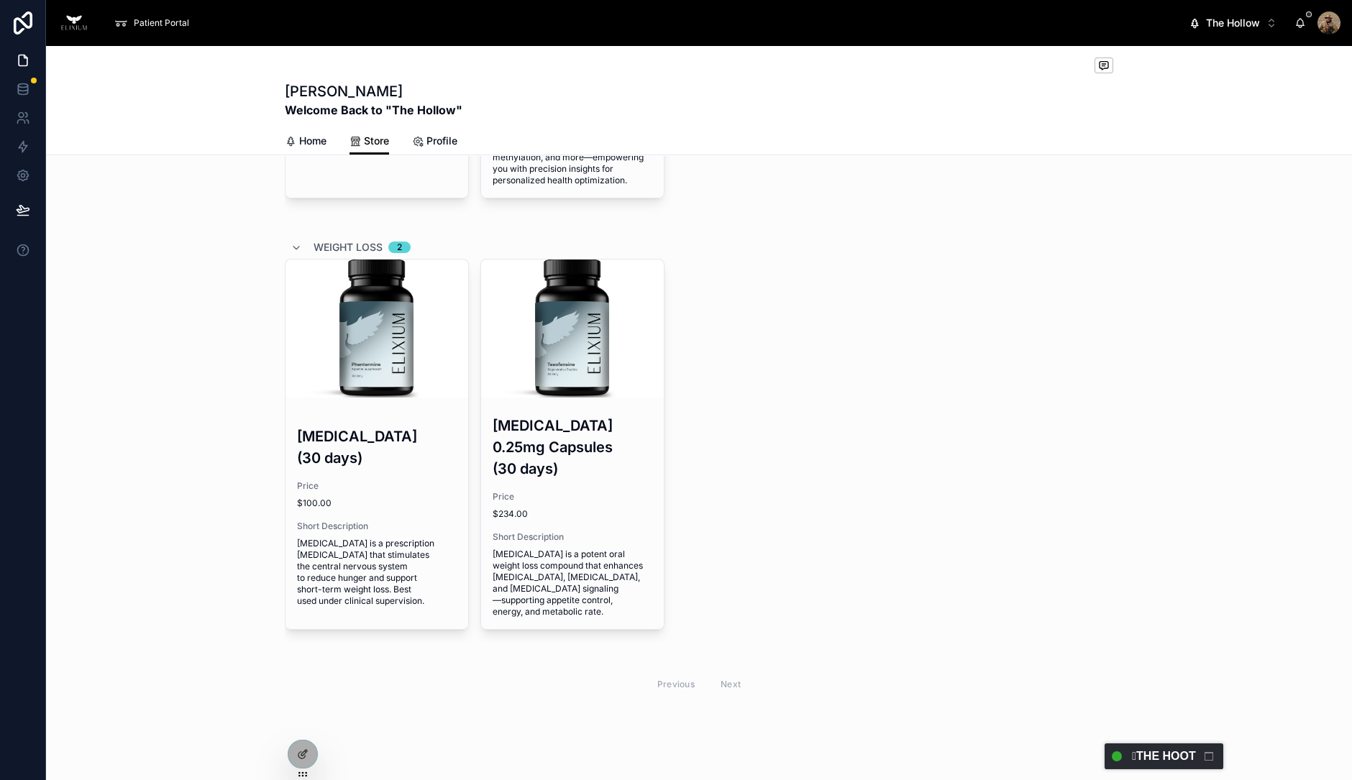
scroll to position [2241, 0]
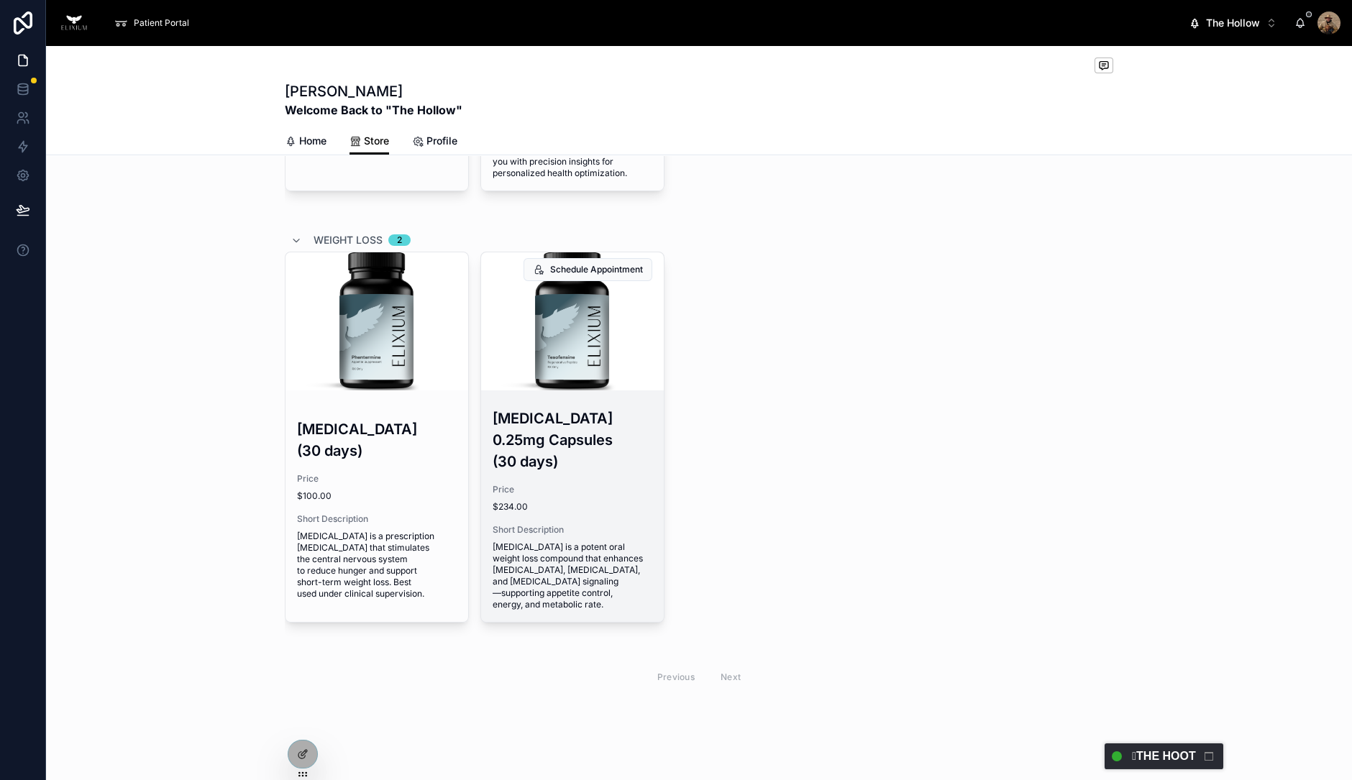
type input "***"
click at [585, 429] on h3 "[MEDICAL_DATA] 0.25mg Capsules (30 days)" at bounding box center [573, 440] width 160 height 65
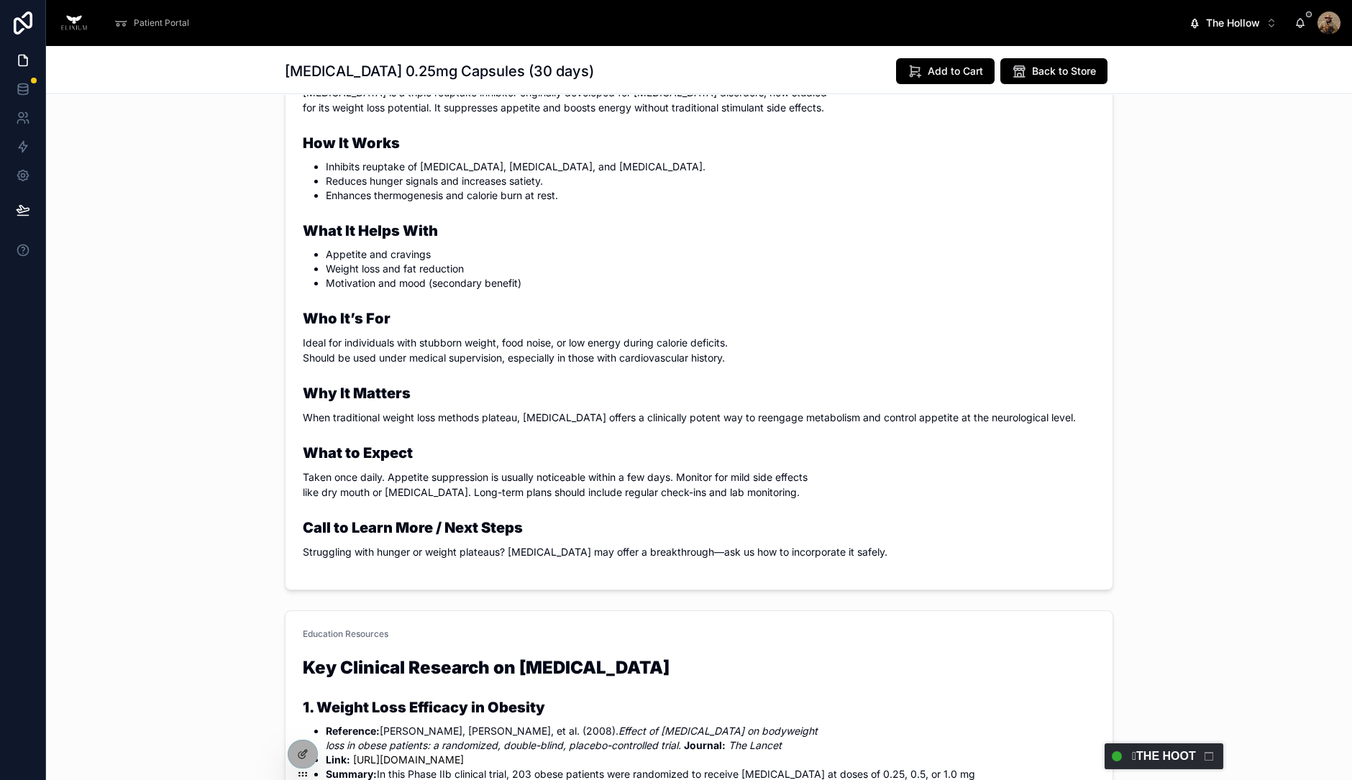
scroll to position [360, 0]
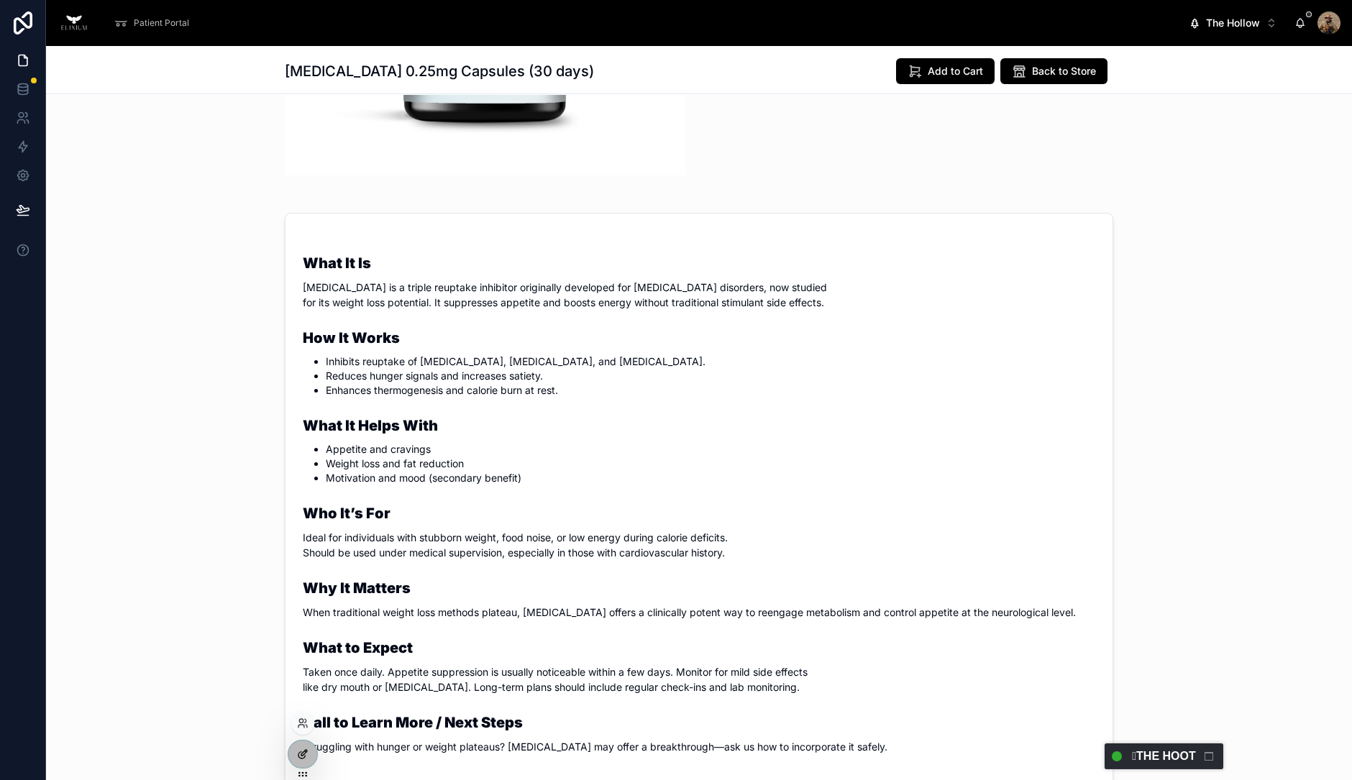
click at [309, 757] on div at bounding box center [302, 754] width 29 height 27
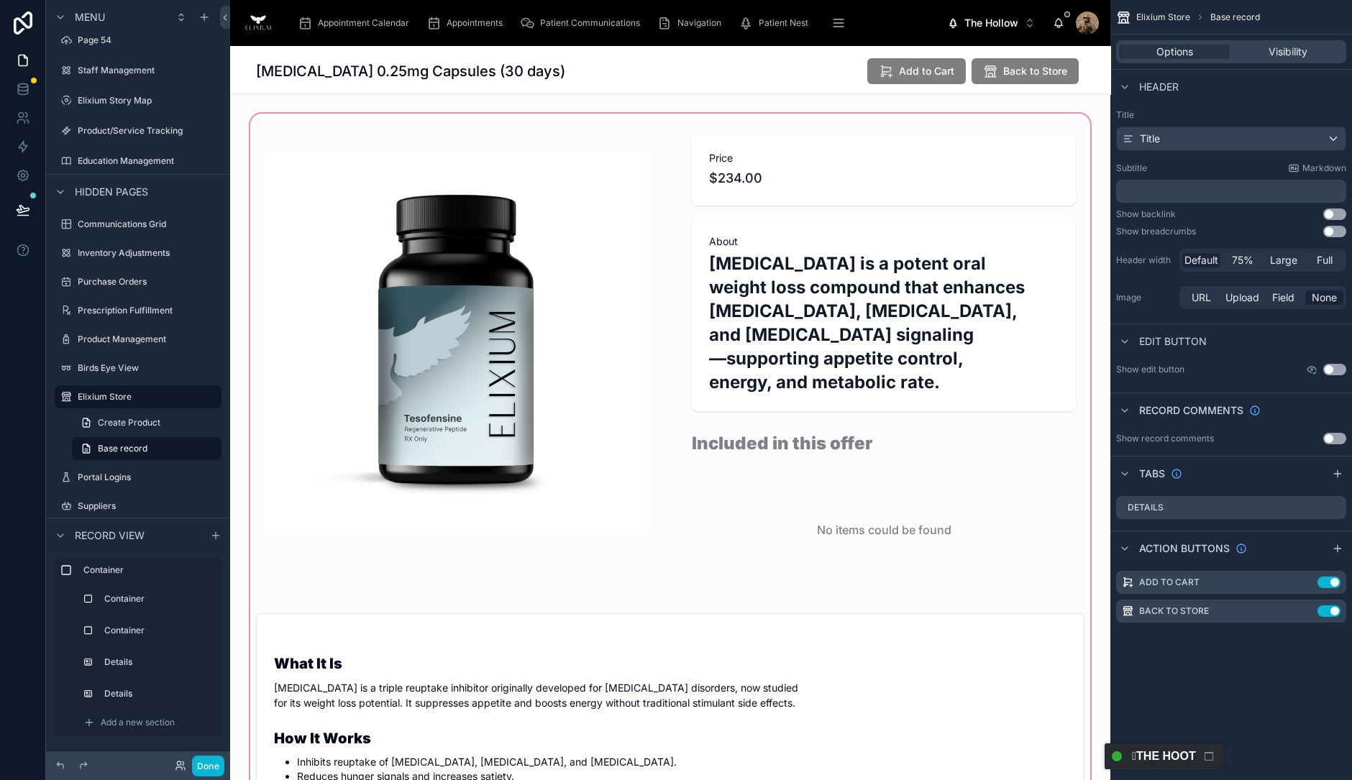
scroll to position [0, 0]
click at [1306, 580] on icon "scrollable content" at bounding box center [1308, 581] width 6 height 6
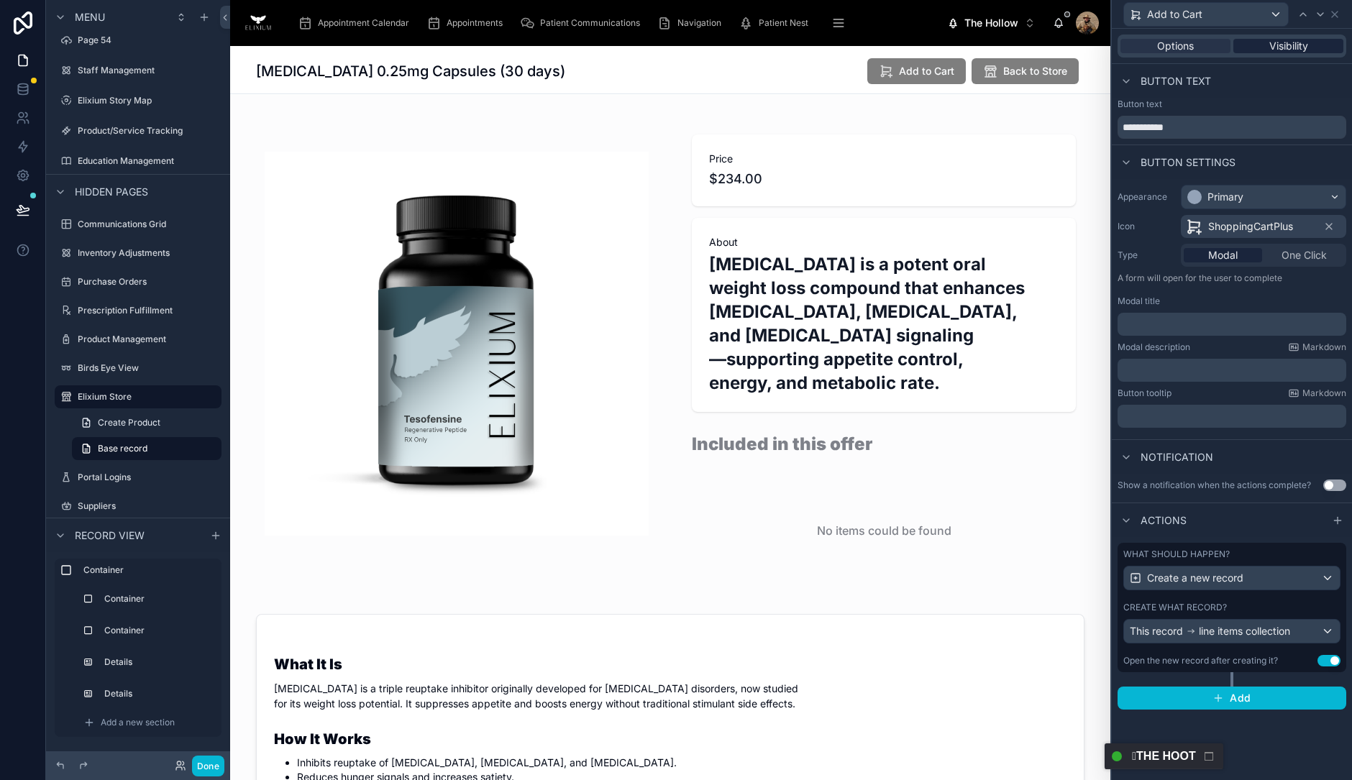
click at [1295, 42] on span "Visibility" at bounding box center [1288, 46] width 39 height 14
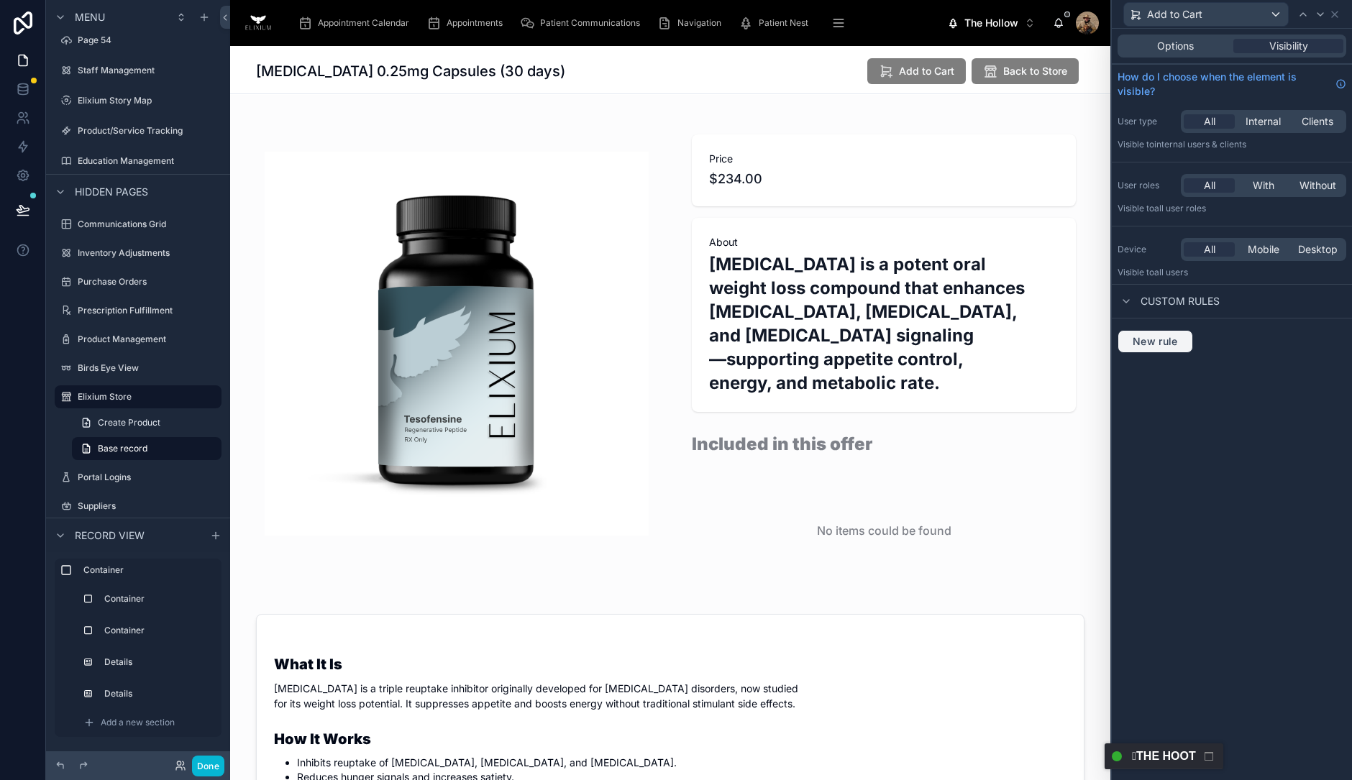
click at [1149, 336] on span "New rule" at bounding box center [1155, 341] width 57 height 13
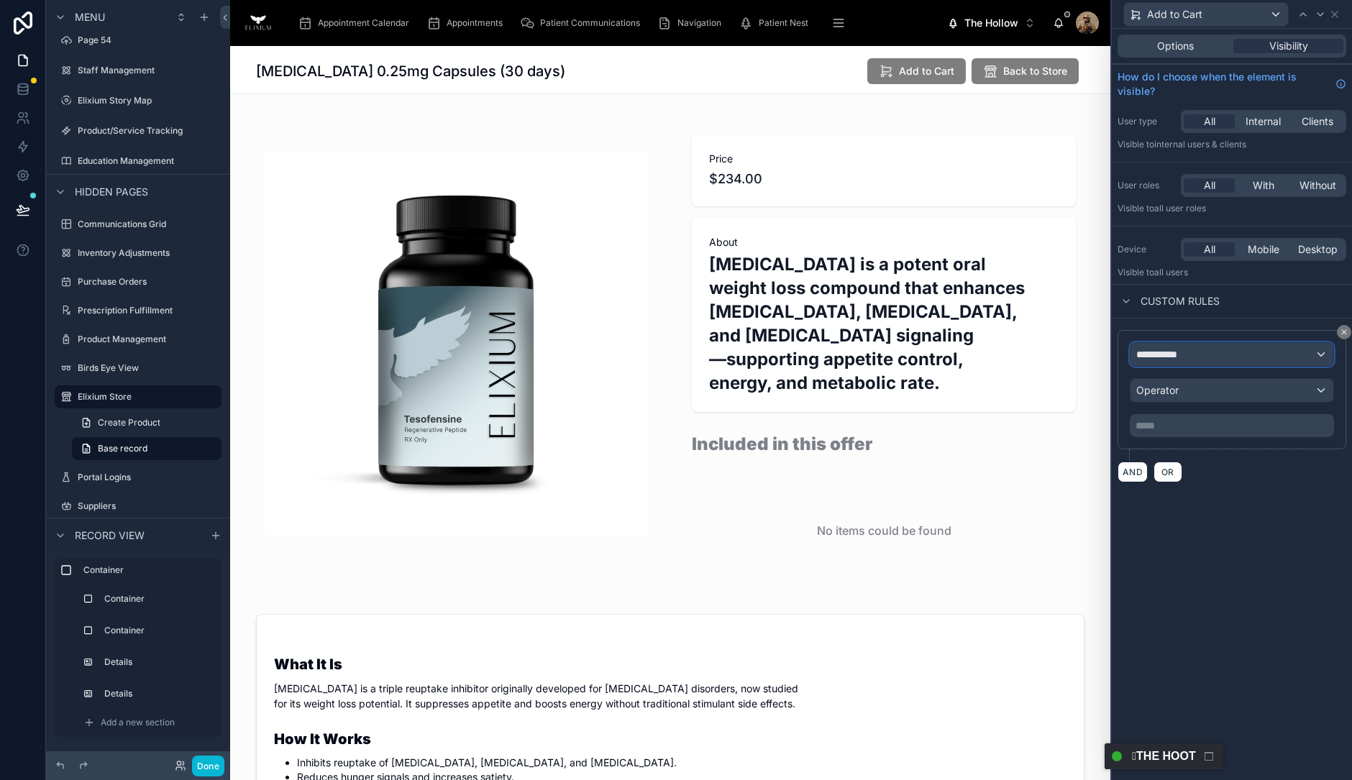
click at [1209, 347] on div "**********" at bounding box center [1232, 354] width 203 height 23
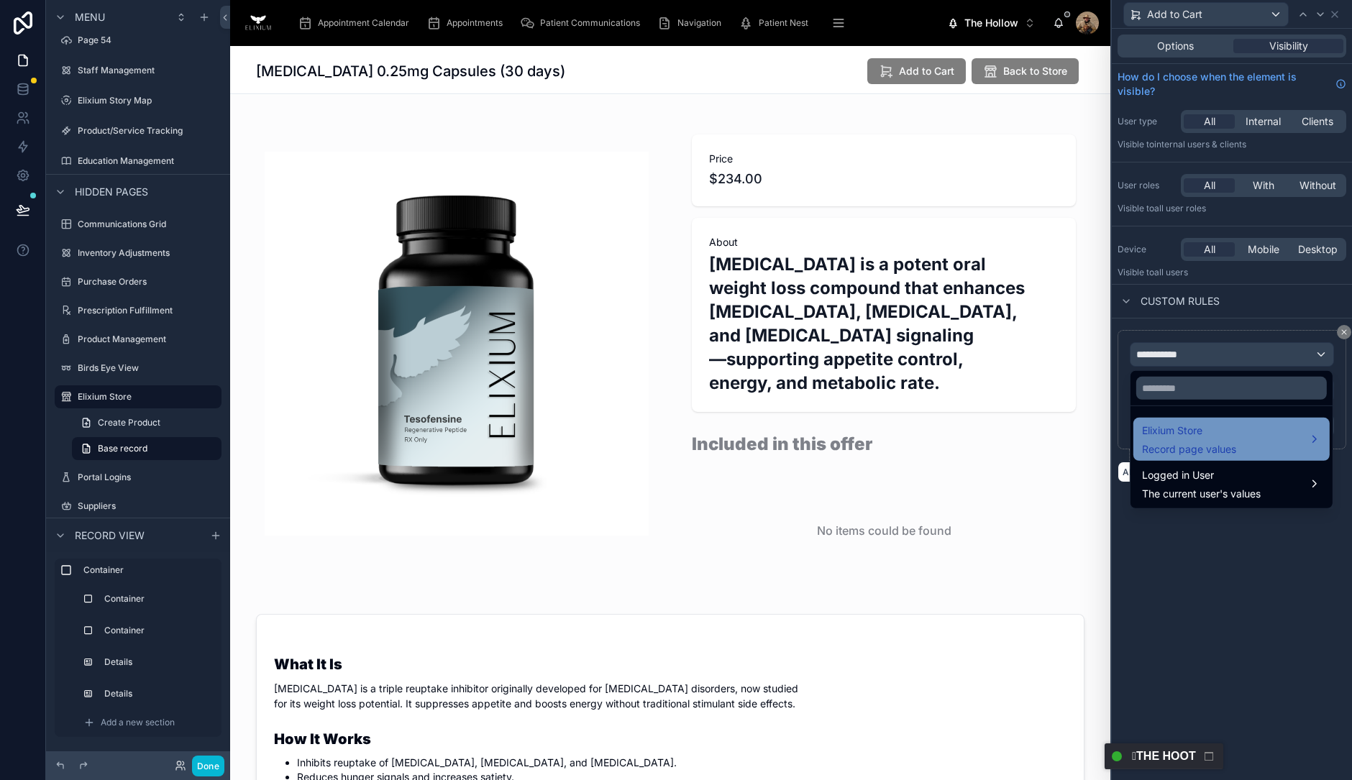
click at [1198, 417] on ul "Elixium Store Record page values Logged in User The current user's values" at bounding box center [1232, 457] width 202 height 102
click at [1199, 422] on span "Elixium Store" at bounding box center [1189, 430] width 94 height 17
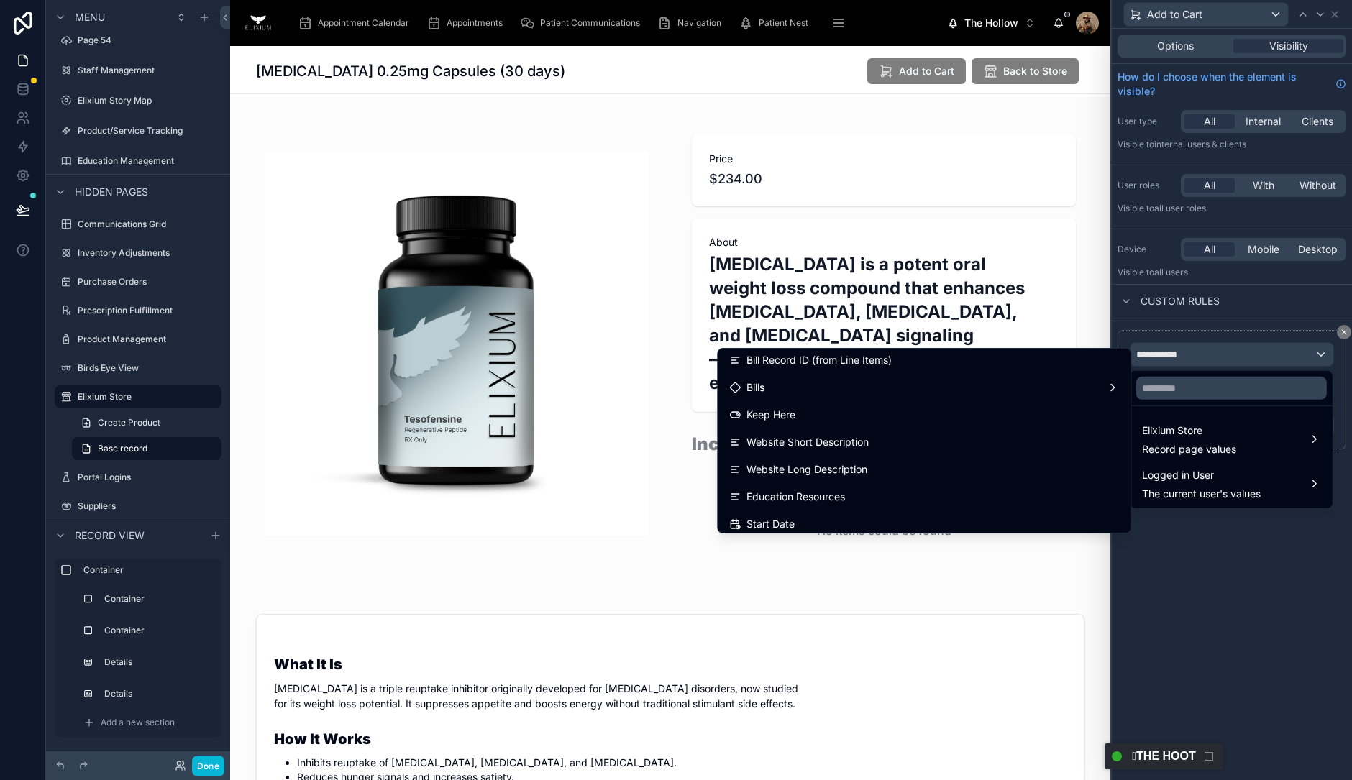
scroll to position [989, 0]
click at [1187, 388] on input "text" at bounding box center [1231, 388] width 191 height 23
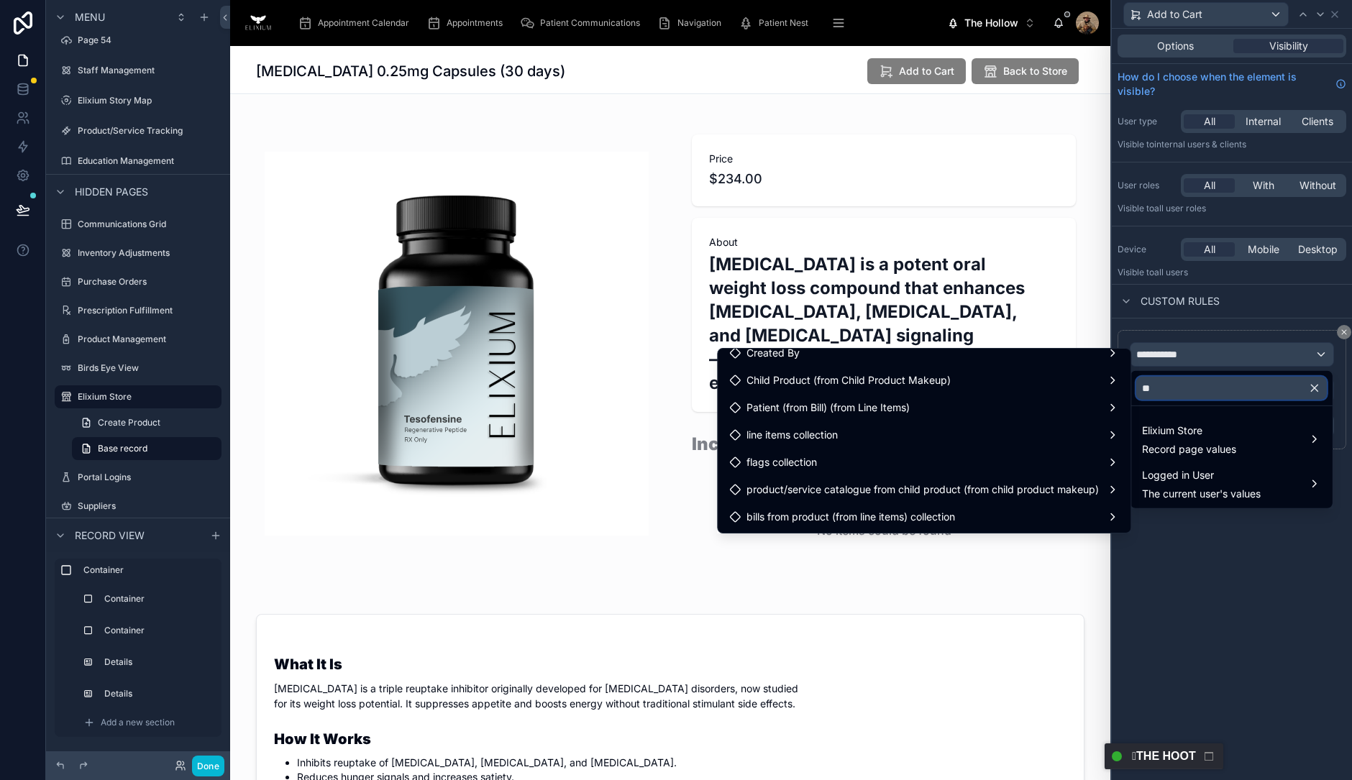
scroll to position [202, 0]
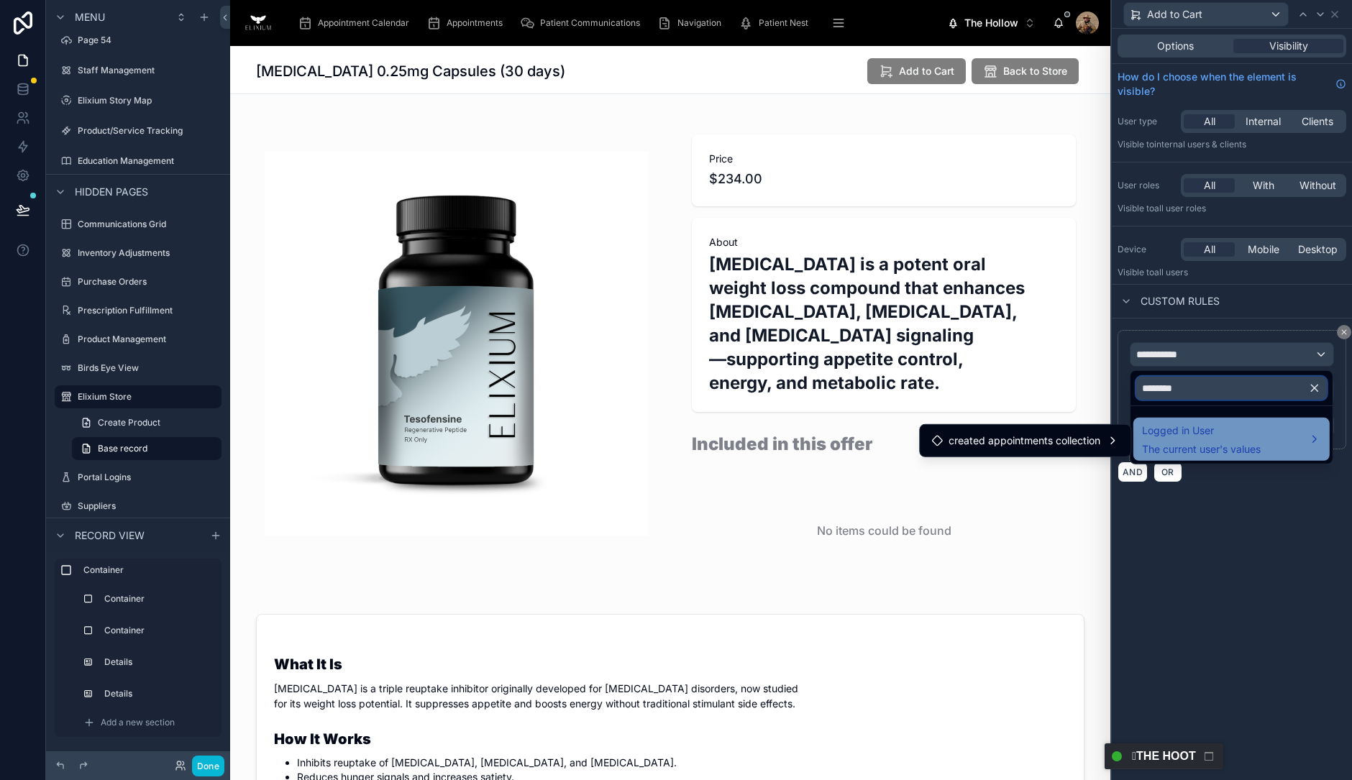
type input "********"
click at [1184, 420] on div "Logged in User The current user's values" at bounding box center [1231, 439] width 196 height 43
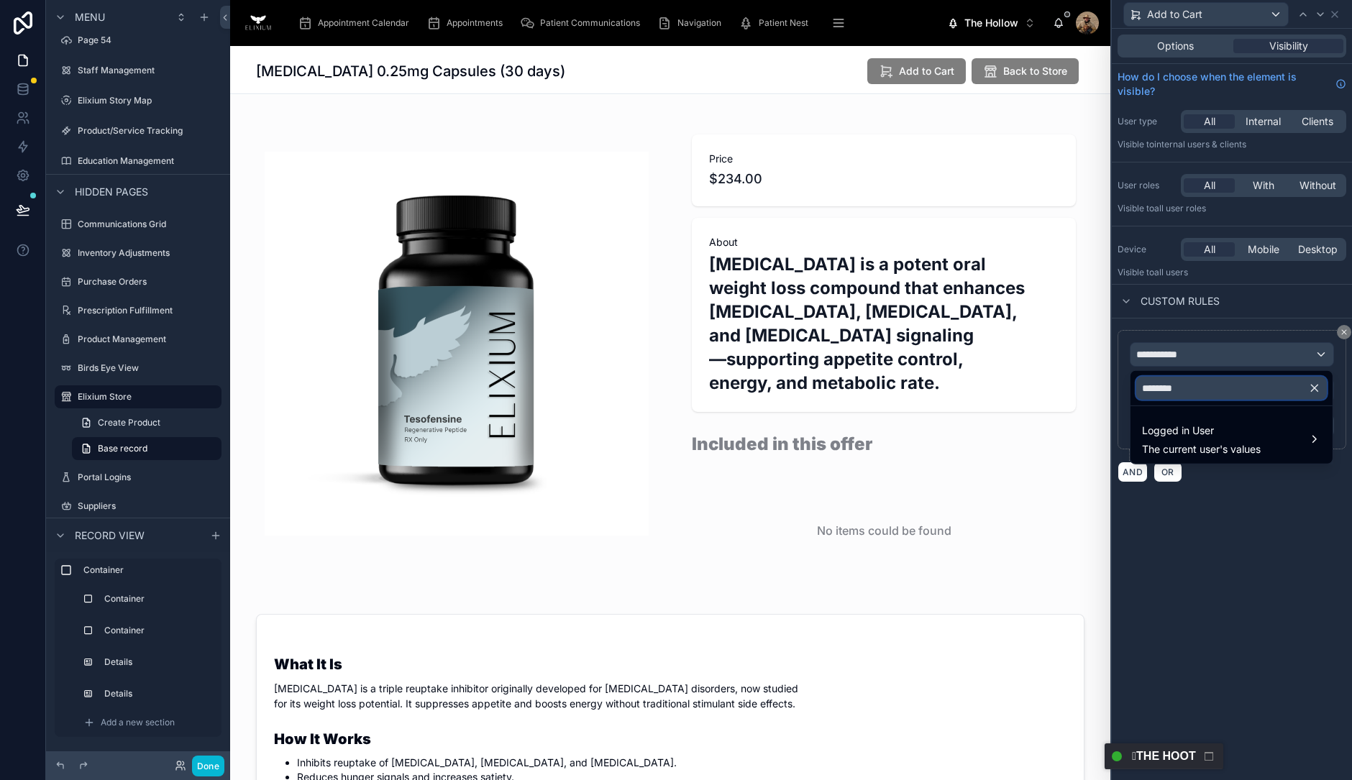
click at [1229, 388] on input "********" at bounding box center [1231, 388] width 191 height 23
drag, startPoint x: 1229, startPoint y: 388, endPoint x: 1187, endPoint y: 388, distance: 42.4
click at [1212, 388] on input "********" at bounding box center [1231, 388] width 191 height 23
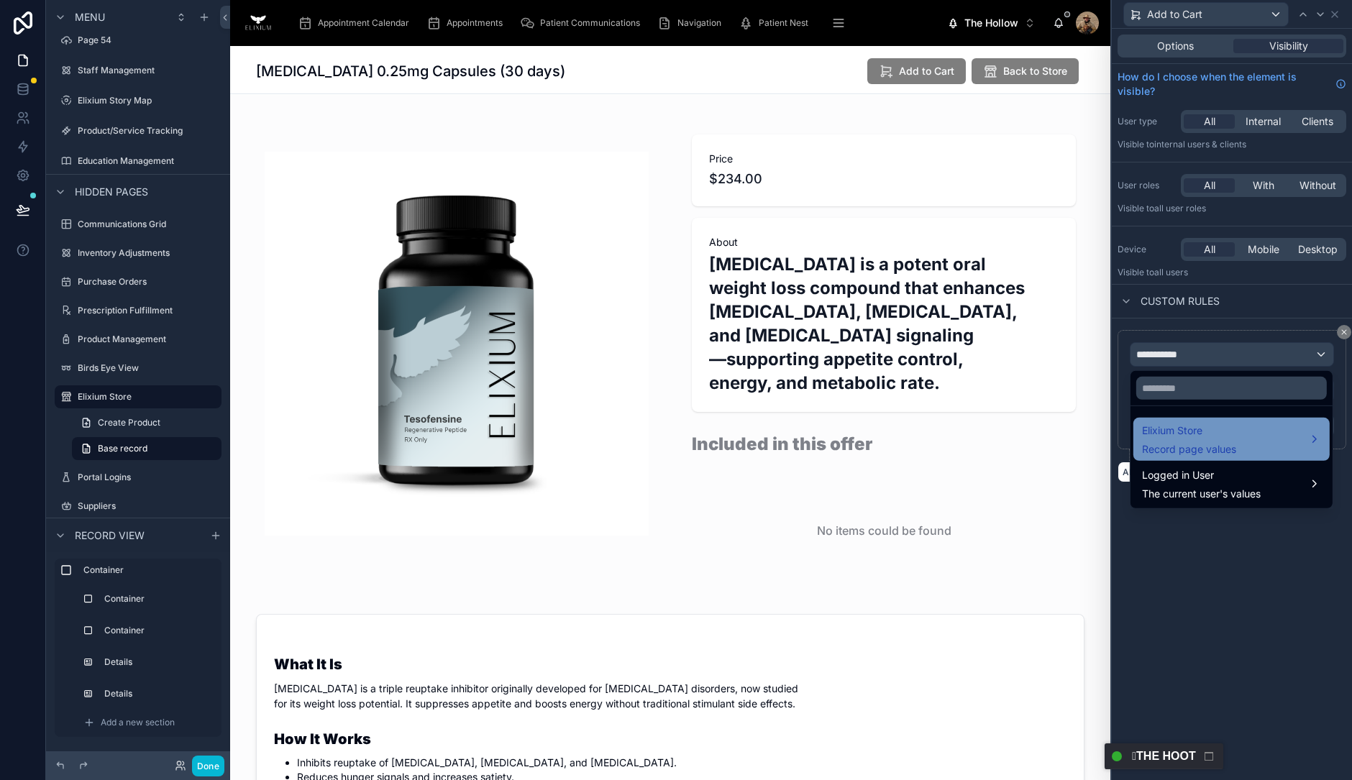
click at [1213, 445] on span "Record page values" at bounding box center [1189, 449] width 94 height 14
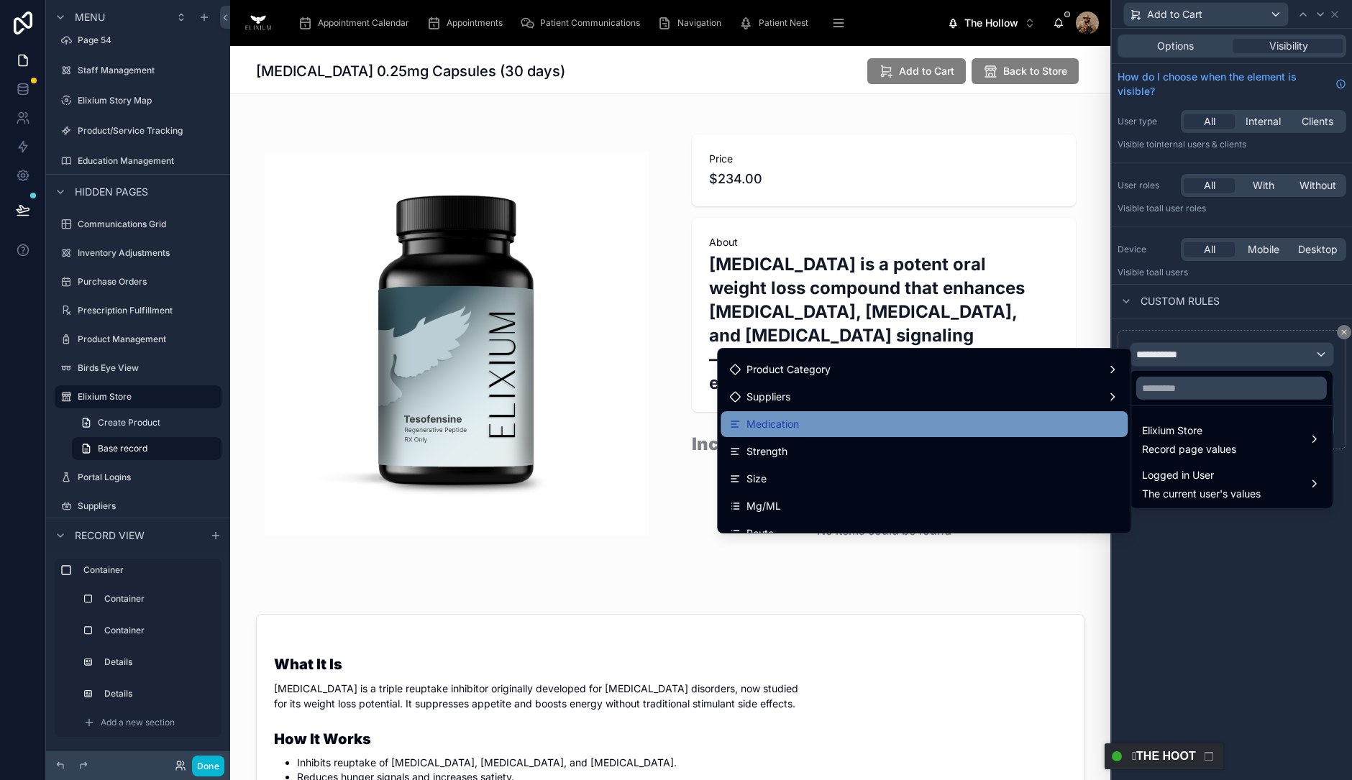
scroll to position [0, 0]
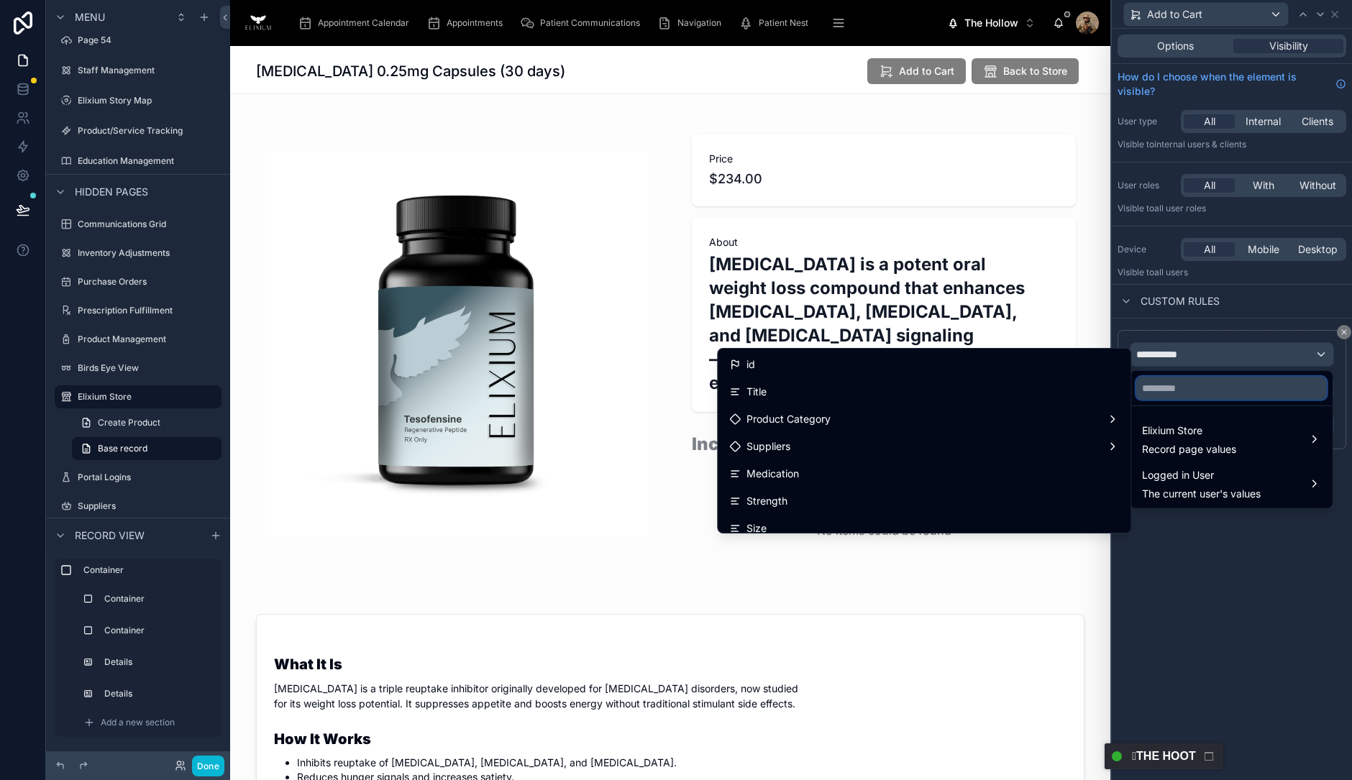
click at [1154, 388] on input "text" at bounding box center [1231, 388] width 191 height 23
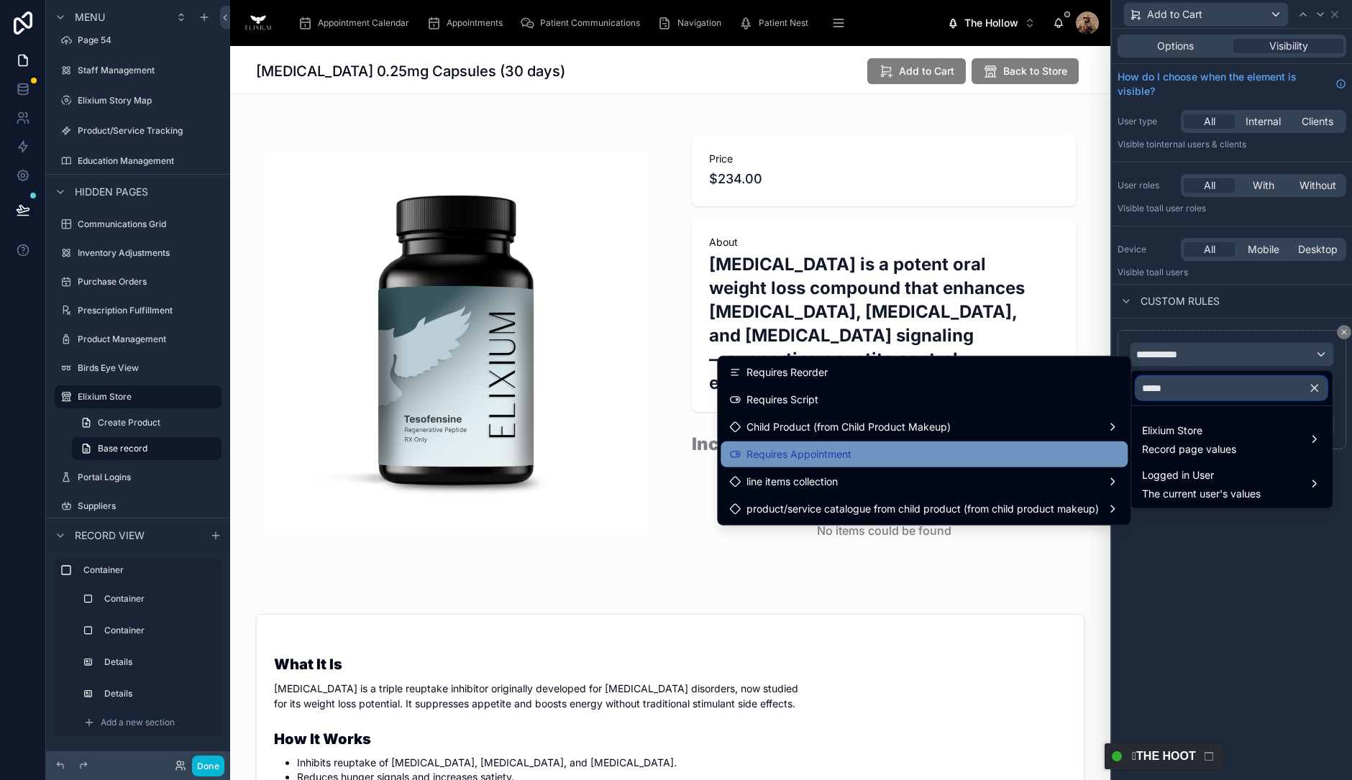
type input "*****"
click at [816, 463] on div "Requires Appointment" at bounding box center [924, 455] width 407 height 26
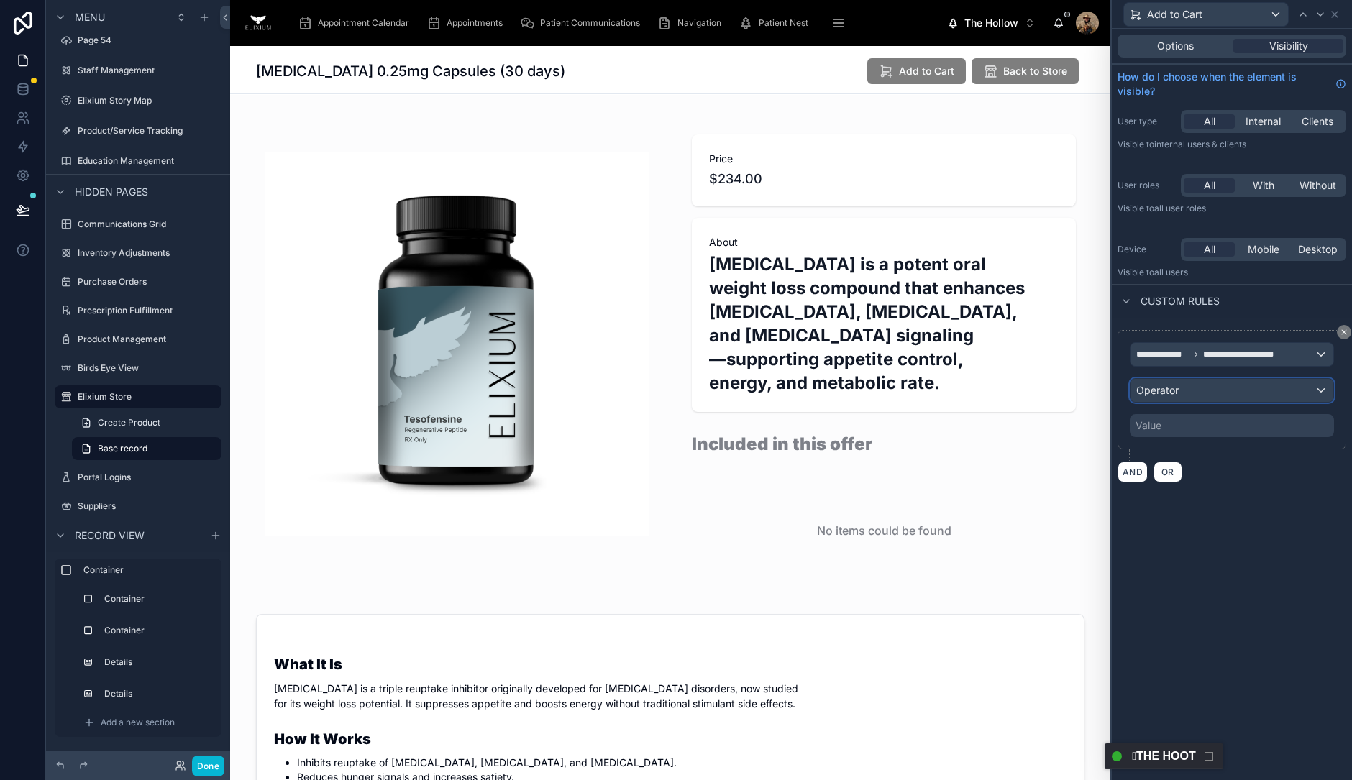
click at [1183, 397] on div "Operator" at bounding box center [1232, 390] width 203 height 23
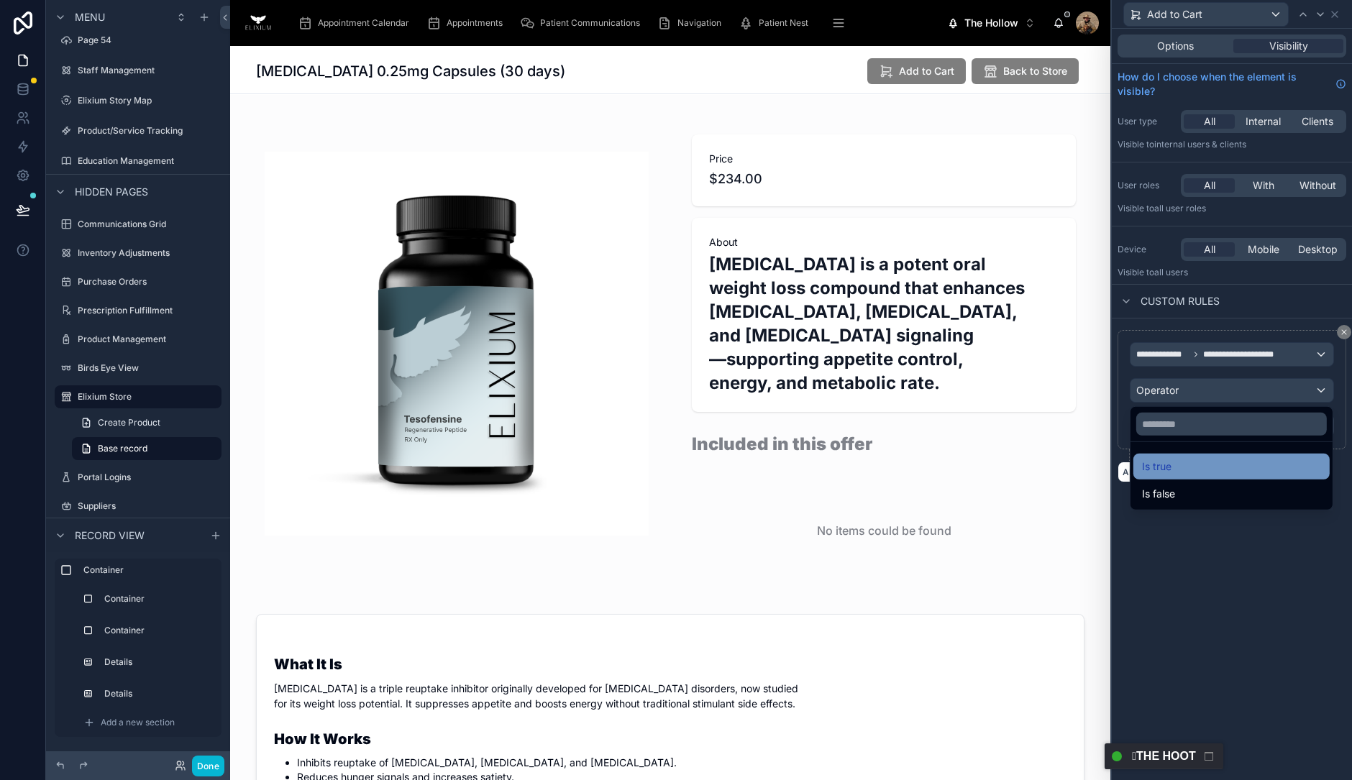
click at [1174, 478] on div "Is true" at bounding box center [1231, 467] width 196 height 26
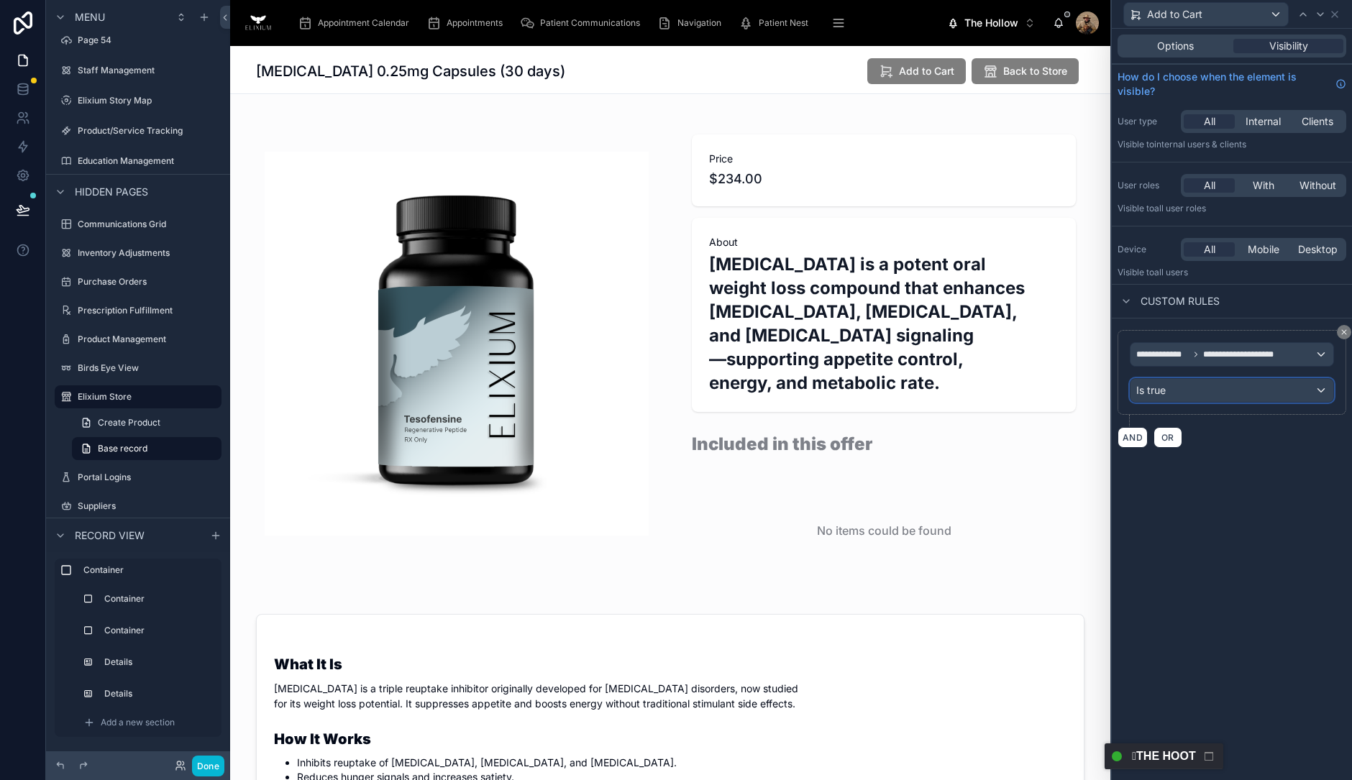
click at [1175, 394] on div "Is true" at bounding box center [1232, 390] width 203 height 23
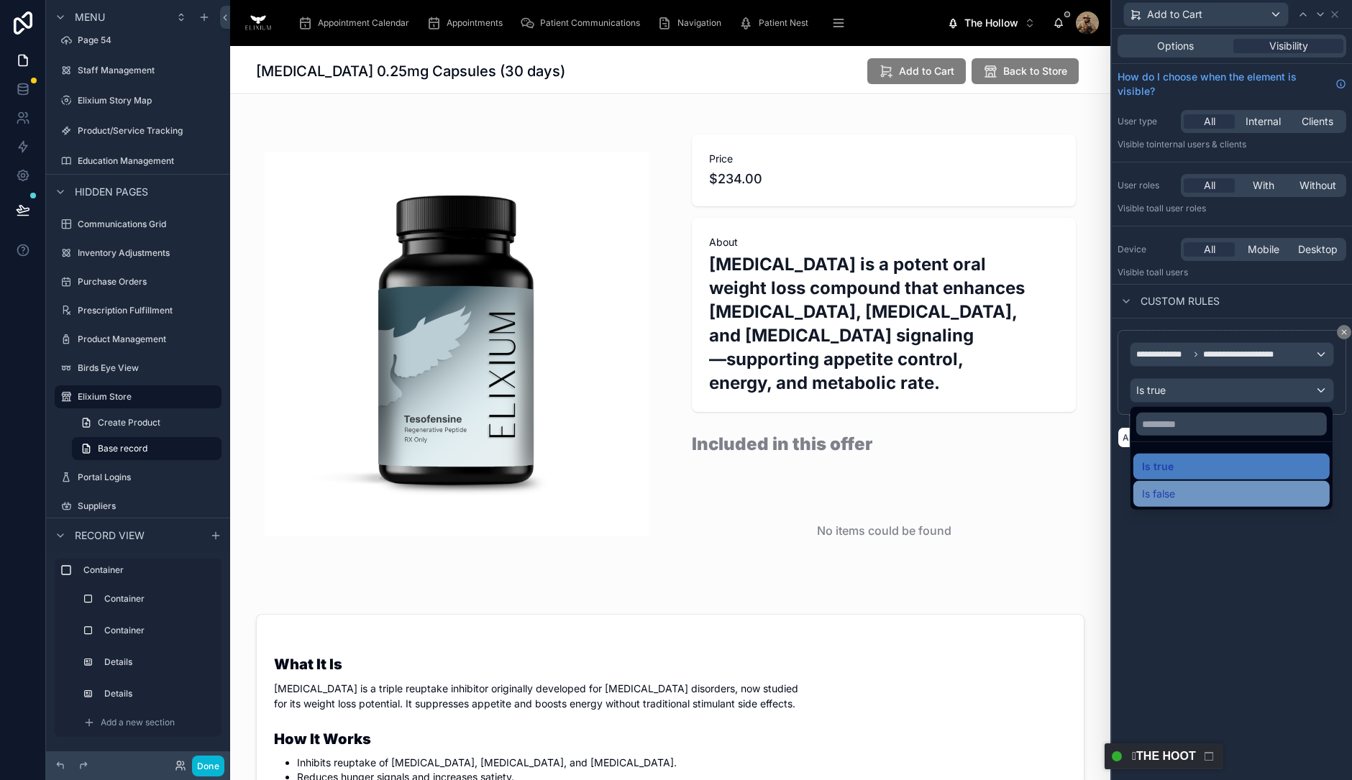
click at [1179, 494] on div "Is false" at bounding box center [1231, 493] width 179 height 17
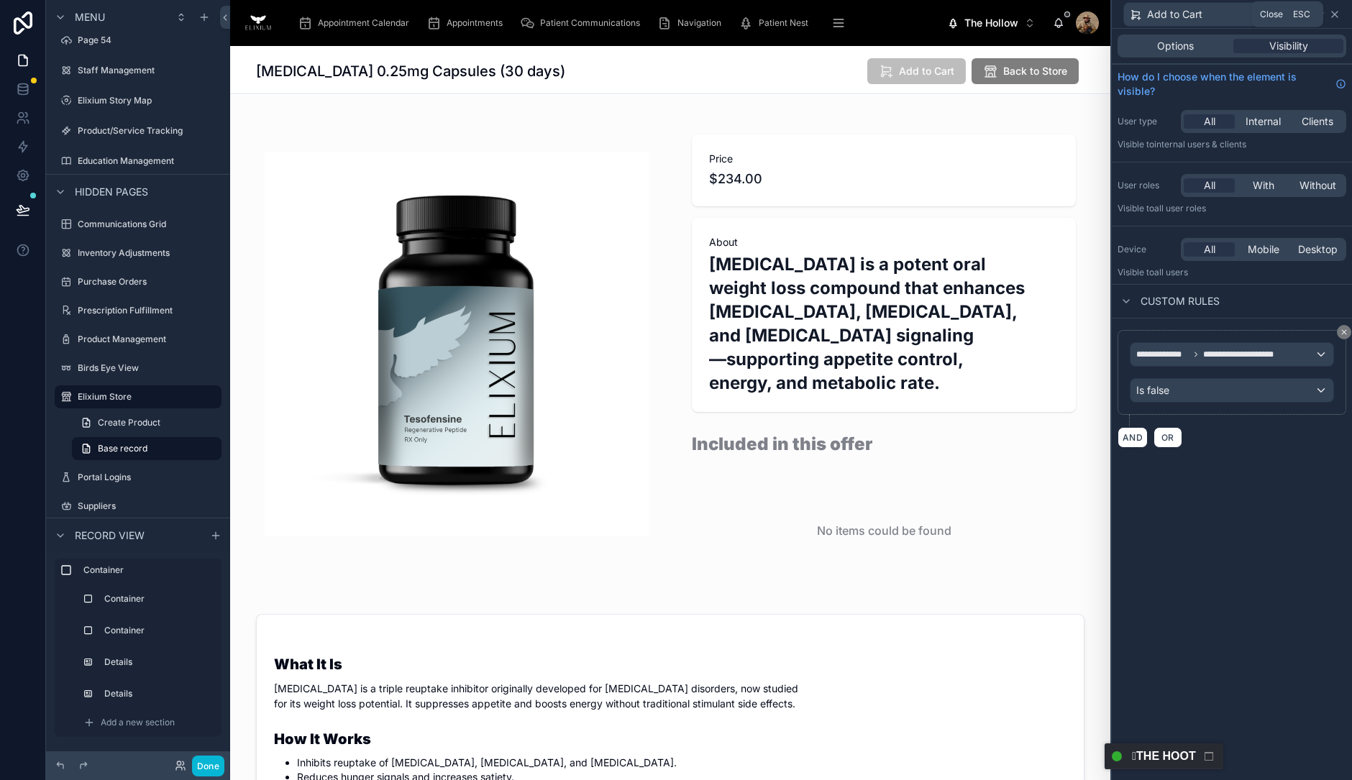
click at [1334, 14] on icon at bounding box center [1335, 15] width 12 height 12
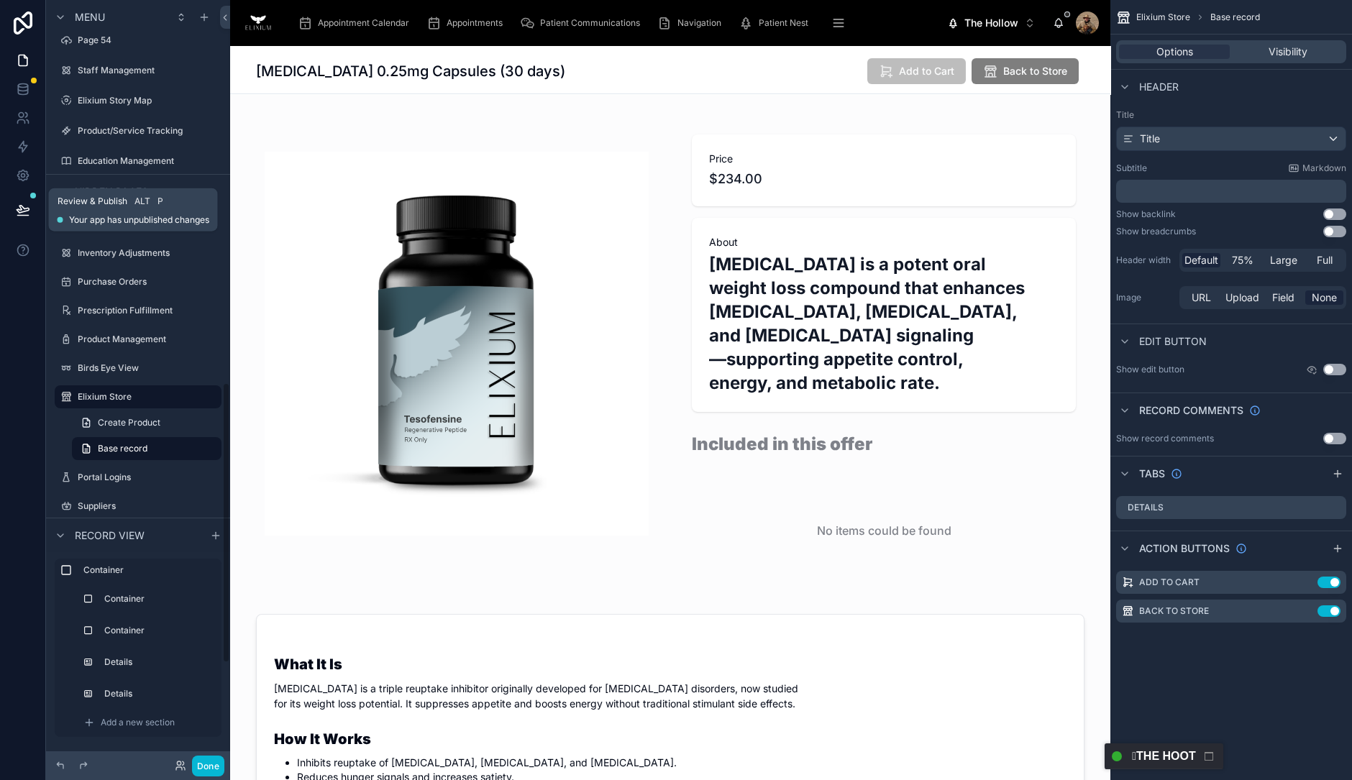
click at [26, 210] on icon at bounding box center [23, 210] width 14 height 14
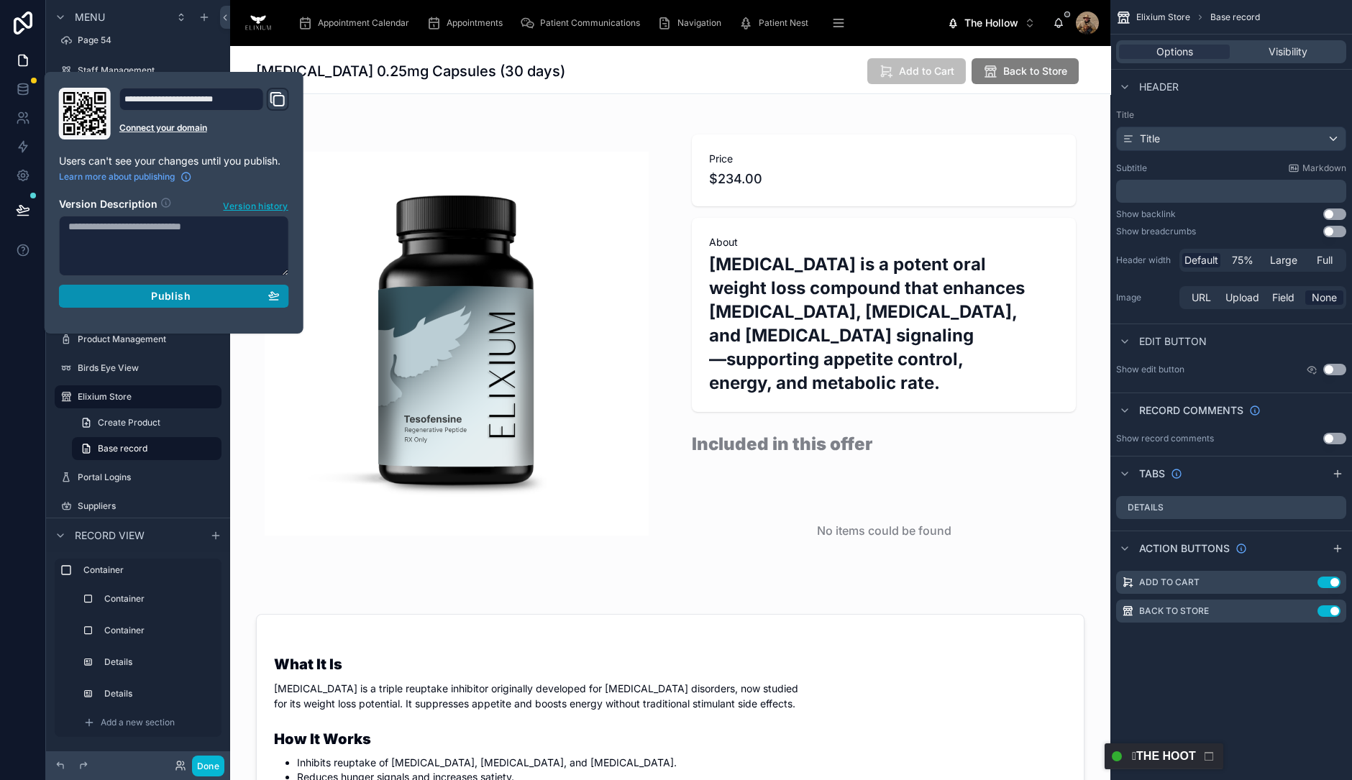
click at [219, 295] on div "Publish" at bounding box center [173, 296] width 211 height 13
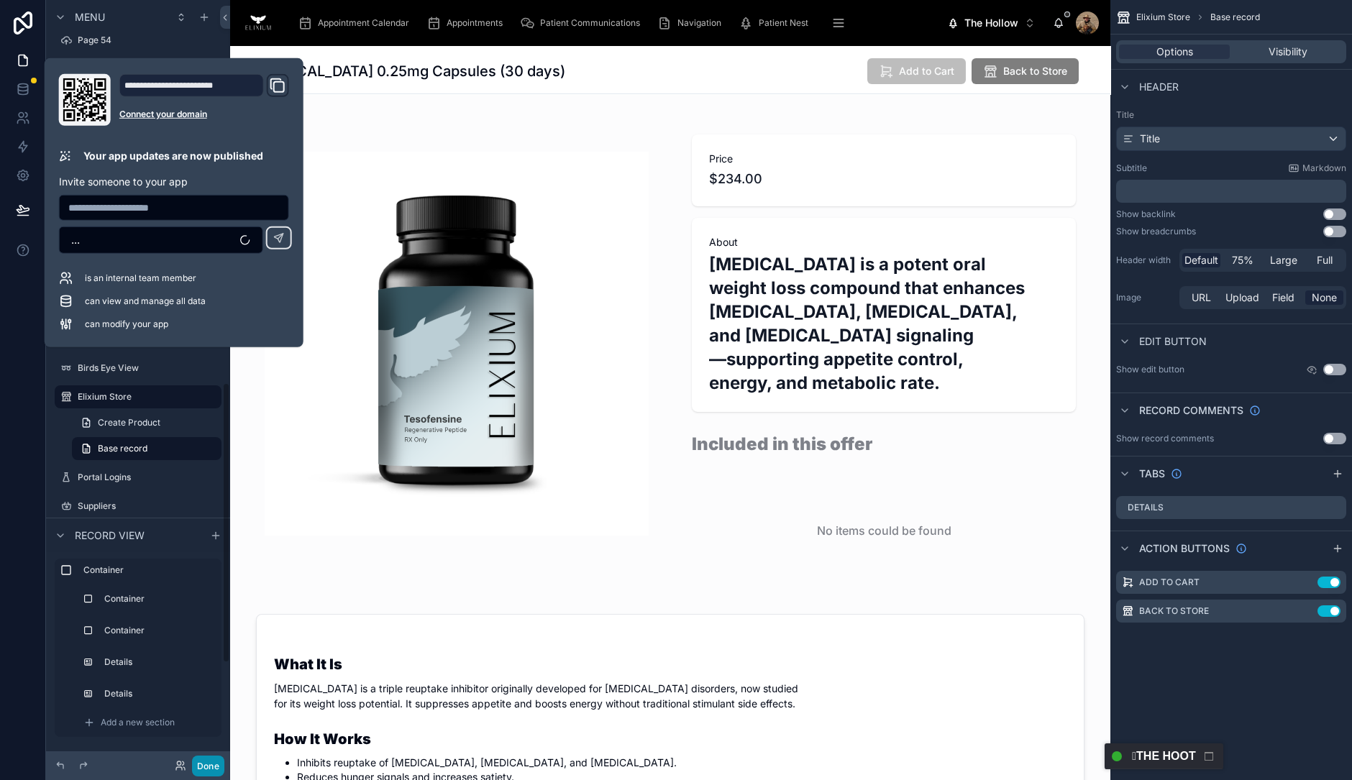
click at [201, 760] on button "Done" at bounding box center [208, 766] width 32 height 21
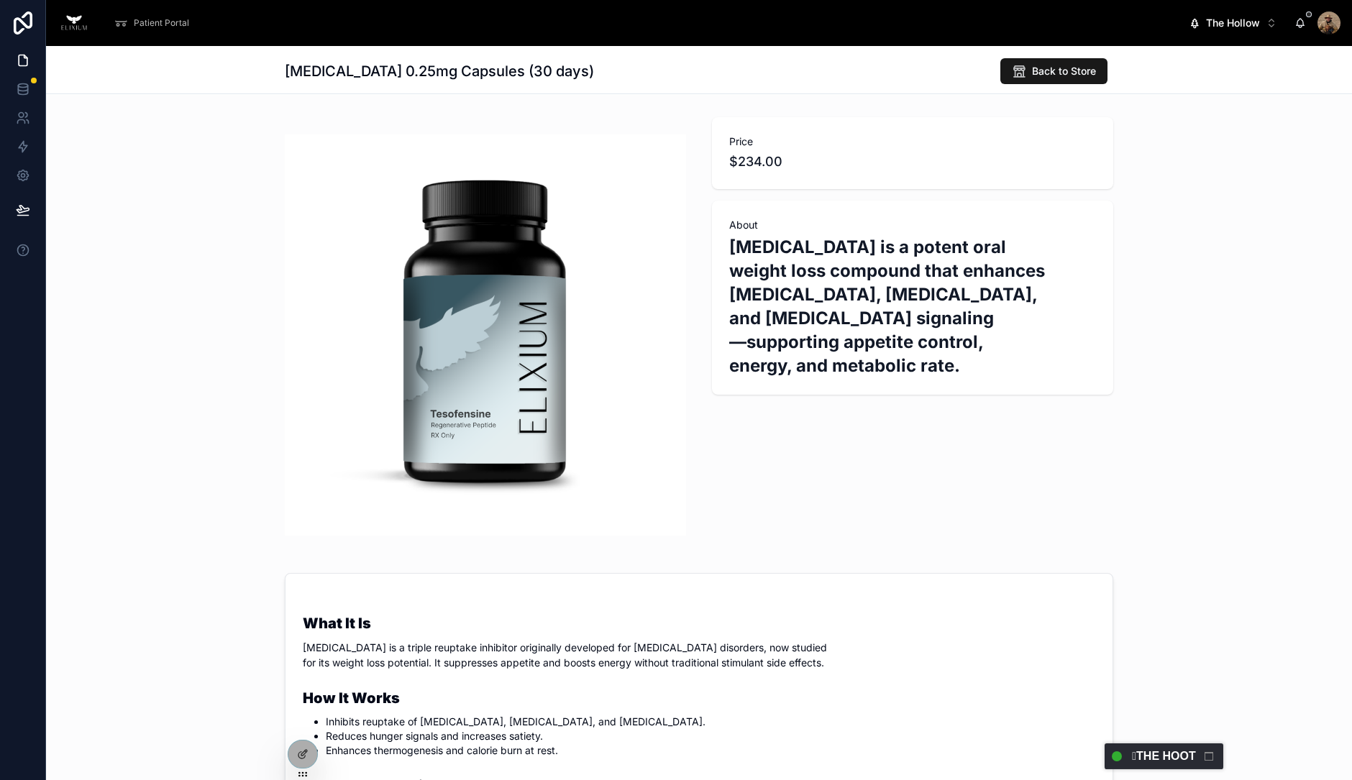
click at [1041, 71] on span "Back to Store" at bounding box center [1064, 71] width 64 height 14
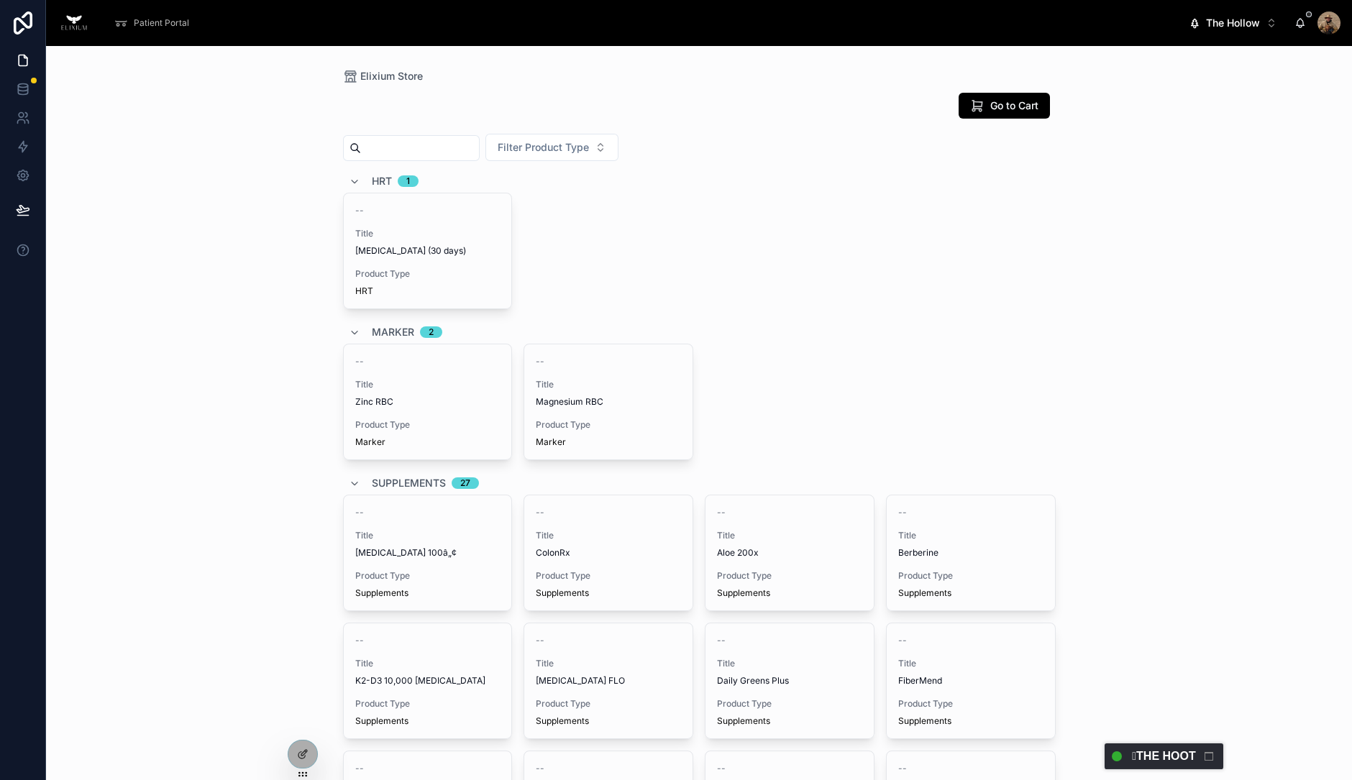
click at [151, 23] on span "Patient Portal" at bounding box center [161, 23] width 55 height 12
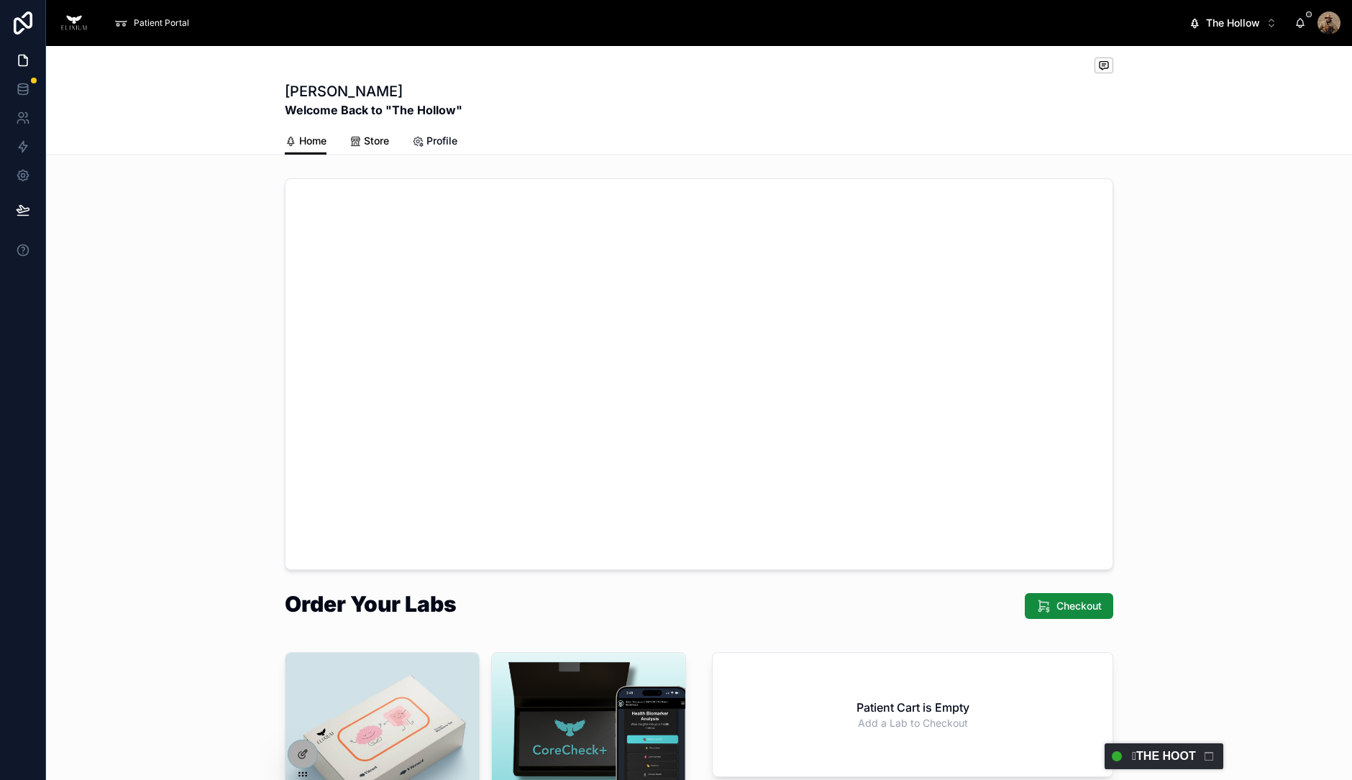
click at [367, 141] on span "Store" at bounding box center [376, 141] width 25 height 14
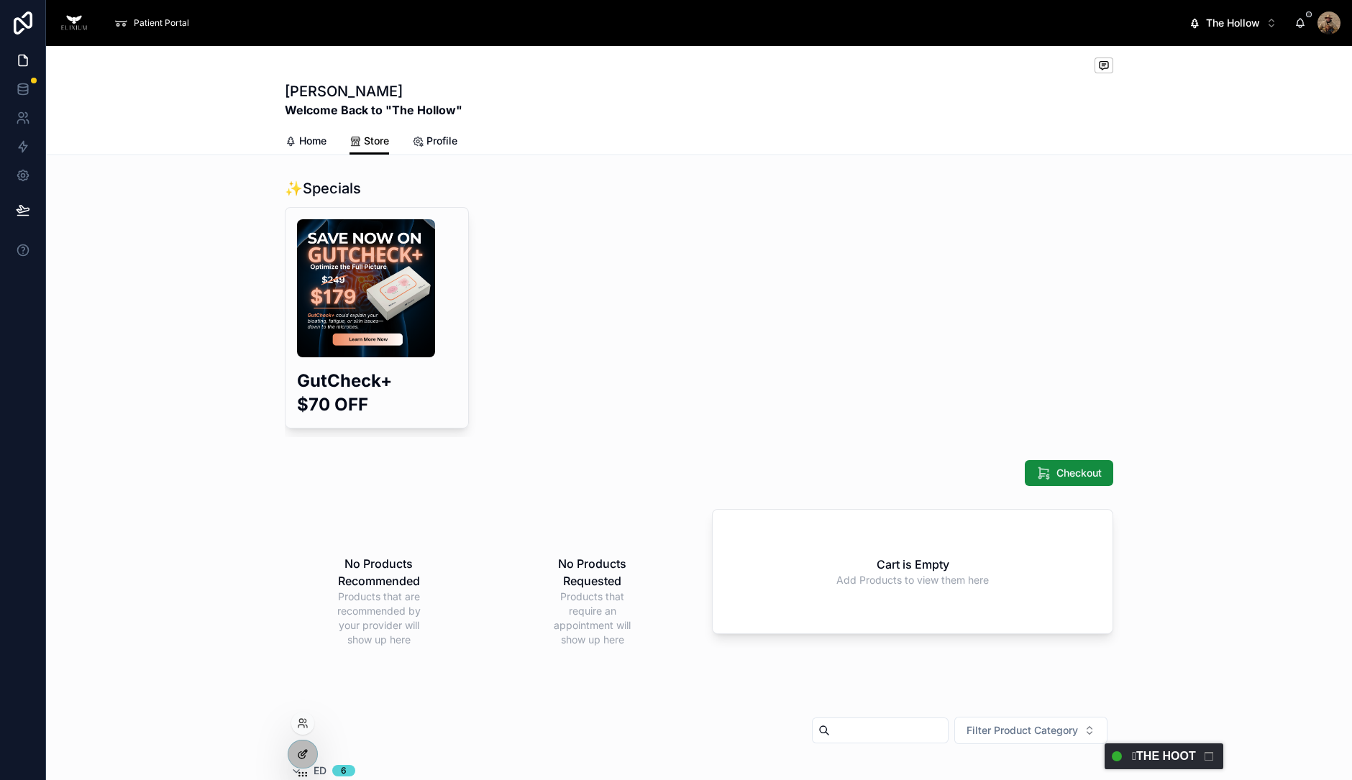
click at [306, 745] on div at bounding box center [302, 754] width 29 height 27
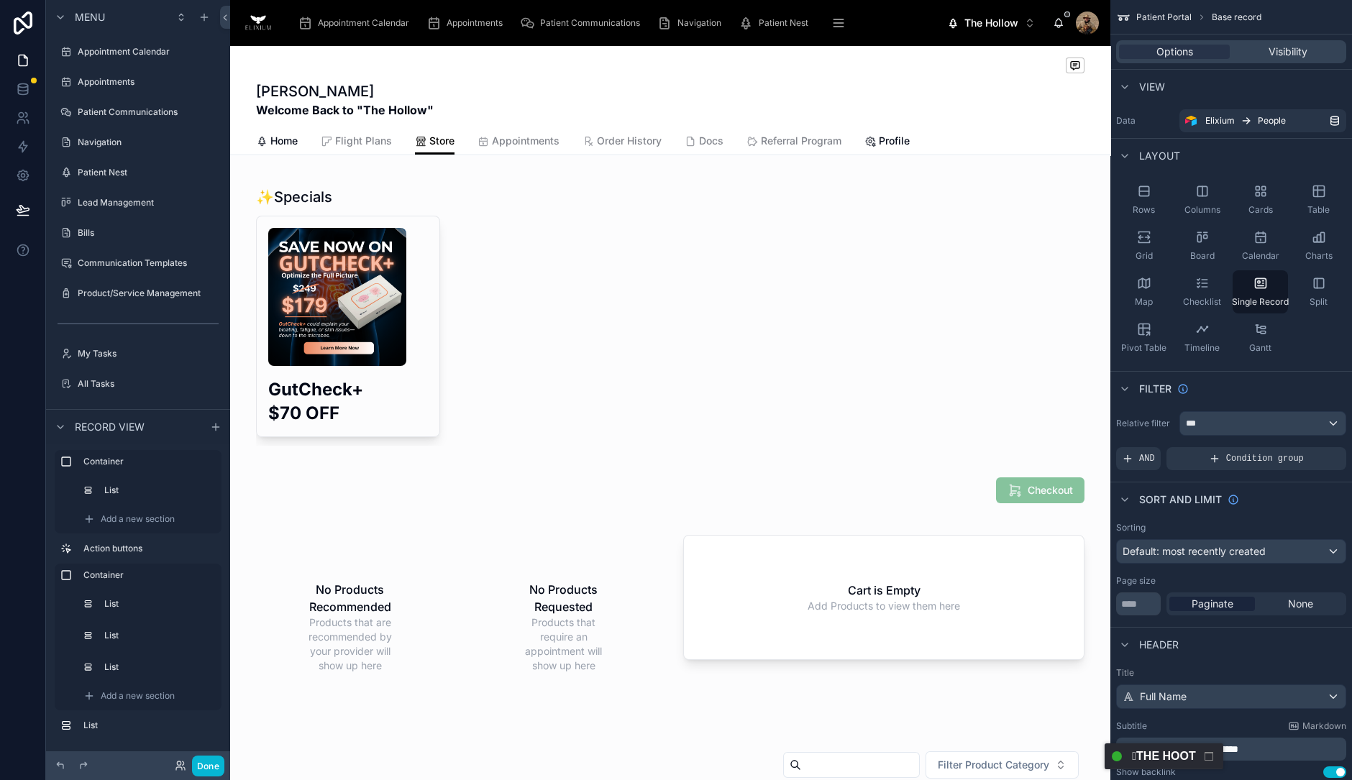
scroll to position [198, 0]
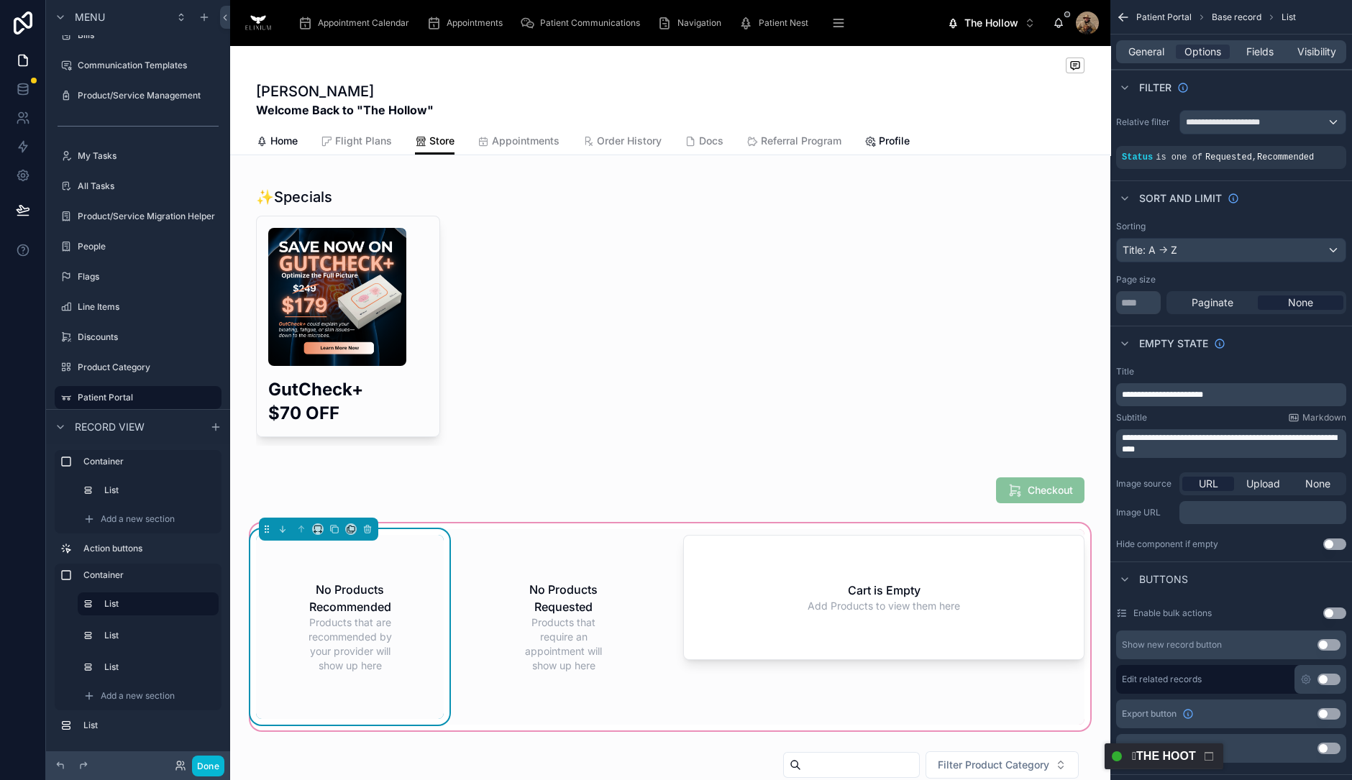
click at [368, 609] on h2 "No Products Recommended" at bounding box center [350, 598] width 96 height 35
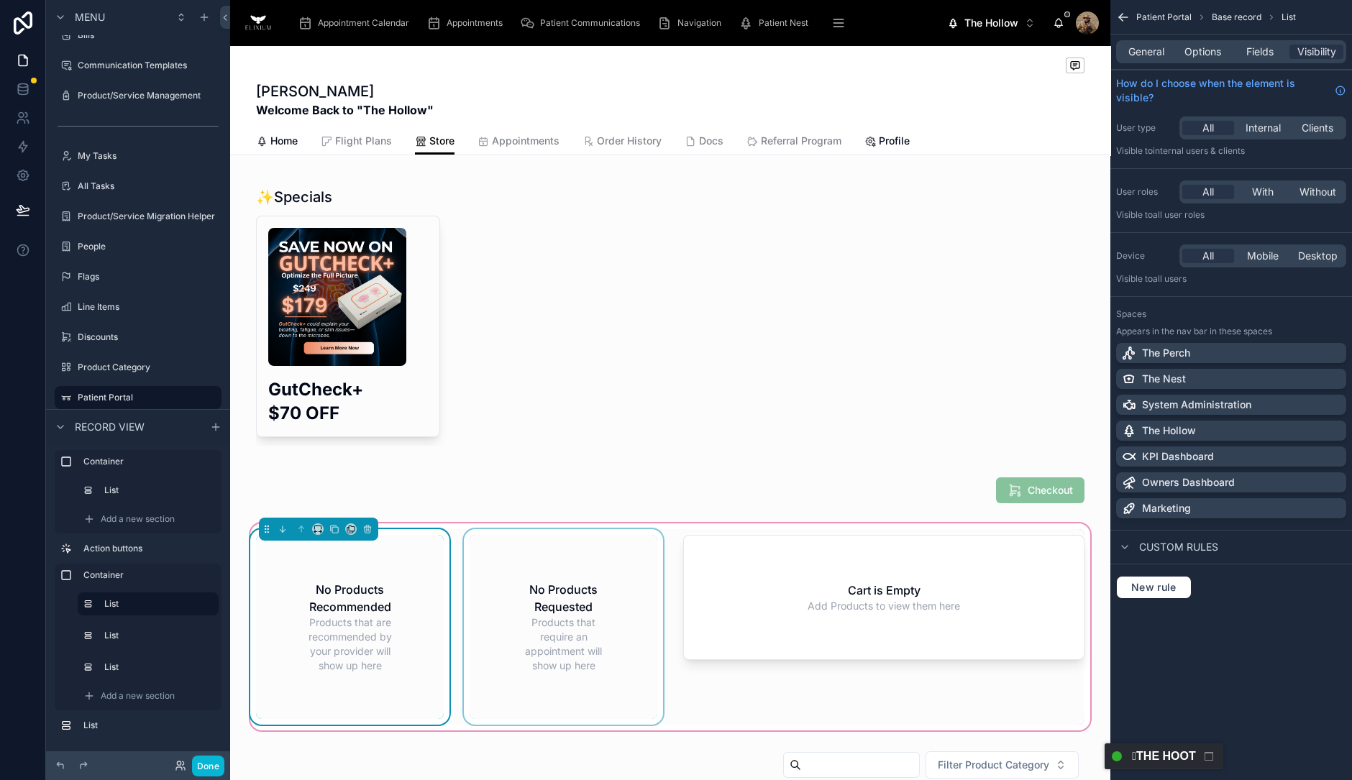
click at [569, 628] on div at bounding box center [563, 627] width 205 height 196
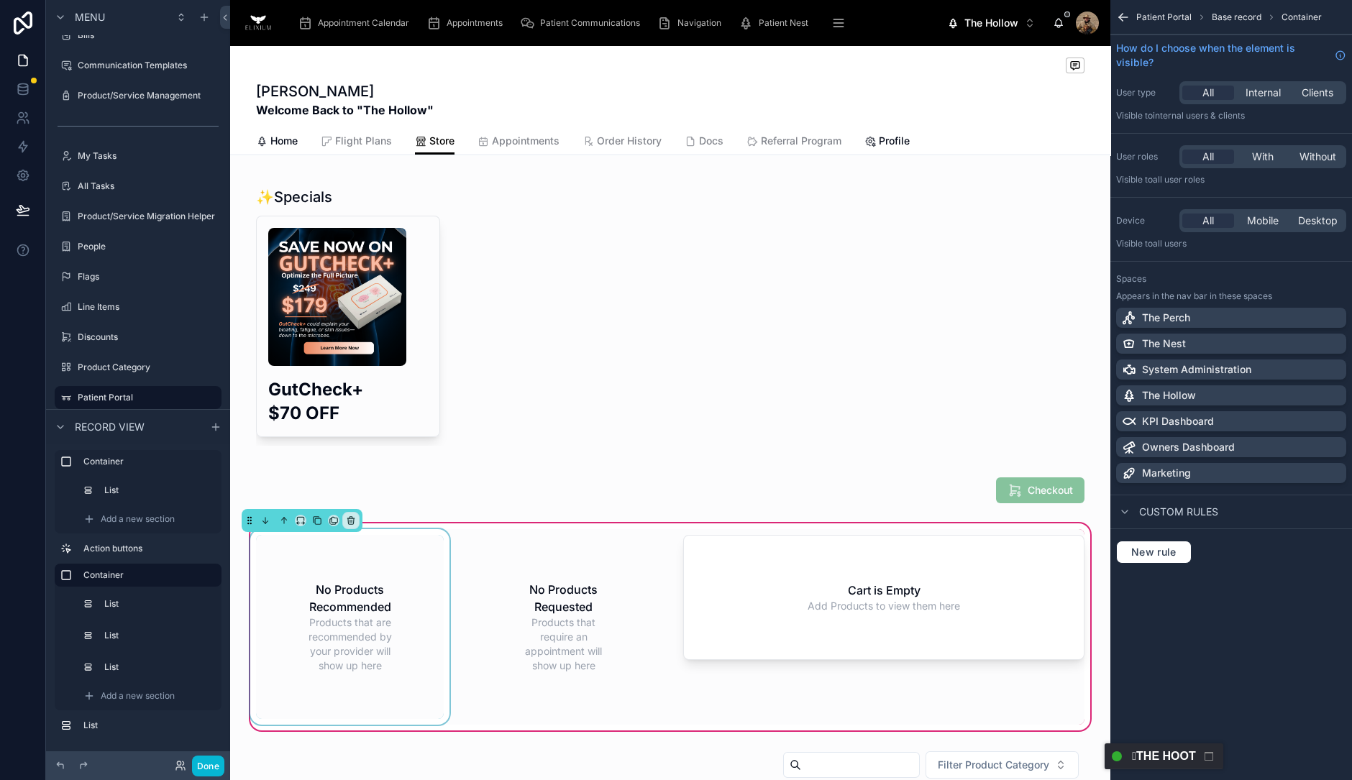
click at [390, 623] on div at bounding box center [349, 627] width 205 height 196
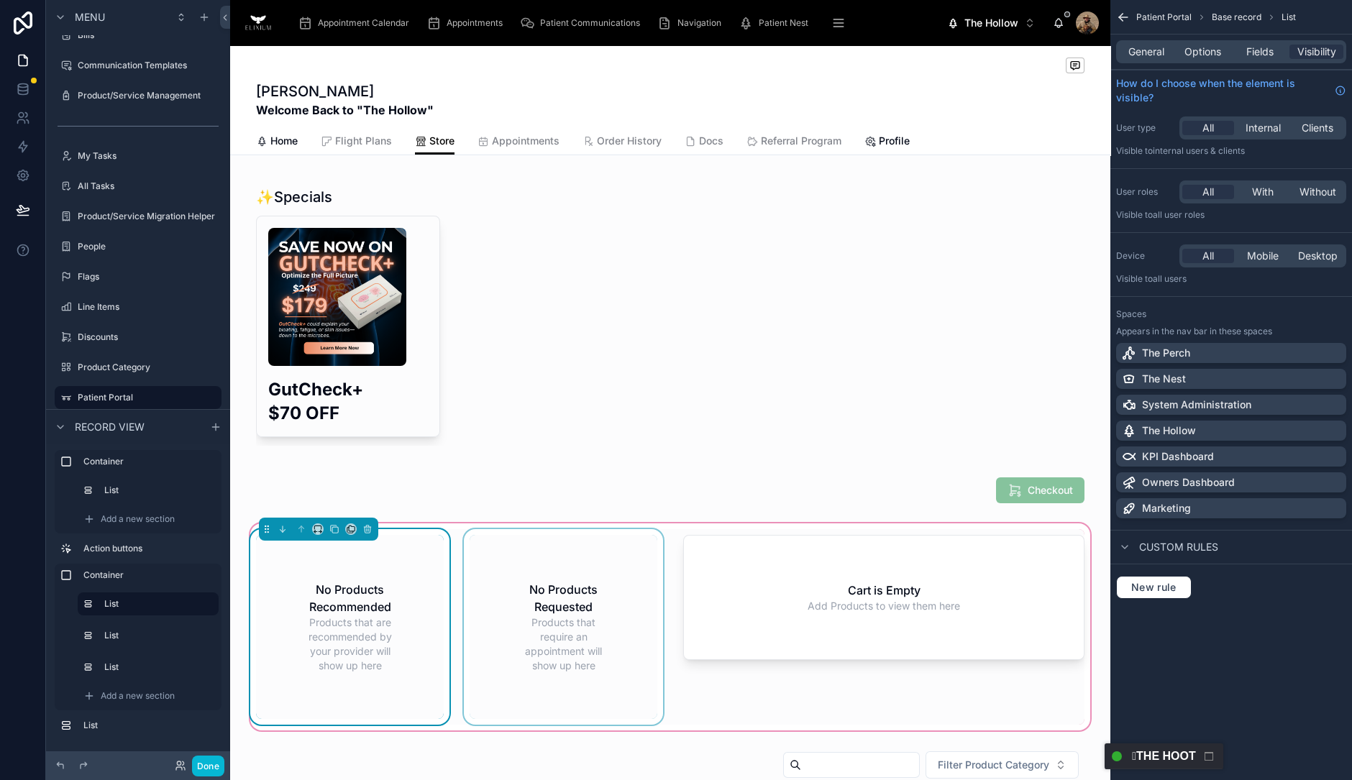
click at [476, 577] on div at bounding box center [563, 627] width 205 height 196
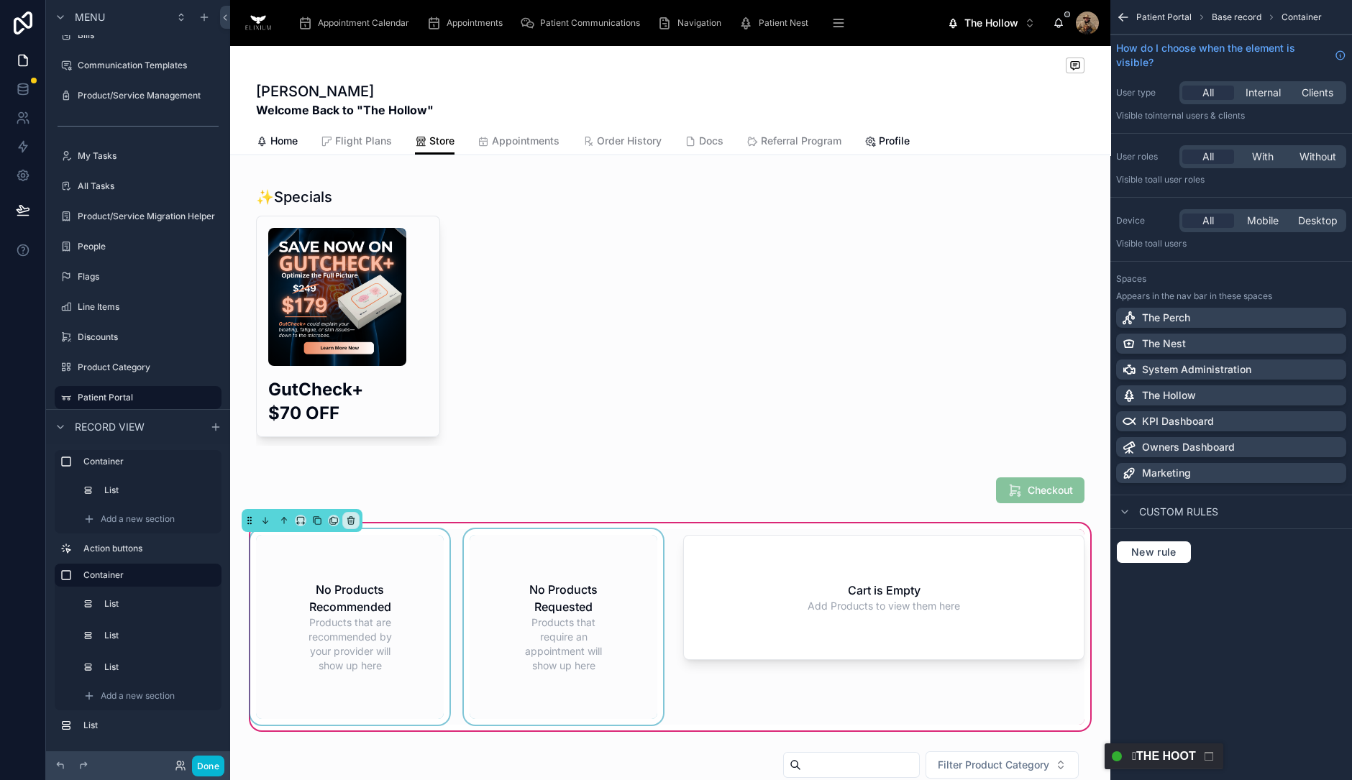
click at [476, 577] on div at bounding box center [563, 627] width 205 height 196
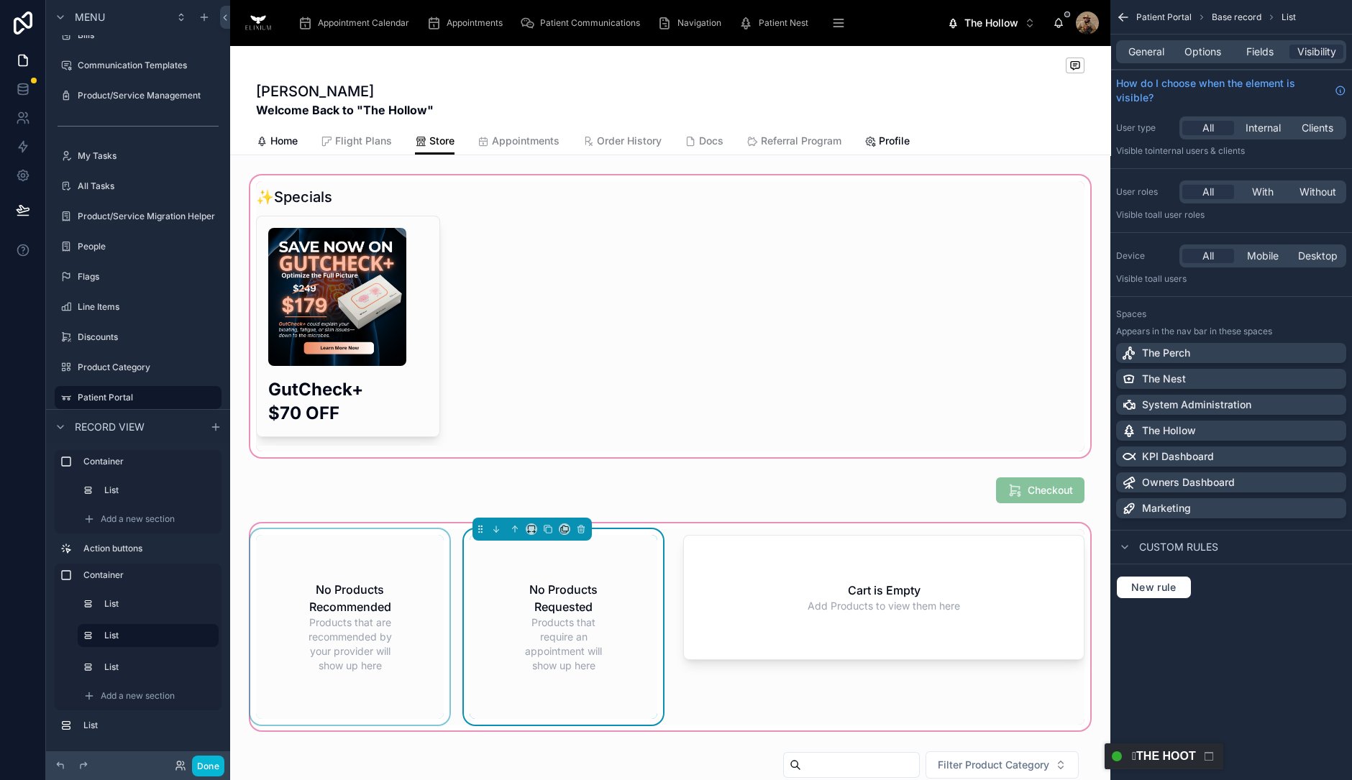
click at [446, 209] on div at bounding box center [670, 317] width 880 height 288
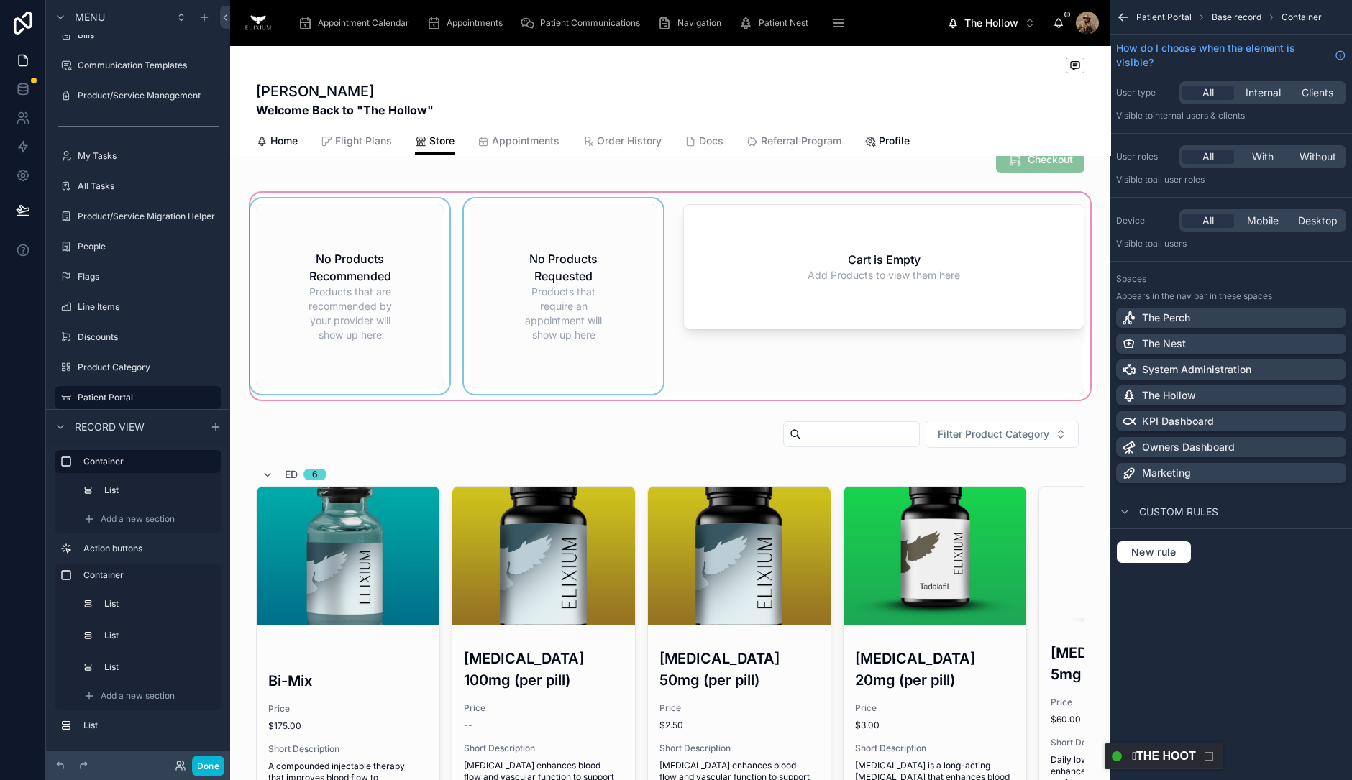
scroll to position [359, 0]
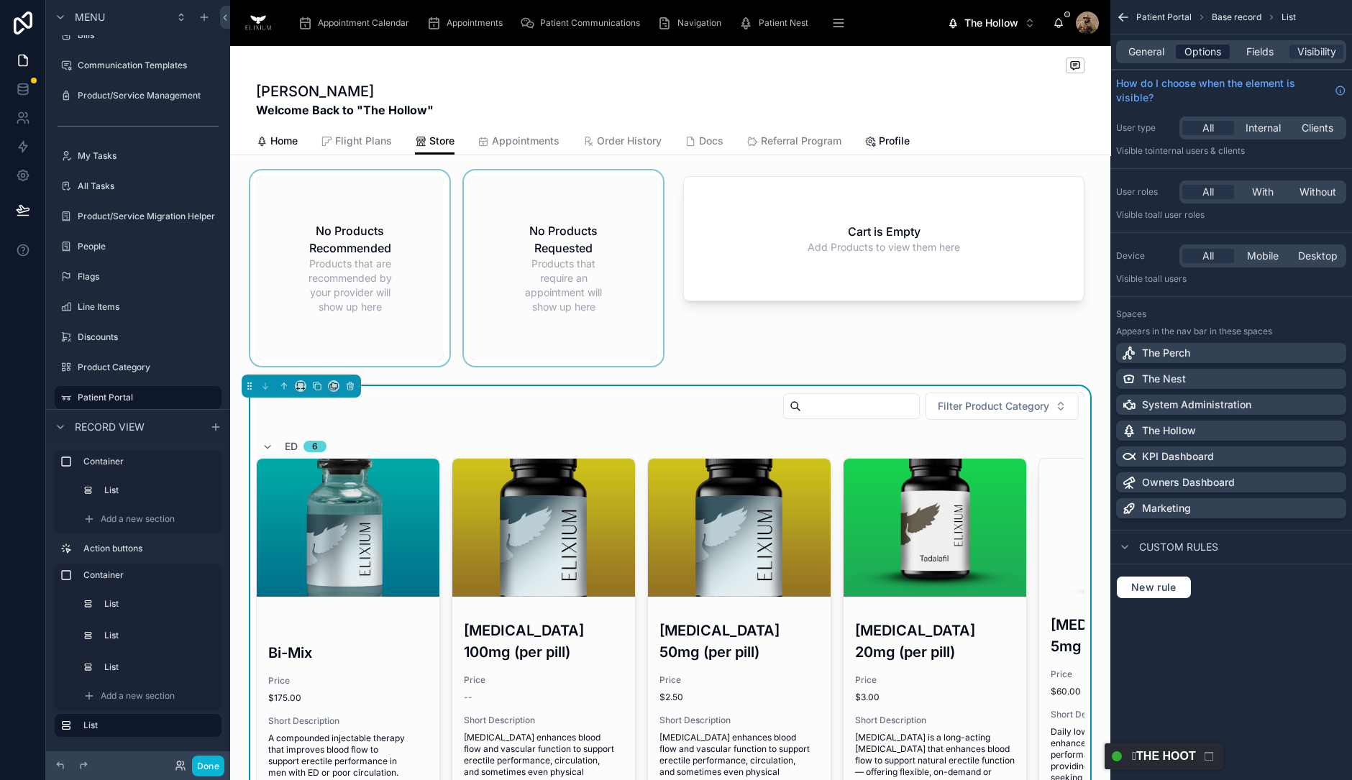
click at [1212, 52] on span "Options" at bounding box center [1202, 52] width 37 height 14
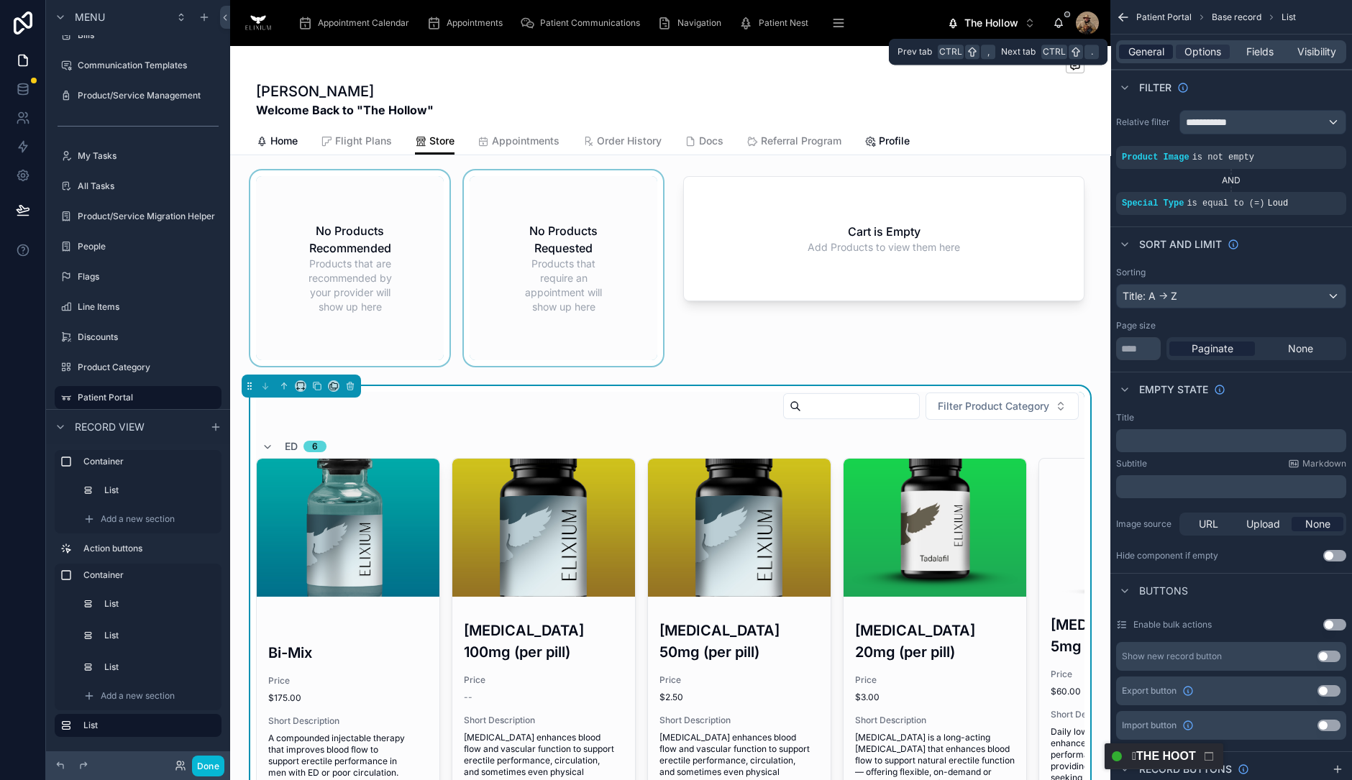
click at [1156, 54] on span "General" at bounding box center [1146, 52] width 36 height 14
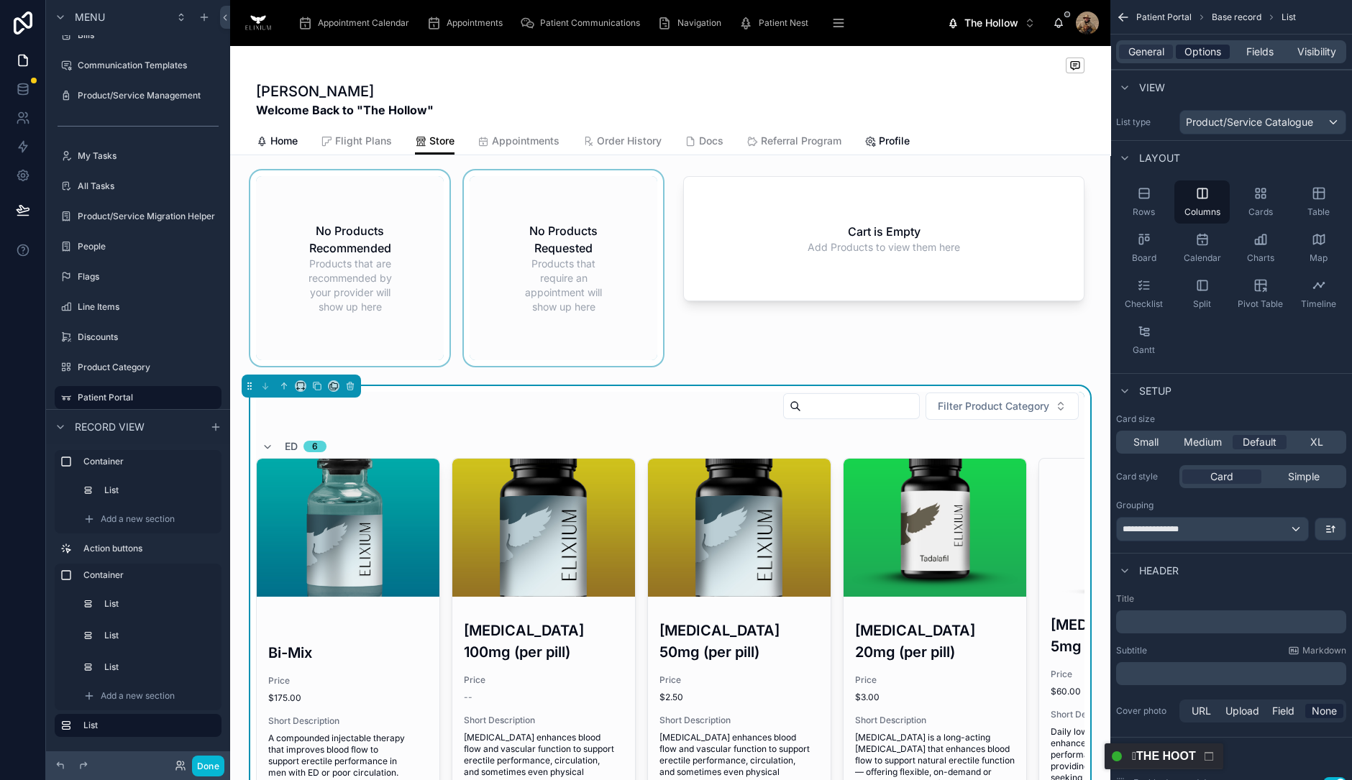
click at [1207, 58] on span "Options" at bounding box center [1202, 52] width 37 height 14
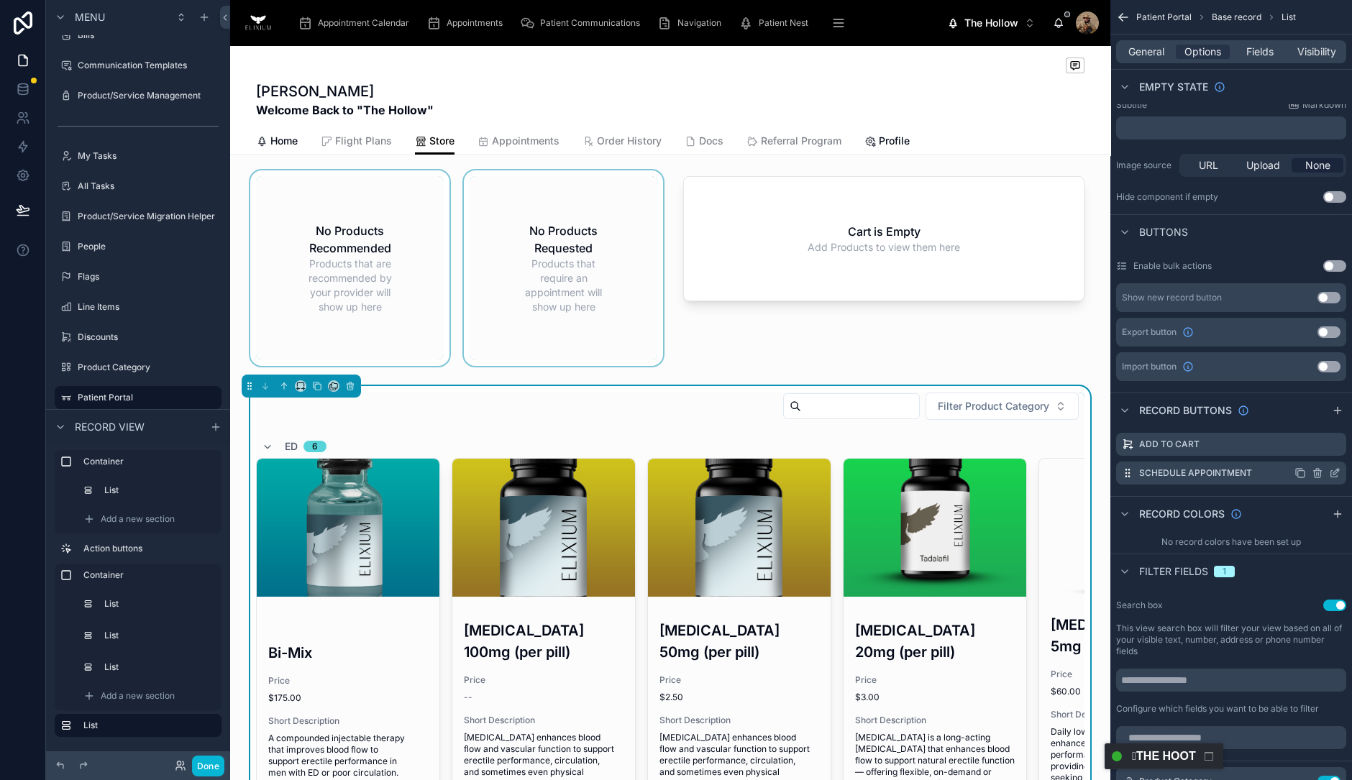
click at [1336, 476] on icon "scrollable content" at bounding box center [1335, 473] width 12 height 12
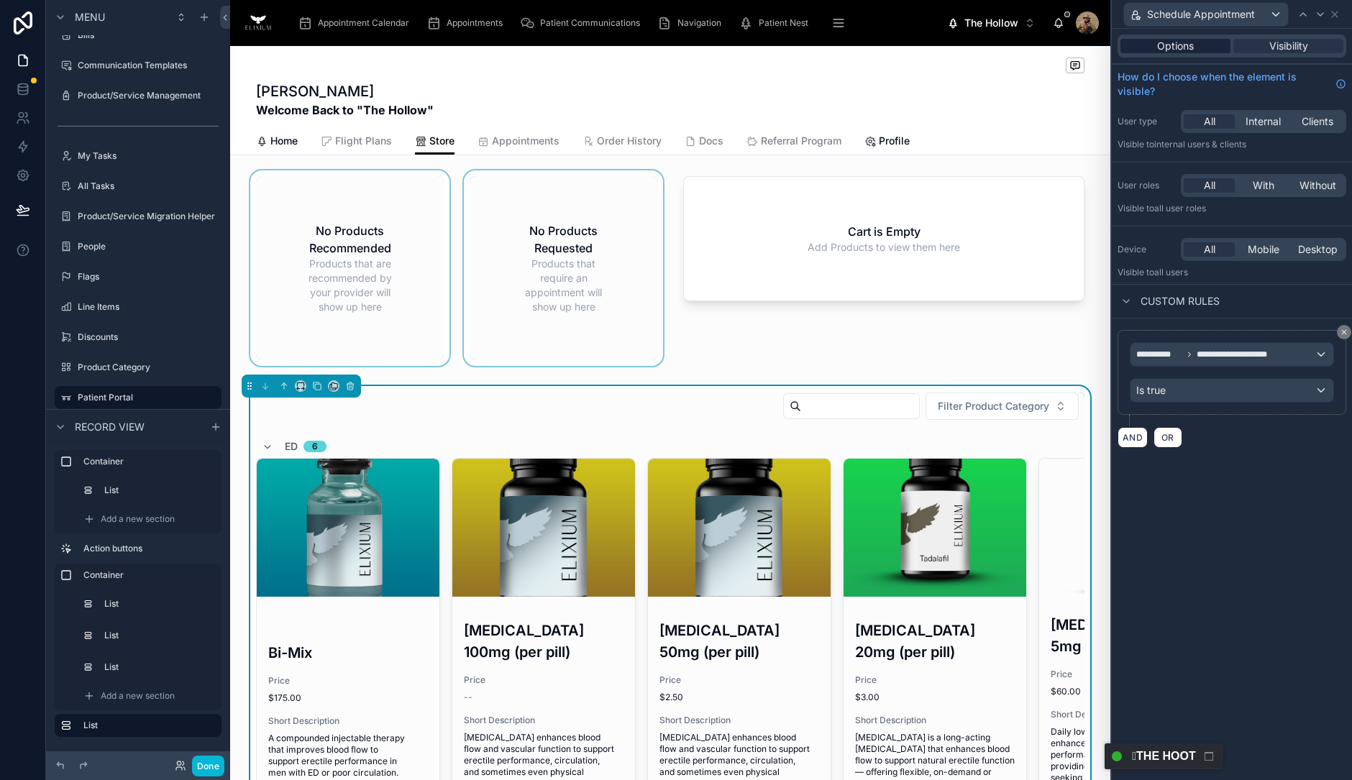
click at [1192, 47] on span "Options" at bounding box center [1175, 46] width 37 height 14
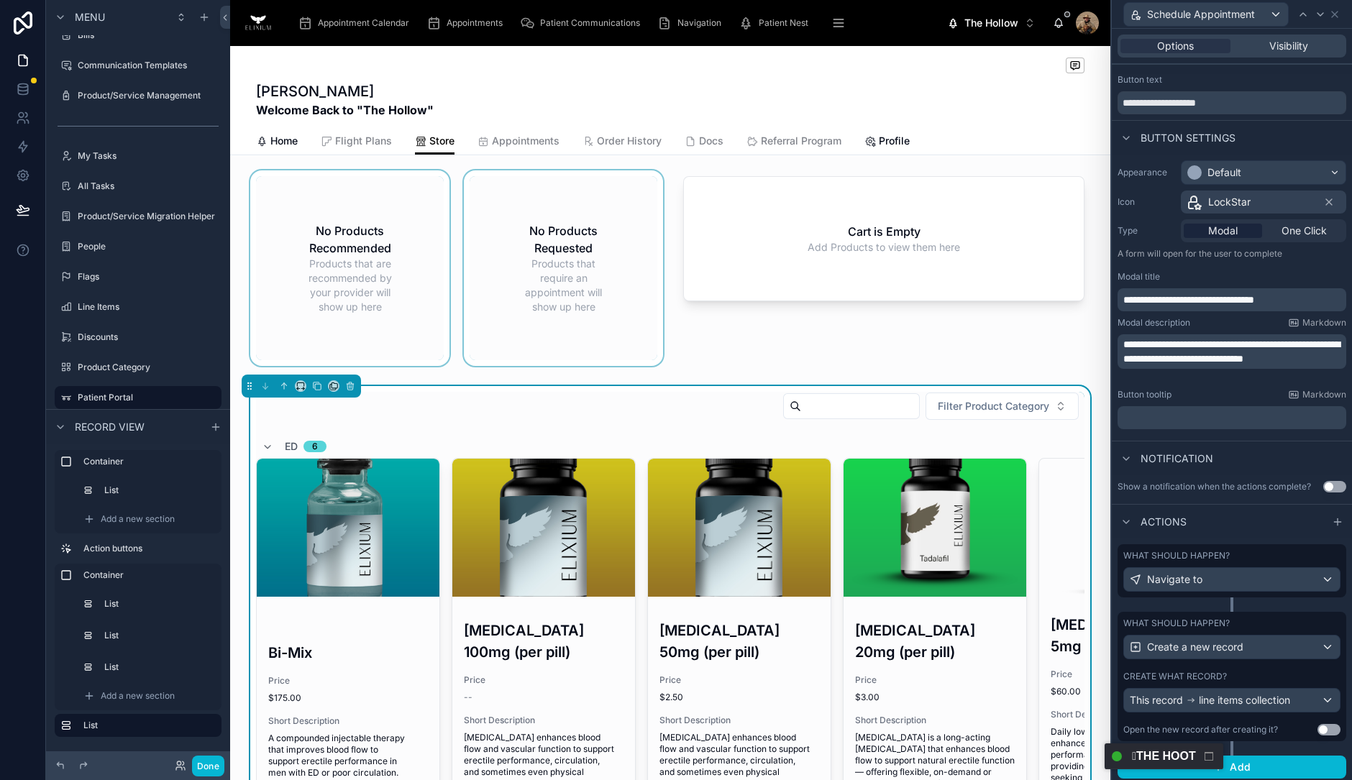
scroll to position [38, 0]
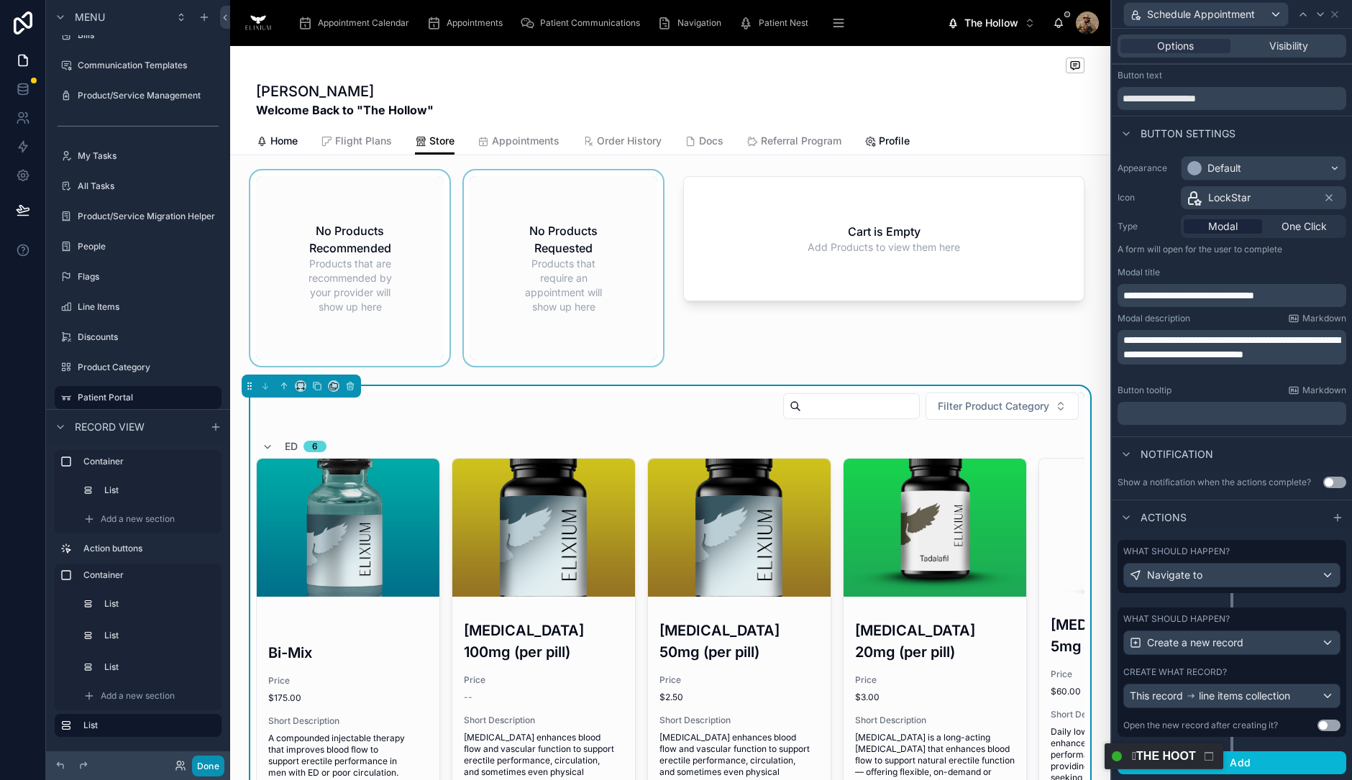
click at [212, 767] on button "Done" at bounding box center [208, 766] width 32 height 21
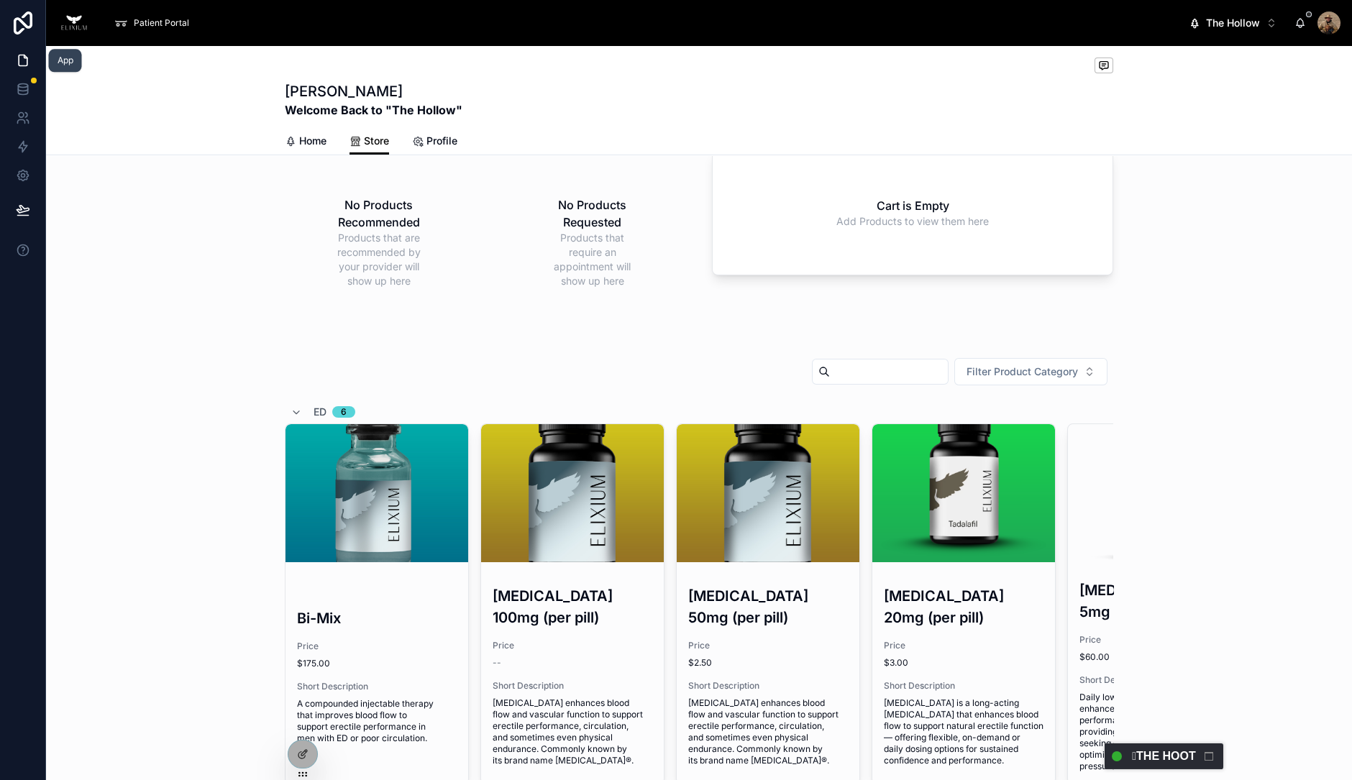
click at [25, 64] on icon at bounding box center [23, 60] width 14 height 14
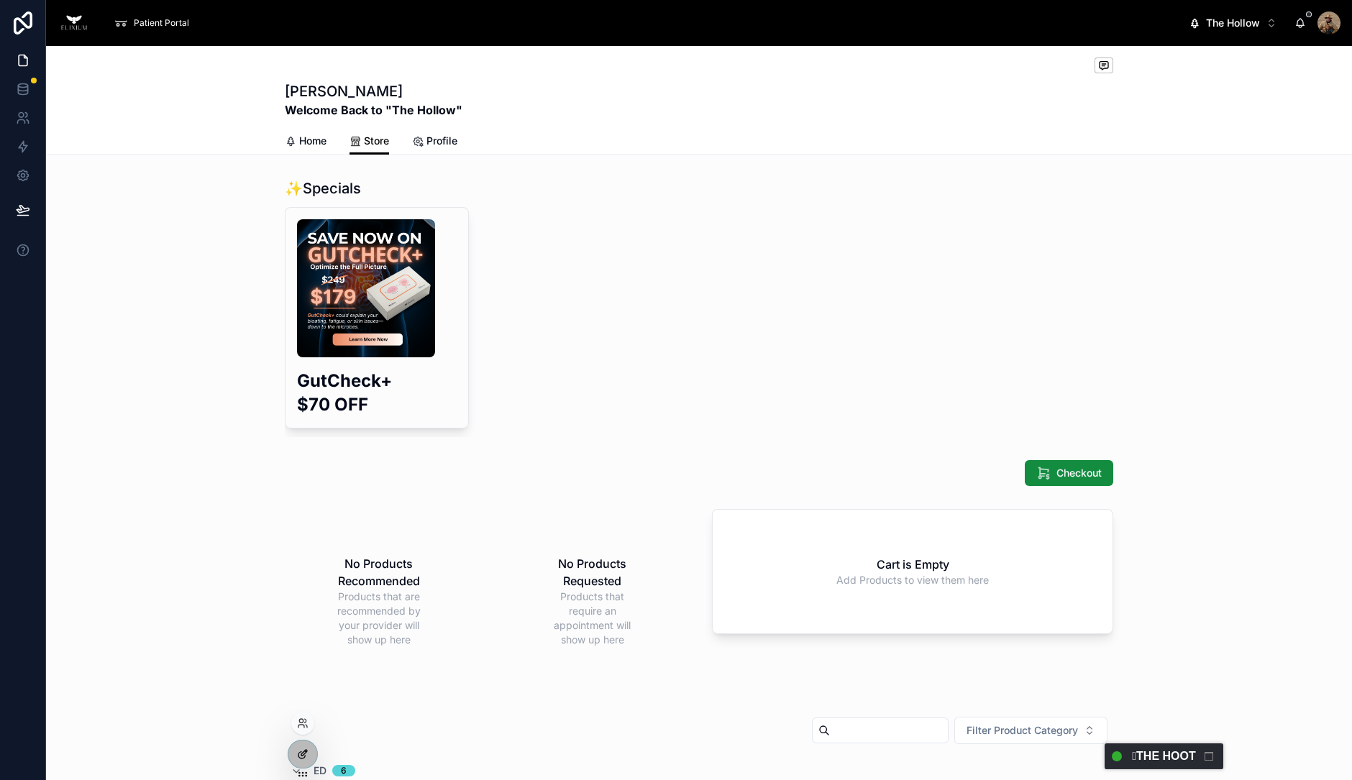
click at [291, 757] on div at bounding box center [302, 754] width 29 height 27
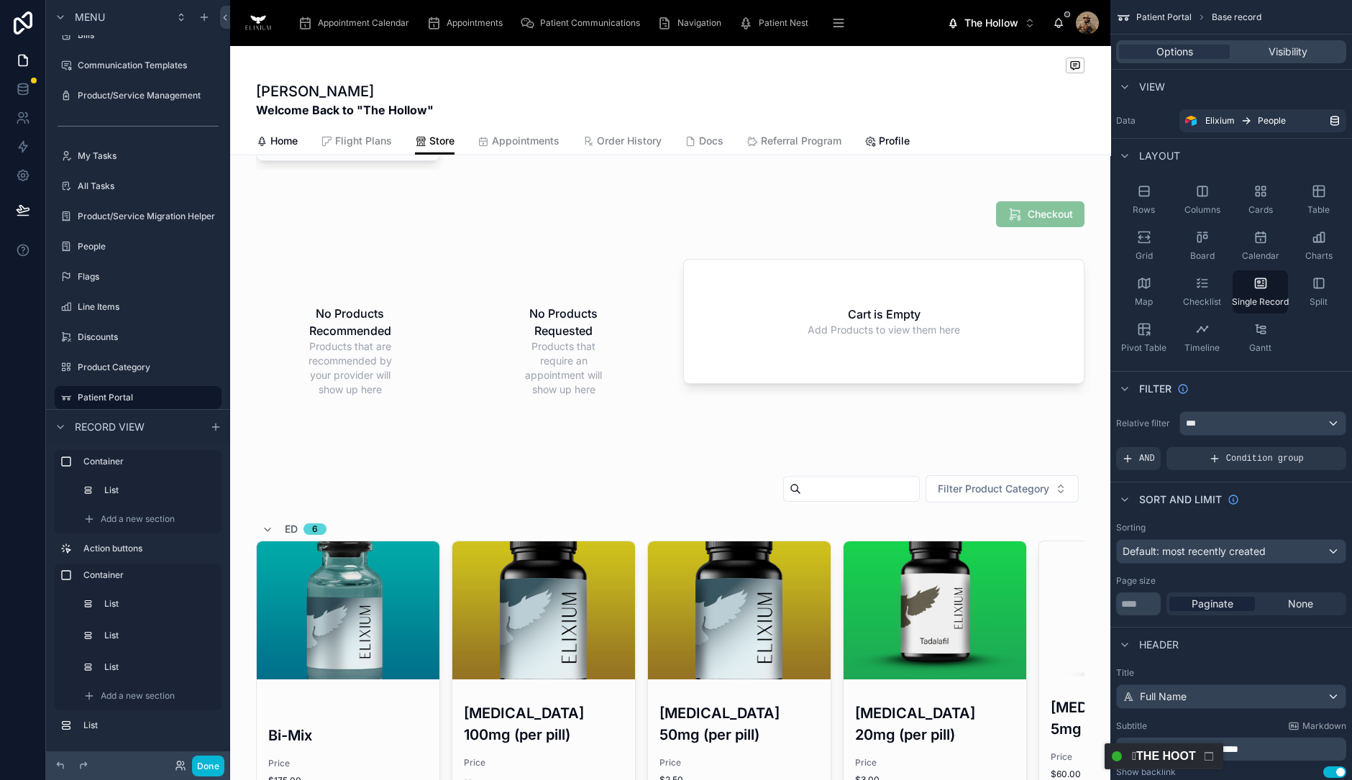
scroll to position [89, 0]
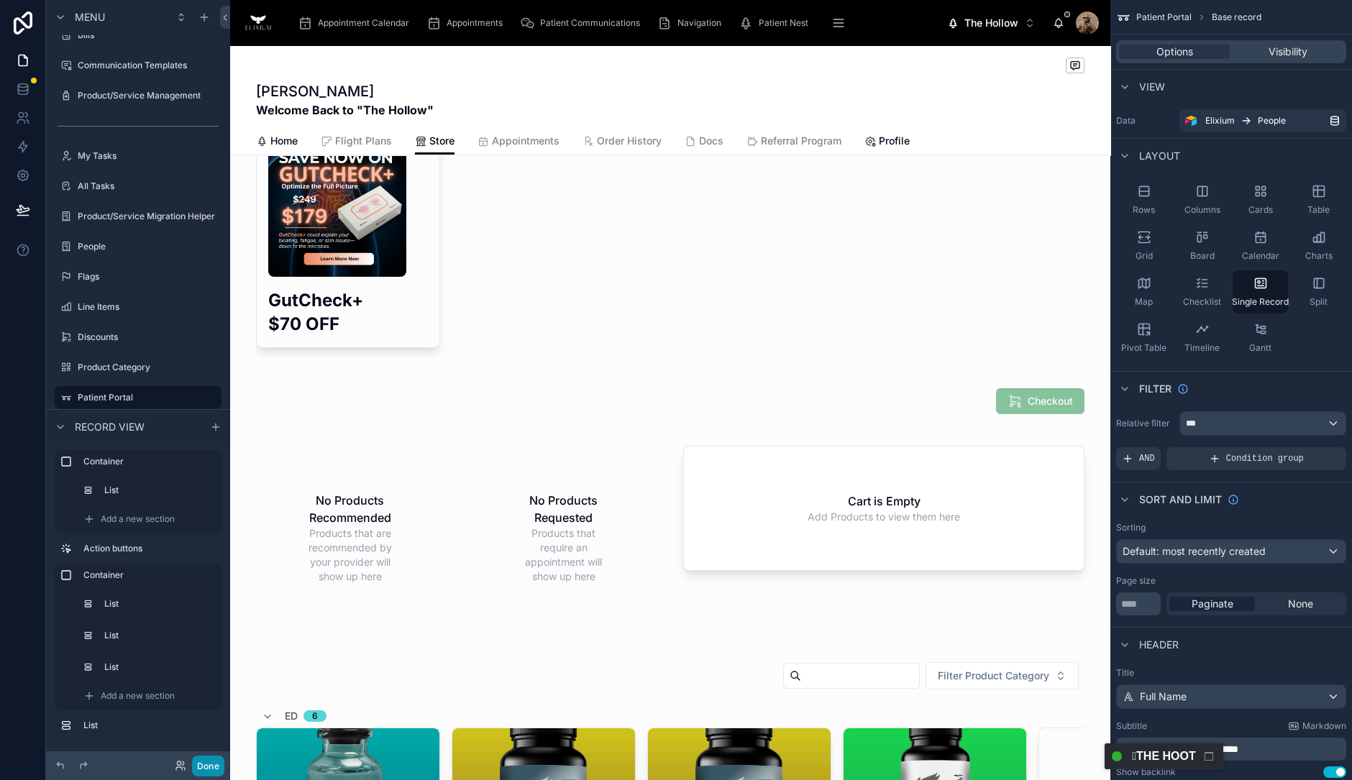
click at [209, 762] on button "Done" at bounding box center [208, 766] width 32 height 21
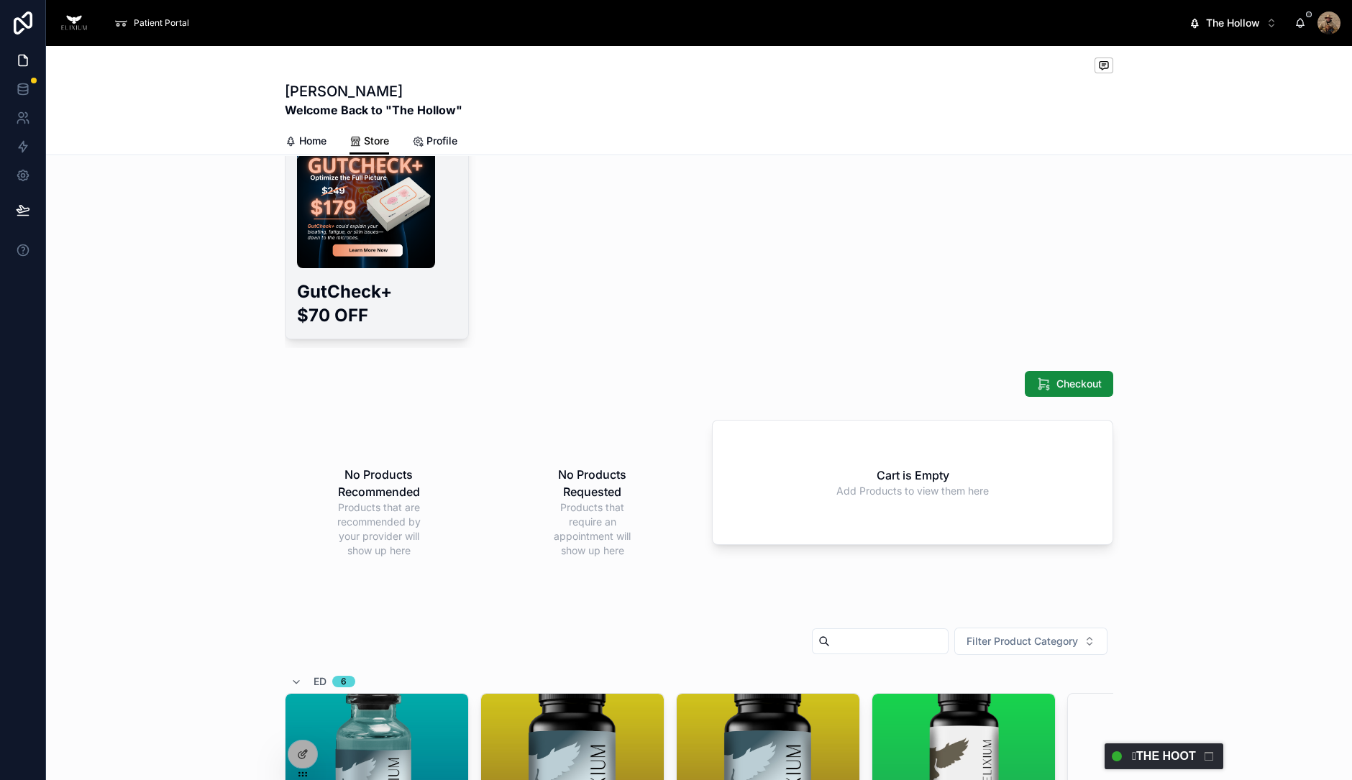
scroll to position [0, 0]
